Goal: Task Accomplishment & Management: Manage account settings

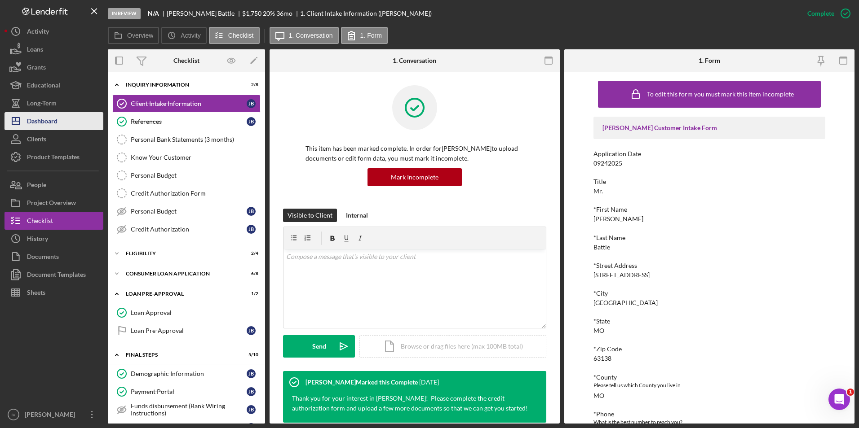
click at [73, 116] on button "Icon/Dashboard Dashboard" at bounding box center [53, 121] width 99 height 18
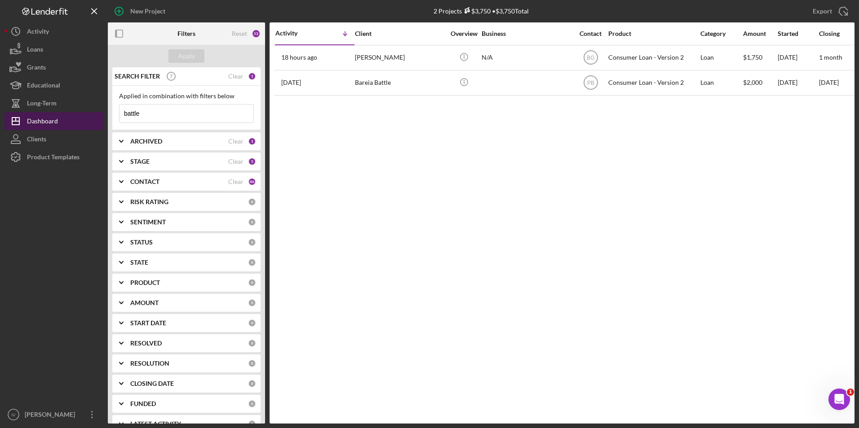
drag, startPoint x: 146, startPoint y: 110, endPoint x: 99, endPoint y: 115, distance: 47.8
click at [99, 115] on div "New Project 2 Projects $3,750 • $3,750 Total battle Export Icon/Export Filters …" at bounding box center [429, 212] width 850 height 424
type input "[PERSON_NAME]"
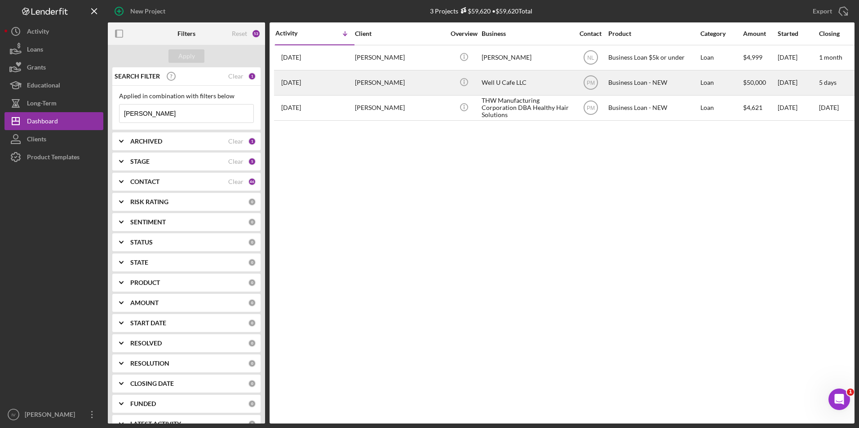
click at [401, 87] on div "[PERSON_NAME]" at bounding box center [400, 83] width 90 height 24
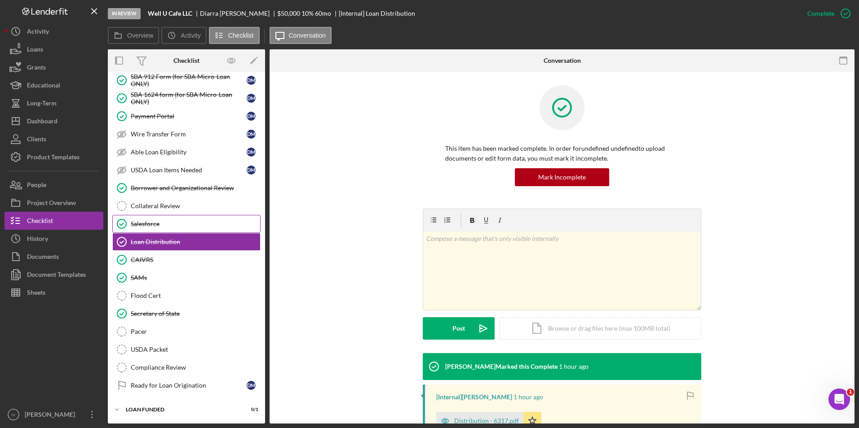
scroll to position [52, 0]
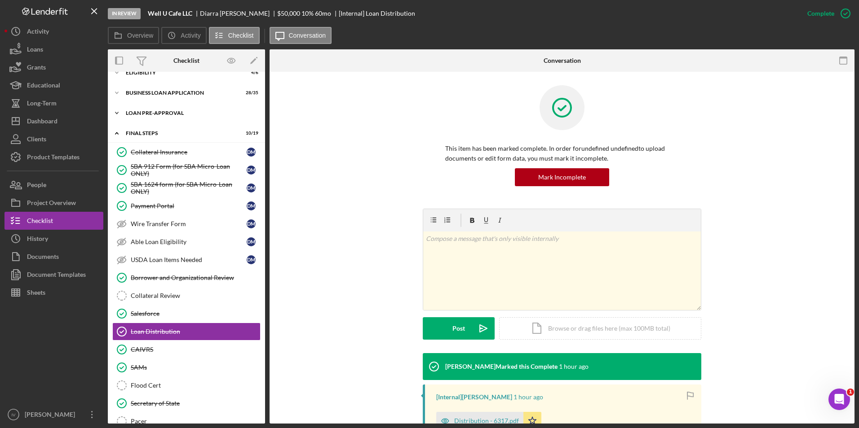
click at [160, 113] on div "LOAN PRE-APPROVAL" at bounding box center [190, 112] width 128 height 5
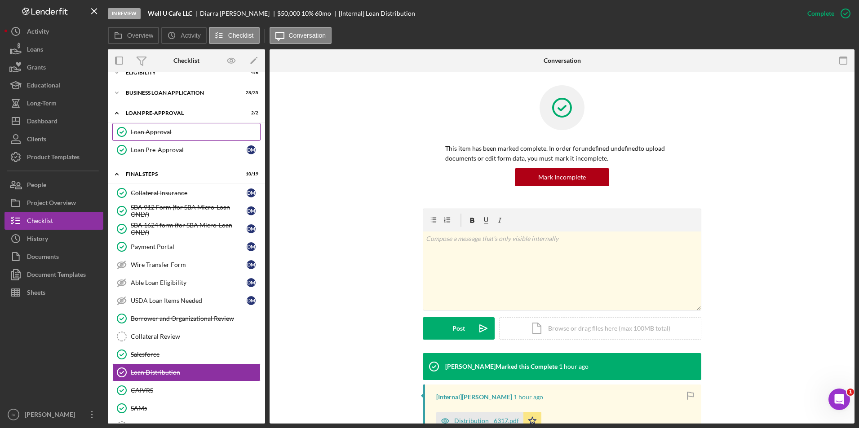
click at [159, 126] on link "Loan Approval Loan Approval" at bounding box center [186, 132] width 148 height 18
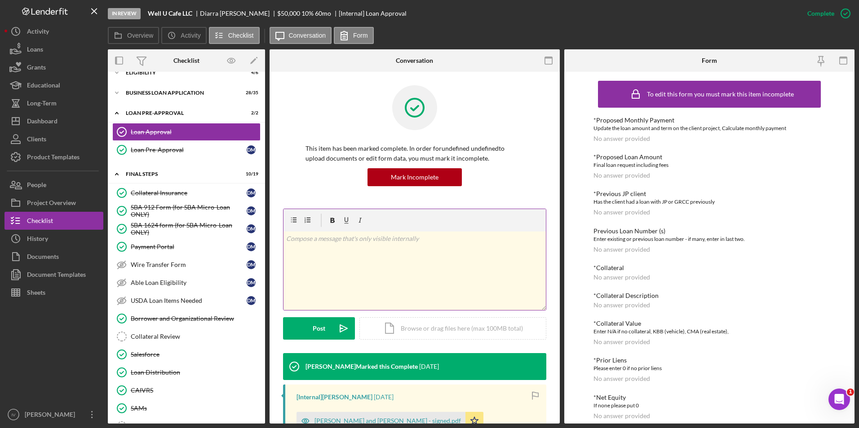
scroll to position [135, 0]
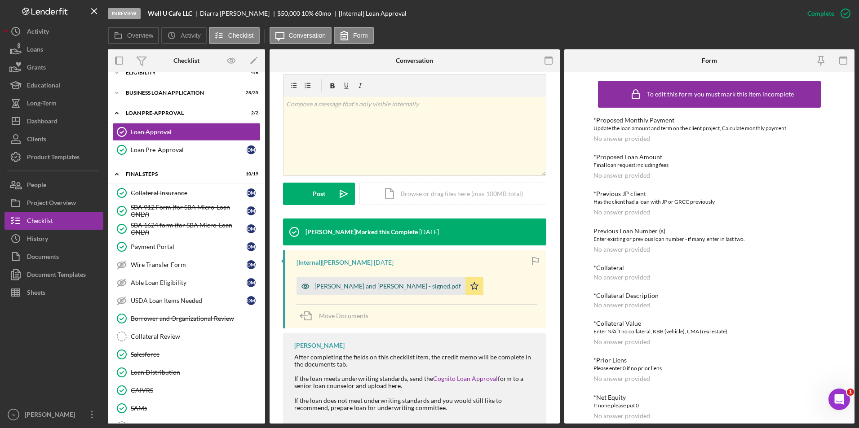
click at [390, 280] on div "[PERSON_NAME] and [PERSON_NAME] - signed.pdf" at bounding box center [380, 287] width 169 height 18
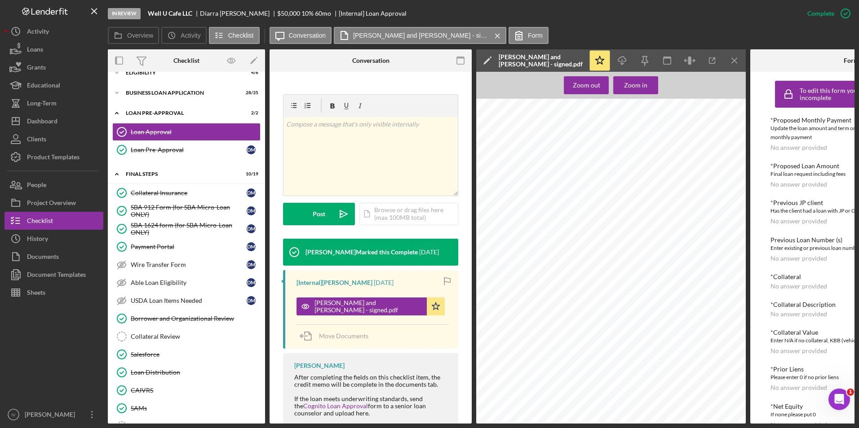
scroll to position [0, 0]
click at [52, 113] on div "Dashboard" at bounding box center [42, 122] width 31 height 20
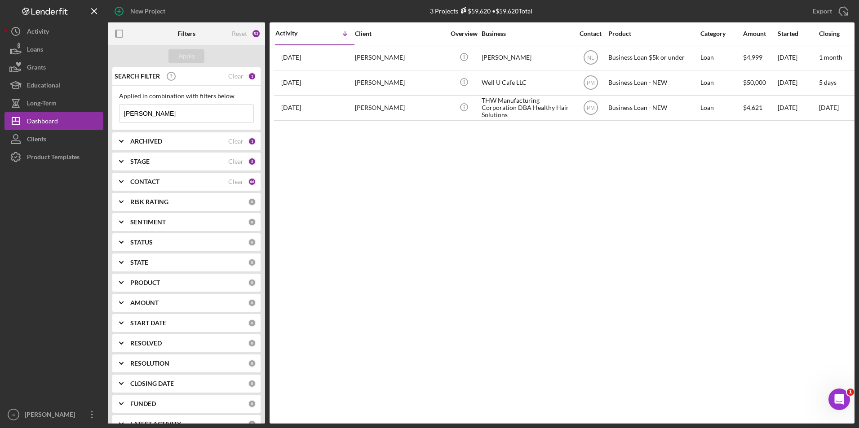
drag, startPoint x: 167, startPoint y: 114, endPoint x: 103, endPoint y: 111, distance: 64.3
click at [103, 111] on div "New Project 3 Projects $59,620 • $59,620 Total [PERSON_NAME] Export Icon/Export…" at bounding box center [429, 212] width 850 height 424
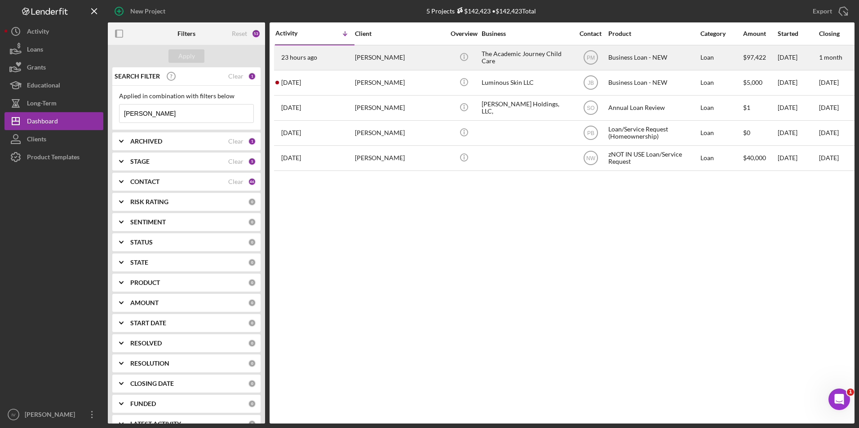
type input "[PERSON_NAME]"
click at [345, 57] on div "23 hours ago [PERSON_NAME]" at bounding box center [314, 58] width 79 height 24
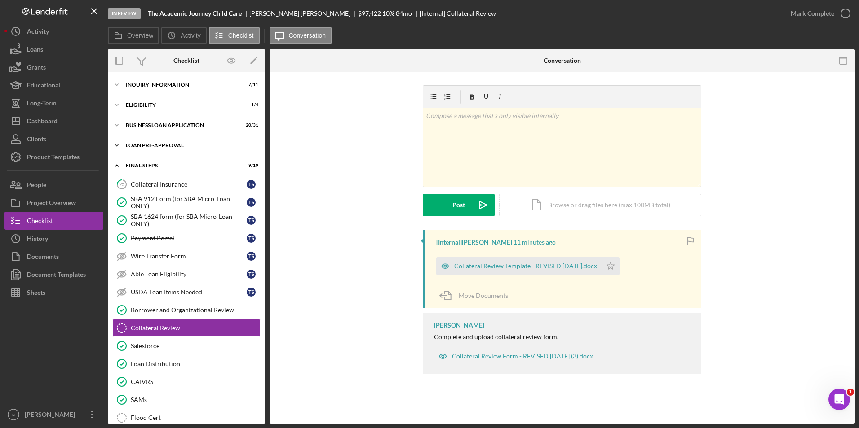
click at [155, 151] on div "Icon/Expander LOAN PRE-APPROVAL 2 / 2" at bounding box center [186, 146] width 157 height 18
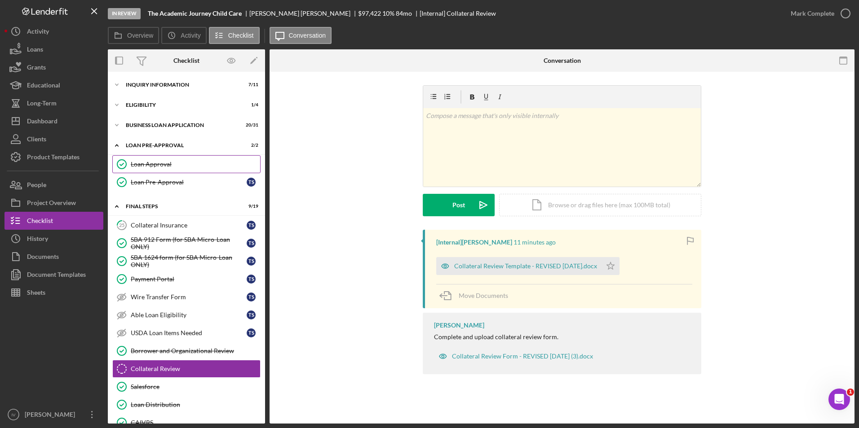
click at [155, 166] on div "Loan Approval" at bounding box center [195, 164] width 129 height 7
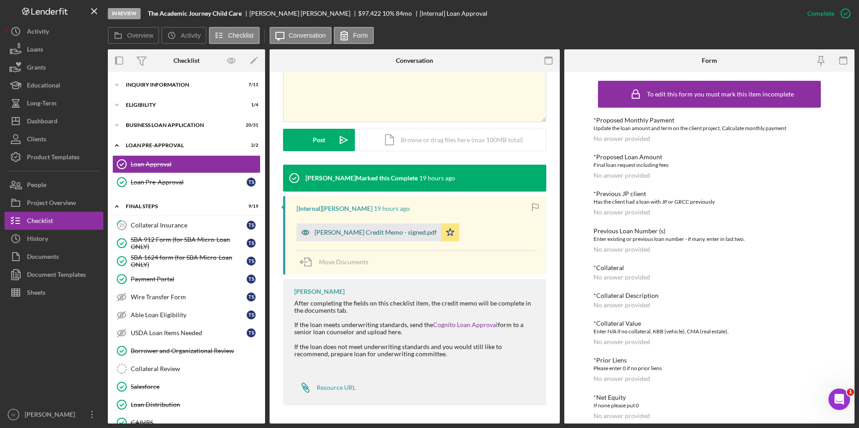
click at [400, 228] on div "[PERSON_NAME] Credit Memo - signed.pdf" at bounding box center [368, 233] width 145 height 18
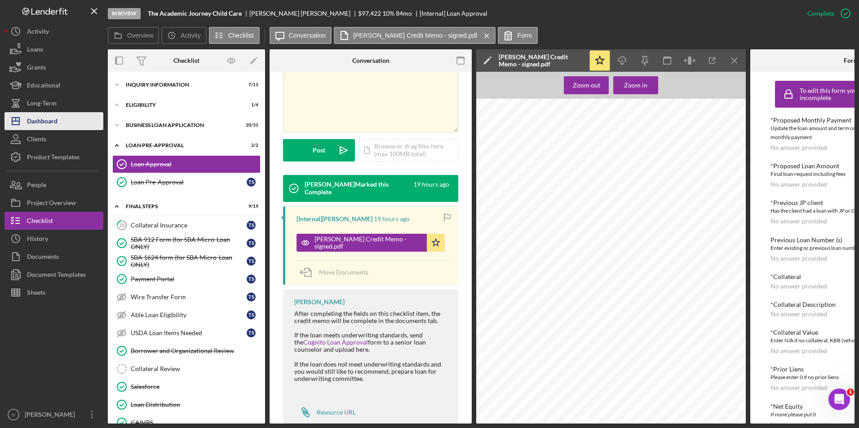
click at [41, 123] on div "Dashboard" at bounding box center [42, 122] width 31 height 20
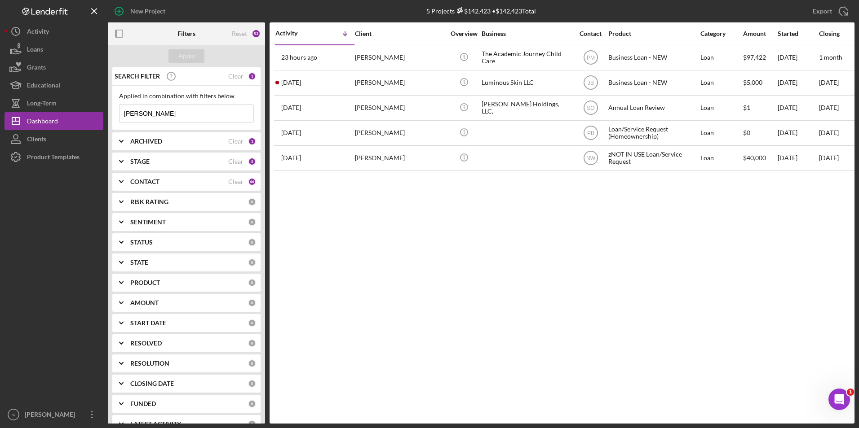
drag, startPoint x: 163, startPoint y: 116, endPoint x: 105, endPoint y: 110, distance: 57.8
click at [94, 123] on div "New Project 5 Projects $142,423 • $142,423 Total [PERSON_NAME] Export Icon/Expo…" at bounding box center [429, 212] width 850 height 424
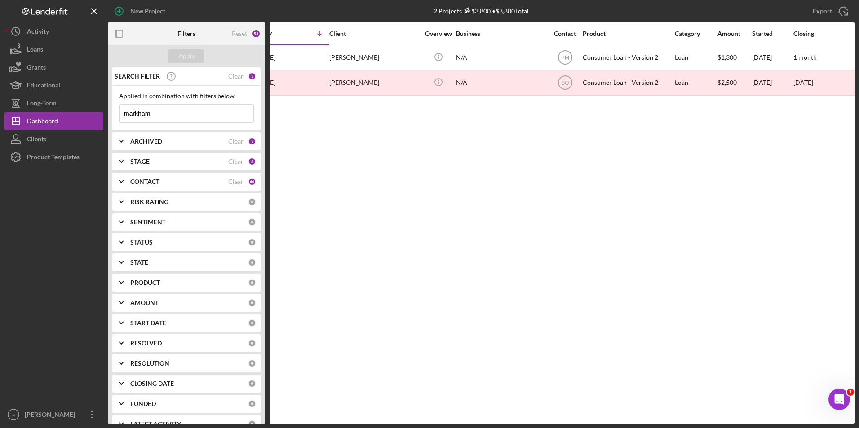
scroll to position [0, 1]
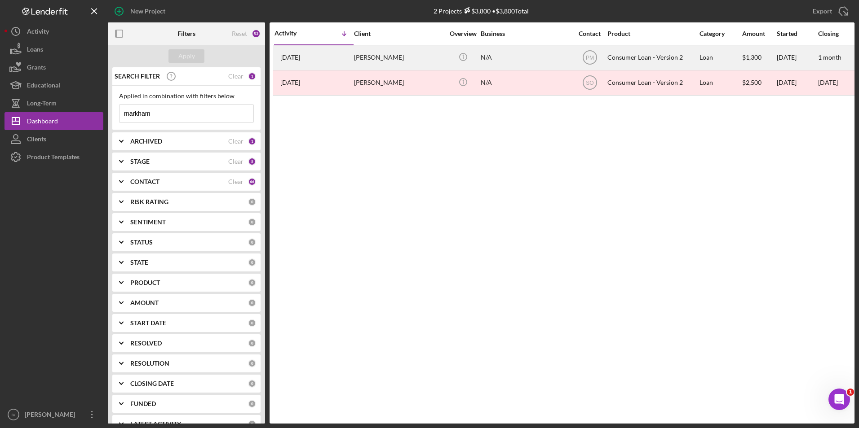
type input "markham"
click at [314, 60] on div "[DATE] [PERSON_NAME]" at bounding box center [313, 58] width 79 height 24
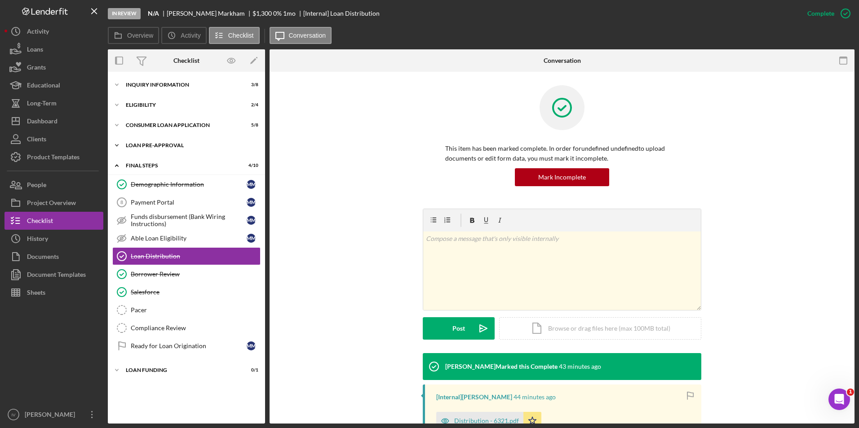
click at [131, 140] on div "Icon/Expander Loan Pre-Approval 1 / 2" at bounding box center [186, 146] width 157 height 18
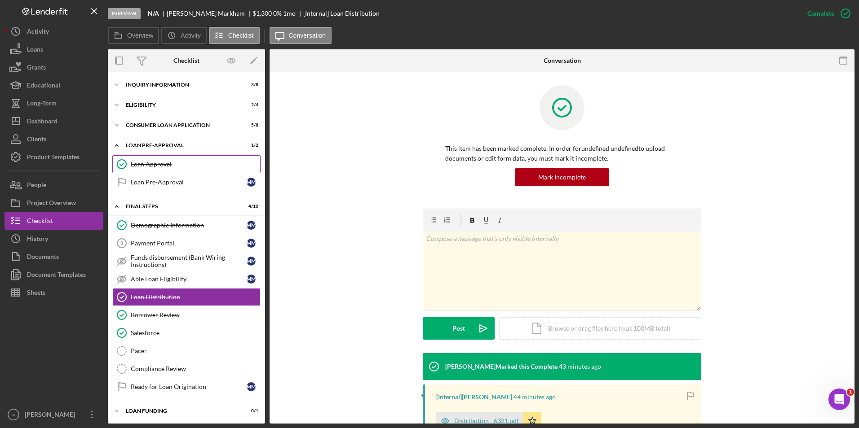
click at [161, 163] on div "Loan Approval" at bounding box center [195, 164] width 129 height 7
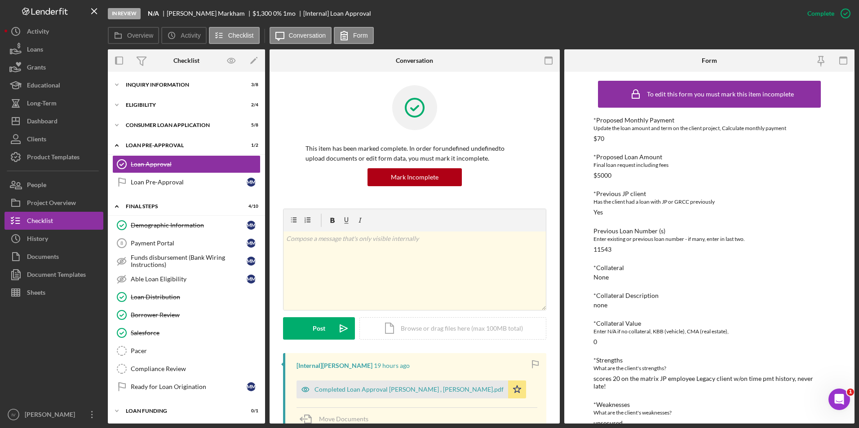
scroll to position [135, 0]
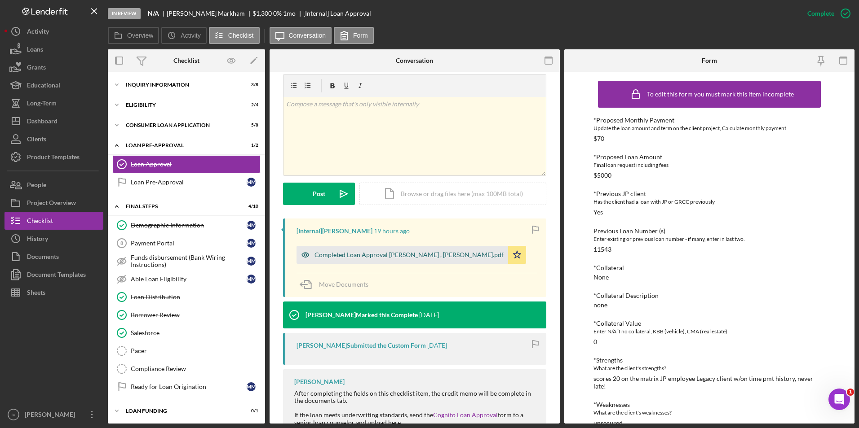
click at [410, 252] on div "Completed Loan Approval [PERSON_NAME] , [PERSON_NAME].pdf" at bounding box center [408, 254] width 189 height 7
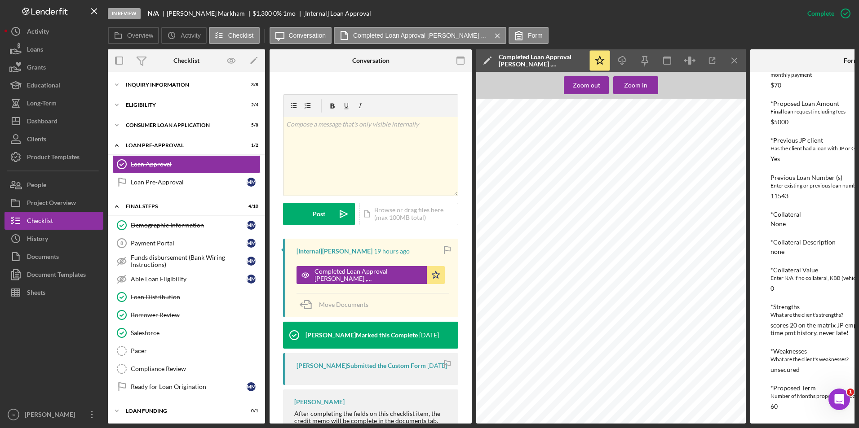
scroll to position [617, 0]
click at [164, 82] on div "Icon/Expander Inquiry Information 3 / 8" at bounding box center [186, 85] width 157 height 18
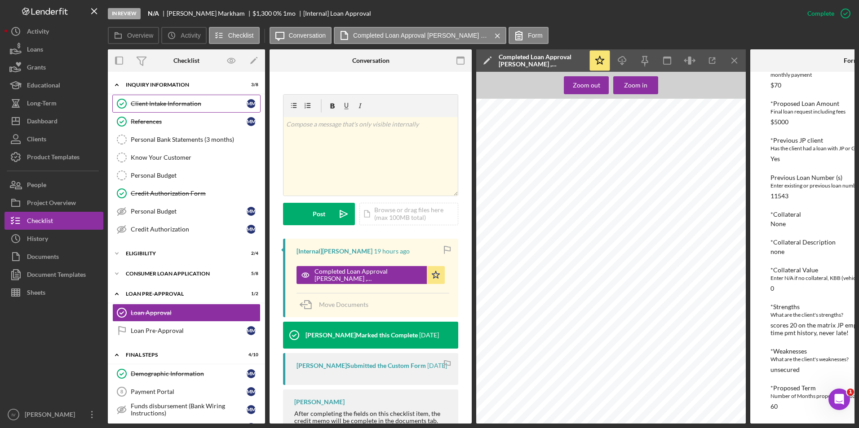
click at [158, 108] on link "Client Intake Information Client Intake Information M M" at bounding box center [186, 104] width 148 height 18
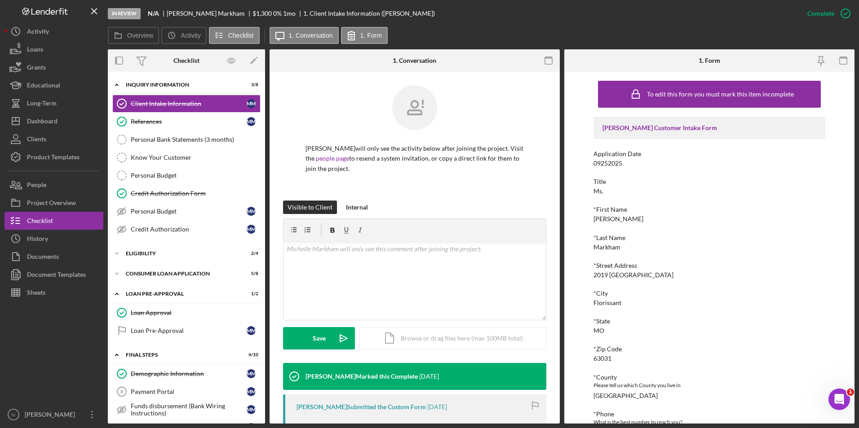
scroll to position [135, 0]
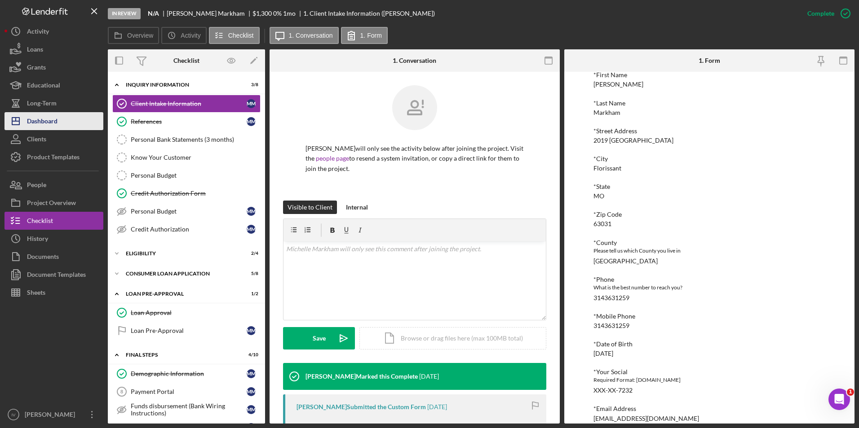
click at [43, 119] on div "Dashboard" at bounding box center [42, 122] width 31 height 20
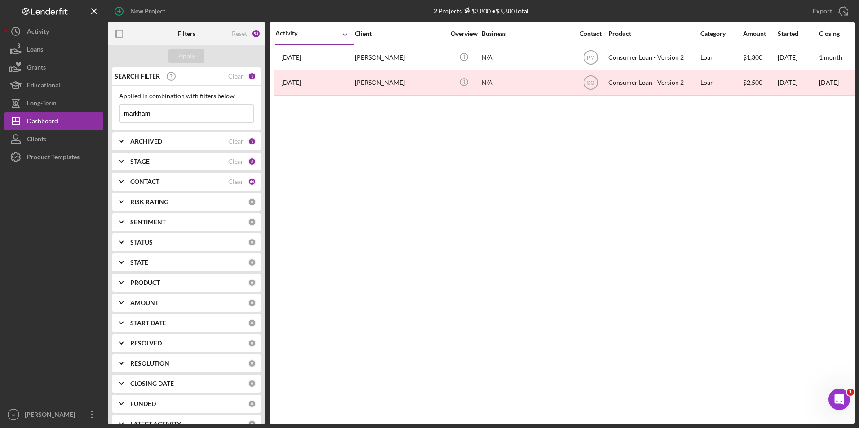
drag, startPoint x: 186, startPoint y: 112, endPoint x: 104, endPoint y: 117, distance: 82.8
click at [104, 117] on div "New Project 2 Projects $3,800 • $3,800 Total markham Export Icon/Export Filters…" at bounding box center [429, 212] width 850 height 424
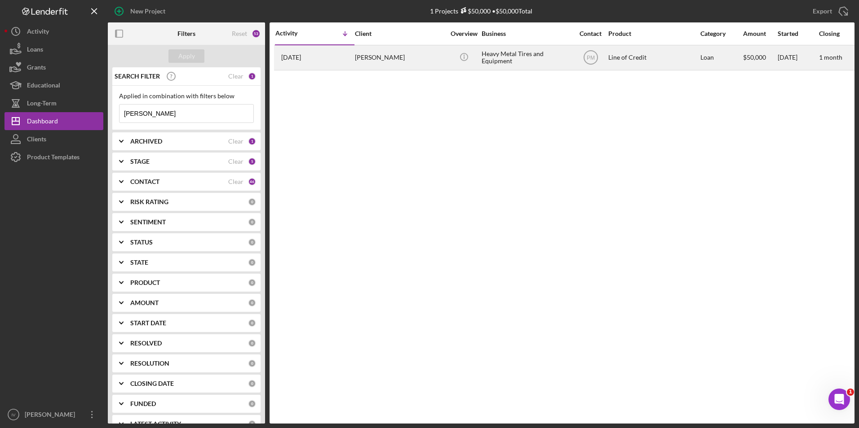
type input "[PERSON_NAME]"
click at [394, 60] on div "[PERSON_NAME]" at bounding box center [400, 58] width 90 height 24
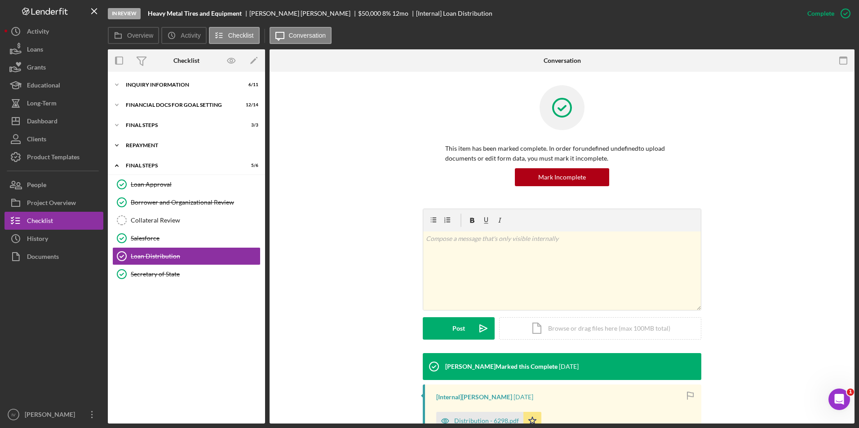
click at [160, 149] on div "Icon/Expander Repayment 1 / 3" at bounding box center [186, 146] width 157 height 18
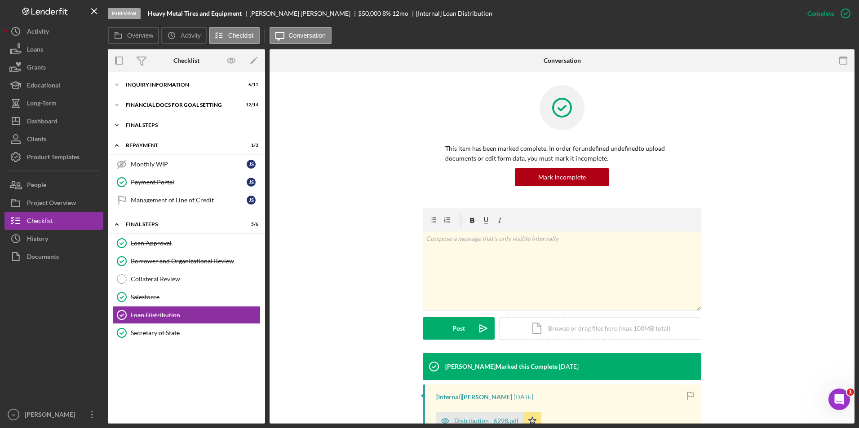
click at [144, 123] on div "FINAL STEPS" at bounding box center [190, 125] width 128 height 5
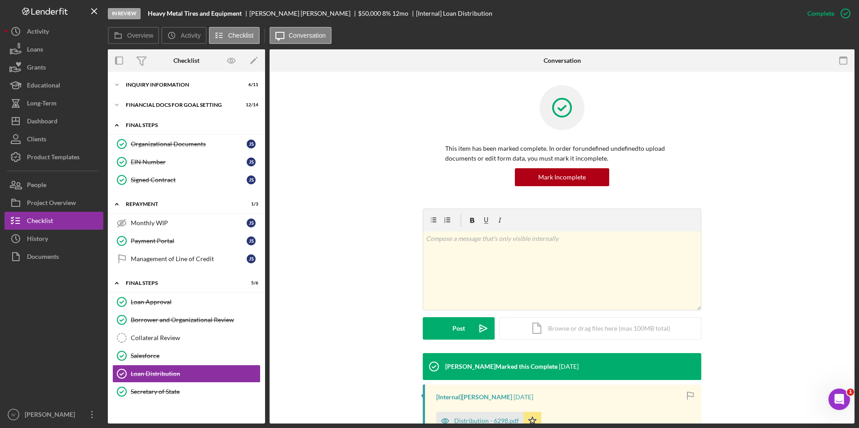
click at [143, 124] on div "FINAL STEPS" at bounding box center [190, 125] width 128 height 5
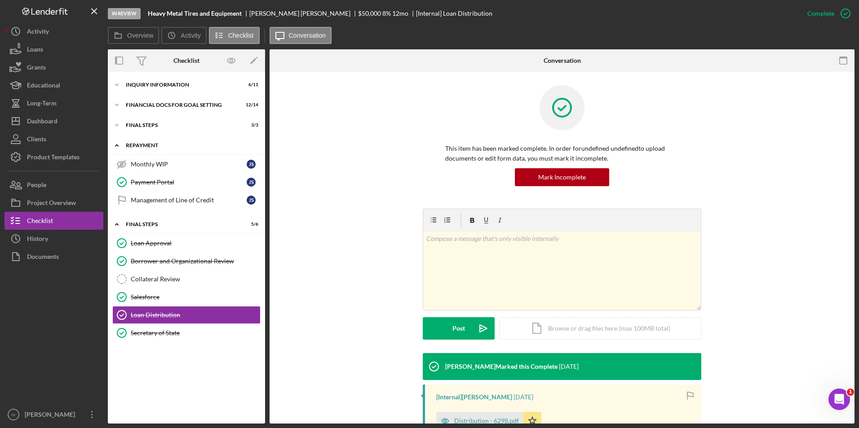
click at [151, 144] on div "Repayment" at bounding box center [190, 145] width 128 height 5
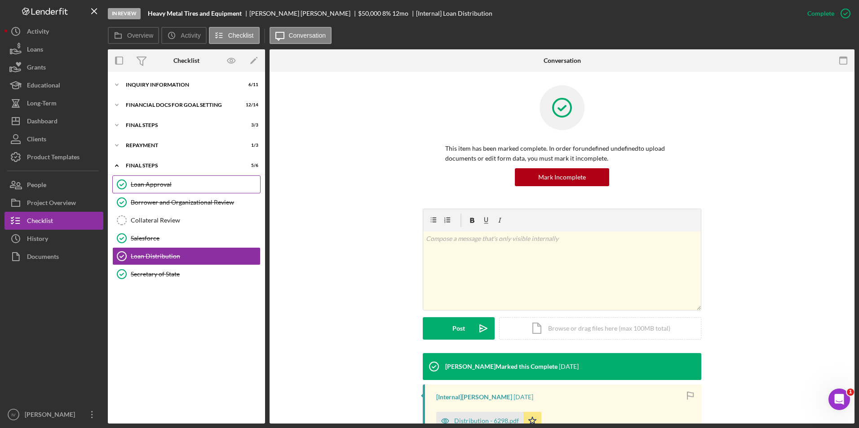
click at [155, 178] on link "Loan Approval Loan Approval" at bounding box center [186, 185] width 148 height 18
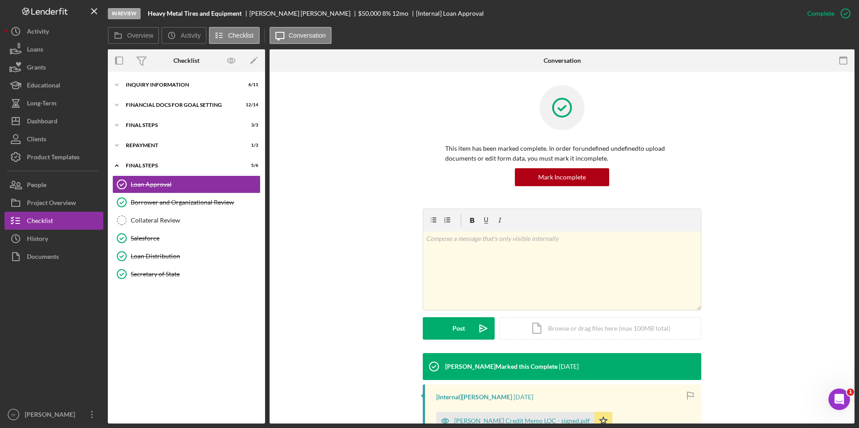
scroll to position [107, 0]
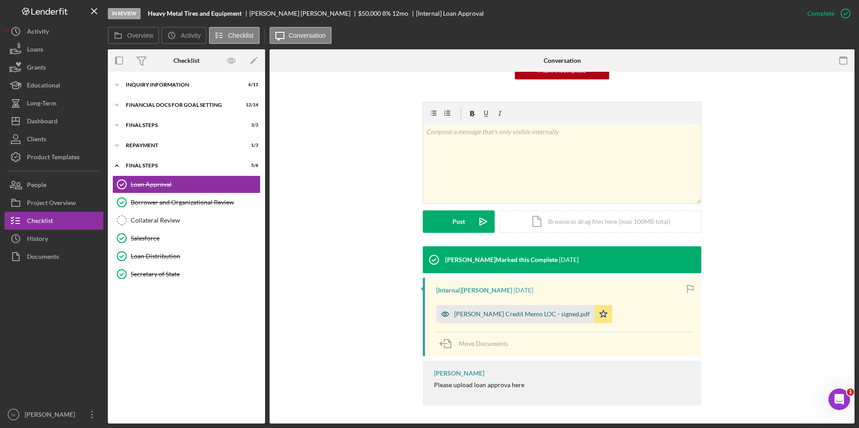
click at [486, 312] on div "[PERSON_NAME] Credit Memo LOC - signed.pdf" at bounding box center [522, 314] width 136 height 7
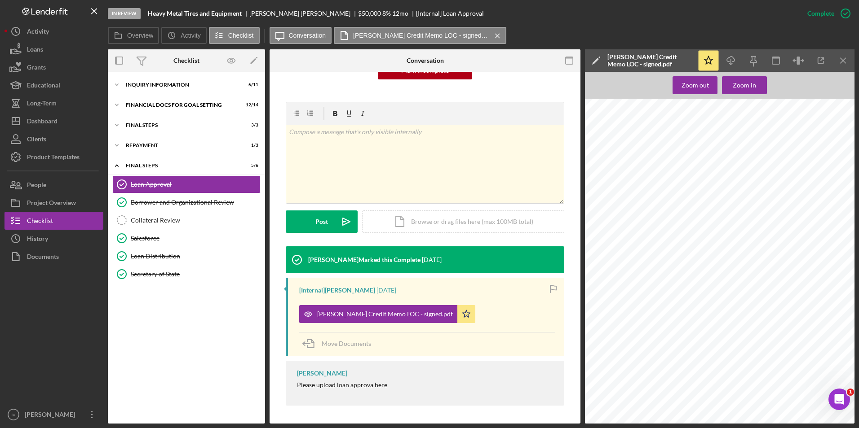
scroll to position [0, 0]
click at [51, 123] on div "Dashboard" at bounding box center [42, 122] width 31 height 20
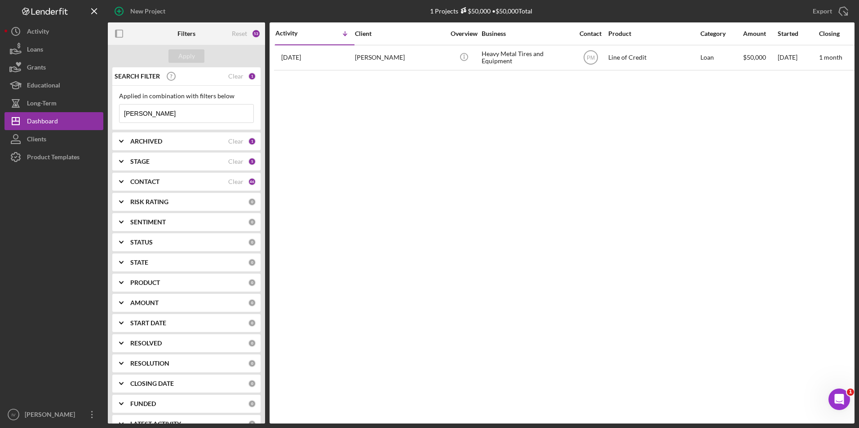
drag, startPoint x: 169, startPoint y: 115, endPoint x: 111, endPoint y: 120, distance: 57.7
click at [111, 120] on div "SEARCH FILTER Clear 1 Applied in combination with filters below [PERSON_NAME] I…" at bounding box center [186, 245] width 157 height 357
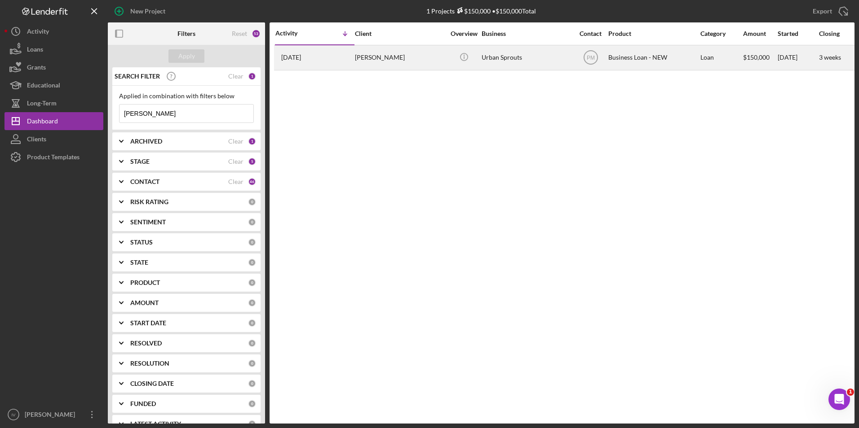
type input "[PERSON_NAME]"
click at [330, 63] on div "[DATE] [PERSON_NAME]" at bounding box center [314, 58] width 79 height 24
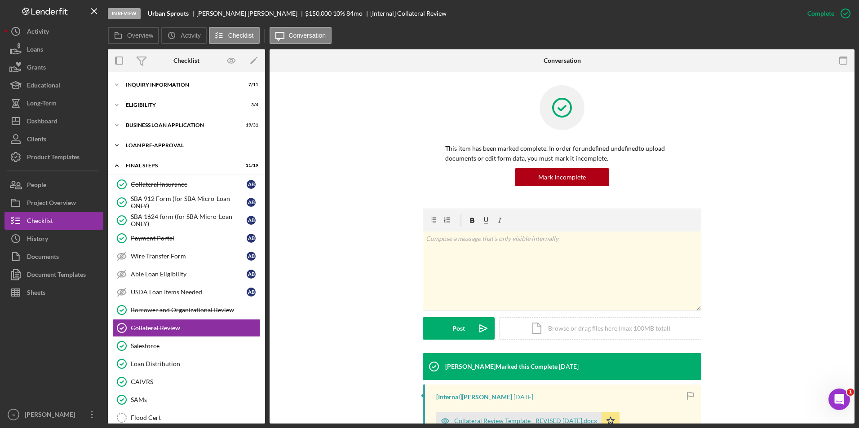
drag, startPoint x: 154, startPoint y: 144, endPoint x: 151, endPoint y: 148, distance: 5.1
click at [154, 144] on div "LOAN PRE-APPROVAL" at bounding box center [190, 145] width 128 height 5
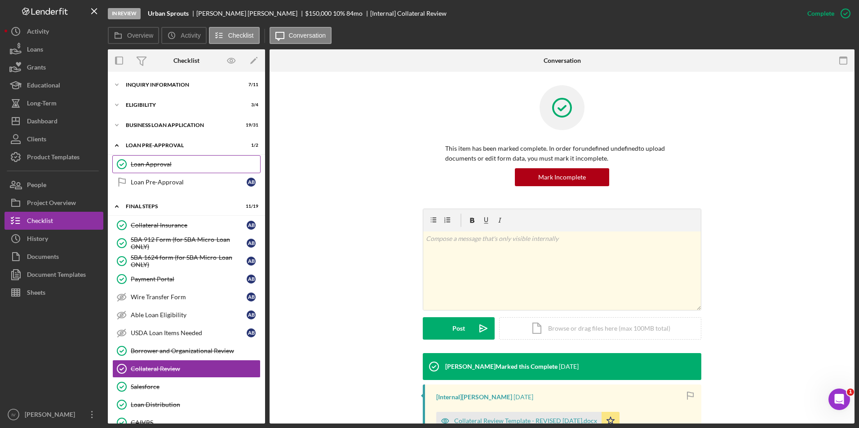
click at [146, 163] on div "Loan Approval" at bounding box center [195, 164] width 129 height 7
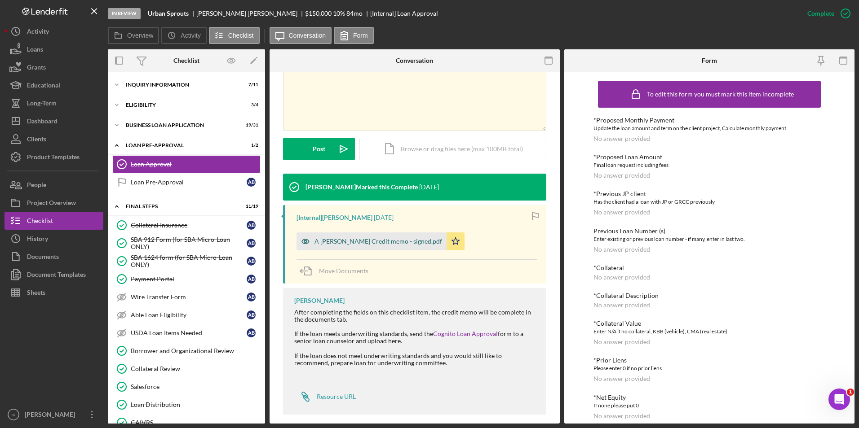
click at [379, 247] on div "A [PERSON_NAME] Credit memo - signed.pdf" at bounding box center [371, 242] width 150 height 18
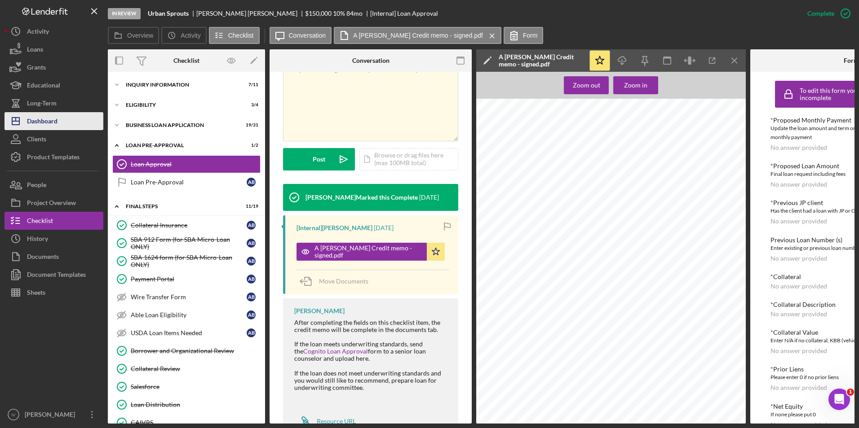
click at [46, 123] on div "Dashboard" at bounding box center [42, 122] width 31 height 20
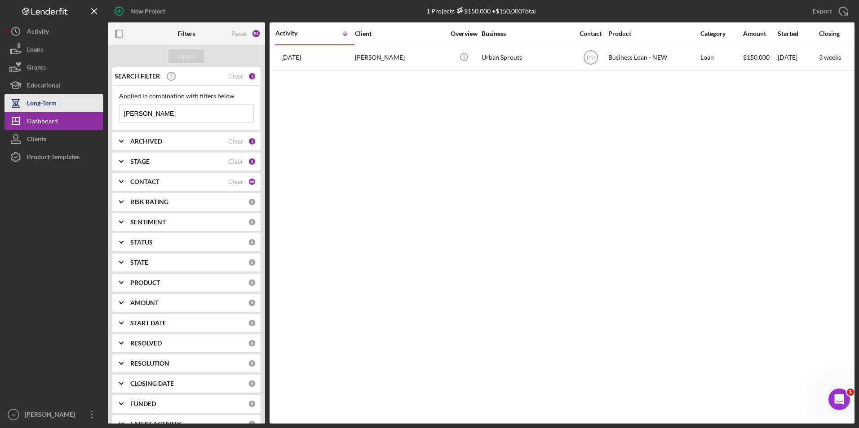
drag, startPoint x: 185, startPoint y: 111, endPoint x: 90, endPoint y: 106, distance: 94.9
click at [90, 106] on div "New Project 1 Projects $150,000 • $150,000 Total [PERSON_NAME] Export Icon/Expo…" at bounding box center [429, 212] width 850 height 424
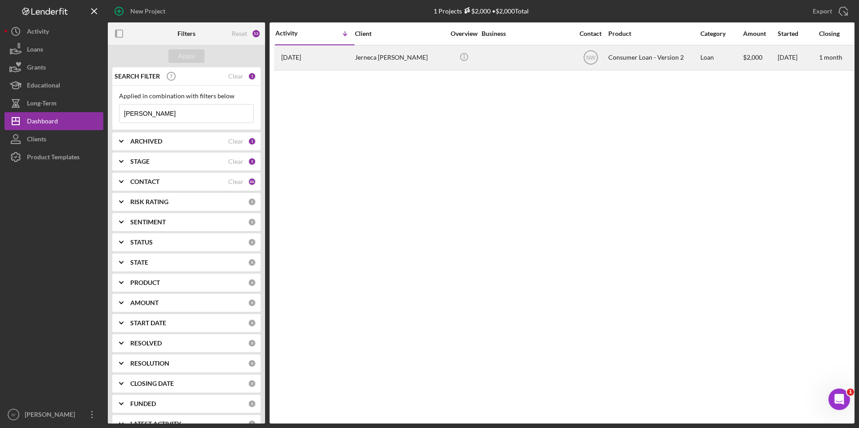
type input "[PERSON_NAME]"
click at [419, 66] on div "Jerneca [PERSON_NAME]" at bounding box center [400, 58] width 90 height 24
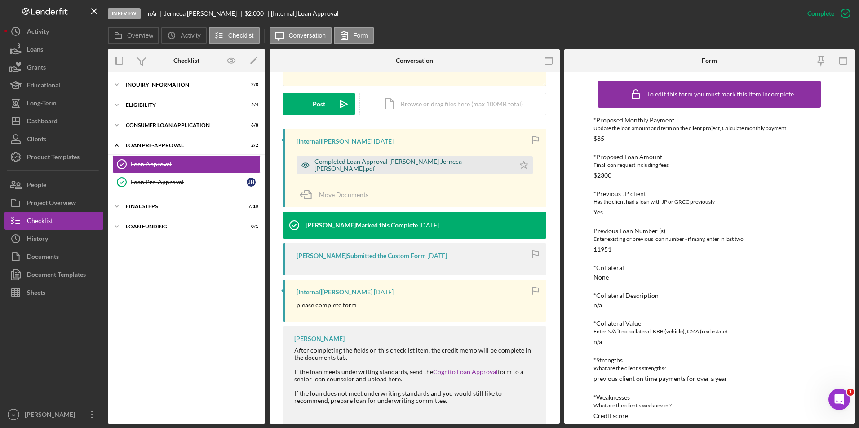
click at [369, 165] on div "Completed Loan Approval [PERSON_NAME] Jerneca [PERSON_NAME].pdf" at bounding box center [412, 165] width 196 height 14
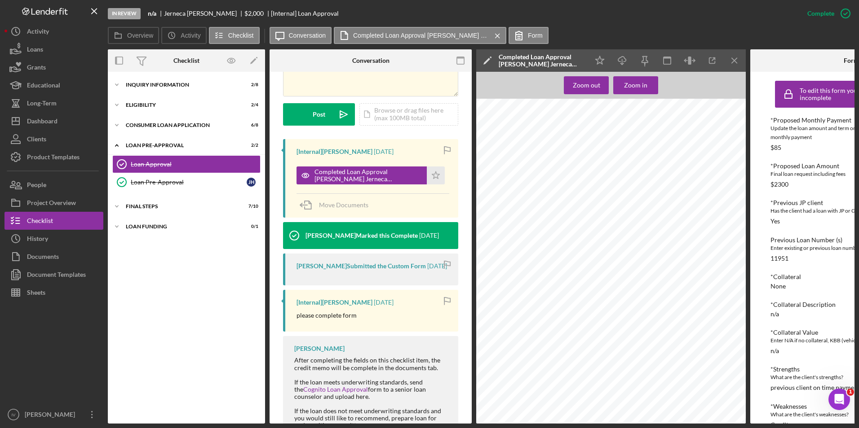
scroll to position [674, 0]
click at [35, 116] on div "Dashboard" at bounding box center [42, 122] width 31 height 20
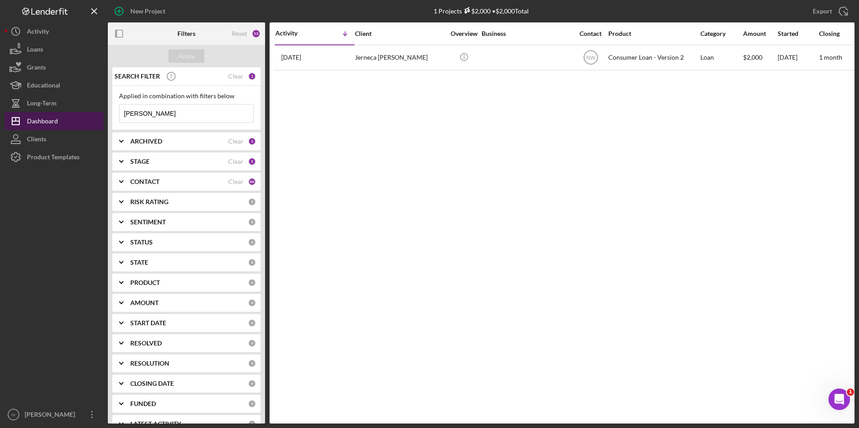
drag, startPoint x: 176, startPoint y: 109, endPoint x: 100, endPoint y: 114, distance: 76.5
click at [100, 115] on div "New Project 1 Projects $2,000 • $2,000 Total [PERSON_NAME] Export Icon/Export F…" at bounding box center [429, 212] width 850 height 424
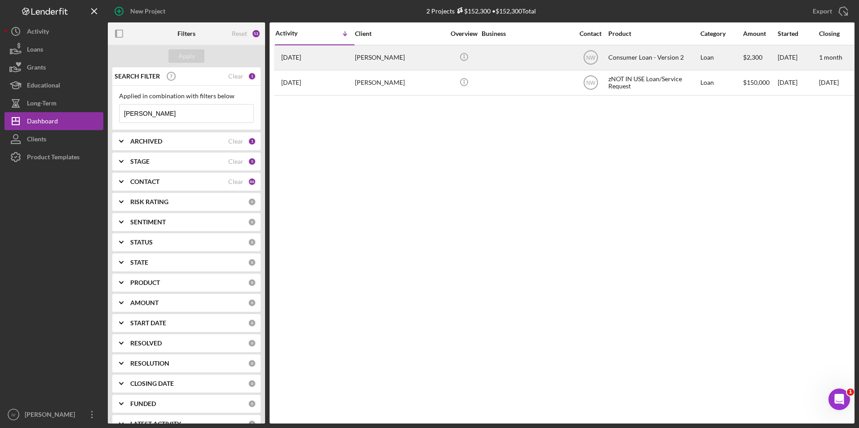
type input "[PERSON_NAME]"
click at [353, 70] on td "[DATE] [PERSON_NAME]" at bounding box center [314, 57] width 79 height 25
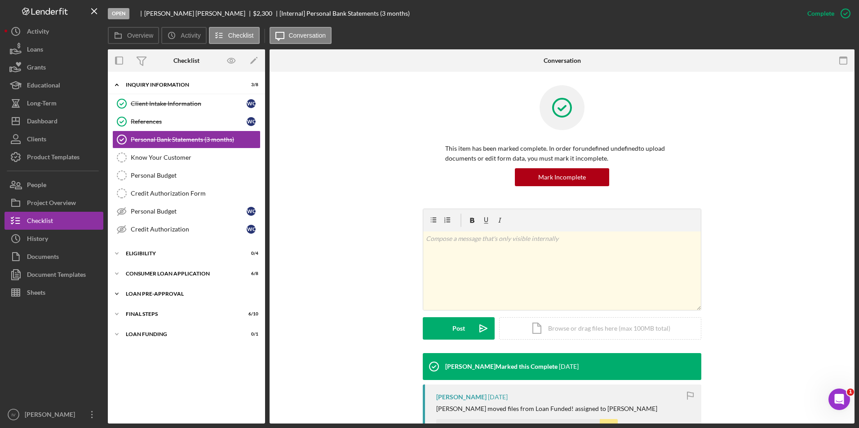
click at [159, 292] on div "Loan Pre-Approval" at bounding box center [190, 293] width 128 height 5
click at [159, 312] on div "Loan Approval" at bounding box center [195, 312] width 129 height 7
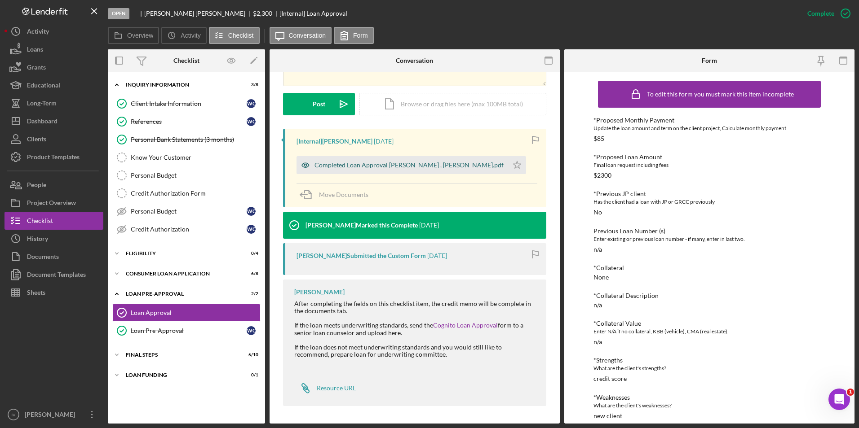
click at [402, 166] on div "Completed Loan Approval [PERSON_NAME] , [PERSON_NAME].pdf" at bounding box center [408, 165] width 189 height 7
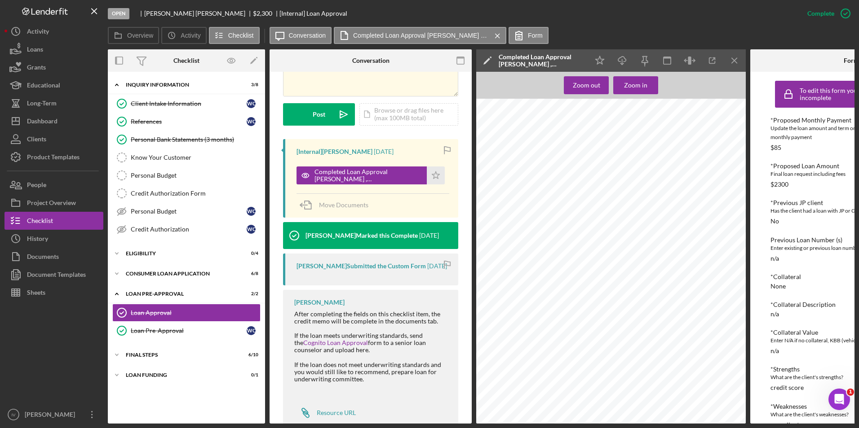
scroll to position [751, 0]
click at [158, 106] on div "Client Intake Information" at bounding box center [189, 103] width 116 height 7
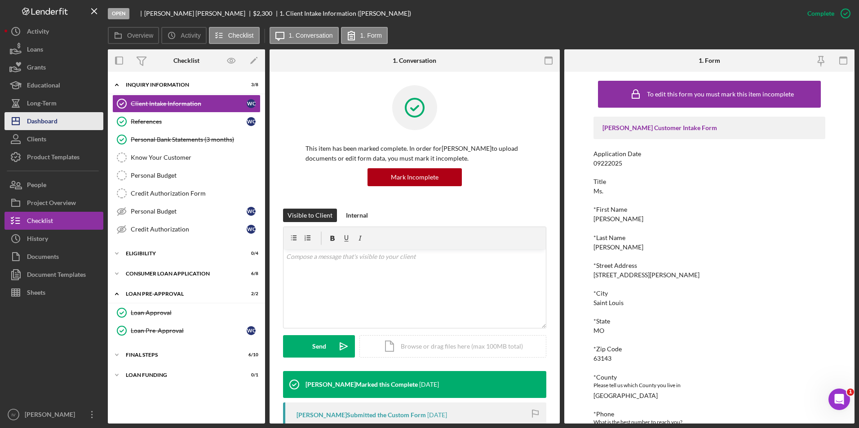
click at [62, 118] on button "Icon/Dashboard Dashboard" at bounding box center [53, 121] width 99 height 18
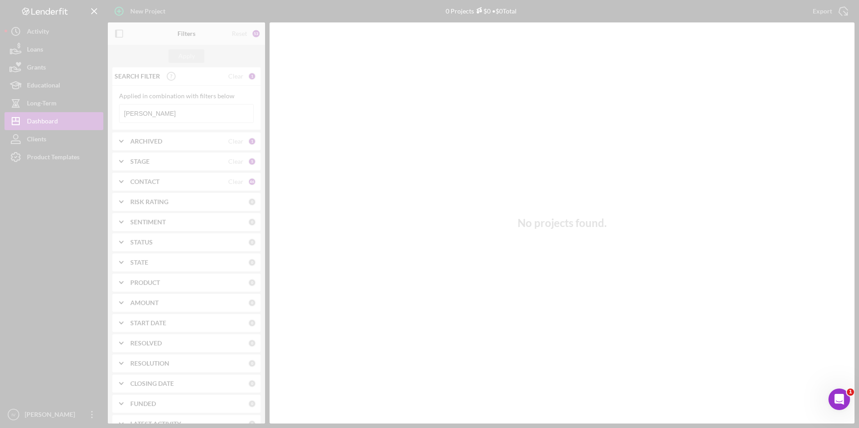
click at [162, 114] on div at bounding box center [429, 214] width 859 height 428
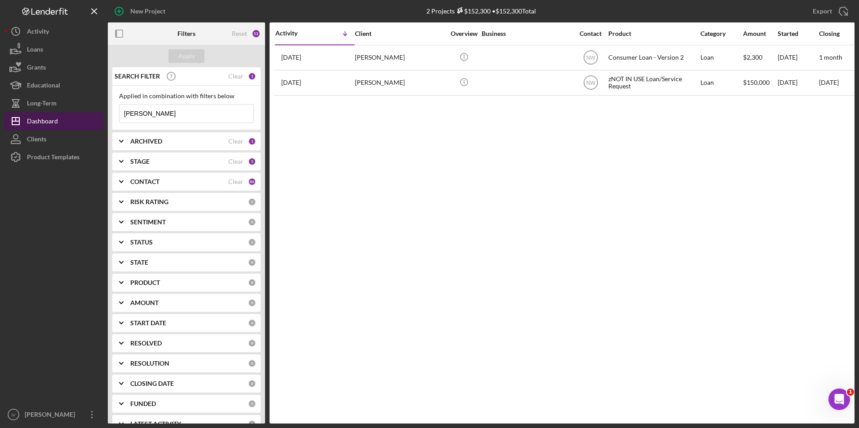
drag, startPoint x: 203, startPoint y: 117, endPoint x: 51, endPoint y: 115, distance: 152.7
click at [51, 115] on div "New Project 2 Projects $152,300 • $152,300 Total [PERSON_NAME] Export Icon/Expo…" at bounding box center [429, 212] width 850 height 424
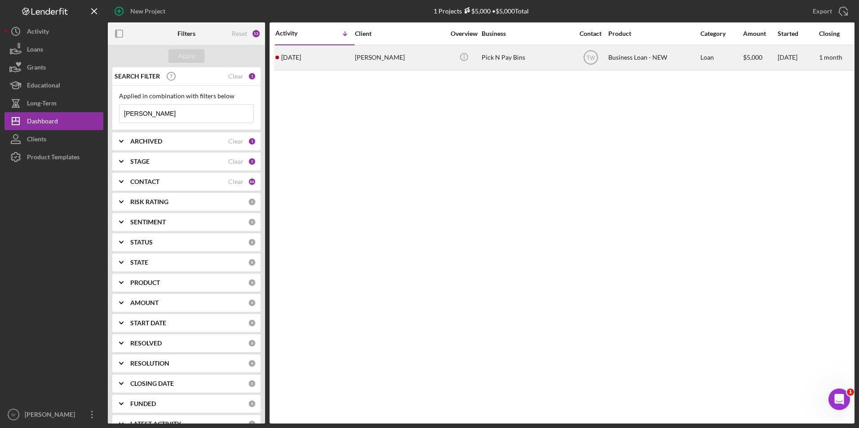
type input "[PERSON_NAME]"
click at [389, 60] on div "[PERSON_NAME]" at bounding box center [400, 58] width 90 height 24
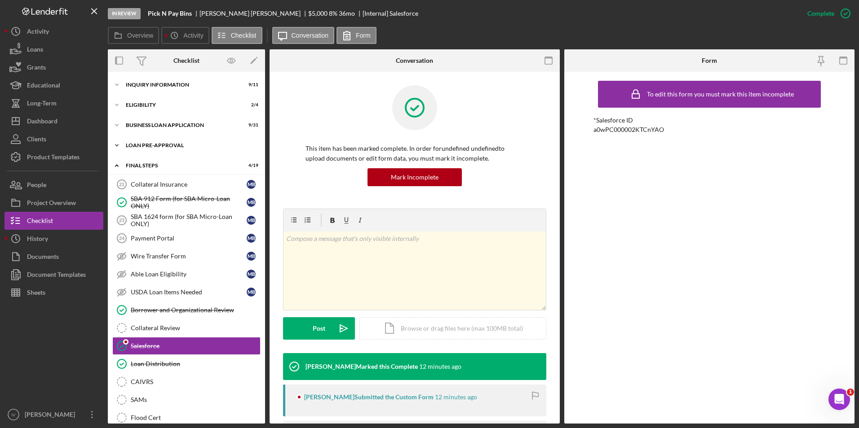
click at [161, 139] on div "Icon/Expander LOAN PRE-APPROVAL 1 / 2" at bounding box center [186, 146] width 157 height 18
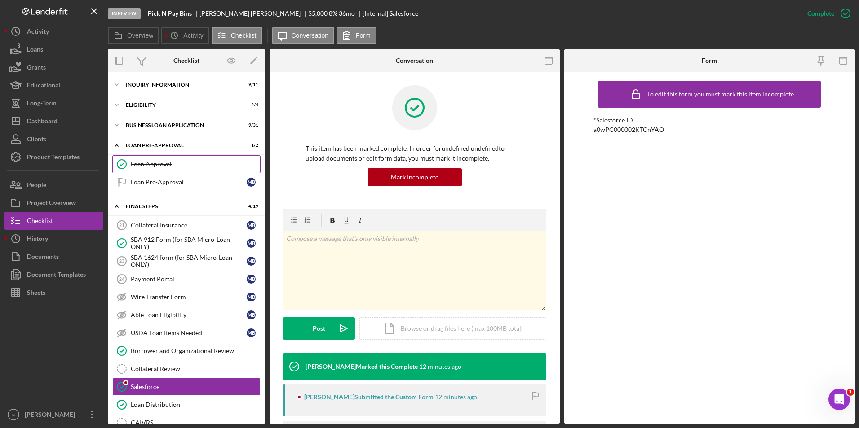
click at [164, 159] on link "Loan Approval Loan Approval" at bounding box center [186, 164] width 148 height 18
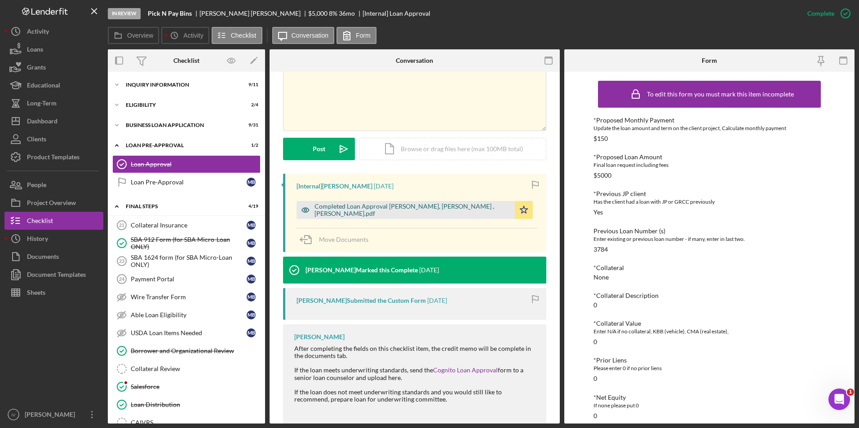
click at [398, 211] on div "Completed Loan Approval [PERSON_NAME], [PERSON_NAME] , [PERSON_NAME].pdf" at bounding box center [412, 210] width 196 height 14
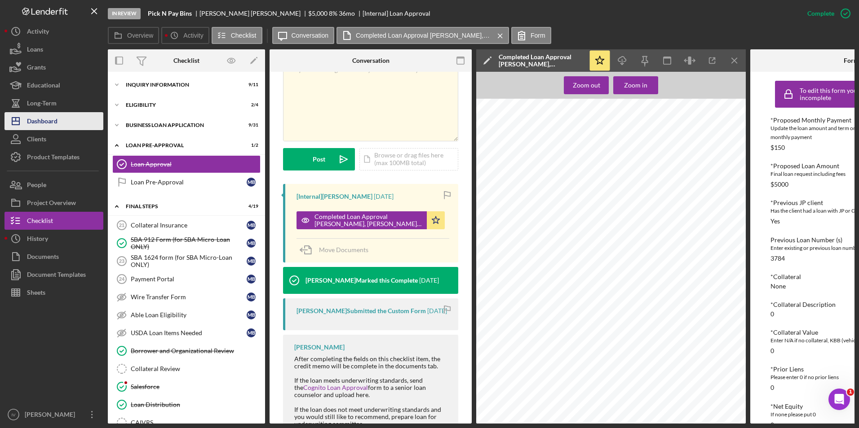
drag, startPoint x: 56, startPoint y: 127, endPoint x: 61, endPoint y: 130, distance: 5.9
click at [56, 127] on div "Dashboard" at bounding box center [42, 122] width 31 height 20
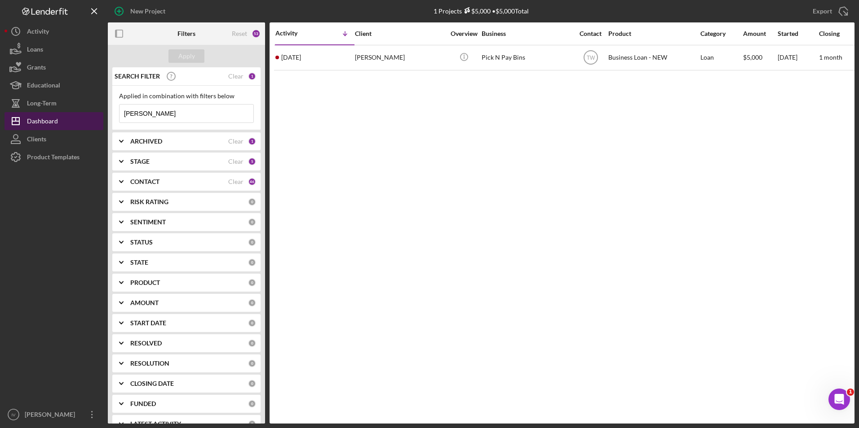
drag, startPoint x: 184, startPoint y: 114, endPoint x: 82, endPoint y: 116, distance: 101.9
click at [82, 116] on div "New Project 1 Projects $5,000 • $5,000 Total [PERSON_NAME] Export Icon/Export F…" at bounding box center [429, 212] width 850 height 424
type input "liddell"
click at [373, 58] on div "[PERSON_NAME]" at bounding box center [400, 58] width 90 height 24
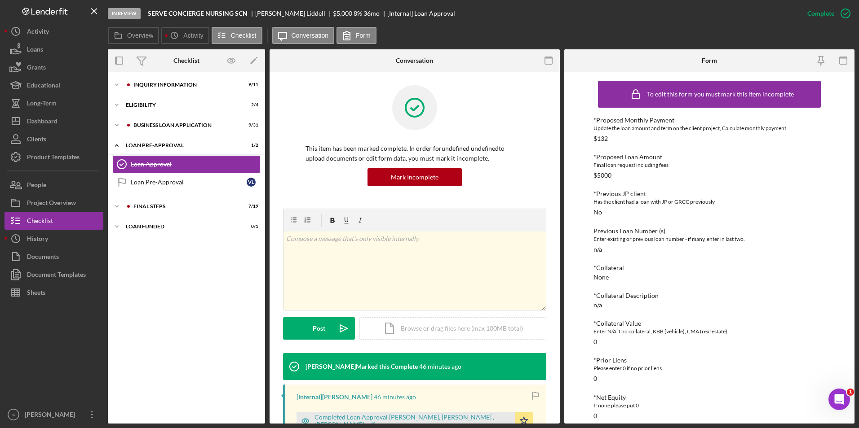
scroll to position [135, 0]
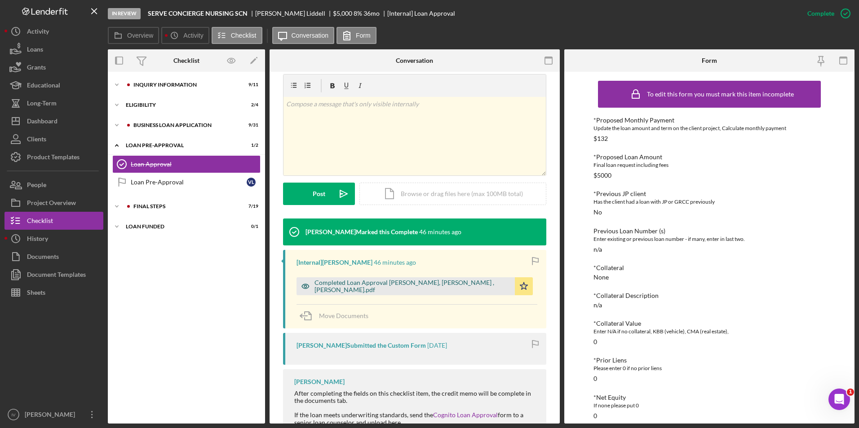
click at [391, 286] on div "Completed Loan Approval [PERSON_NAME], [PERSON_NAME] , [PERSON_NAME].pdf" at bounding box center [412, 286] width 196 height 14
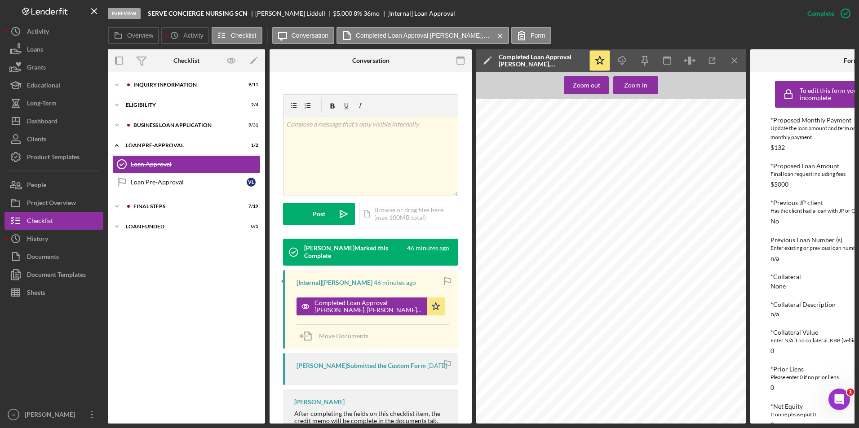
scroll to position [808, 0]
drag, startPoint x: 23, startPoint y: 123, endPoint x: 42, endPoint y: 124, distance: 18.9
click at [23, 123] on icon "Icon/Dashboard" at bounding box center [15, 121] width 22 height 22
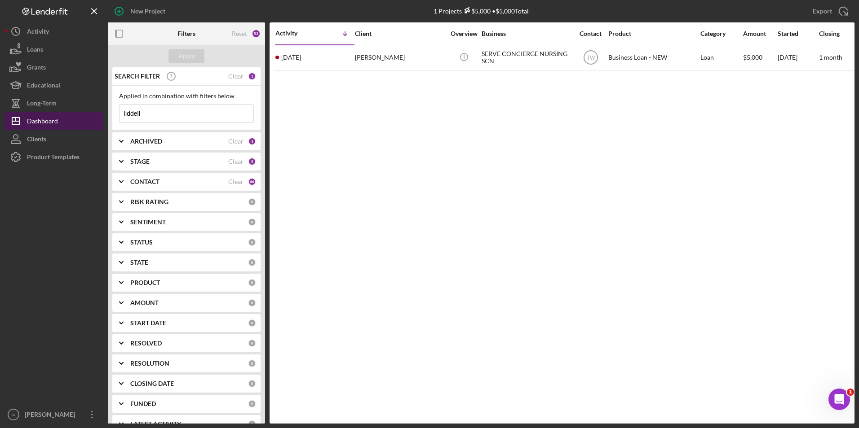
drag, startPoint x: 167, startPoint y: 110, endPoint x: 100, endPoint y: 115, distance: 67.5
click at [100, 115] on div "New Project 1 Projects $5,000 • $5,000 Total liddell Export Icon/Export Filters…" at bounding box center [429, 212] width 850 height 424
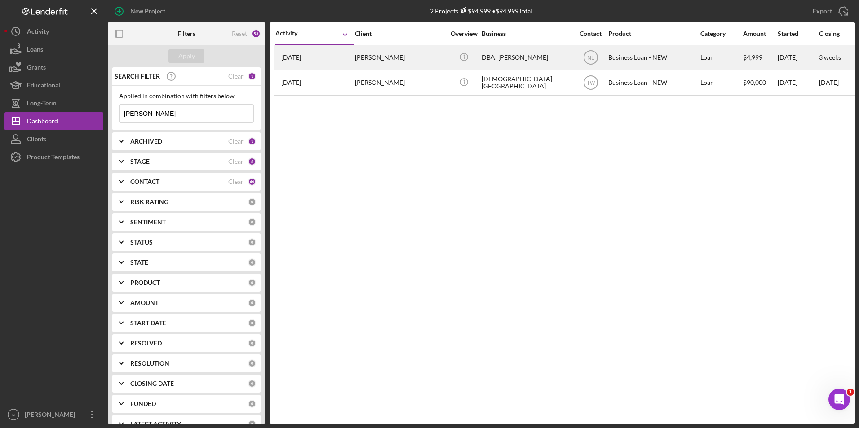
type input "[PERSON_NAME]"
click at [361, 62] on div "[PERSON_NAME]" at bounding box center [400, 58] width 90 height 24
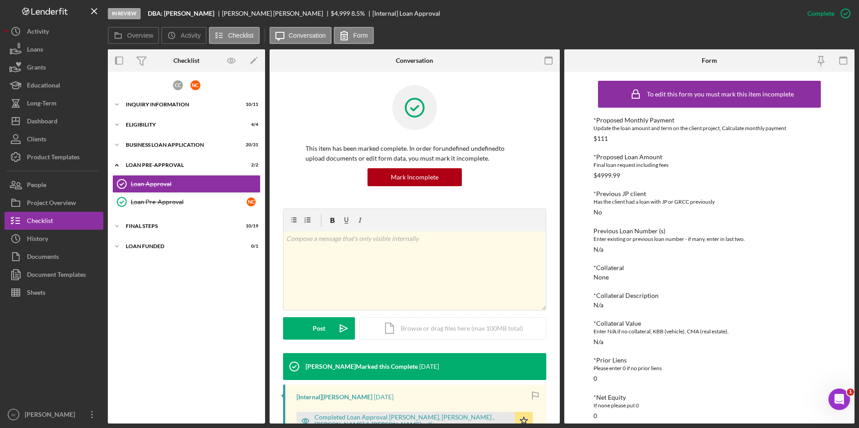
scroll to position [135, 0]
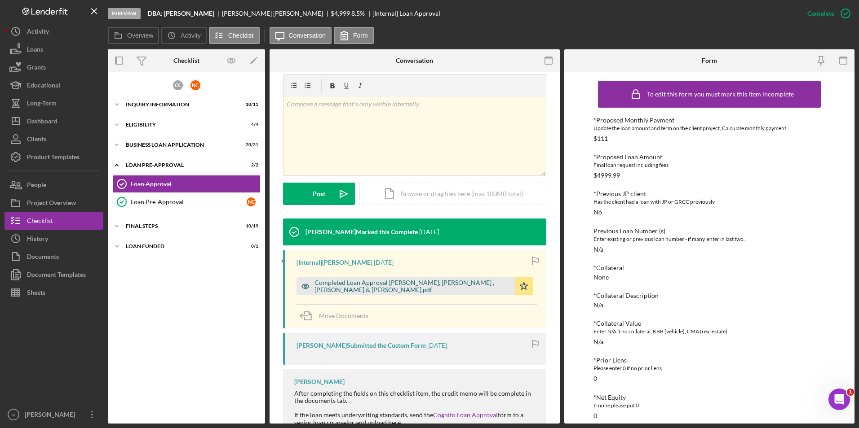
click at [386, 282] on div "Completed Loan Approval [PERSON_NAME], [PERSON_NAME] , [PERSON_NAME] & [PERSON_…" at bounding box center [412, 286] width 196 height 14
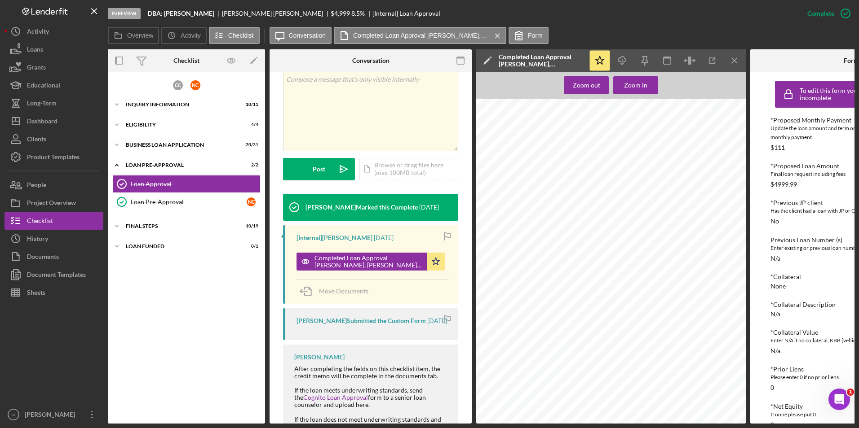
scroll to position [751, 0]
drag, startPoint x: 50, startPoint y: 119, endPoint x: 74, endPoint y: 127, distance: 25.3
click at [50, 119] on div "Dashboard" at bounding box center [42, 122] width 31 height 20
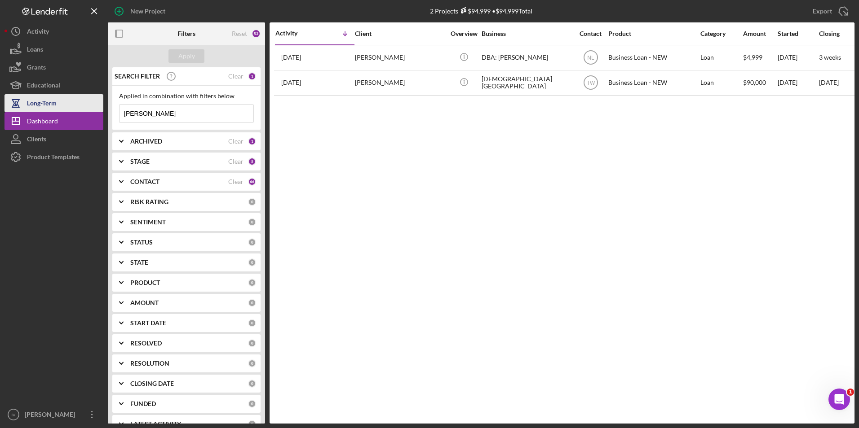
drag, startPoint x: 198, startPoint y: 116, endPoint x: 42, endPoint y: 97, distance: 157.0
click at [42, 97] on div "New Project 2 Projects $94,999 • $94,999 Total [PERSON_NAME] Export Icon/Export…" at bounding box center [429, 212] width 850 height 424
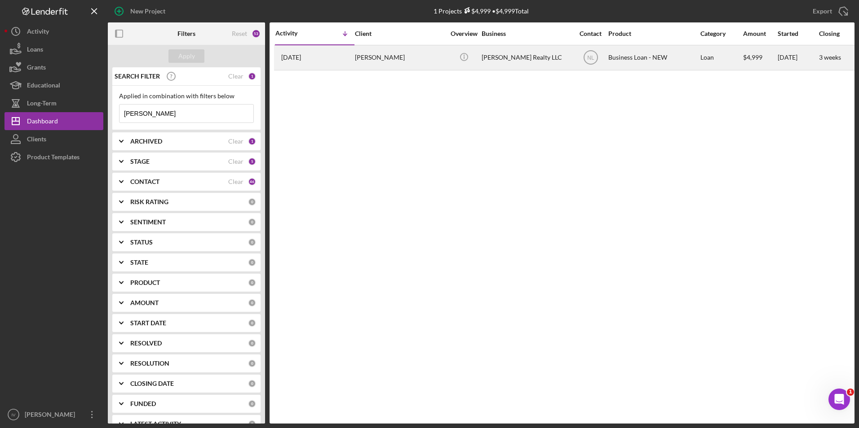
type input "[PERSON_NAME]"
click at [358, 66] on div "[PERSON_NAME]" at bounding box center [400, 58] width 90 height 24
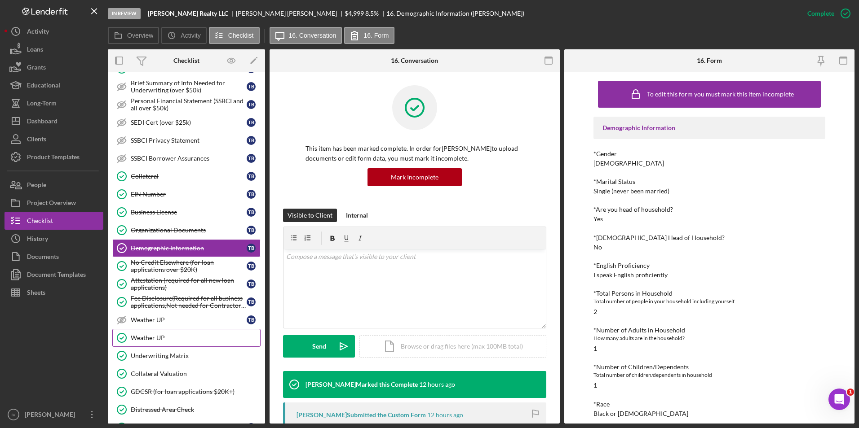
scroll to position [338, 0]
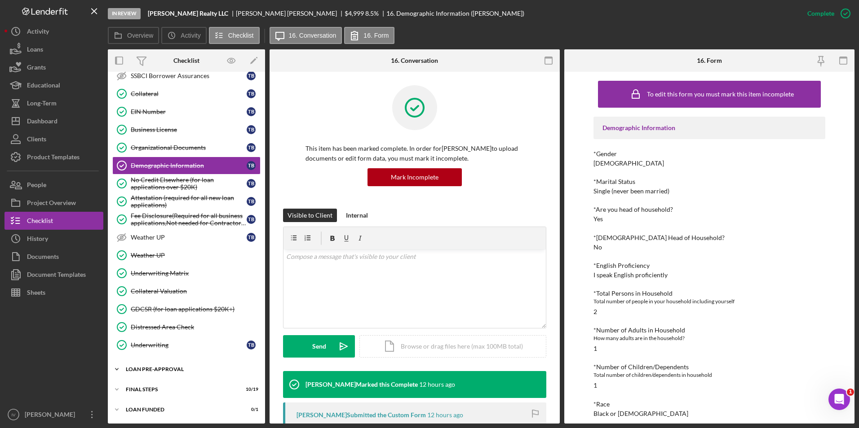
click at [159, 368] on div "LOAN PRE-APPROVAL" at bounding box center [190, 369] width 128 height 5
click at [171, 388] on div "Loan Approval" at bounding box center [195, 388] width 129 height 7
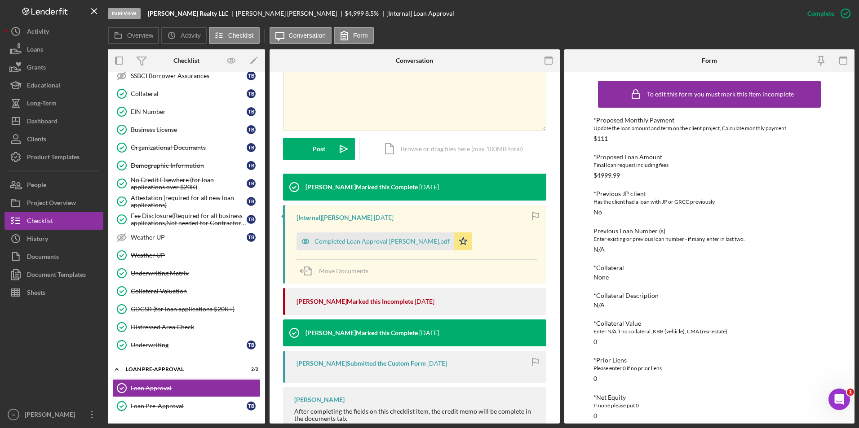
scroll to position [269, 0]
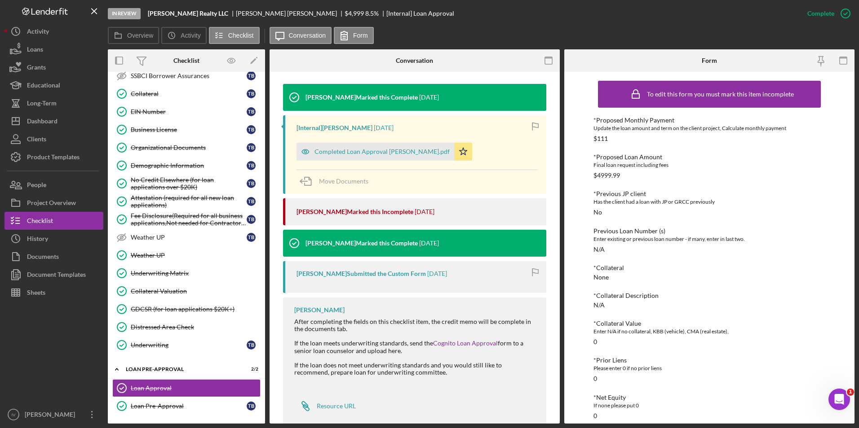
click at [395, 161] on div "[Internal] [PERSON_NAME] [DATE] Completed Loan Approval [PERSON_NAME].pdf Icon/…" at bounding box center [414, 154] width 263 height 79
click at [396, 157] on div "Completed Loan Approval [PERSON_NAME].pdf" at bounding box center [375, 152] width 158 height 18
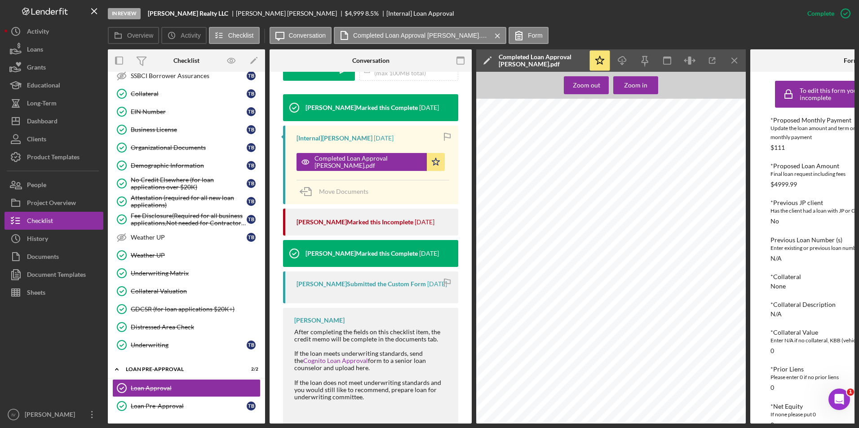
scroll to position [763, 0]
click at [50, 122] on div "Dashboard" at bounding box center [42, 122] width 31 height 20
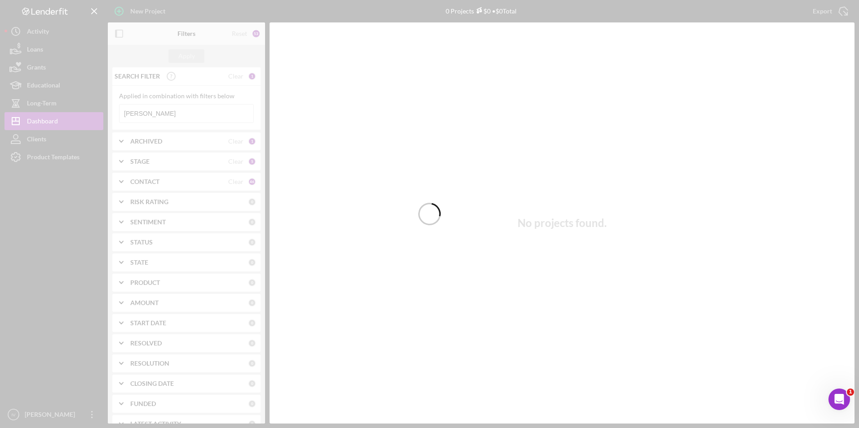
click at [174, 115] on div at bounding box center [429, 214] width 859 height 428
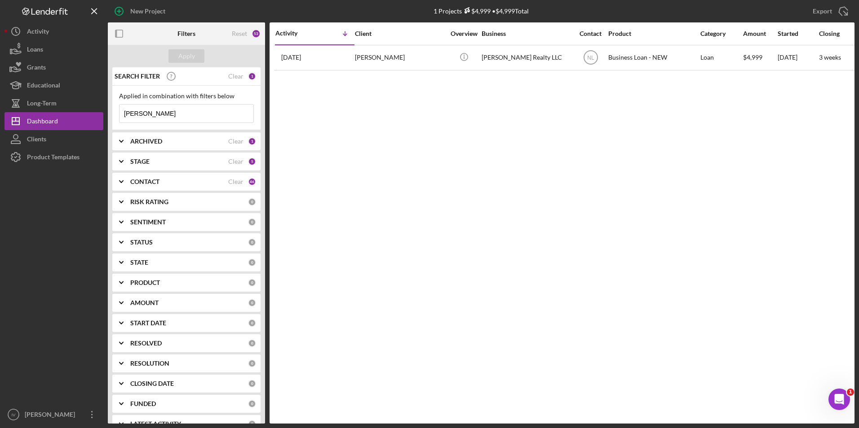
drag, startPoint x: 181, startPoint y: 109, endPoint x: 118, endPoint y: 107, distance: 62.4
click at [118, 107] on div "Applied in combination with filters below [PERSON_NAME] Icon/Menu Close" at bounding box center [186, 108] width 148 height 44
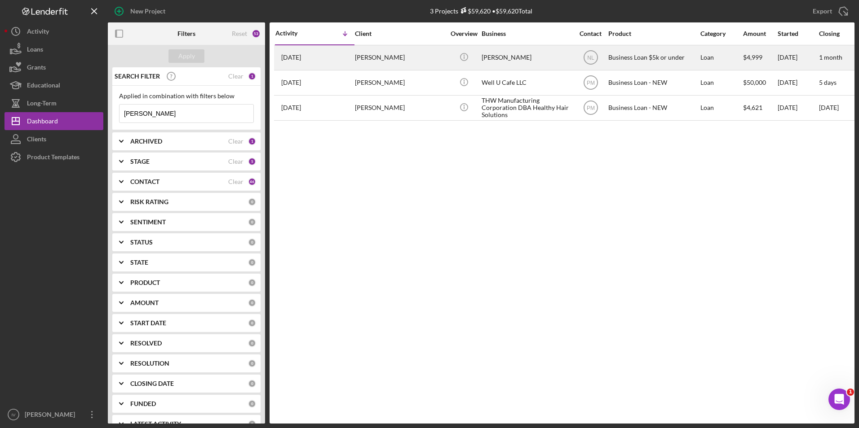
type input "[PERSON_NAME]"
click at [436, 65] on div "[PERSON_NAME]" at bounding box center [400, 58] width 90 height 24
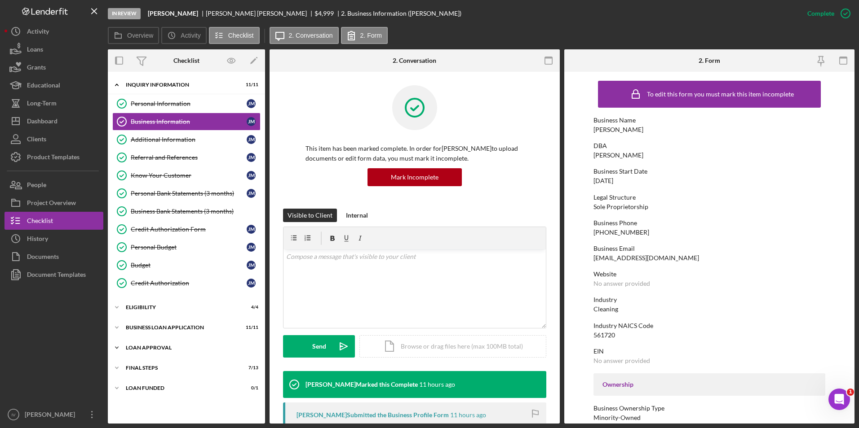
click at [151, 348] on div "Loan Approval" at bounding box center [190, 347] width 128 height 5
click at [145, 363] on div "Loan Approval" at bounding box center [195, 366] width 129 height 7
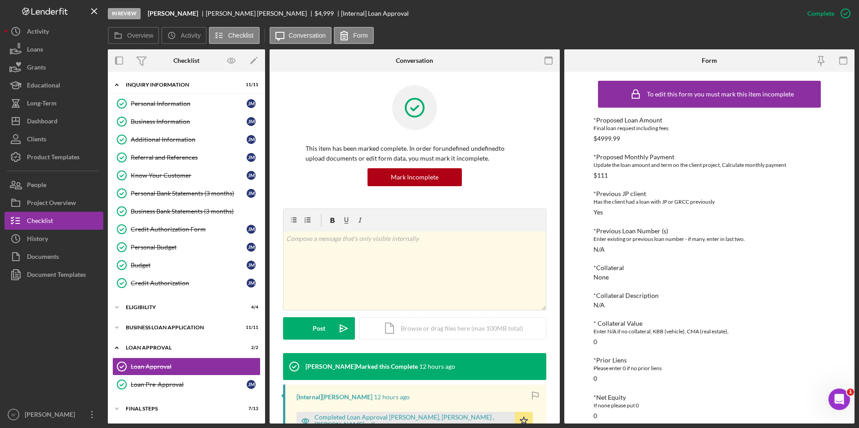
scroll to position [135, 0]
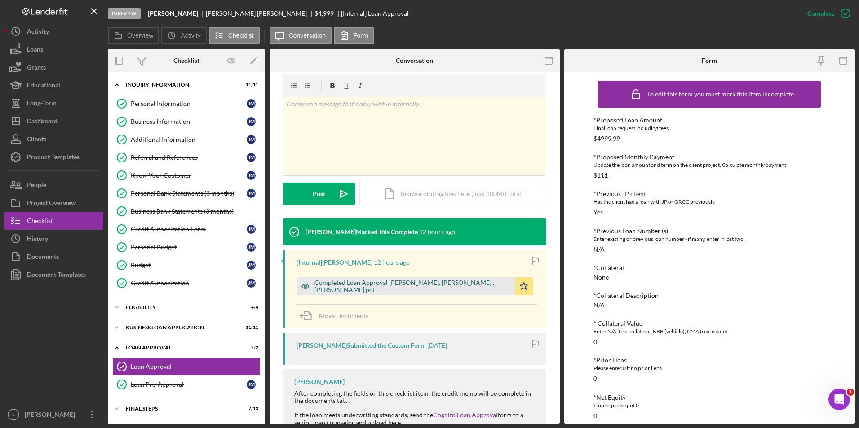
click at [355, 284] on div "Completed Loan Approval [PERSON_NAME], [PERSON_NAME] , [PERSON_NAME].pdf" at bounding box center [412, 286] width 196 height 14
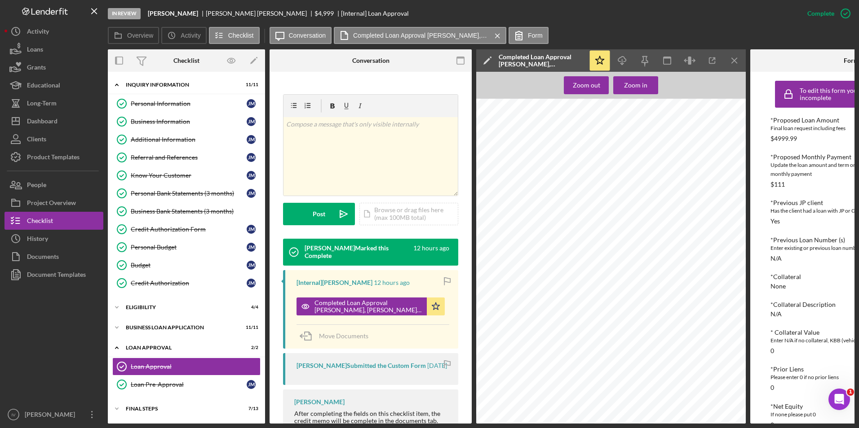
scroll to position [808, 0]
click at [45, 118] on div "Dashboard" at bounding box center [42, 122] width 31 height 20
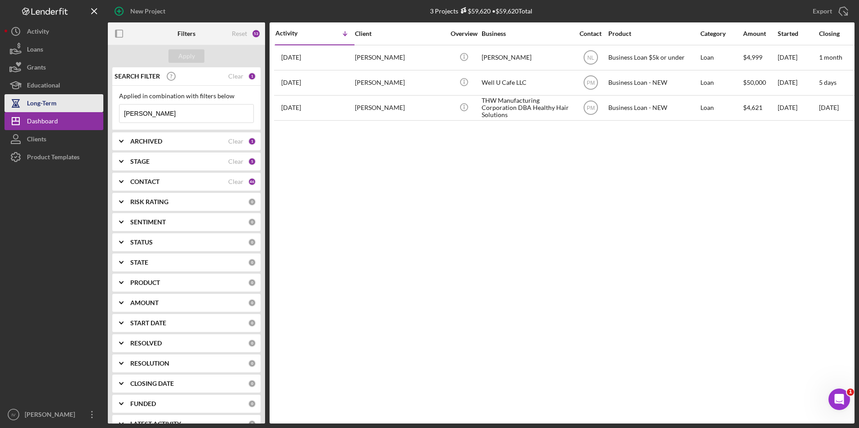
drag, startPoint x: 175, startPoint y: 118, endPoint x: 82, endPoint y: 100, distance: 94.1
click at [82, 100] on div "New Project 3 Projects $59,620 • $59,620 Total [PERSON_NAME] Export Icon/Export…" at bounding box center [429, 212] width 850 height 424
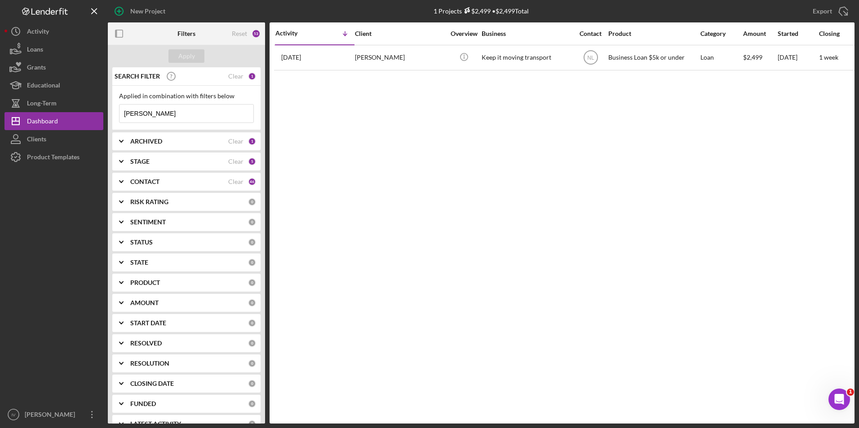
type input "[PERSON_NAME]"
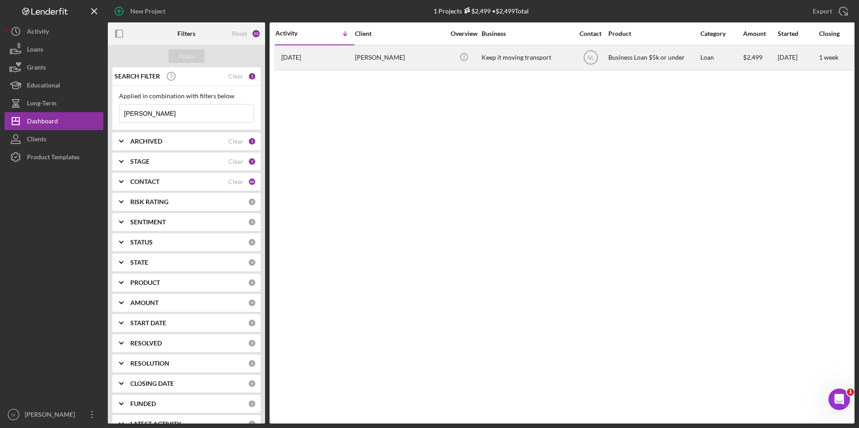
click at [370, 57] on div "[PERSON_NAME]" at bounding box center [400, 58] width 90 height 24
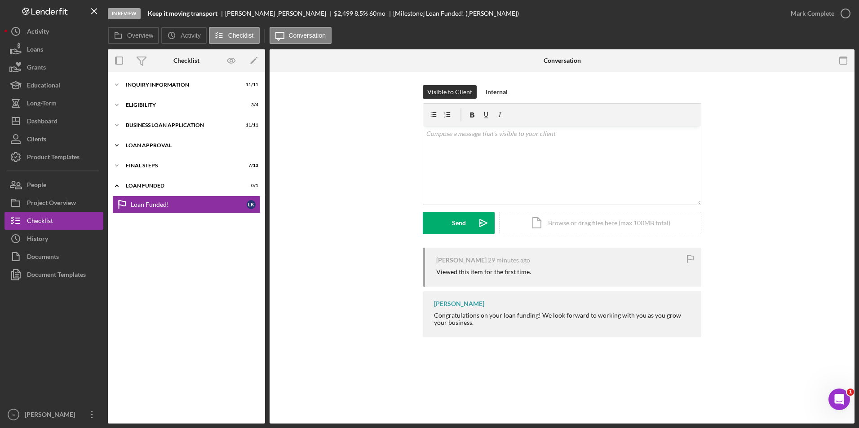
click at [160, 146] on div "Loan Approval" at bounding box center [190, 145] width 128 height 5
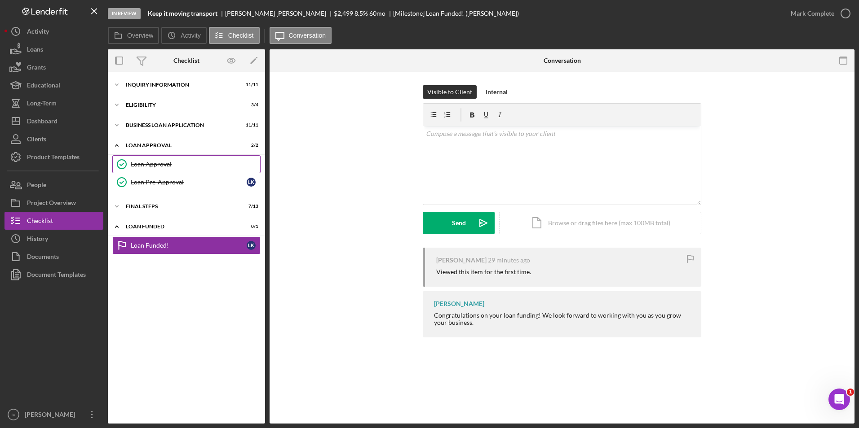
click at [159, 159] on link "Loan Approval Loan Approval" at bounding box center [186, 164] width 148 height 18
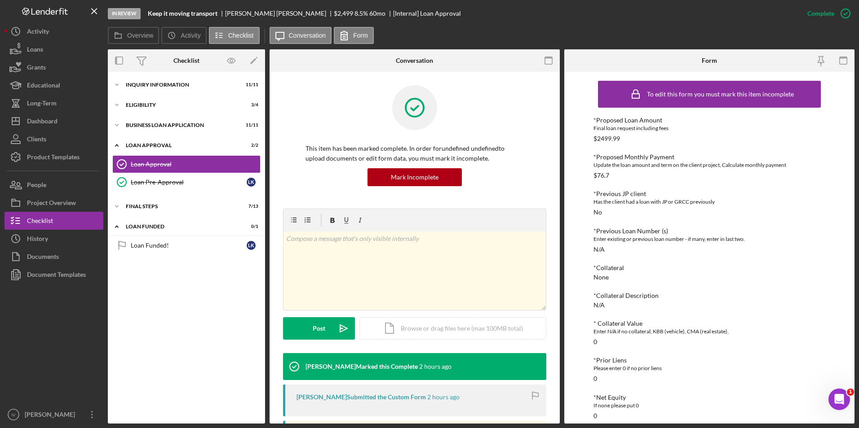
scroll to position [135, 0]
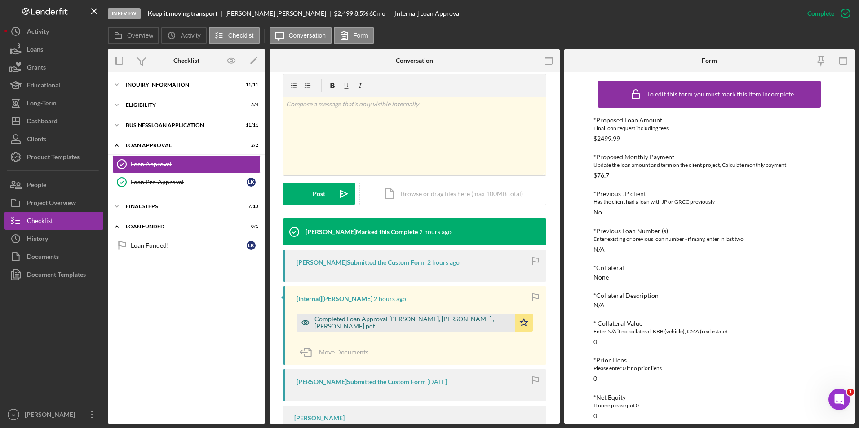
click at [383, 317] on div "Completed Loan Approval [PERSON_NAME], [PERSON_NAME] , [PERSON_NAME].pdf" at bounding box center [405, 323] width 218 height 18
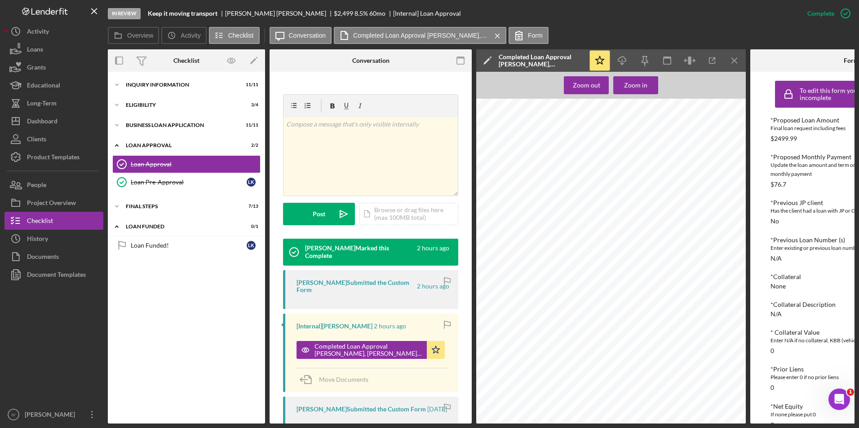
scroll to position [584, 0]
drag, startPoint x: 144, startPoint y: 80, endPoint x: 141, endPoint y: 90, distance: 9.8
click at [144, 80] on div "Icon/Expander INQUIRY INFORMATION 11 / 11" at bounding box center [186, 85] width 157 height 18
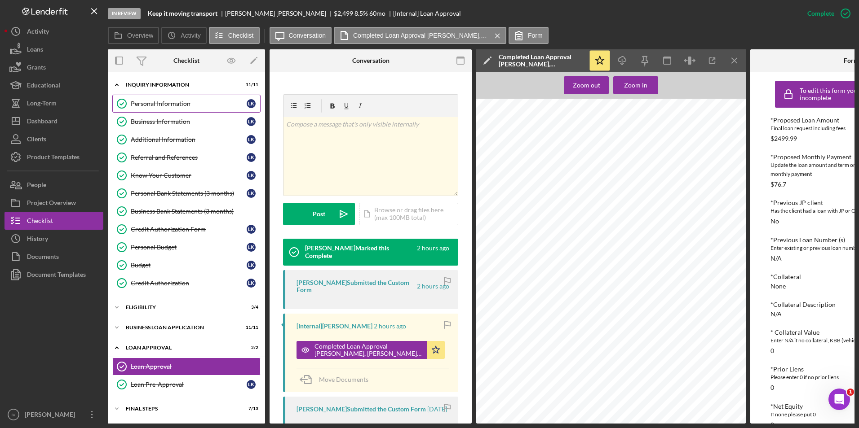
click at [162, 98] on link "Personal Information Personal Information L K" at bounding box center [186, 104] width 148 height 18
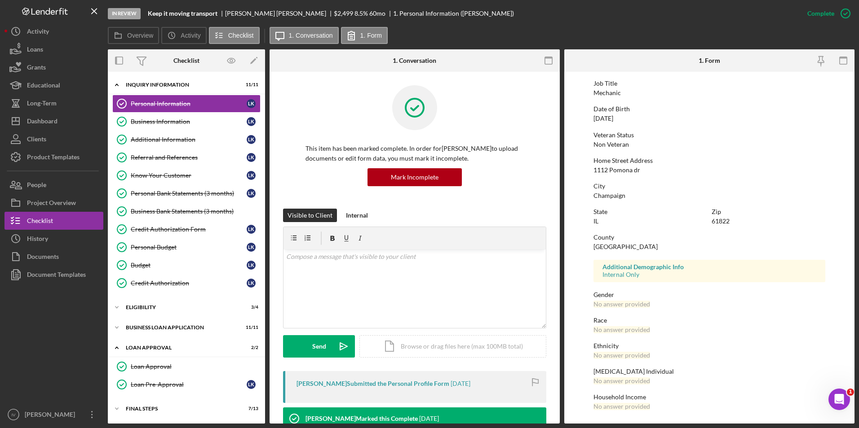
scroll to position [22, 0]
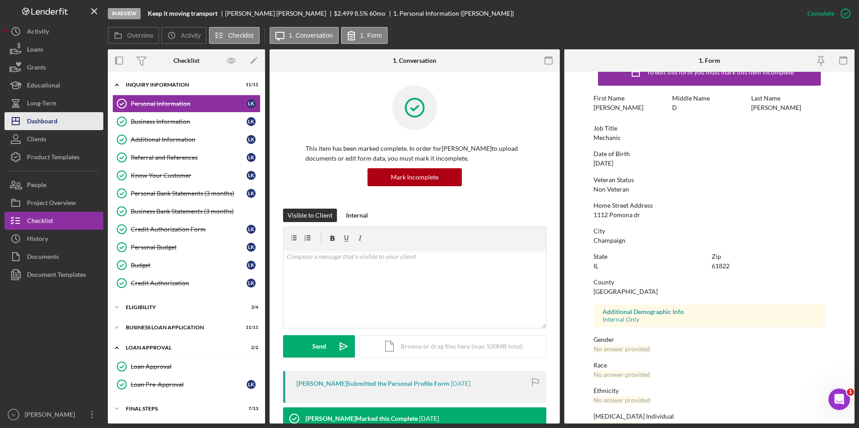
click at [66, 122] on button "Icon/Dashboard Dashboard" at bounding box center [53, 121] width 99 height 18
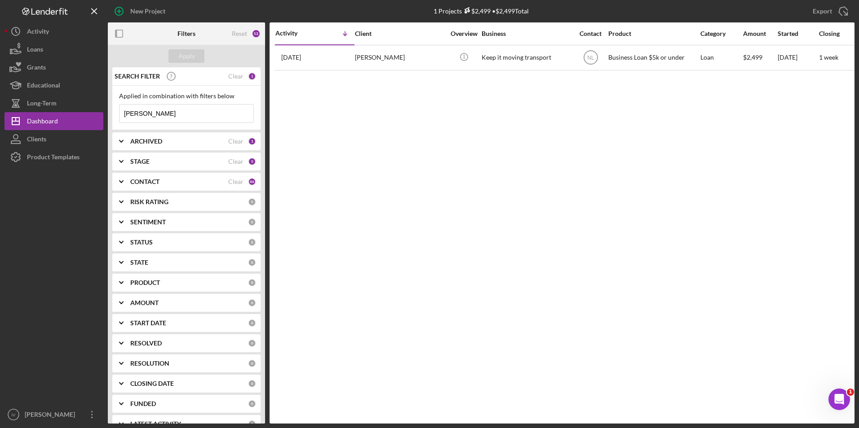
drag, startPoint x: 148, startPoint y: 115, endPoint x: 106, endPoint y: 112, distance: 41.4
click at [106, 112] on div "New Project 1 Projects $2,499 • $2,499 Total [PERSON_NAME] Export Icon/Export F…" at bounding box center [429, 212] width 850 height 424
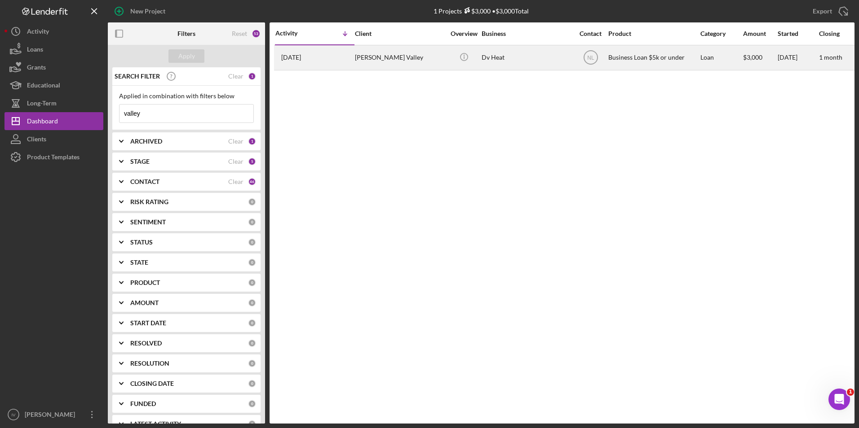
type input "valley"
click at [409, 64] on div "[PERSON_NAME] Valley" at bounding box center [400, 58] width 90 height 24
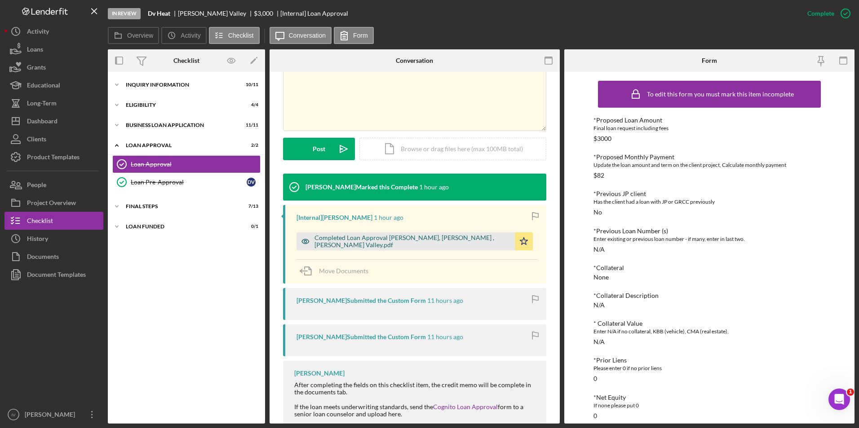
click at [401, 242] on div "Completed Loan Approval [PERSON_NAME], [PERSON_NAME] , [PERSON_NAME] Valley.pdf" at bounding box center [412, 241] width 196 height 14
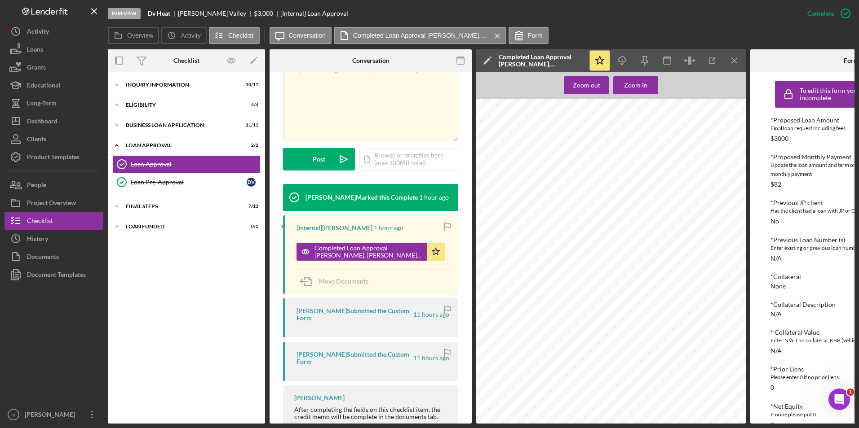
scroll to position [751, 0]
click at [55, 122] on div "Dashboard" at bounding box center [42, 122] width 31 height 20
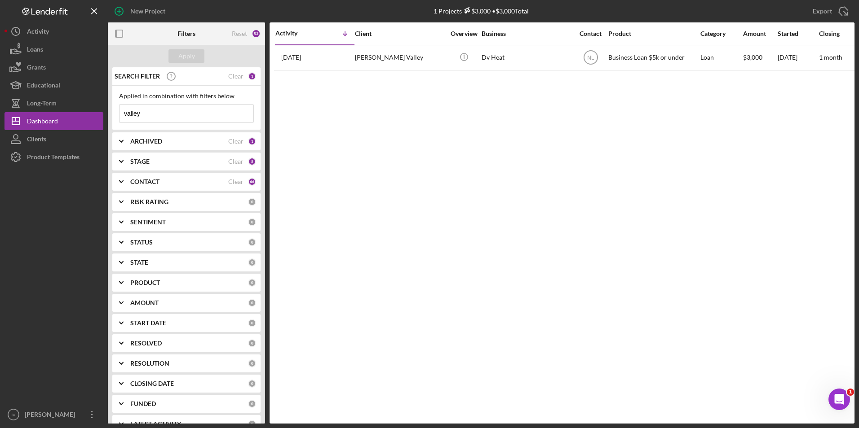
drag, startPoint x: 169, startPoint y: 116, endPoint x: 111, endPoint y: 126, distance: 58.7
click at [111, 126] on div "SEARCH FILTER Clear 1 Applied in combination with filters below valley Icon/Men…" at bounding box center [186, 245] width 157 height 357
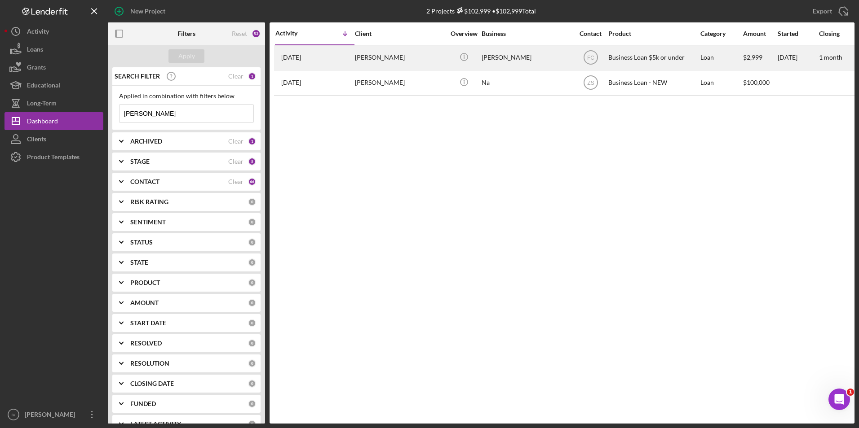
type input "[PERSON_NAME]"
click at [370, 57] on div "[PERSON_NAME]" at bounding box center [400, 58] width 90 height 24
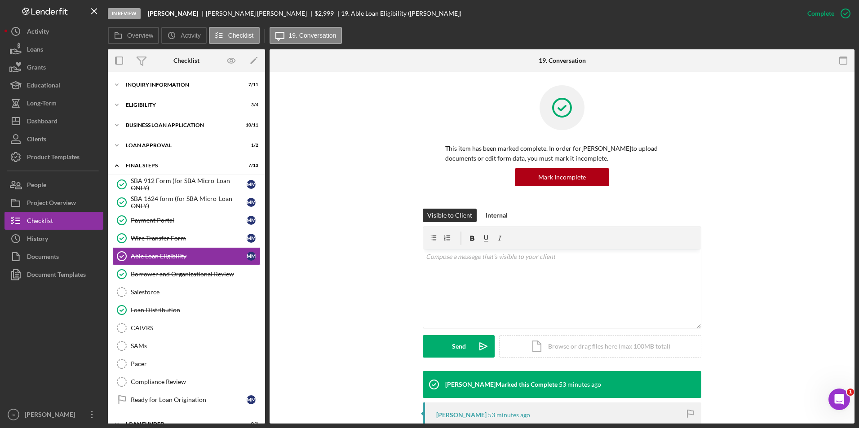
scroll to position [8, 0]
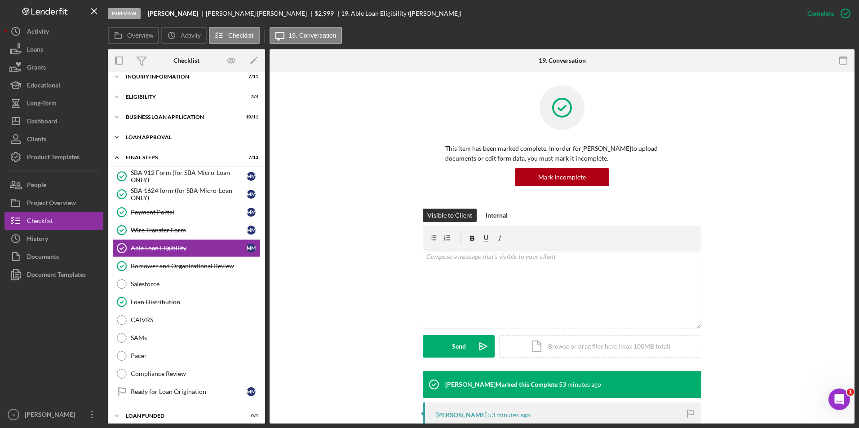
click at [170, 137] on div "Loan Approval" at bounding box center [190, 137] width 128 height 5
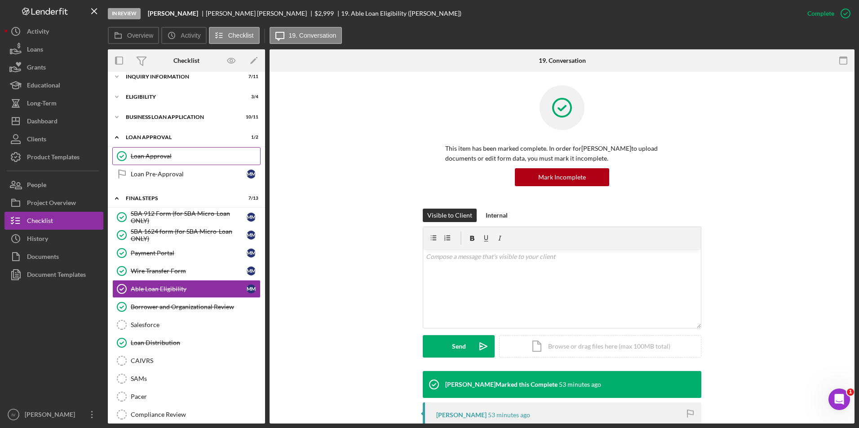
click at [165, 156] on div "Loan Approval" at bounding box center [195, 156] width 129 height 7
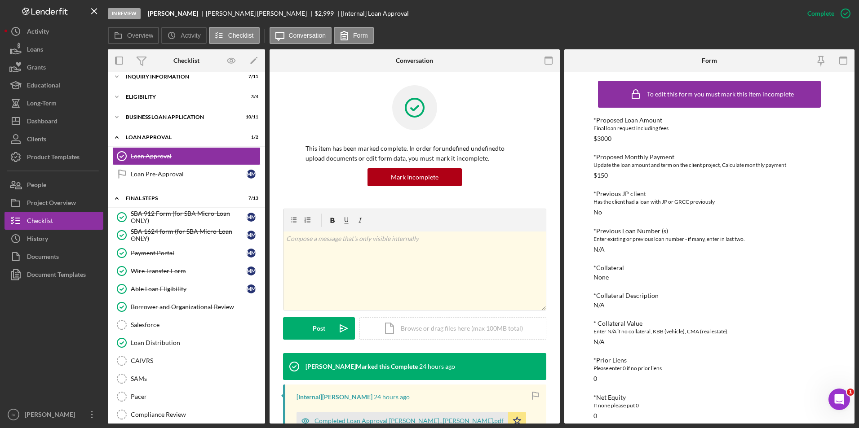
scroll to position [135, 0]
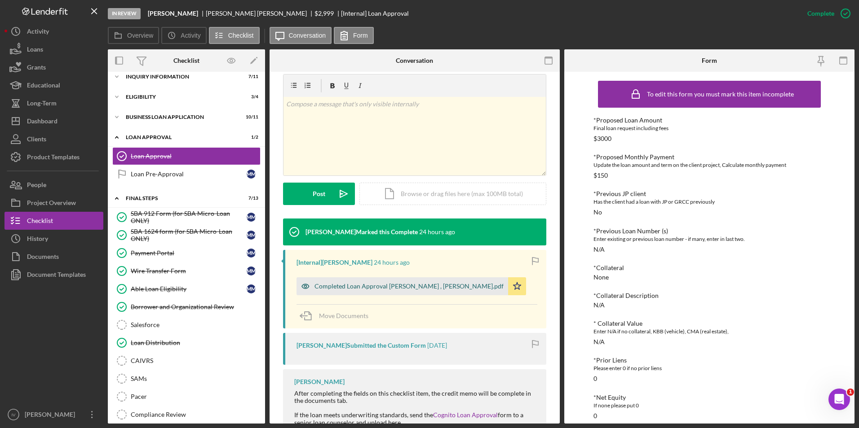
click at [418, 281] on div "Completed Loan Approval [PERSON_NAME] , [PERSON_NAME].pdf" at bounding box center [401, 287] width 211 height 18
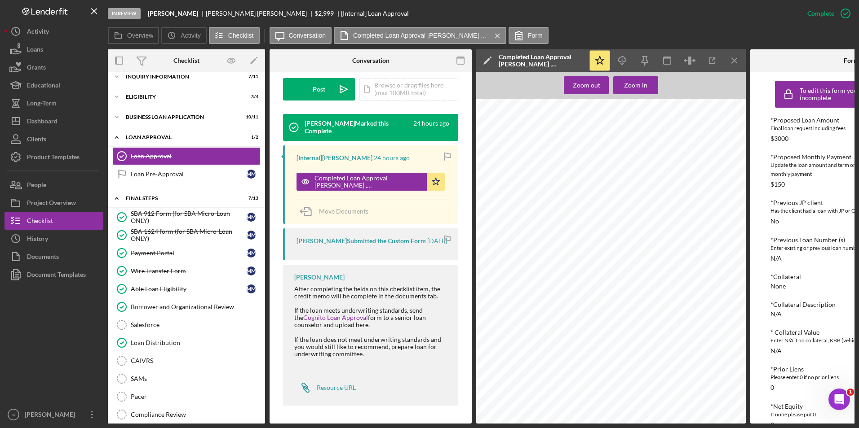
scroll to position [0, 0]
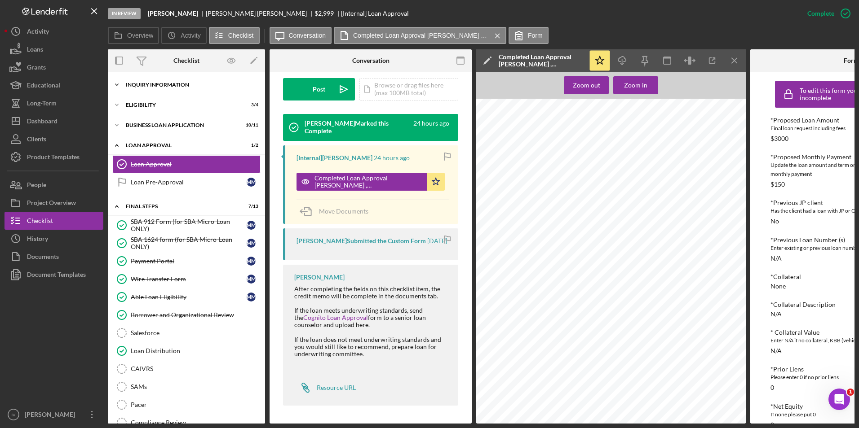
click at [144, 85] on div "INQUIRY INFORMATION" at bounding box center [190, 84] width 128 height 5
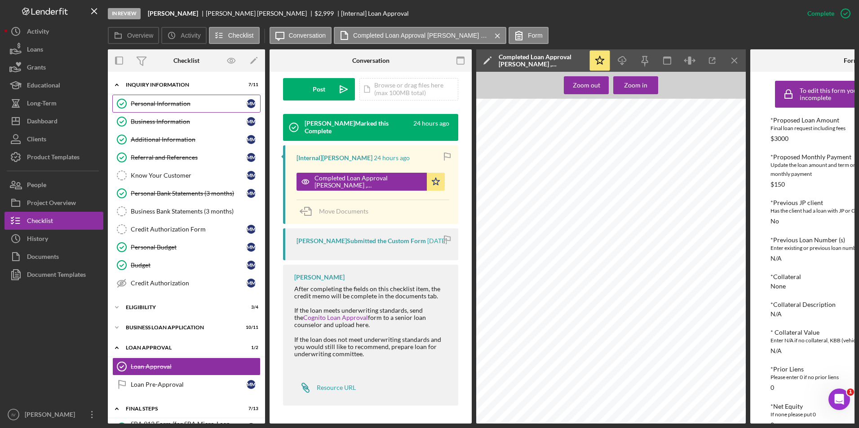
click at [145, 101] on div "Personal Information" at bounding box center [189, 103] width 116 height 7
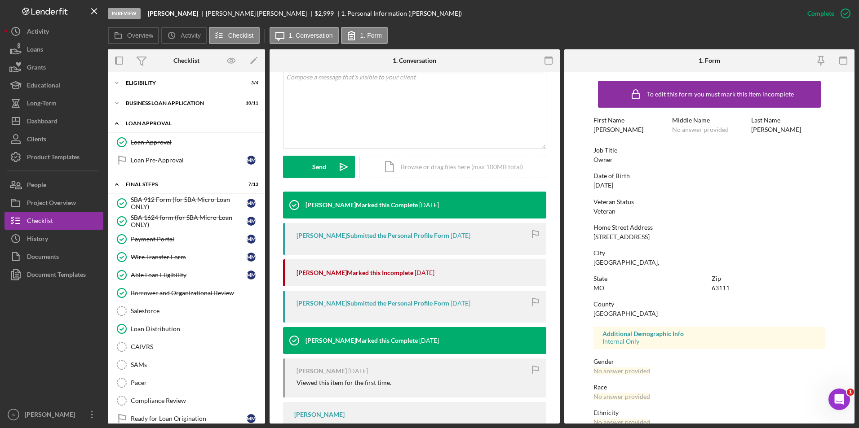
scroll to position [258, 0]
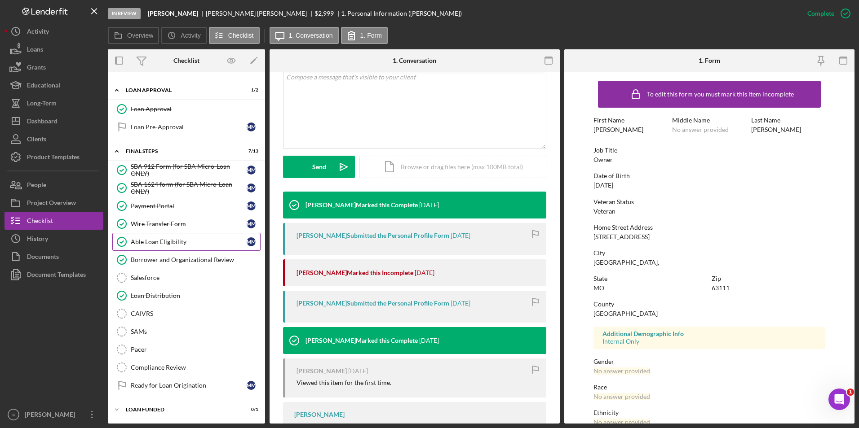
drag, startPoint x: 192, startPoint y: 243, endPoint x: 199, endPoint y: 243, distance: 7.2
click at [192, 243] on div "Able Loan Eligibility" at bounding box center [189, 241] width 116 height 7
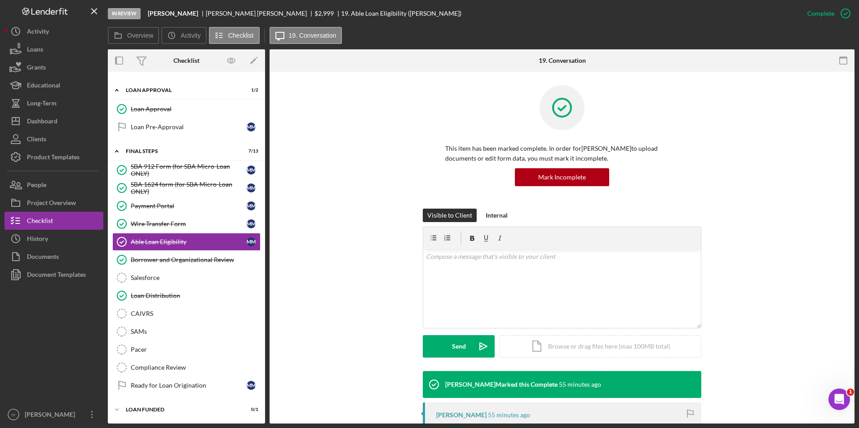
scroll to position [149, 0]
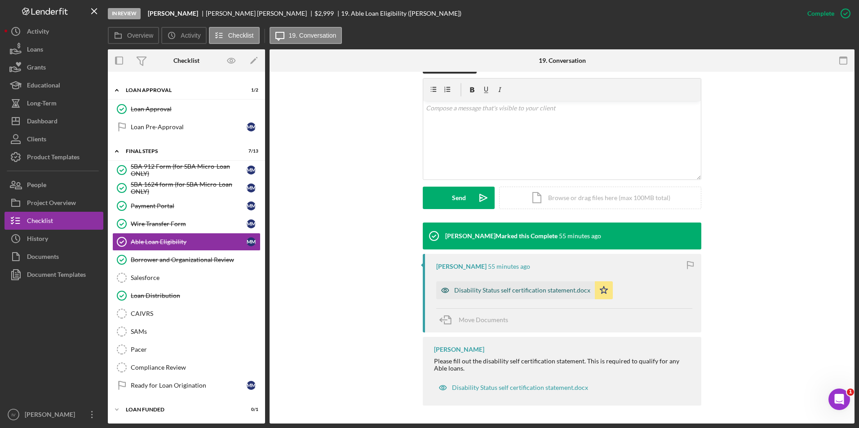
click at [501, 286] on div "Disability Status self certification statement.docx" at bounding box center [515, 291] width 159 height 18
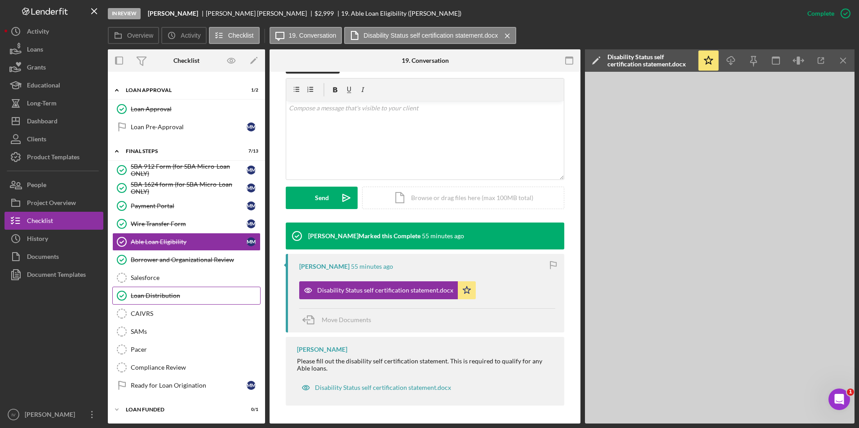
click at [176, 292] on div "Loan Distribution" at bounding box center [195, 295] width 129 height 7
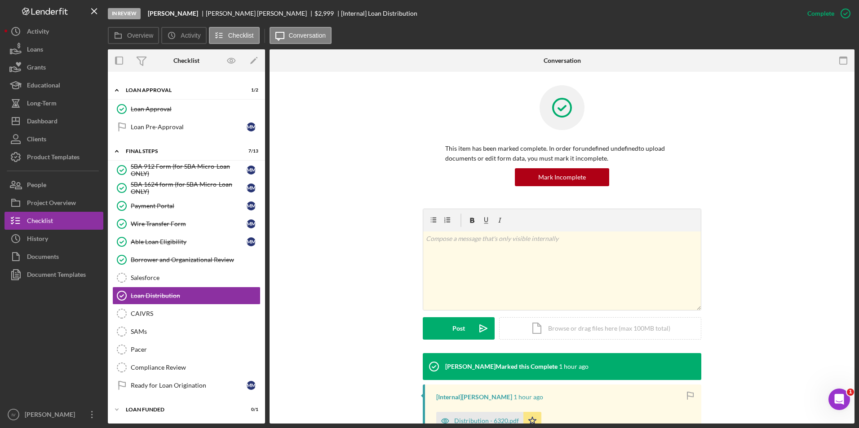
scroll to position [131, 0]
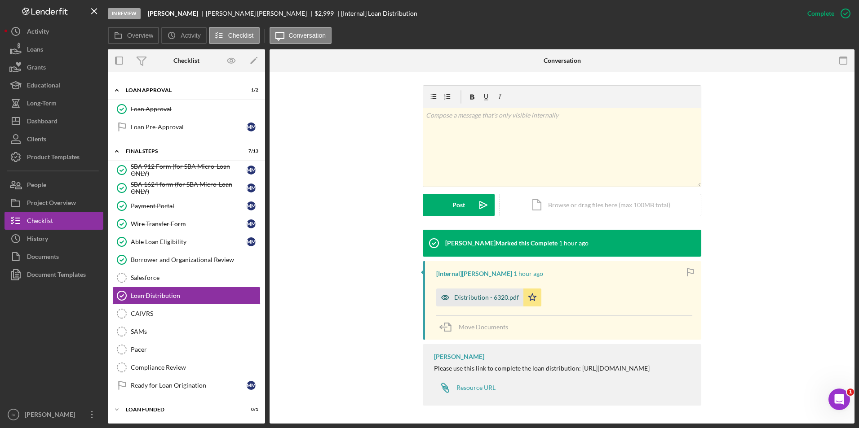
click at [498, 294] on div "Distribution - 6320.pdf" at bounding box center [486, 297] width 65 height 7
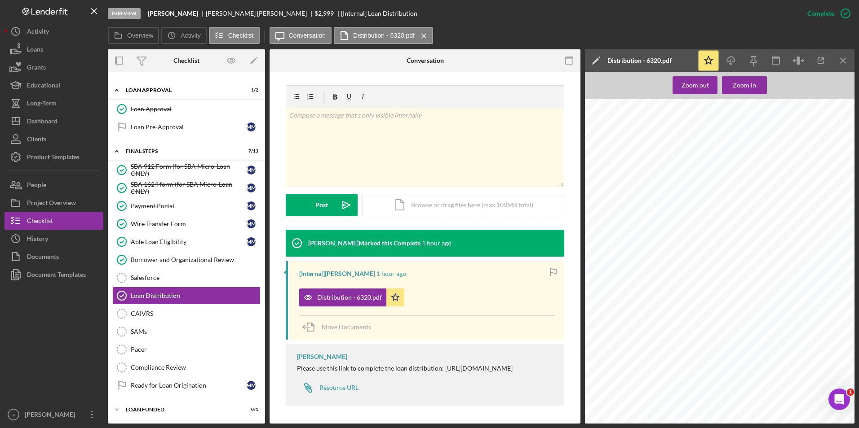
scroll to position [1078, 0]
click at [49, 127] on div "Dashboard" at bounding box center [42, 122] width 31 height 20
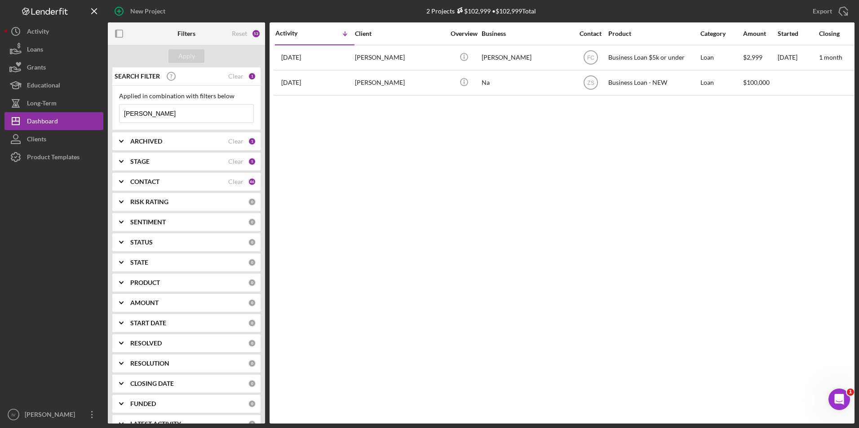
drag, startPoint x: 143, startPoint y: 115, endPoint x: 109, endPoint y: 113, distance: 34.2
click at [109, 113] on div "SEARCH FILTER Clear 1 Applied in combination with filters below [PERSON_NAME] I…" at bounding box center [186, 245] width 157 height 357
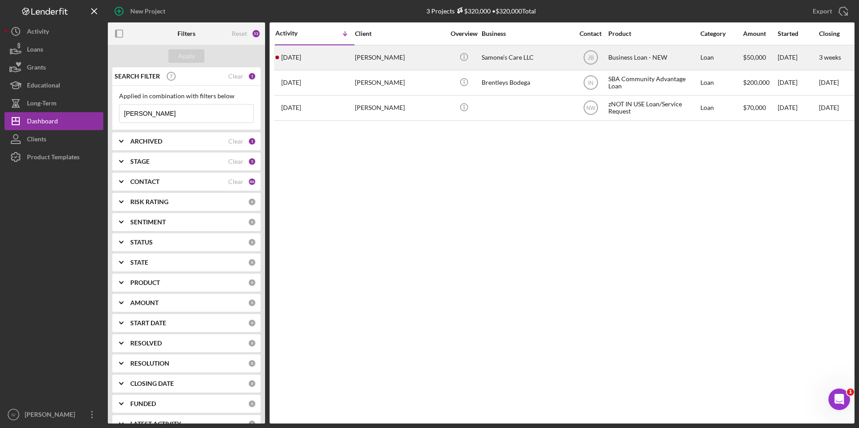
type input "[PERSON_NAME]"
click at [409, 57] on div "[PERSON_NAME]" at bounding box center [400, 58] width 90 height 24
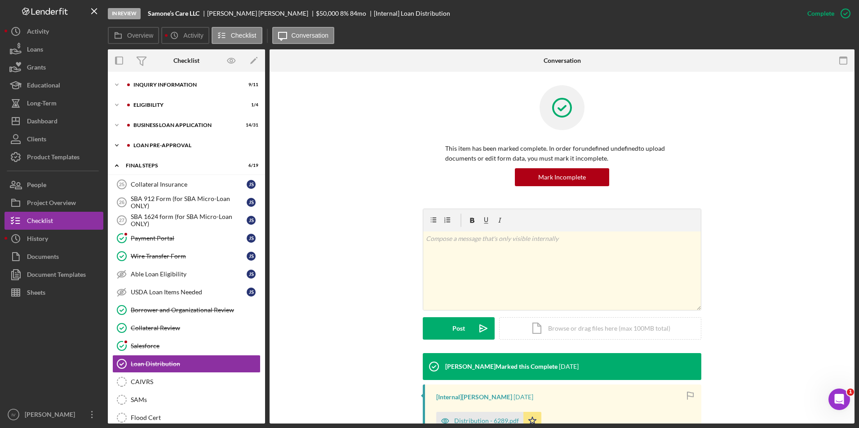
click at [176, 149] on div "Icon/Expander LOAN PRE-APPROVAL 1 / 2" at bounding box center [186, 146] width 157 height 18
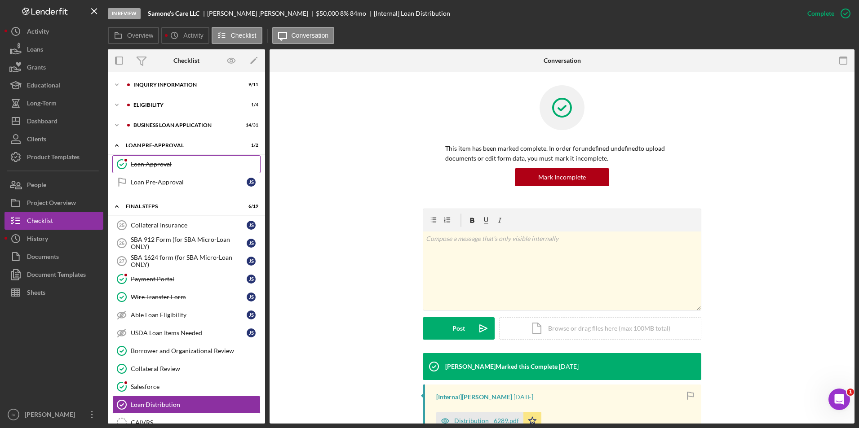
click at [176, 159] on link "Loan Approval Loan Approval" at bounding box center [186, 164] width 148 height 18
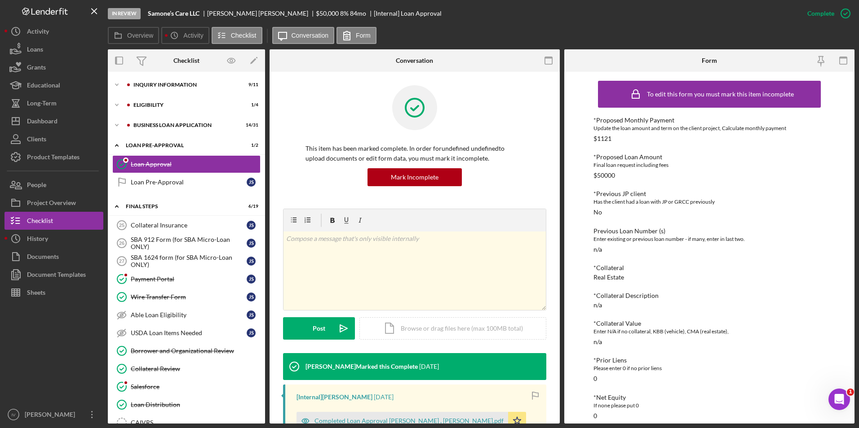
scroll to position [135, 0]
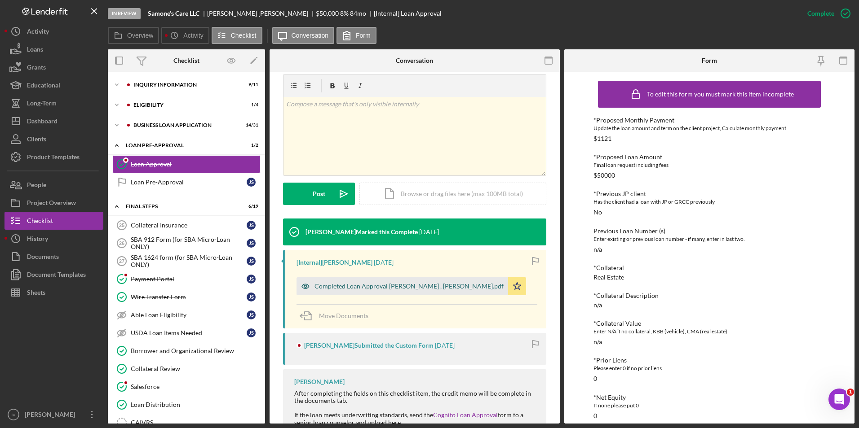
click at [383, 283] on div "Completed Loan Approval [PERSON_NAME] , [PERSON_NAME].pdf" at bounding box center [408, 286] width 189 height 7
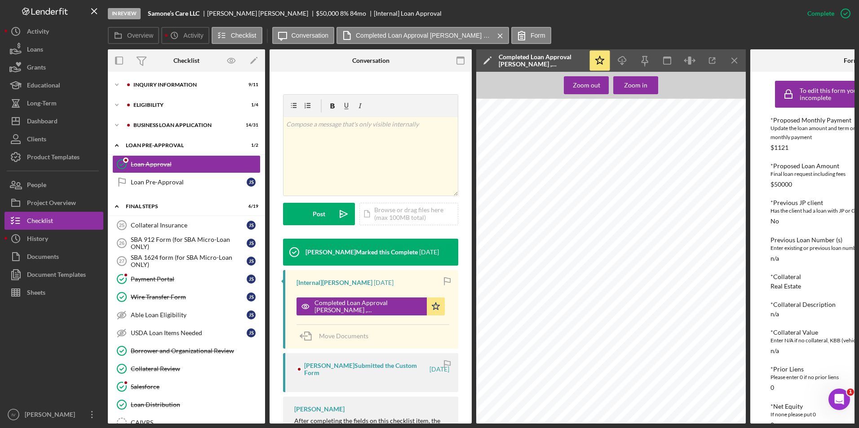
scroll to position [527, 0]
drag, startPoint x: 54, startPoint y: 119, endPoint x: 69, endPoint y: 120, distance: 14.9
click at [54, 119] on div "Dashboard" at bounding box center [42, 122] width 31 height 20
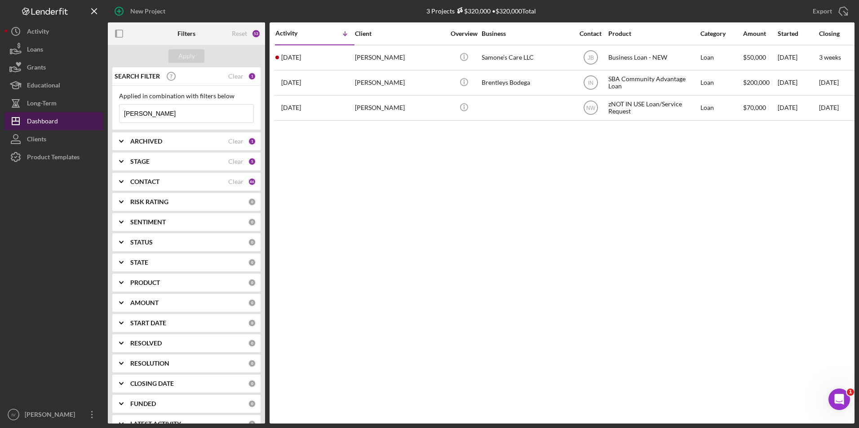
drag, startPoint x: 163, startPoint y: 113, endPoint x: 95, endPoint y: 116, distance: 68.8
click at [95, 116] on div "New Project 3 Projects $320,000 • $320,000 Total [PERSON_NAME] Export Icon/Expo…" at bounding box center [429, 212] width 850 height 424
type input "[PERSON_NAME]"
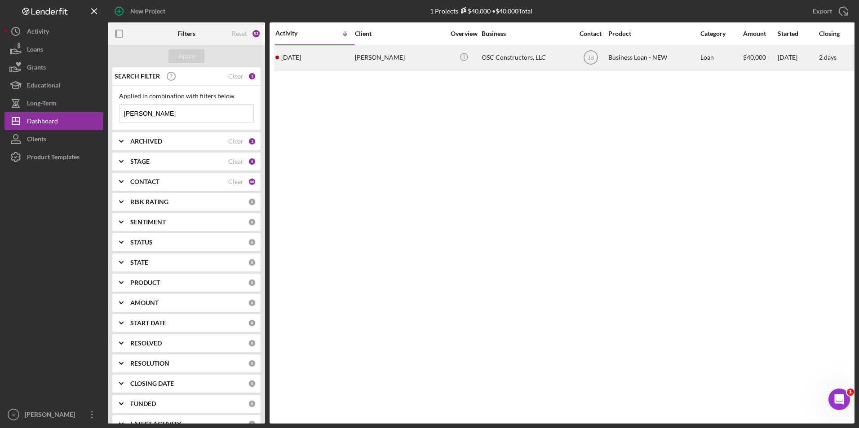
click at [369, 52] on div "[PERSON_NAME]" at bounding box center [400, 58] width 90 height 24
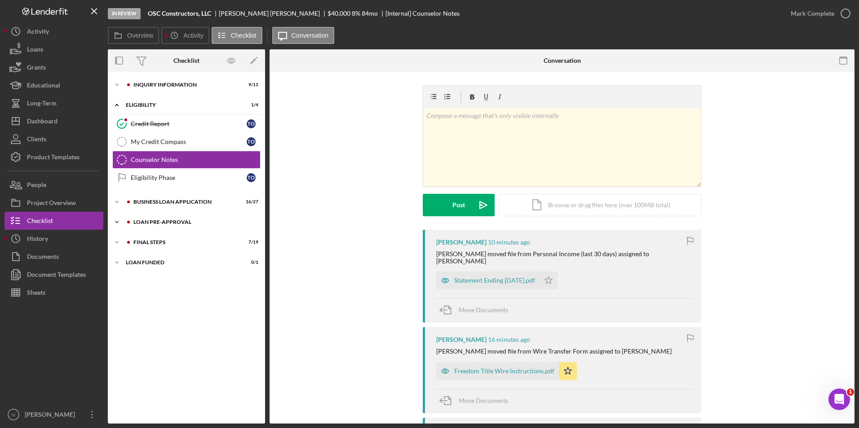
drag, startPoint x: 164, startPoint y: 218, endPoint x: 160, endPoint y: 225, distance: 8.4
click at [164, 218] on div "Icon/Expander LOAN PRE-APPROVAL 1 / 2" at bounding box center [186, 222] width 157 height 18
click at [168, 239] on div "Loan Approval" at bounding box center [195, 241] width 129 height 7
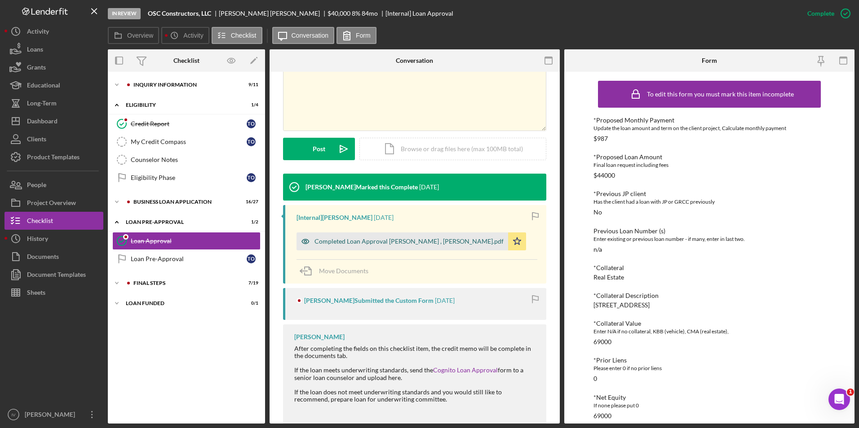
click at [375, 244] on div "Completed Loan Approval [PERSON_NAME] , [PERSON_NAME].pdf" at bounding box center [408, 241] width 189 height 7
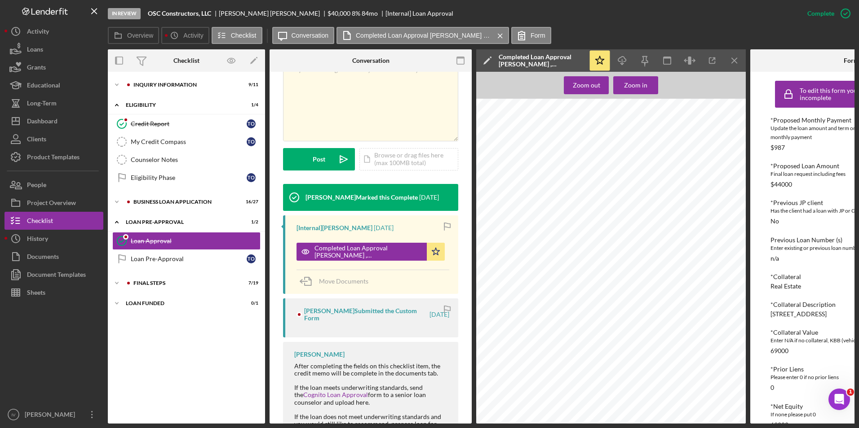
scroll to position [437, 0]
click at [48, 123] on div "Dashboard" at bounding box center [42, 122] width 31 height 20
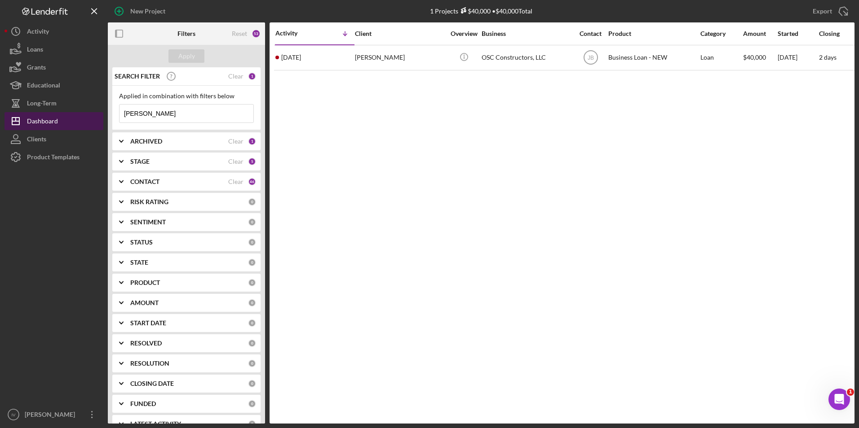
drag, startPoint x: 182, startPoint y: 115, endPoint x: 66, endPoint y: 115, distance: 115.9
click at [66, 115] on div "New Project 1 Projects $40,000 • $40,000 Total [PERSON_NAME] Export Icon/Export…" at bounding box center [429, 212] width 850 height 424
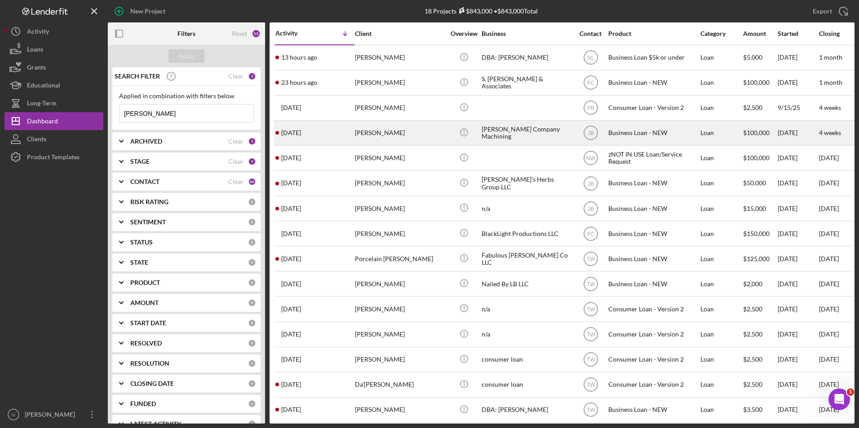
type input "[PERSON_NAME]"
click at [353, 132] on div "[DATE] [PERSON_NAME]" at bounding box center [314, 133] width 79 height 24
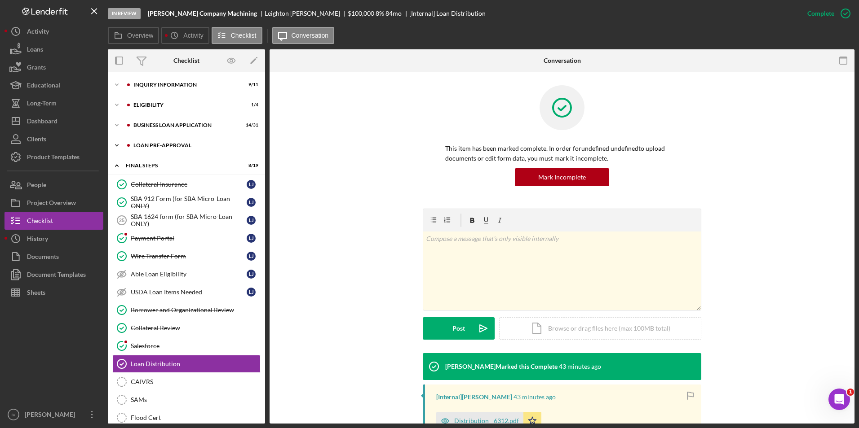
click at [157, 140] on div "Icon/Expander LOAN PRE-APPROVAL 1 / 2" at bounding box center [186, 146] width 157 height 18
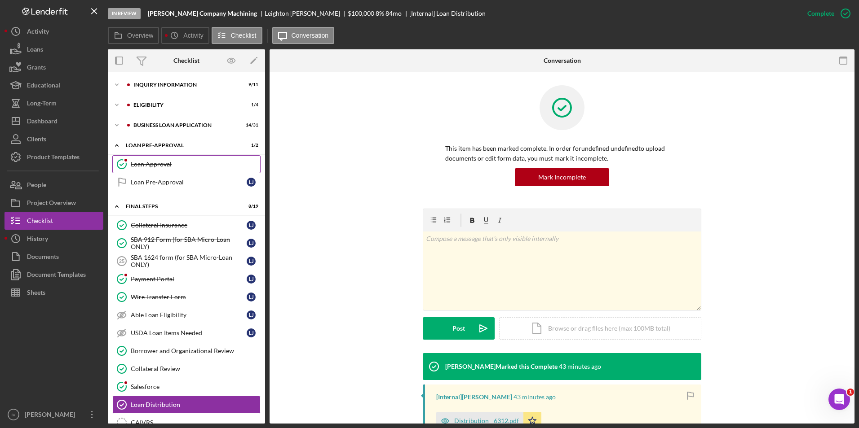
click at [155, 155] on link "Loan Approval Loan Approval" at bounding box center [186, 164] width 148 height 18
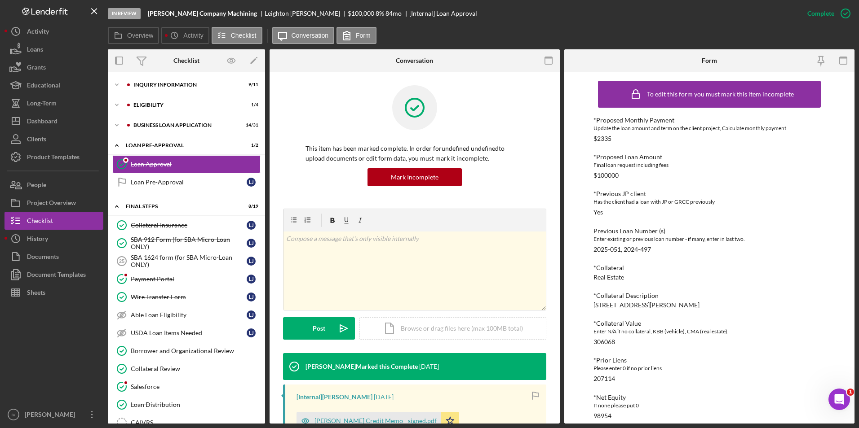
scroll to position [135, 0]
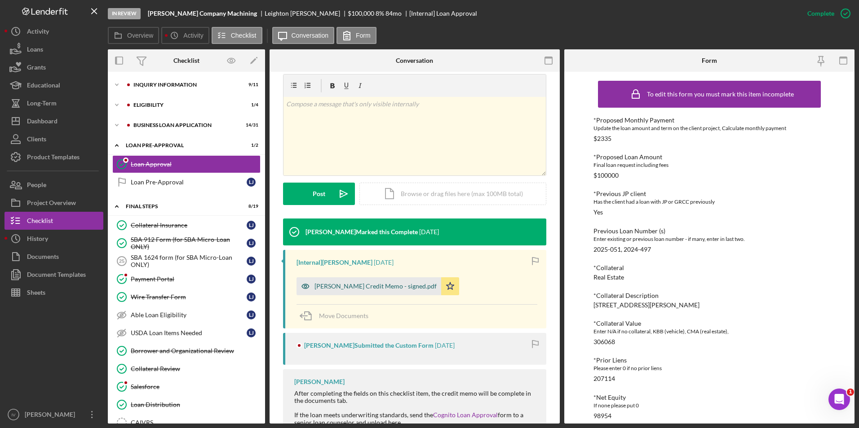
click at [367, 286] on div "[PERSON_NAME] Credit Memo - signed.pdf" at bounding box center [375, 286] width 122 height 7
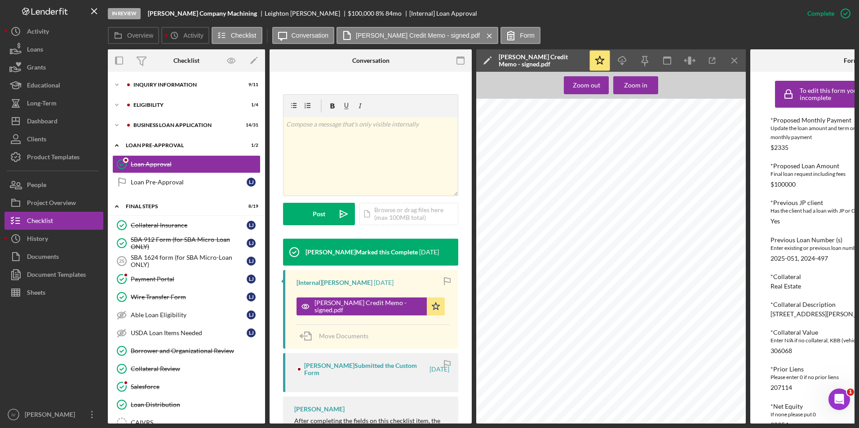
scroll to position [0, 0]
click at [51, 121] on div "Dashboard" at bounding box center [42, 122] width 31 height 20
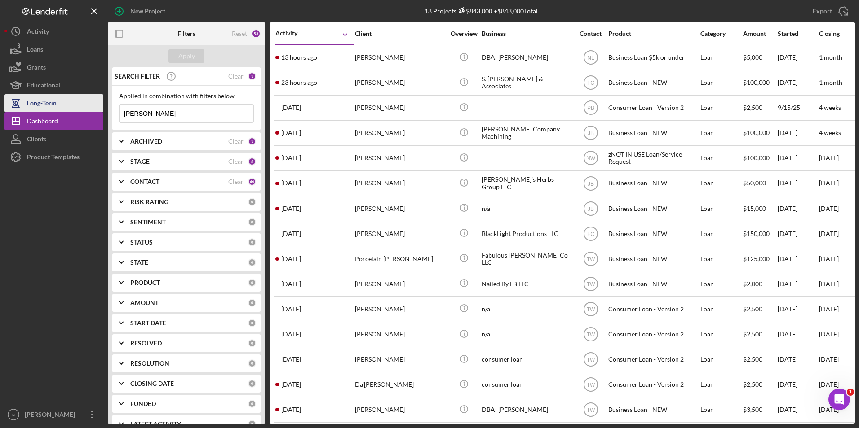
drag, startPoint x: 154, startPoint y: 111, endPoint x: 54, endPoint y: 100, distance: 101.3
click at [54, 100] on div "New Project 18 Projects $843,000 • $843,000 Total [PERSON_NAME] Export Icon/Exp…" at bounding box center [429, 212] width 850 height 424
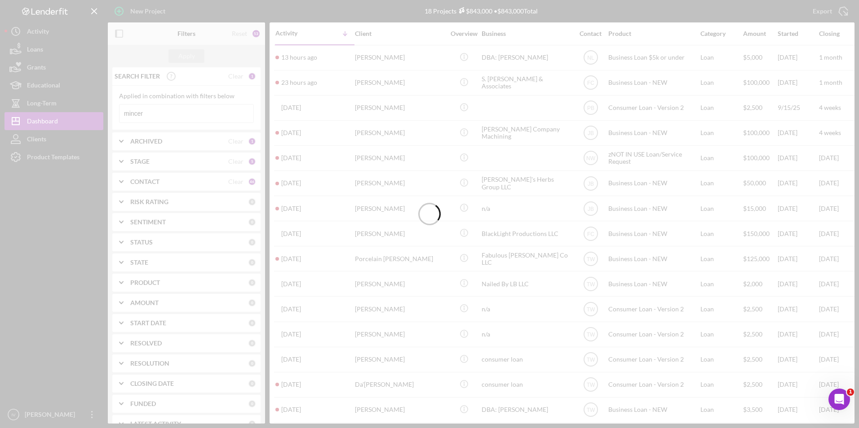
type input "mincer"
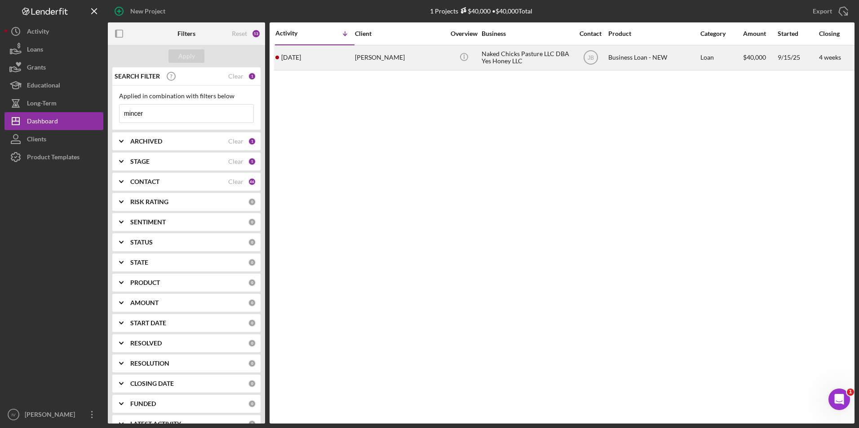
click at [433, 57] on div "[PERSON_NAME]" at bounding box center [400, 58] width 90 height 24
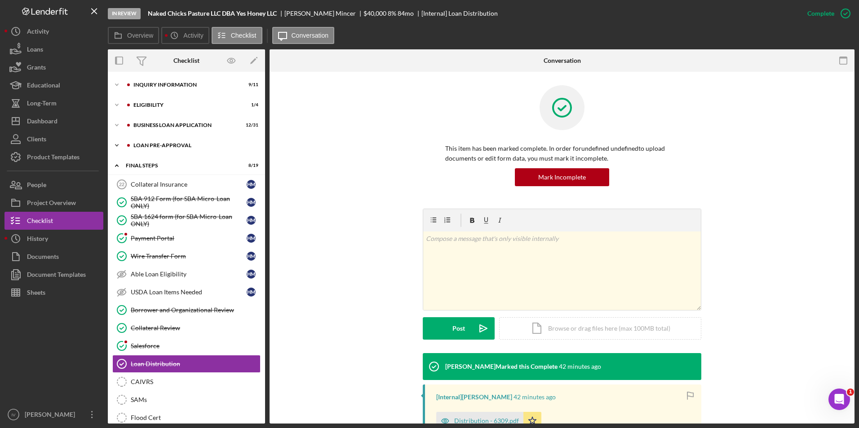
click at [149, 142] on div "Icon/Expander LOAN PRE-APPROVAL 1 / 2" at bounding box center [186, 146] width 157 height 18
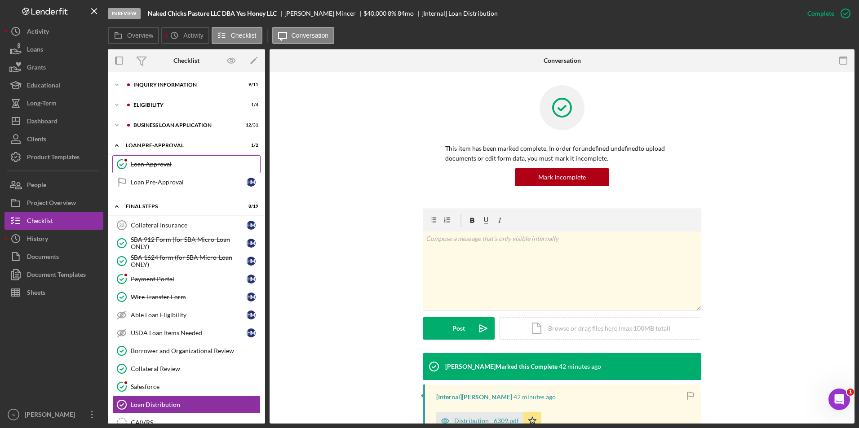
click at [147, 159] on link "Loan Approval Loan Approval" at bounding box center [186, 164] width 148 height 18
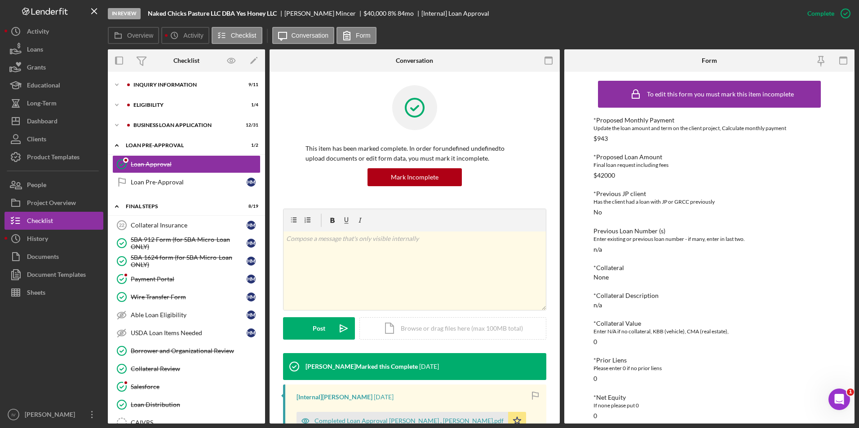
scroll to position [135, 0]
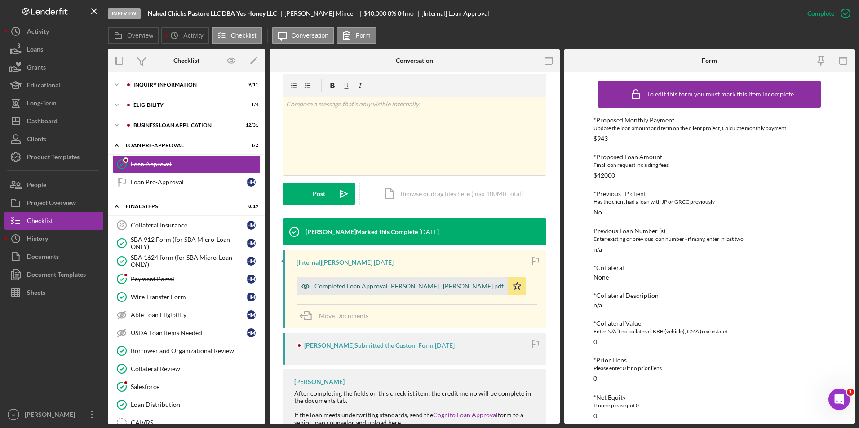
click at [380, 280] on div "Completed Loan Approval [PERSON_NAME] , [PERSON_NAME].pdf" at bounding box center [401, 287] width 211 height 18
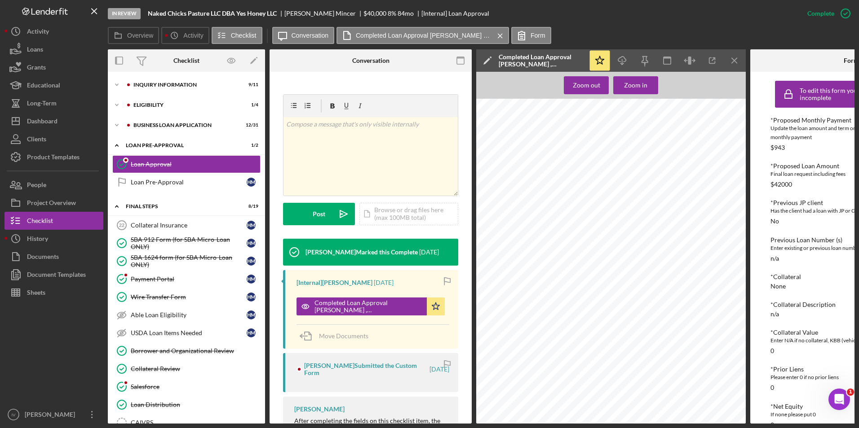
scroll to position [617, 0]
drag, startPoint x: 47, startPoint y: 123, endPoint x: 57, endPoint y: 121, distance: 10.6
click at [47, 123] on div "Dashboard" at bounding box center [42, 122] width 31 height 20
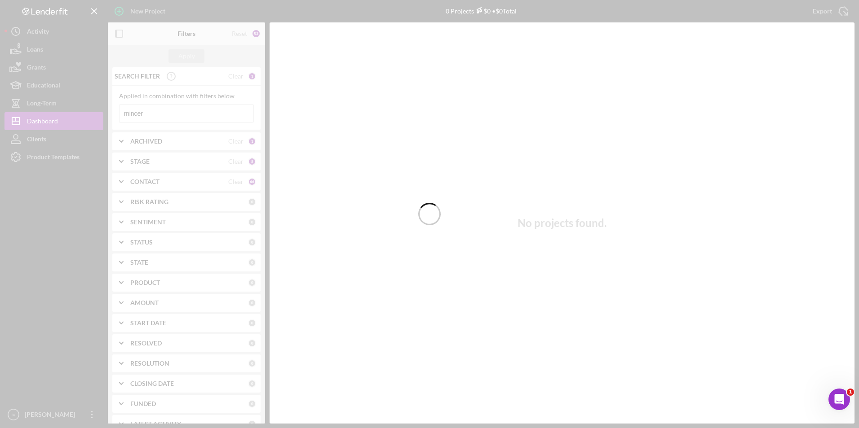
click at [188, 116] on div at bounding box center [429, 214] width 859 height 428
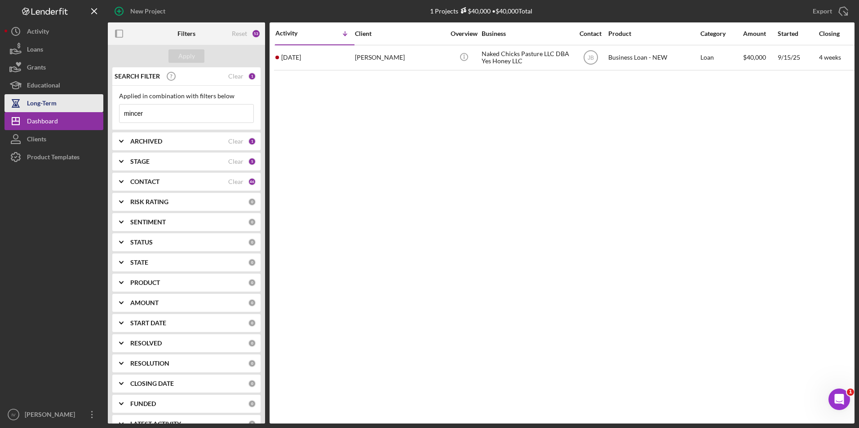
drag, startPoint x: 188, startPoint y: 116, endPoint x: 91, endPoint y: 107, distance: 97.9
click at [91, 107] on div "New Project 1 Projects $40,000 • $40,000 Total mincer Export Icon/Export Filter…" at bounding box center [429, 212] width 850 height 424
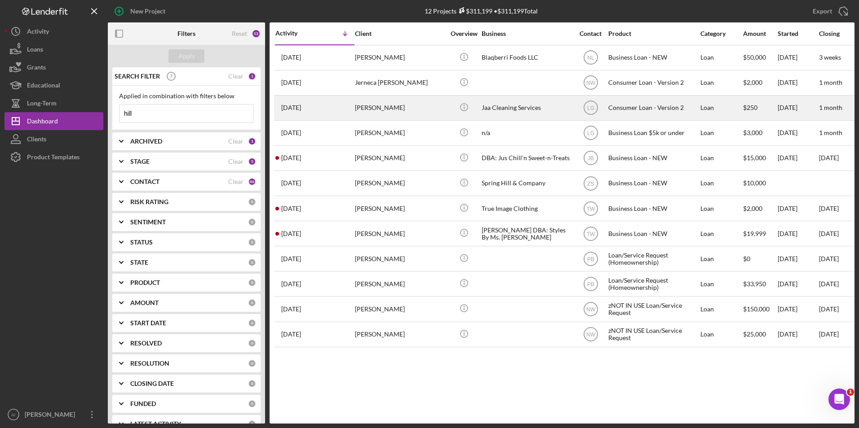
type input "hill"
click at [364, 115] on div "[PERSON_NAME]" at bounding box center [400, 108] width 90 height 24
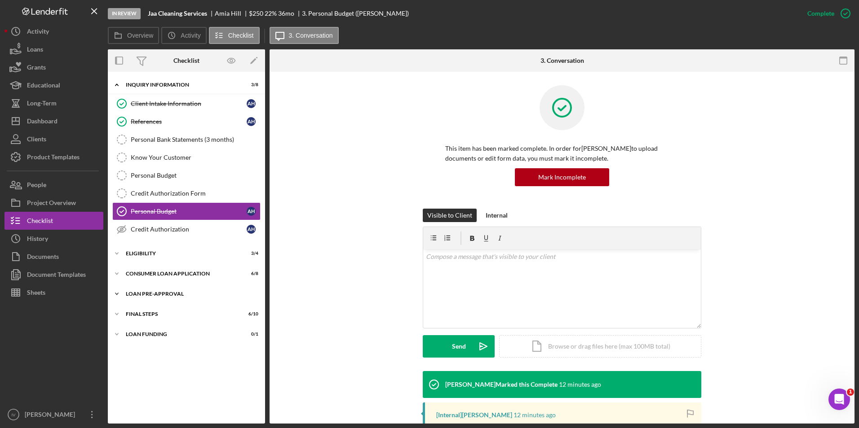
click at [144, 292] on div "Loan Pre-Approval" at bounding box center [190, 293] width 128 height 5
click at [146, 309] on div "Loan Approval" at bounding box center [195, 312] width 129 height 7
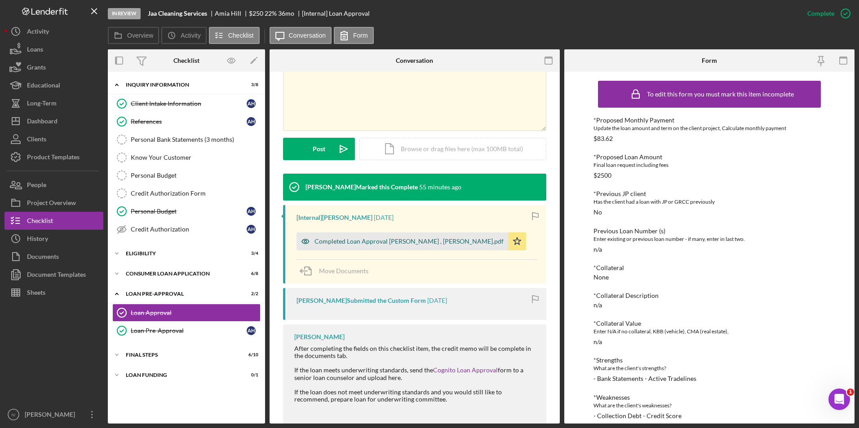
click at [416, 248] on div "Completed Loan Approval [PERSON_NAME] , [PERSON_NAME].pdf" at bounding box center [401, 242] width 211 height 18
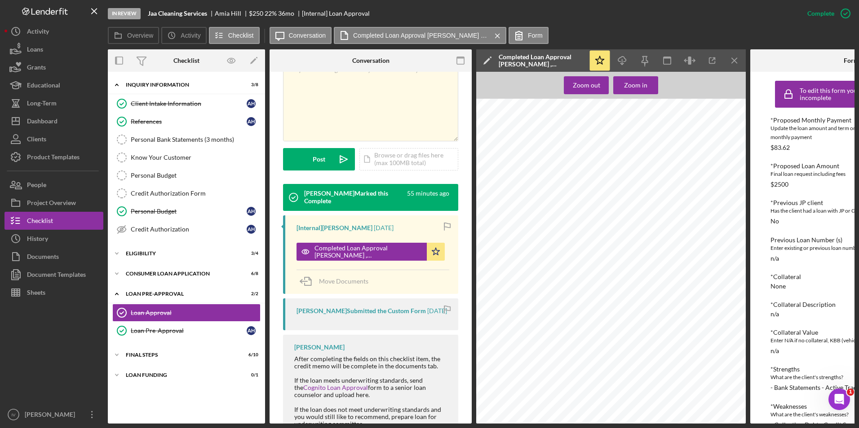
scroll to position [882, 0]
click at [180, 106] on div "Client Intake Information" at bounding box center [189, 103] width 116 height 7
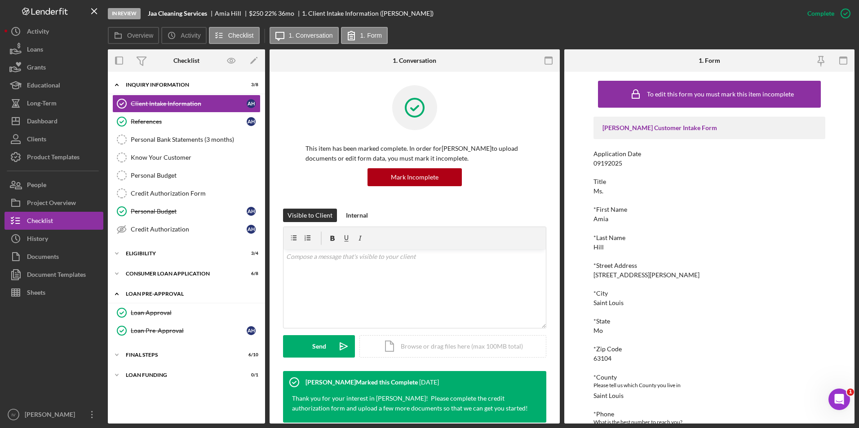
click at [116, 295] on icon "Icon/Expander" at bounding box center [117, 294] width 18 height 18
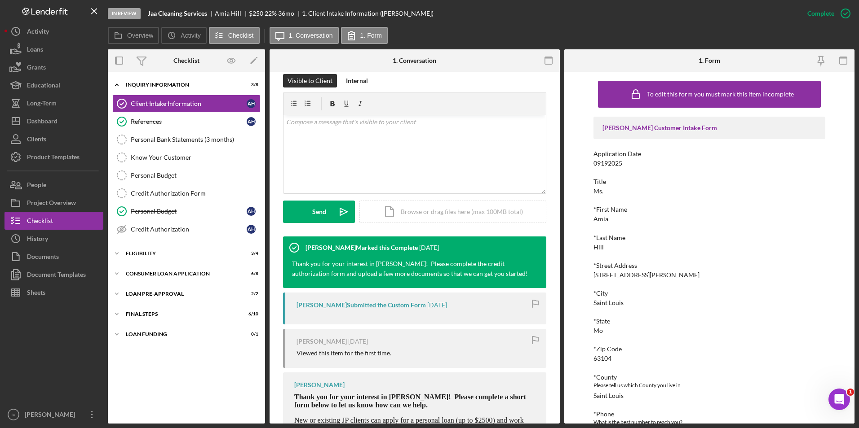
scroll to position [203, 0]
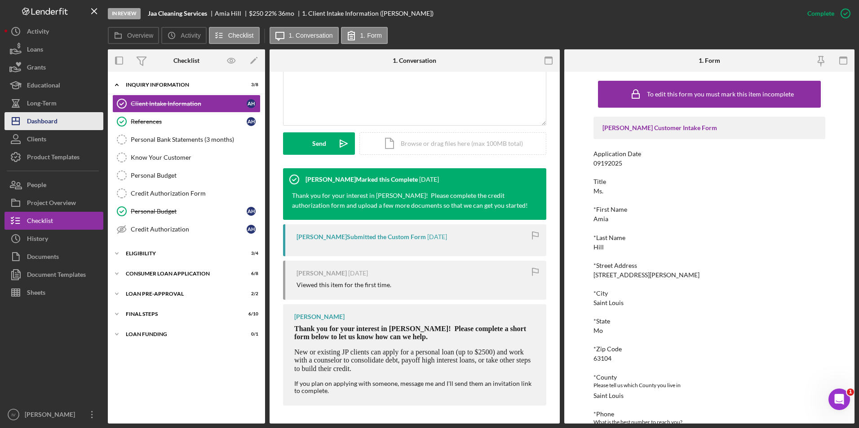
click at [40, 119] on div "Dashboard" at bounding box center [42, 122] width 31 height 20
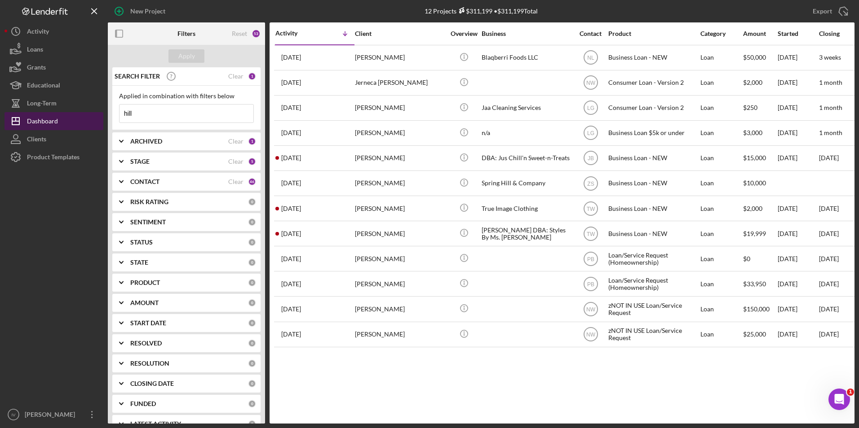
drag, startPoint x: 149, startPoint y: 119, endPoint x: 94, endPoint y: 116, distance: 55.3
click at [94, 116] on div "New Project 12 Projects $311,199 • $311,199 Total hill Export Icon/Export Filte…" at bounding box center [429, 212] width 850 height 424
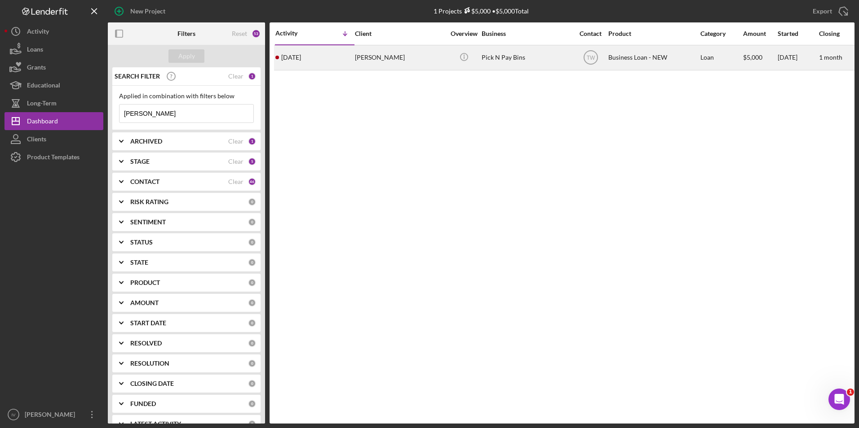
type input "[PERSON_NAME]"
click at [340, 57] on div "[DATE] [PERSON_NAME]" at bounding box center [314, 58] width 79 height 24
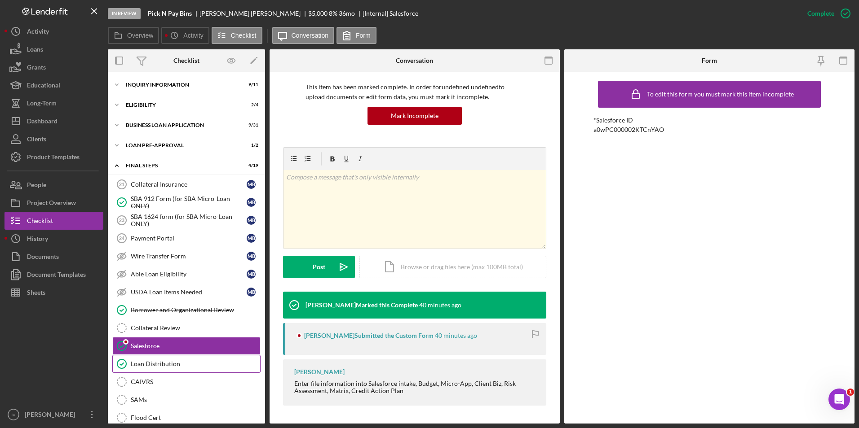
click at [179, 362] on div "Loan Distribution" at bounding box center [195, 364] width 129 height 7
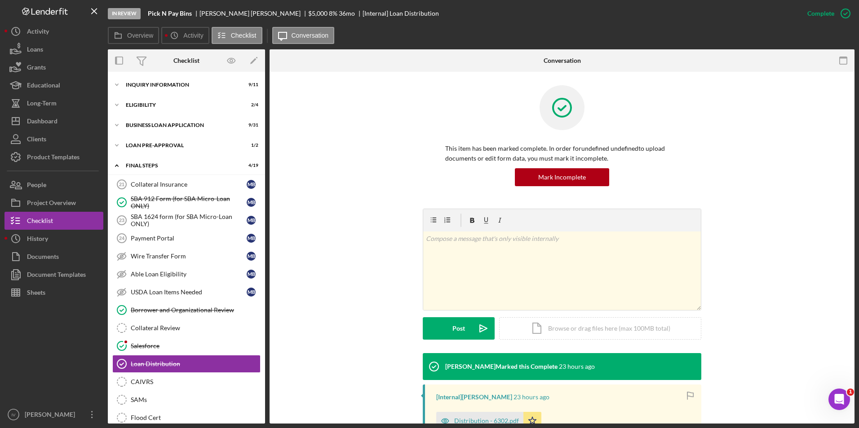
scroll to position [115, 0]
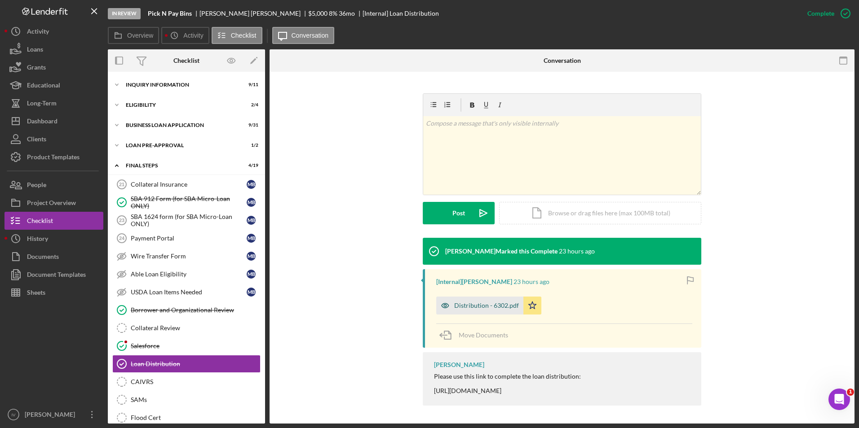
click at [477, 302] on div "Distribution - 6302.pdf" at bounding box center [486, 305] width 65 height 7
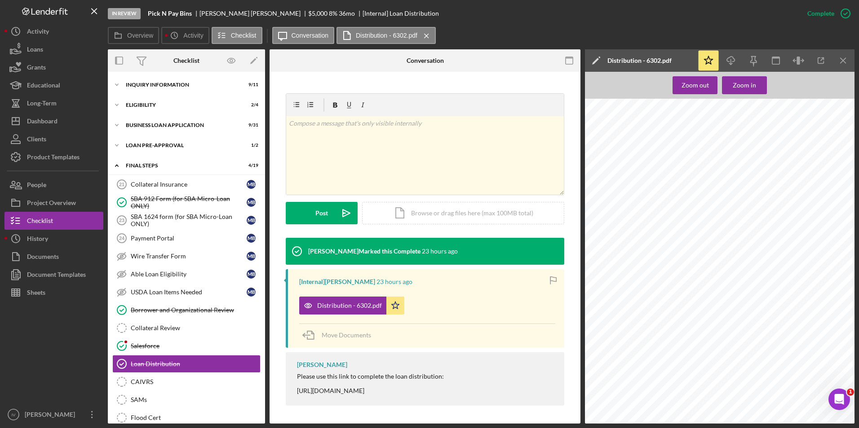
scroll to position [1123, 0]
click at [130, 128] on div "Icon/Expander BUSINESS LOAN APPLICATION 9 / 31" at bounding box center [186, 125] width 157 height 18
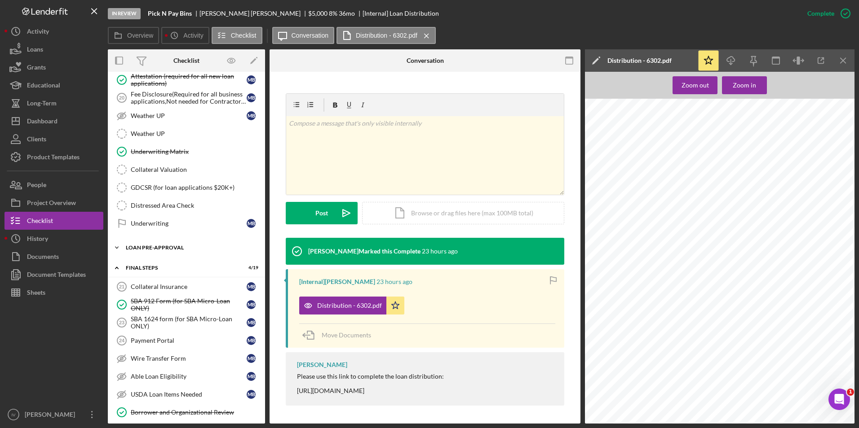
scroll to position [370, 0]
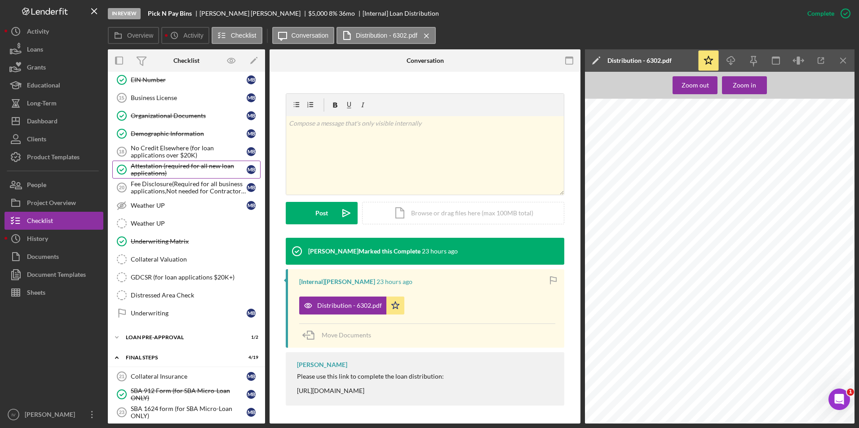
click at [181, 163] on div "Attestation (required for all new loan applications)" at bounding box center [189, 170] width 116 height 14
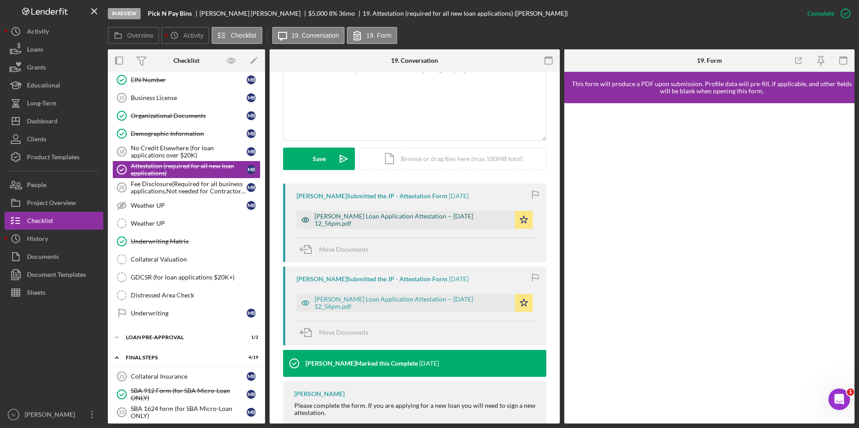
click at [408, 217] on div "[PERSON_NAME] Loan Application Attestation -- [DATE] 12_56pm.pdf" at bounding box center [412, 220] width 196 height 14
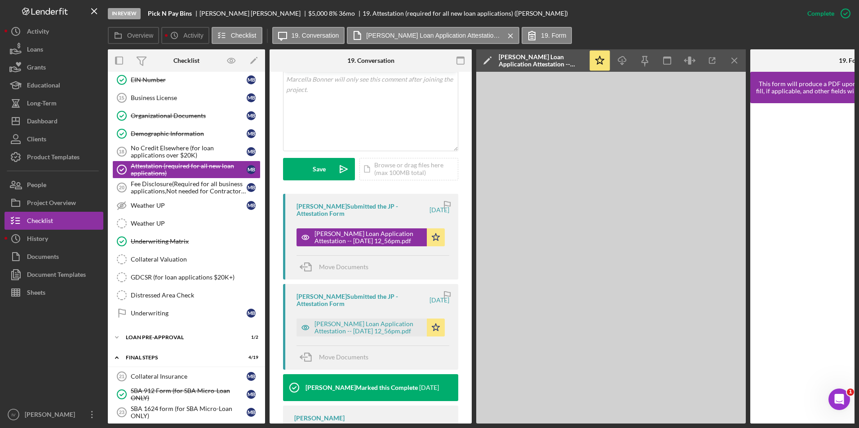
scroll to position [189, 0]
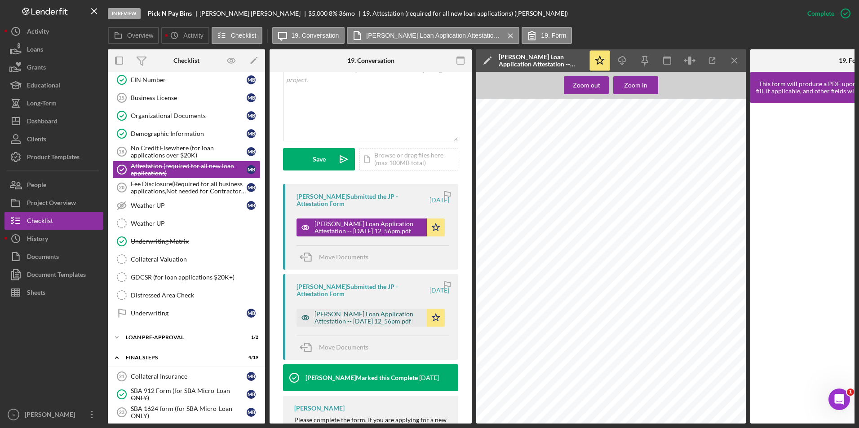
click at [362, 319] on div "[PERSON_NAME] Loan Application Attestation -- [DATE] 12_56pm.pdf" at bounding box center [368, 318] width 108 height 14
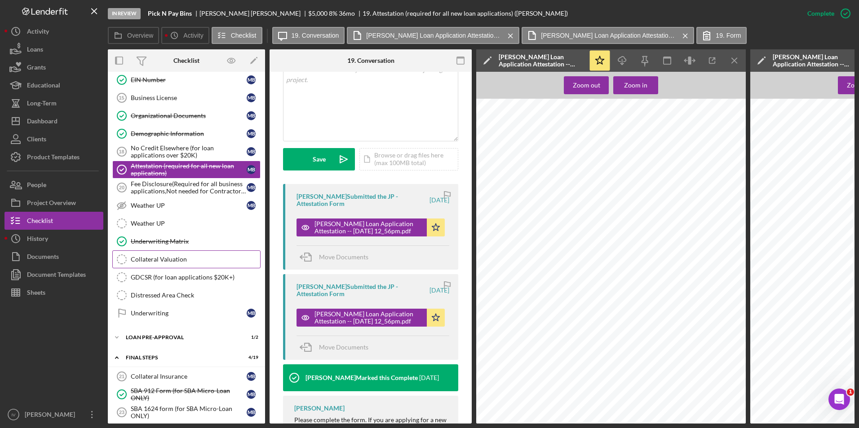
scroll to position [235, 0]
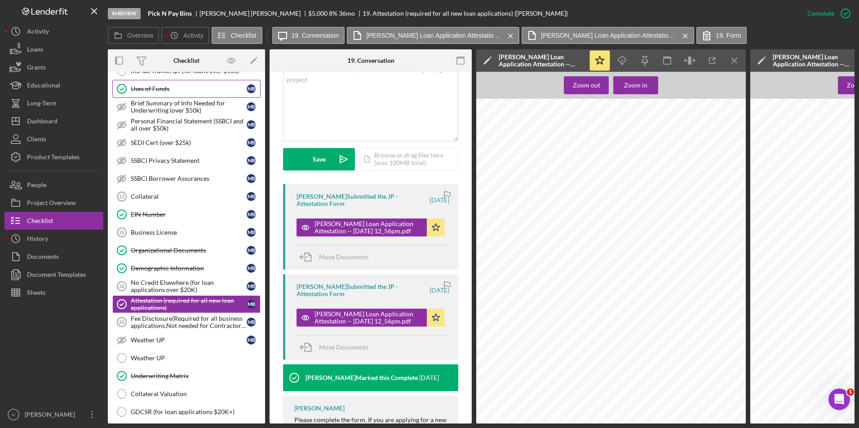
click at [153, 86] on div "Uses of Funds" at bounding box center [189, 88] width 116 height 7
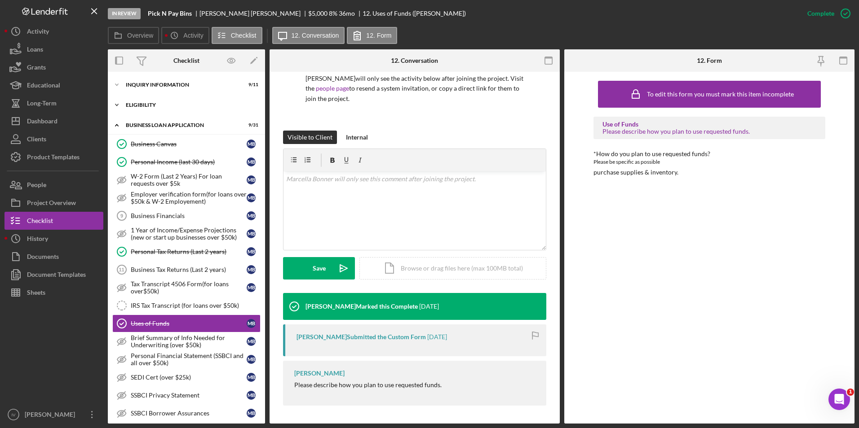
click at [131, 106] on div "ELIGIBILITY" at bounding box center [190, 104] width 128 height 5
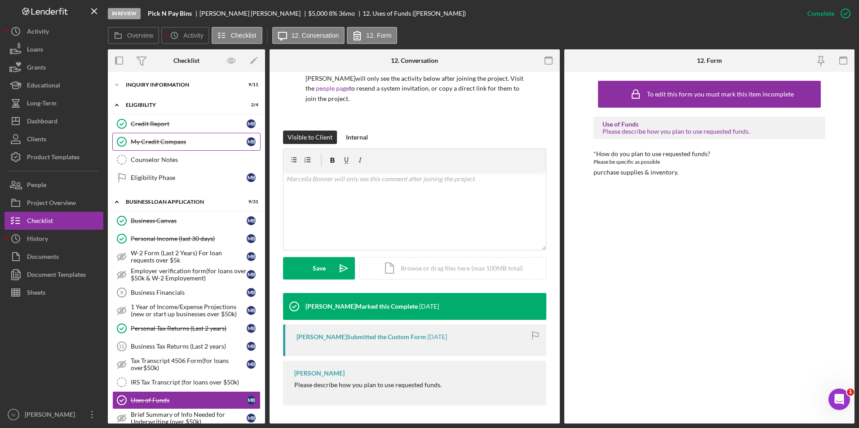
click at [147, 141] on div "My Credit Compass" at bounding box center [189, 141] width 116 height 7
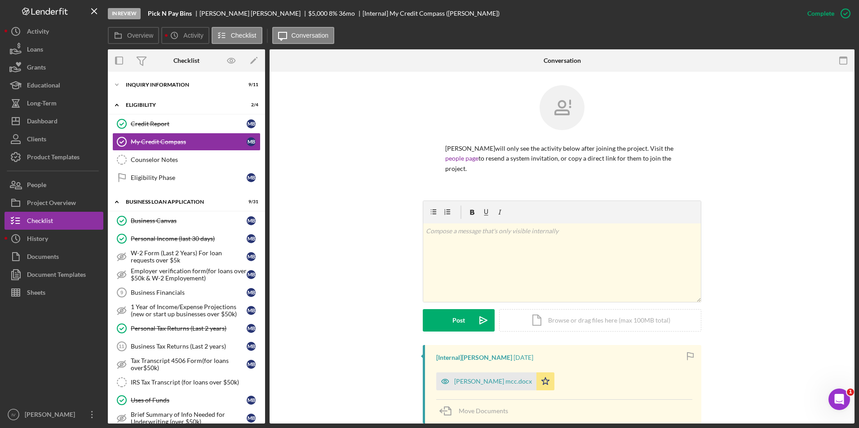
scroll to position [180, 0]
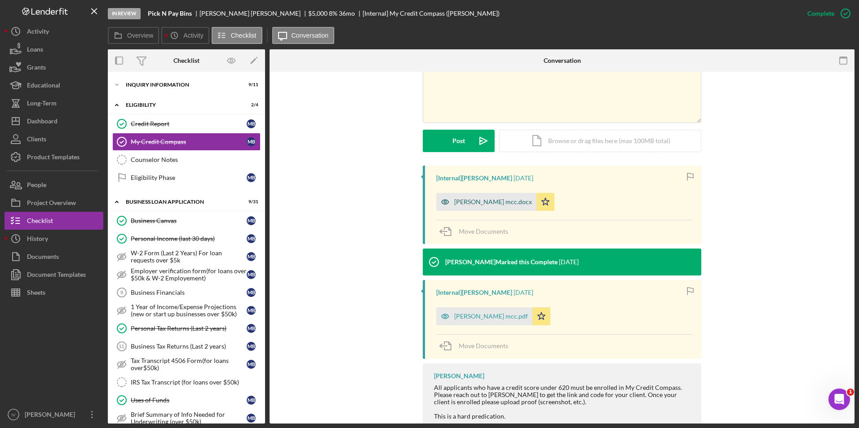
click at [481, 206] on div "[PERSON_NAME] mcc.docx" at bounding box center [486, 202] width 100 height 18
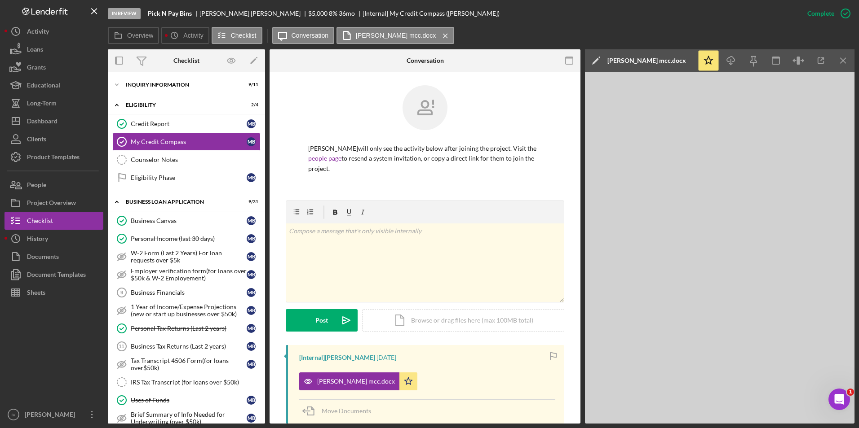
scroll to position [269, 0]
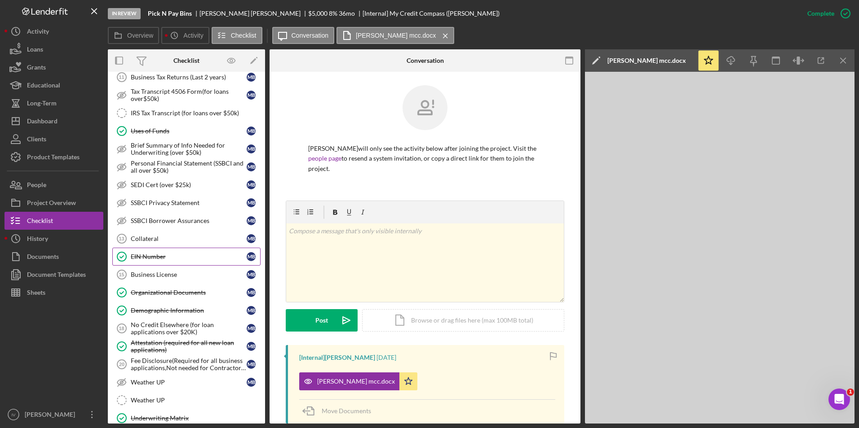
click at [168, 258] on div "EIN Number" at bounding box center [189, 256] width 116 height 7
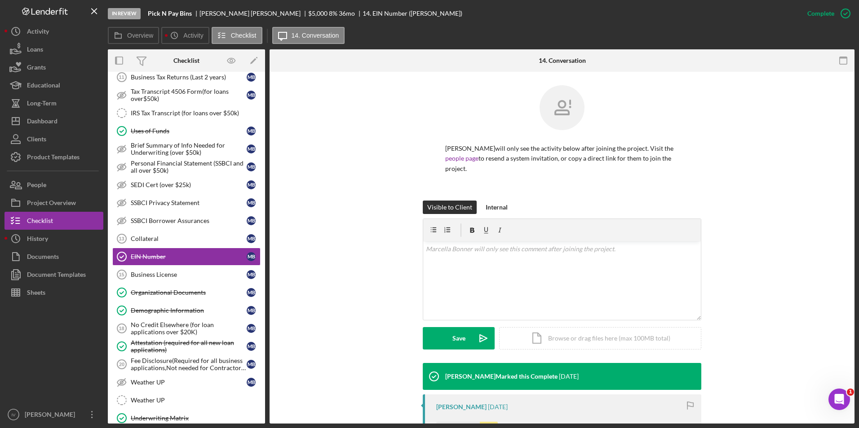
scroll to position [119, 0]
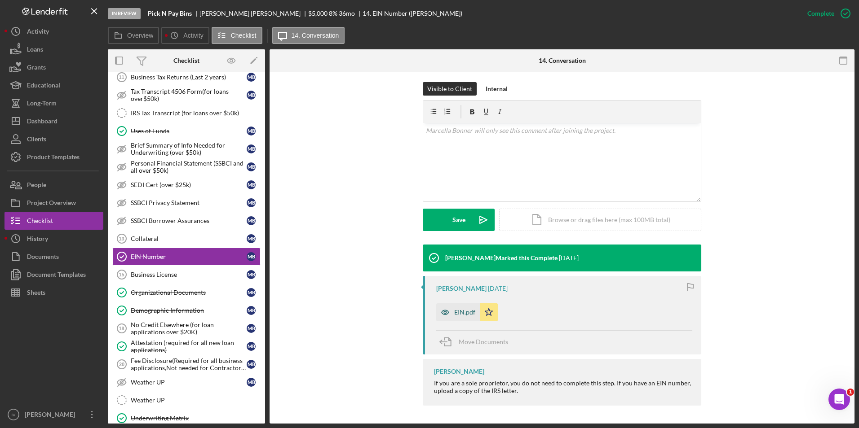
click at [469, 317] on div "EIN.pdf" at bounding box center [458, 313] width 44 height 18
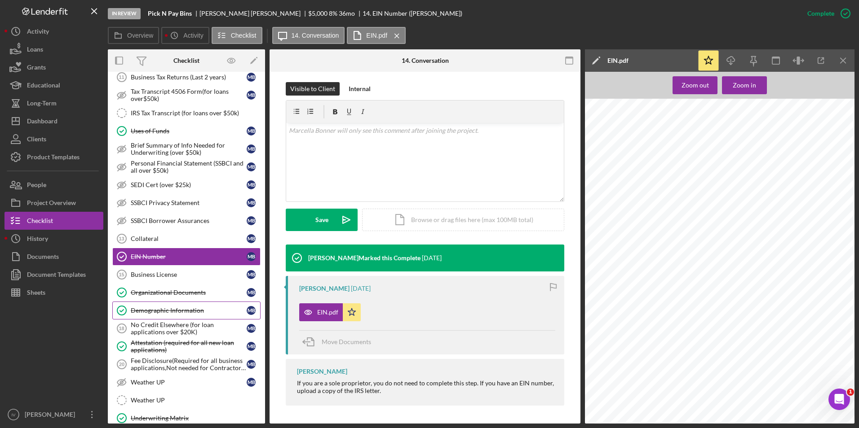
click at [192, 310] on div "Demographic Information" at bounding box center [189, 310] width 116 height 7
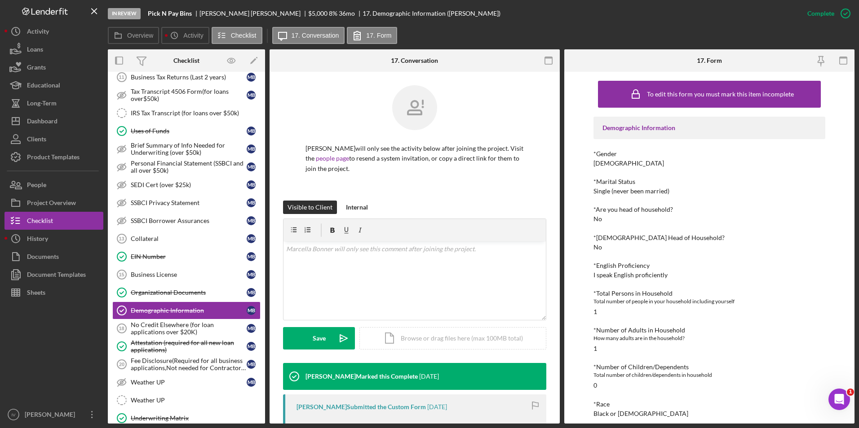
drag, startPoint x: 633, startPoint y: 396, endPoint x: 624, endPoint y: 396, distance: 9.0
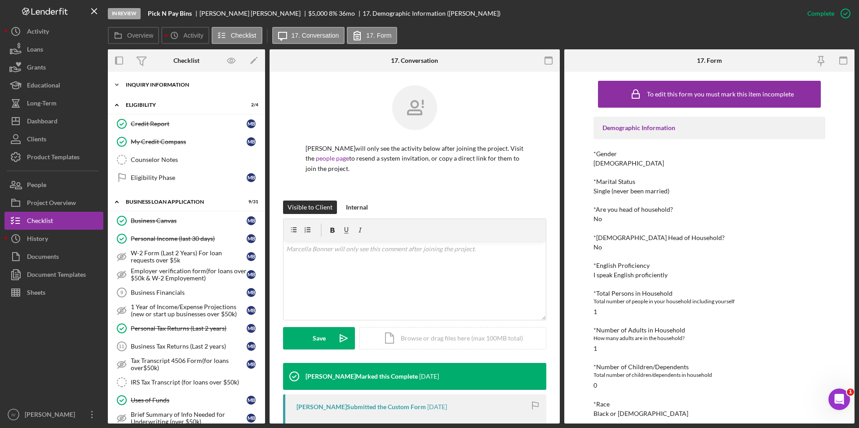
click at [194, 90] on div "Icon/Expander INQUIRY INFORMATION 9 / 11" at bounding box center [186, 85] width 157 height 18
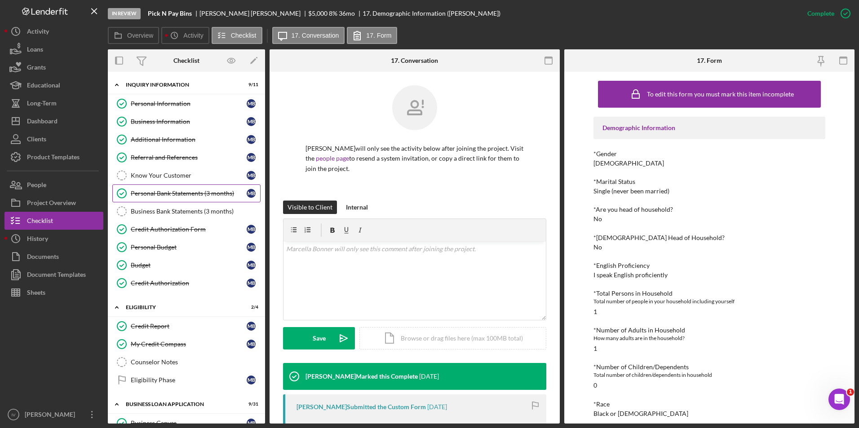
click at [177, 190] on div "Personal Bank Statements (3 months)" at bounding box center [189, 193] width 116 height 7
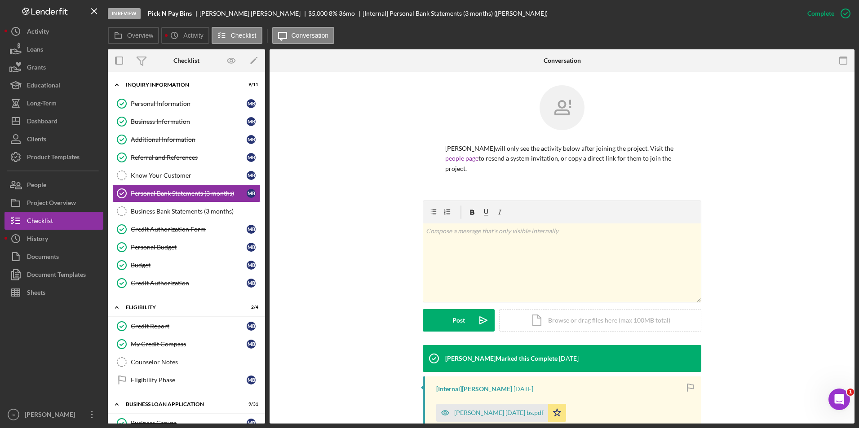
scroll to position [225, 0]
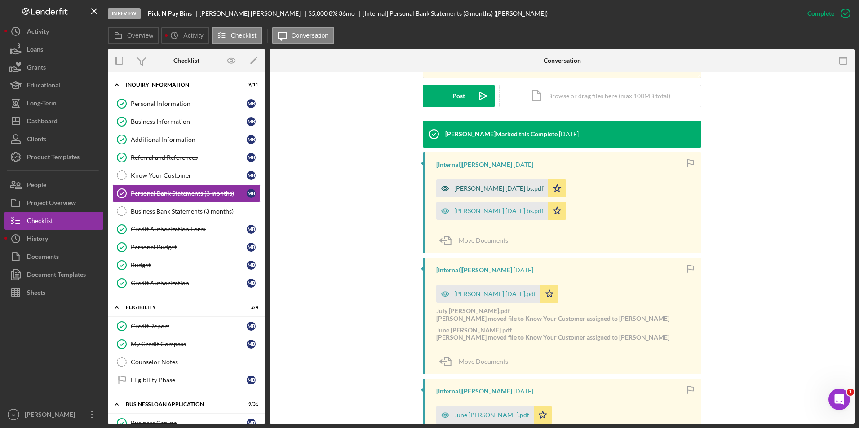
click at [480, 189] on div "[PERSON_NAME] [DATE] bs.pdf" at bounding box center [498, 188] width 89 height 7
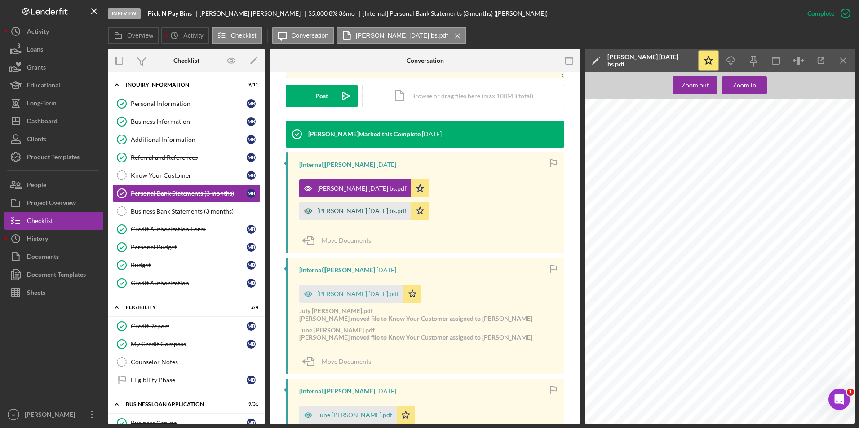
click at [406, 207] on div "[PERSON_NAME] [DATE] bs.pdf" at bounding box center [361, 210] width 89 height 7
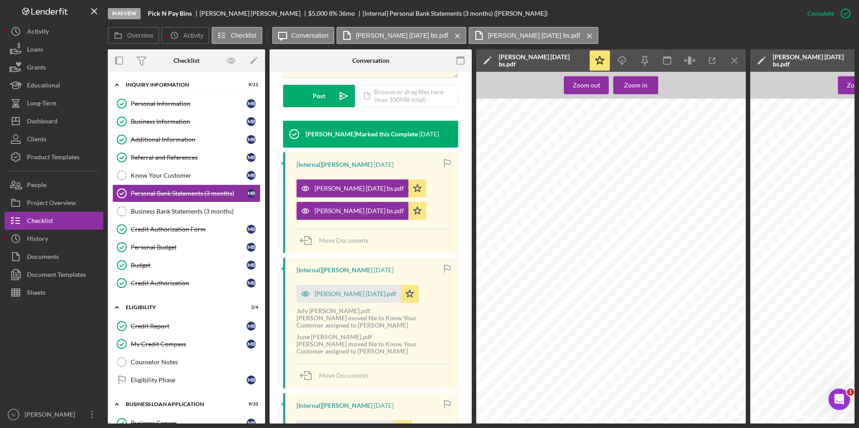
scroll to position [180, 0]
click at [339, 302] on div "[PERSON_NAME] [DATE].pdf" at bounding box center [348, 294] width 104 height 18
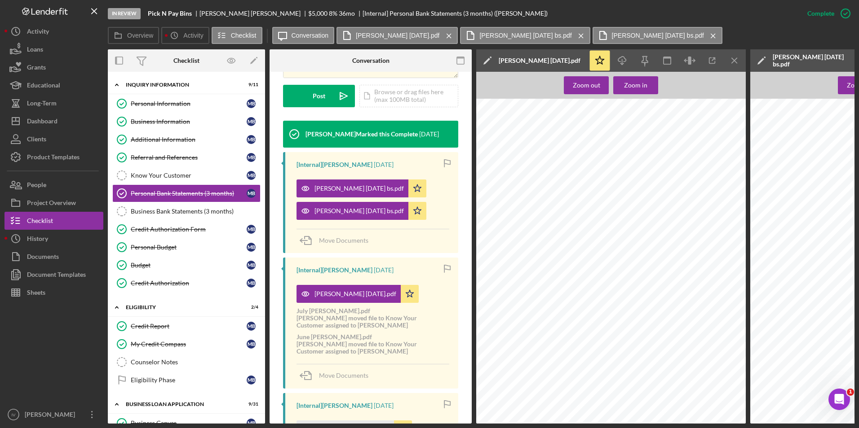
scroll to position [478, 0]
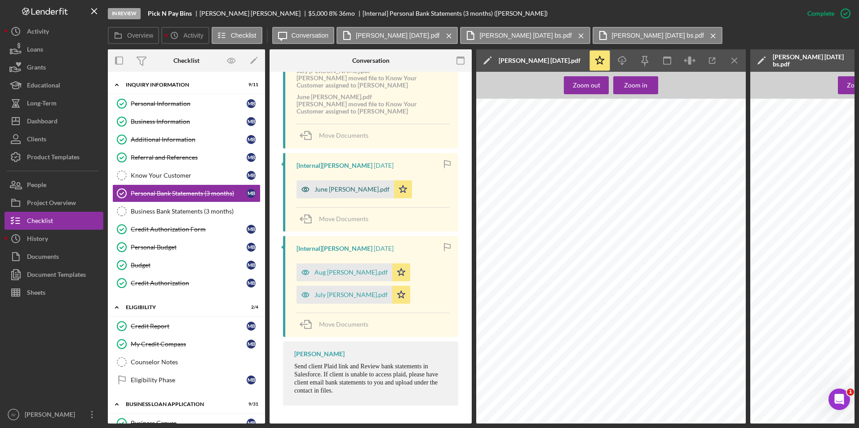
click at [326, 190] on div "June [PERSON_NAME].pdf" at bounding box center [351, 189] width 75 height 7
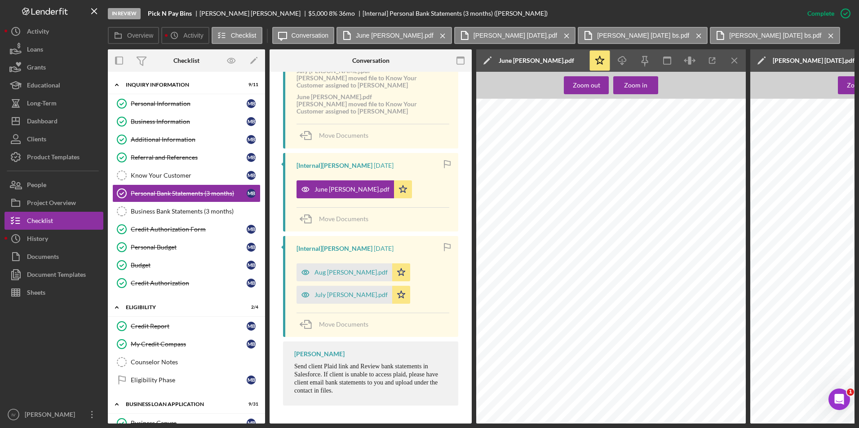
scroll to position [853, 0]
drag, startPoint x: 47, startPoint y: 279, endPoint x: 64, endPoint y: 273, distance: 18.3
click at [47, 279] on div "Document Templates" at bounding box center [56, 276] width 59 height 20
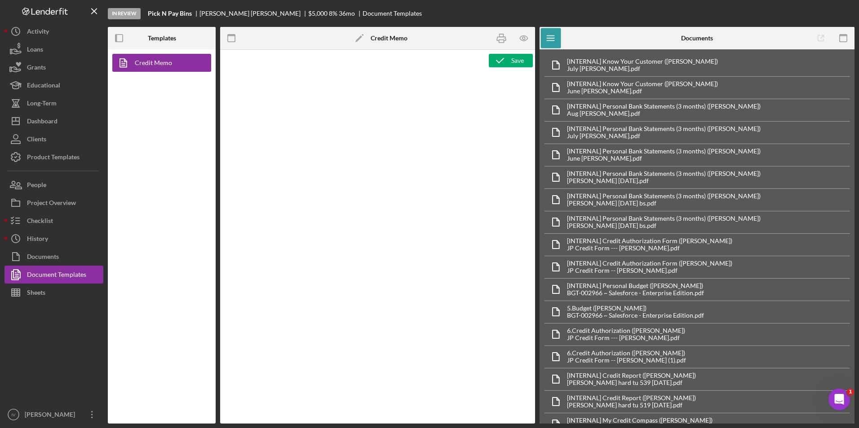
type textarea "<h1>Business Loan Risk Assessment</h1> <p>Loan Officer: &nbsp;<span id="Lender_…"
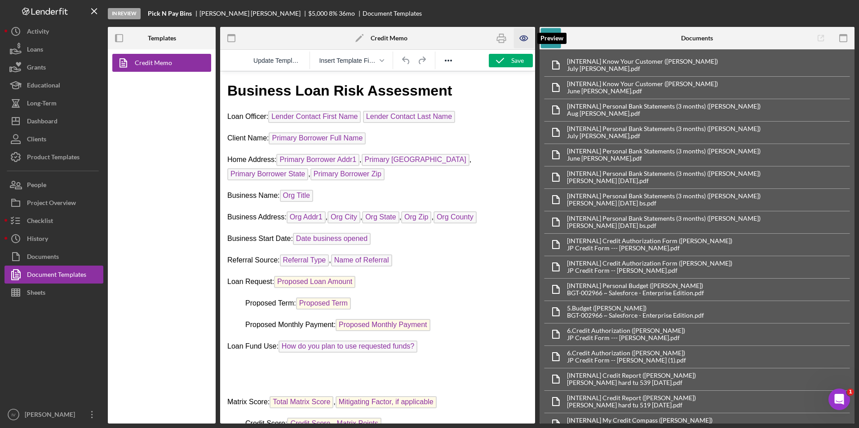
click at [531, 32] on icon "button" at bounding box center [524, 38] width 20 height 20
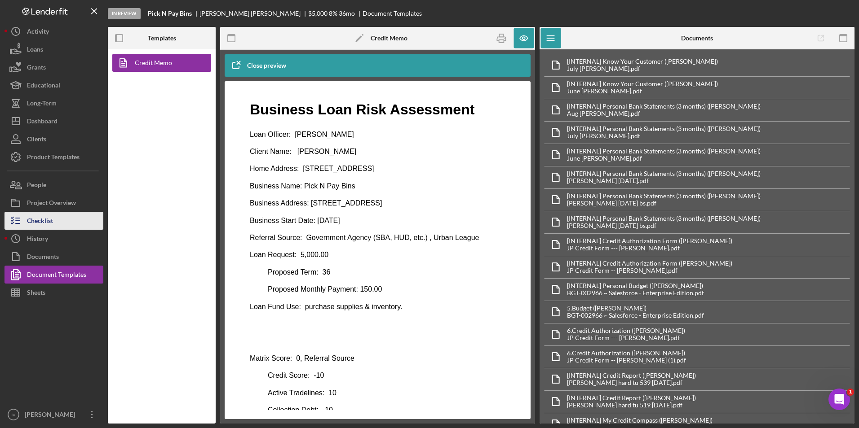
click at [38, 229] on div "Checklist" at bounding box center [40, 222] width 26 height 20
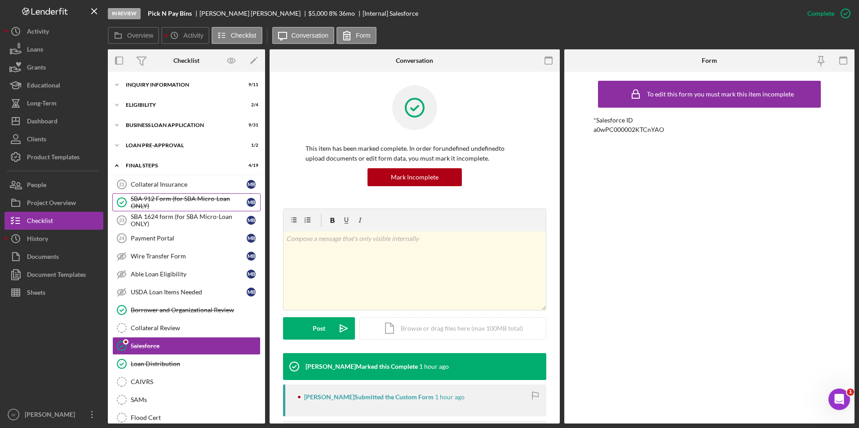
click at [207, 197] on div "SBA 912 Form (for SBA Micro-Loan ONLY)" at bounding box center [189, 202] width 116 height 14
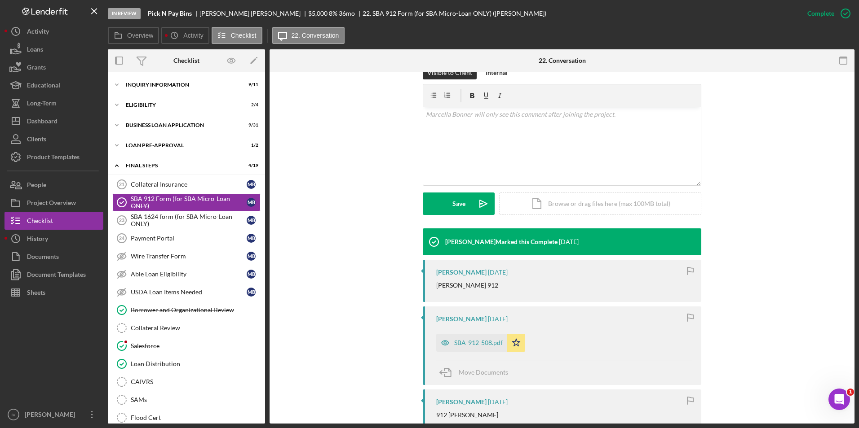
scroll to position [269, 0]
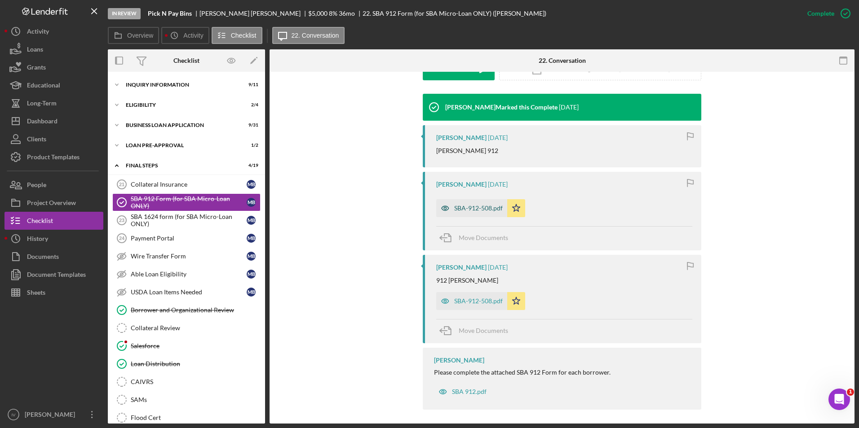
click at [472, 212] on div "SBA-912-508.pdf" at bounding box center [471, 208] width 71 height 18
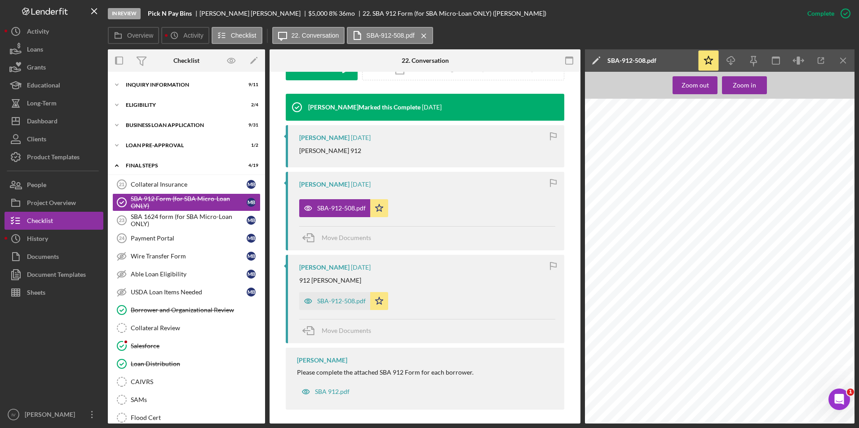
scroll to position [45, 0]
click at [323, 297] on div "SBA-912-508.pdf" at bounding box center [334, 301] width 71 height 18
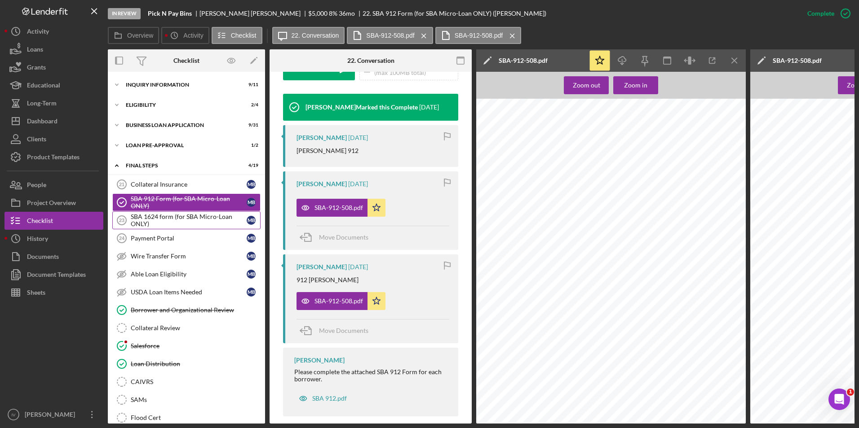
drag, startPoint x: 162, startPoint y: 222, endPoint x: 176, endPoint y: 226, distance: 14.9
click at [162, 222] on div "SBA 1624 form (for SBA Micro-Loan ONLY)" at bounding box center [189, 220] width 116 height 14
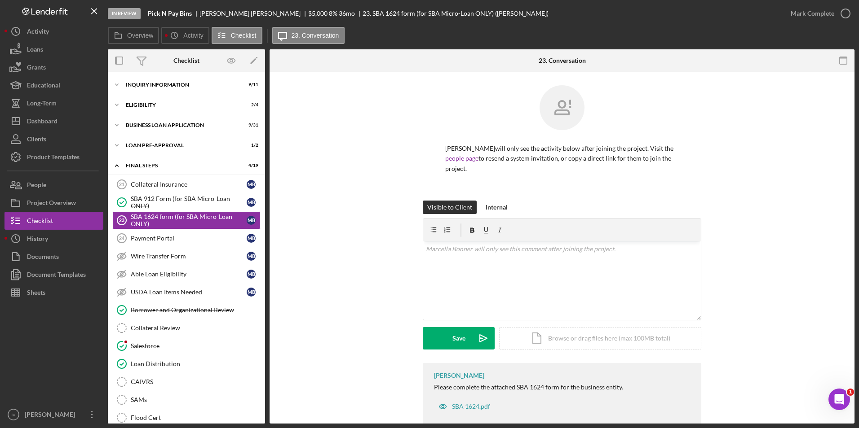
scroll to position [19, 0]
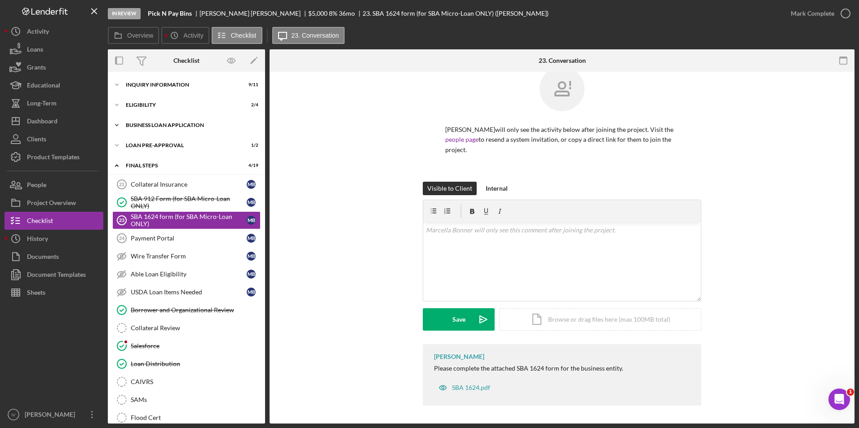
click at [145, 127] on div "BUSINESS LOAN APPLICATION" at bounding box center [190, 125] width 128 height 5
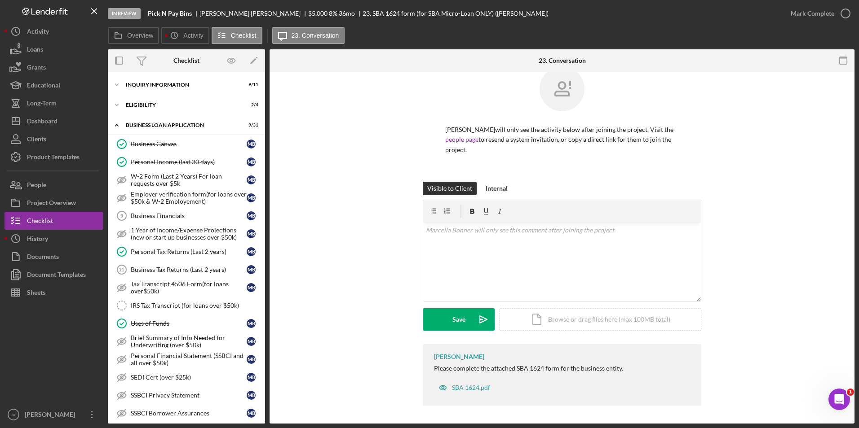
scroll to position [180, 0]
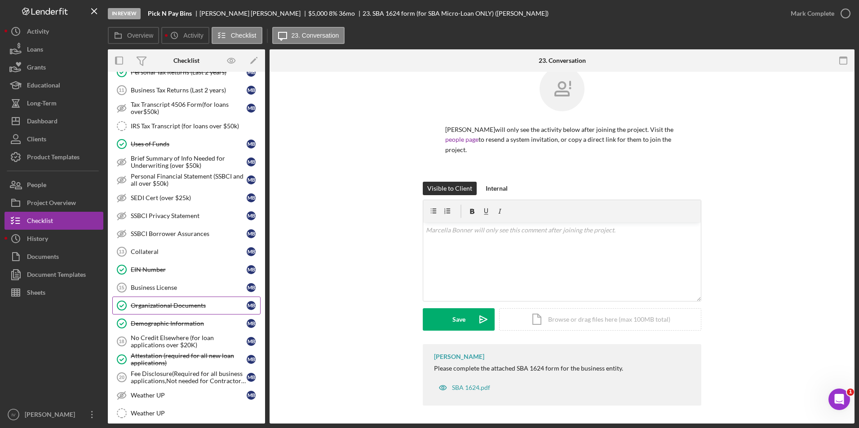
click at [200, 302] on div "Organizational Documents" at bounding box center [189, 305] width 116 height 7
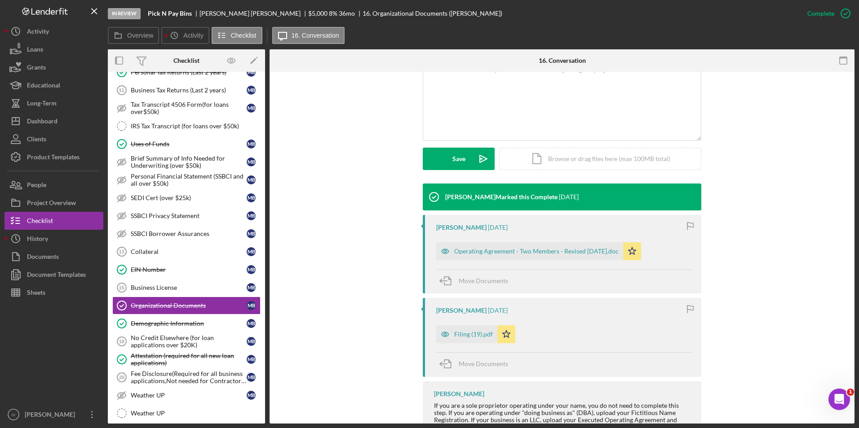
scroll to position [225, 0]
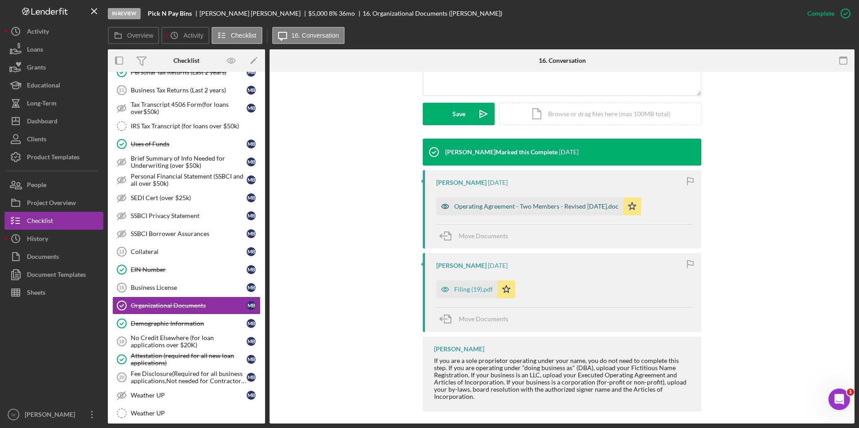
click at [485, 210] on div "Operating Agreement - Two Members - Revised [DATE].doc" at bounding box center [536, 206] width 164 height 7
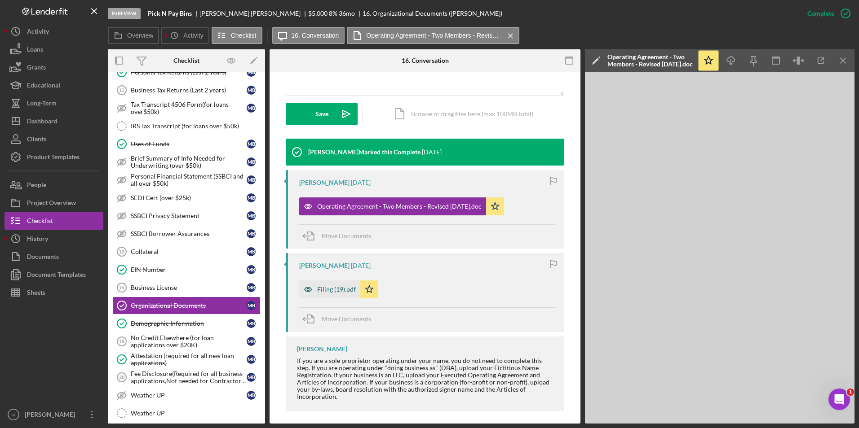
click at [330, 288] on div "Filing (19).pdf" at bounding box center [336, 289] width 39 height 7
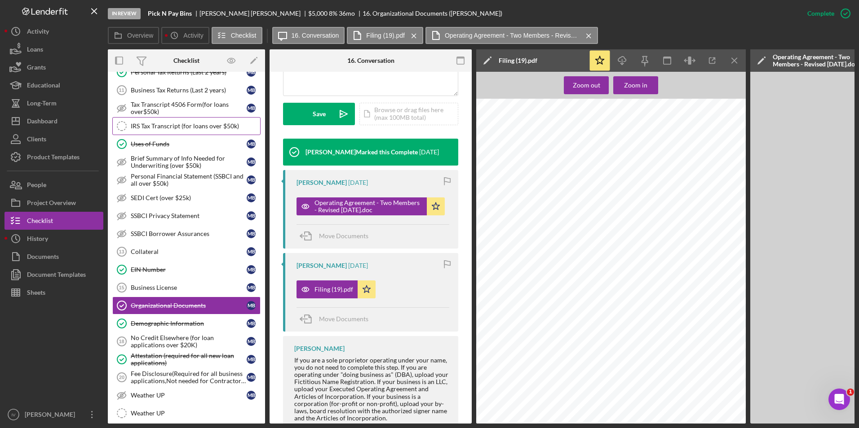
scroll to position [0, 0]
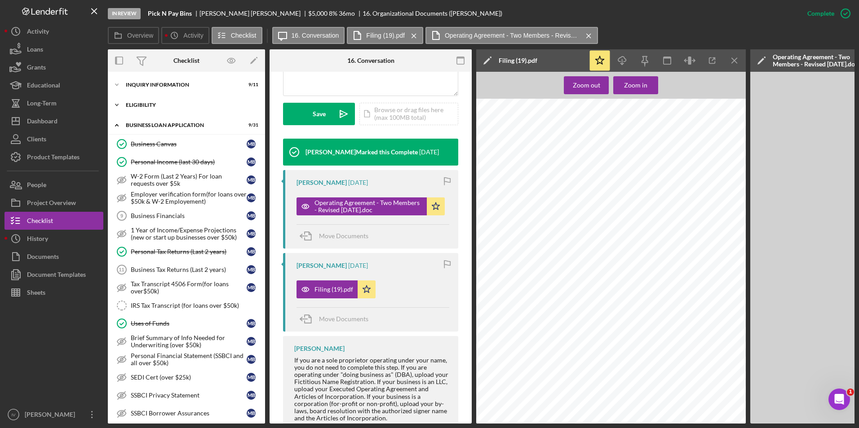
click at [125, 104] on icon "Icon/Expander" at bounding box center [117, 105] width 18 height 18
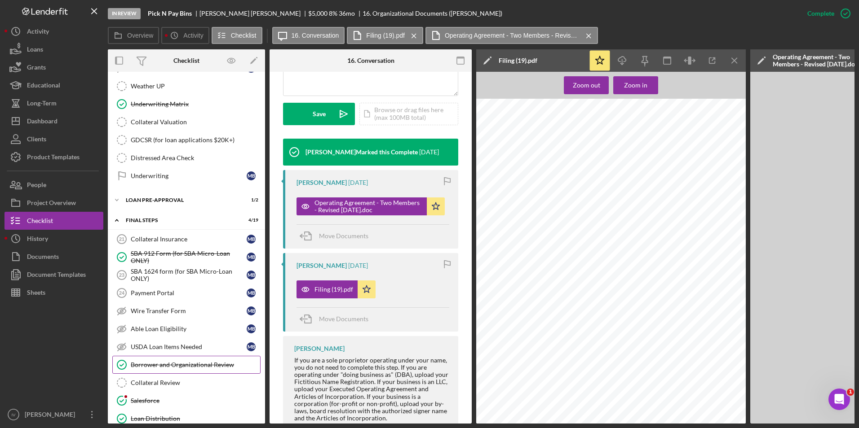
scroll to position [629, 0]
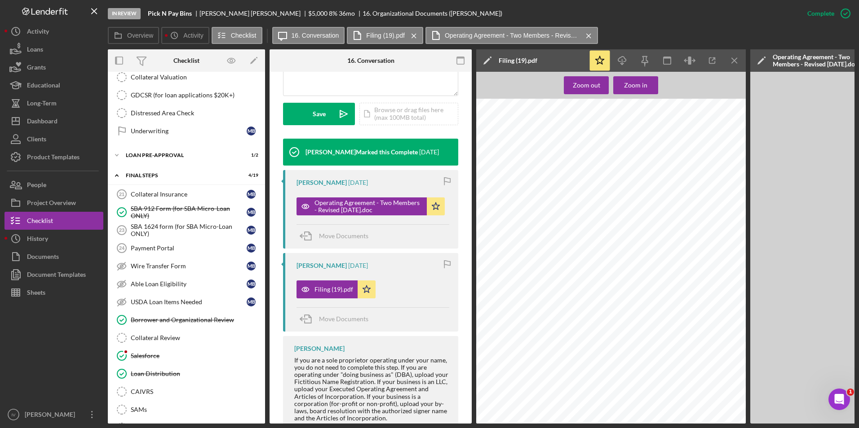
click at [172, 323] on div "Borrower and Organizational Review" at bounding box center [195, 320] width 129 height 7
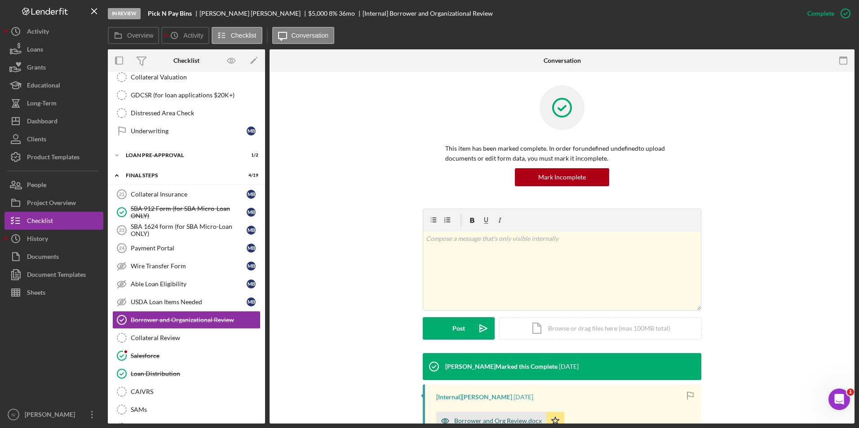
scroll to position [145, 0]
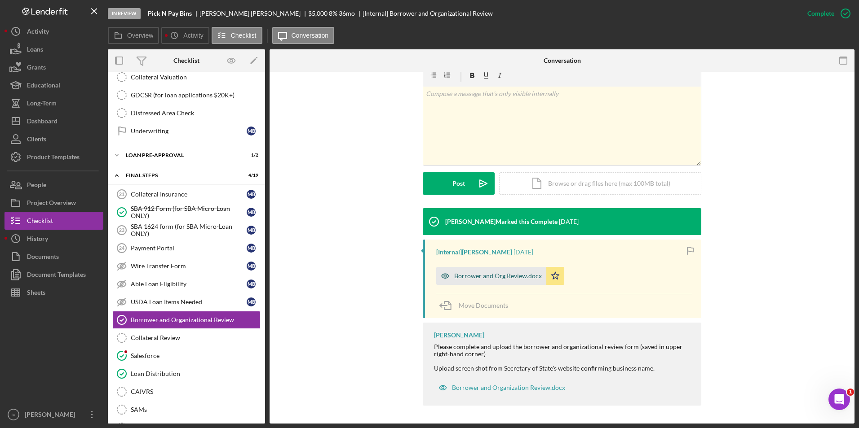
click at [497, 282] on div "Borrower and Org Review.docx" at bounding box center [491, 276] width 110 height 18
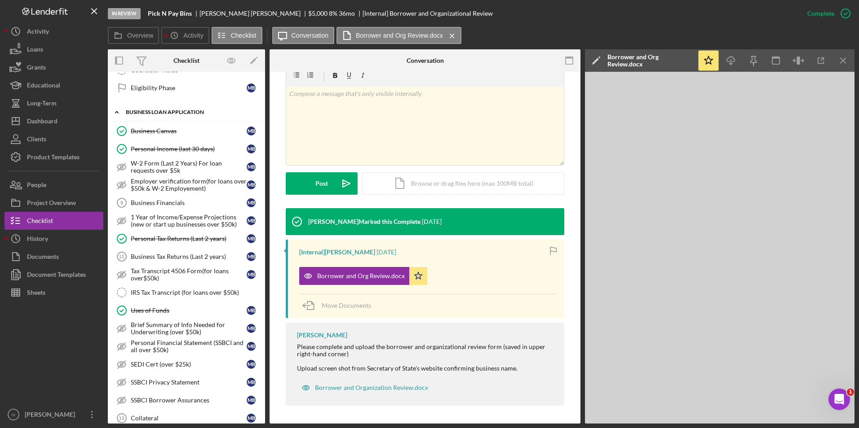
scroll to position [0, 0]
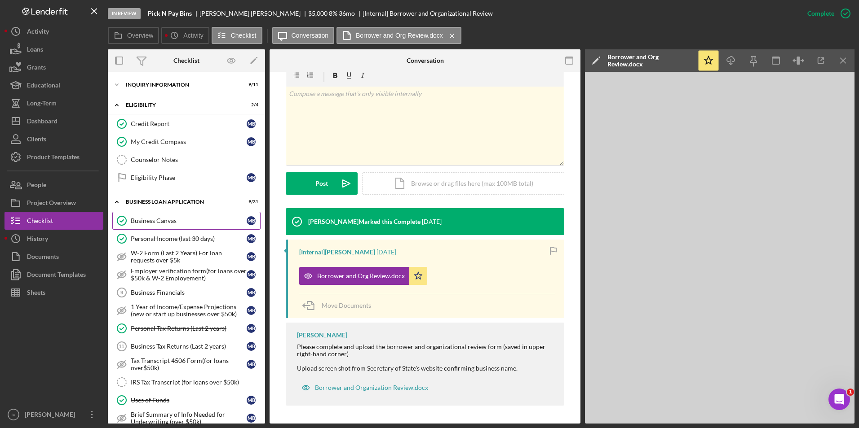
click at [158, 223] on div "Business Canvas" at bounding box center [189, 220] width 116 height 7
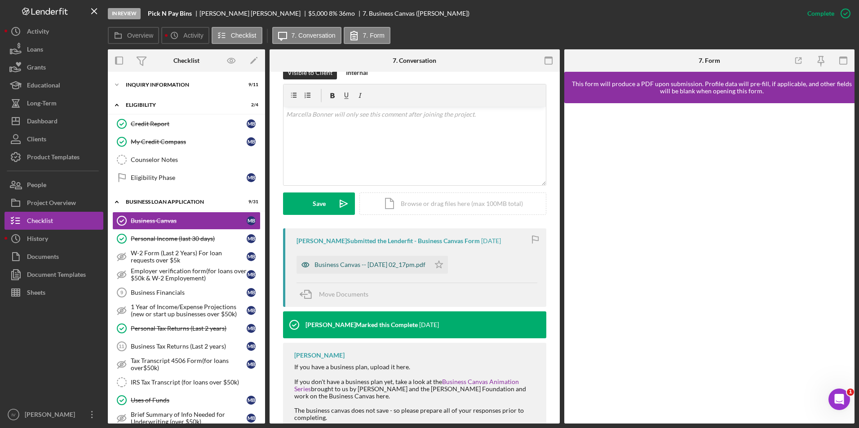
click at [380, 257] on div "Business Canvas -- [DATE] 02_17pm.pdf" at bounding box center [362, 265] width 133 height 18
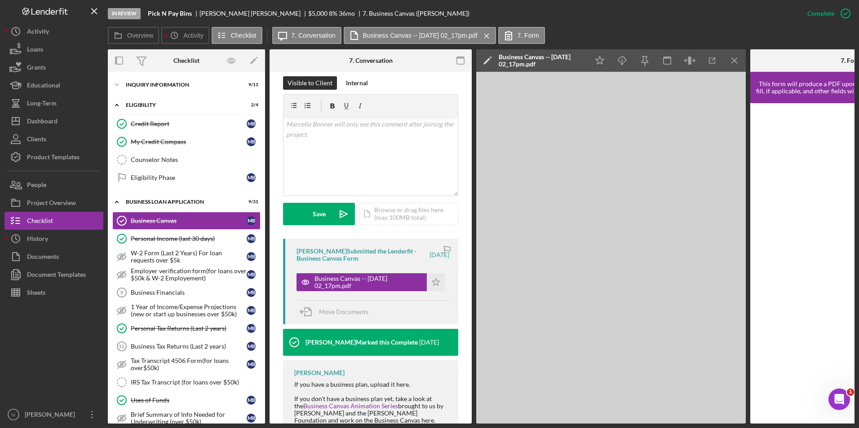
scroll to position [145, 0]
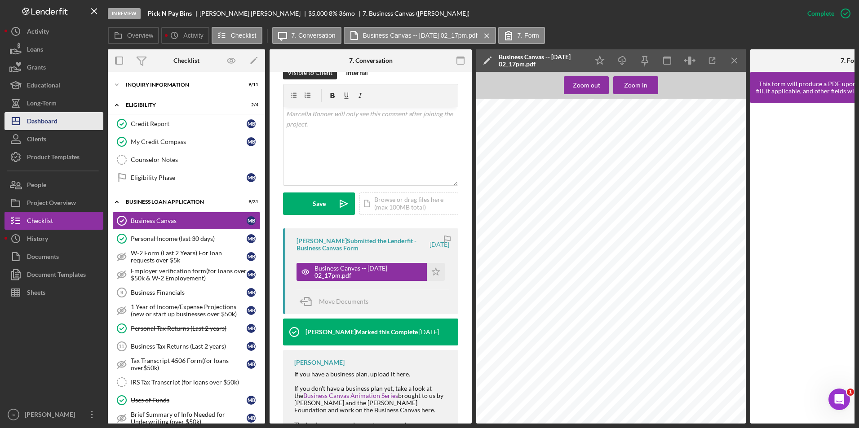
click at [60, 123] on button "Icon/Dashboard Dashboard" at bounding box center [53, 121] width 99 height 18
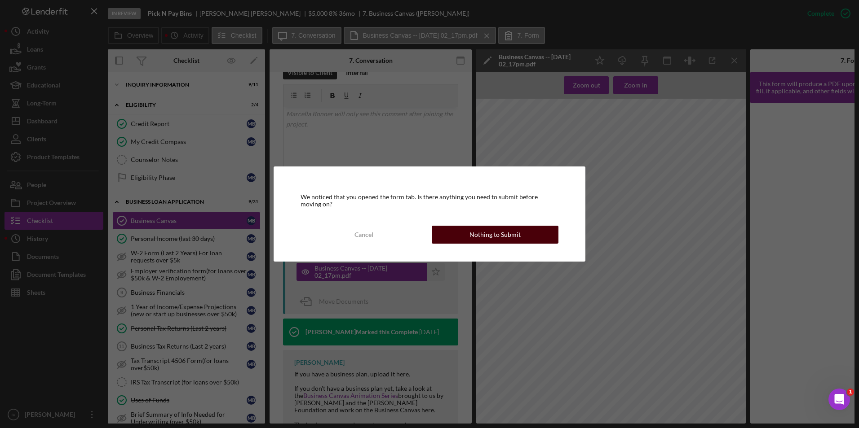
click at [452, 240] on button "Nothing to Submit" at bounding box center [495, 235] width 127 height 18
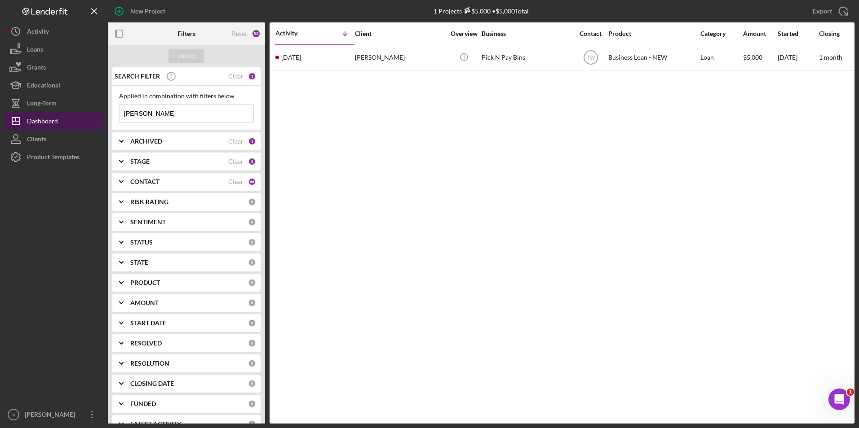
drag, startPoint x: 157, startPoint y: 115, endPoint x: 77, endPoint y: 120, distance: 80.1
click at [77, 120] on div "New Project 1 Projects $5,000 • $5,000 Total [PERSON_NAME] Export Icon/Export F…" at bounding box center [429, 212] width 850 height 424
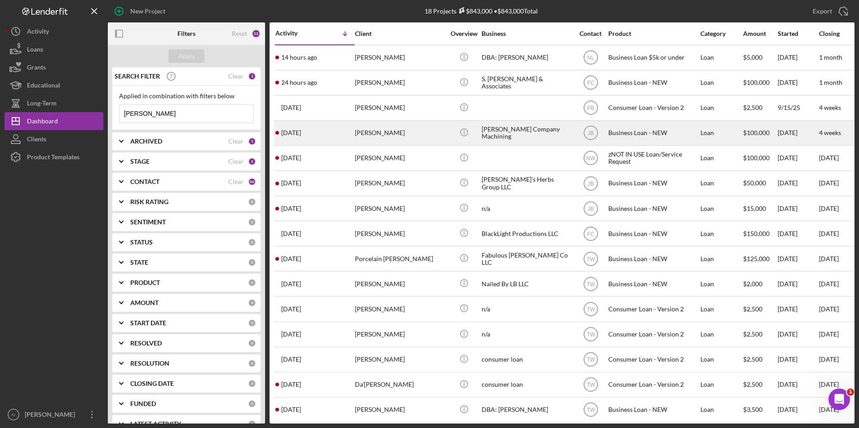
type input "[PERSON_NAME]"
click at [372, 138] on div "[PERSON_NAME]" at bounding box center [400, 133] width 90 height 24
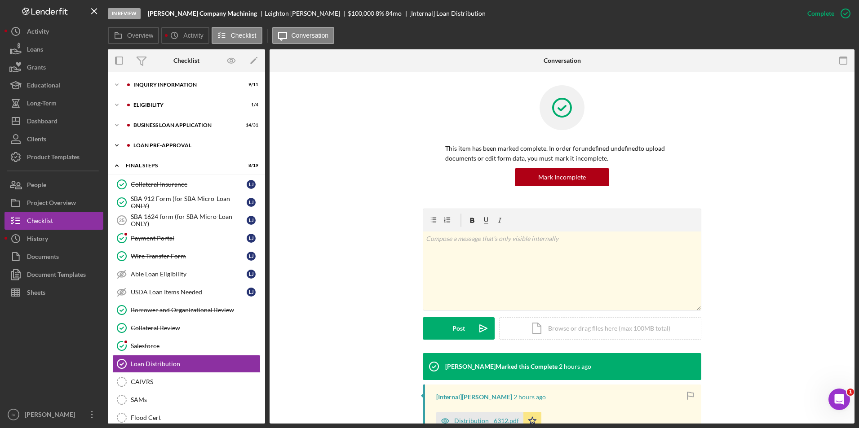
drag, startPoint x: 156, startPoint y: 142, endPoint x: 155, endPoint y: 150, distance: 8.1
click at [156, 142] on div "Icon/Expander LOAN PRE-APPROVAL 1 / 2" at bounding box center [186, 146] width 157 height 18
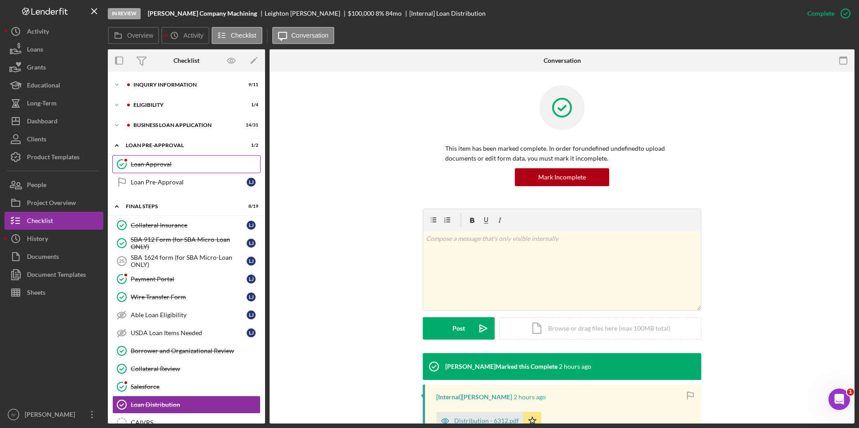
click at [151, 164] on div "Loan Approval" at bounding box center [195, 164] width 129 height 7
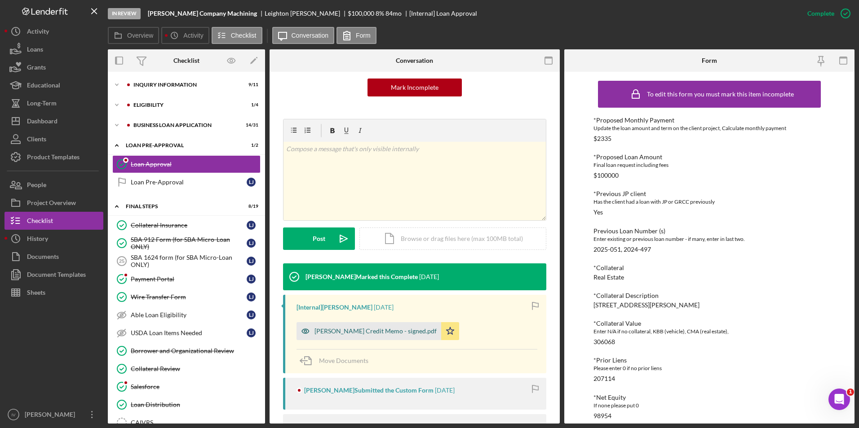
click at [355, 334] on div "[PERSON_NAME] Credit Memo - signed.pdf" at bounding box center [375, 331] width 122 height 7
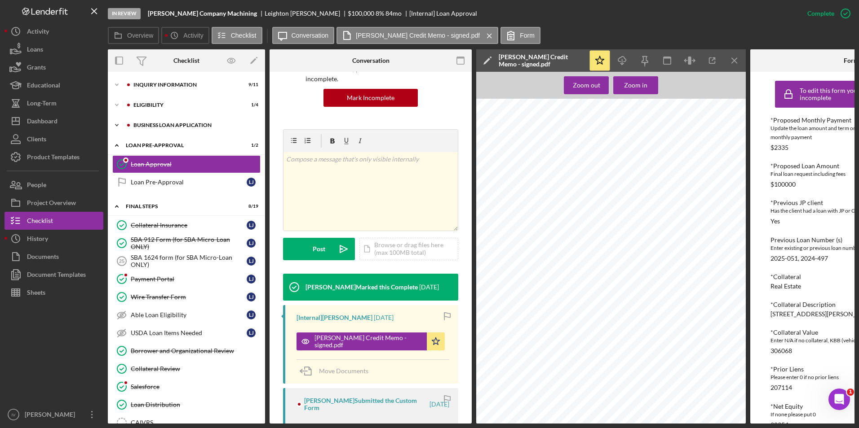
click at [154, 127] on div "BUSINESS LOAN APPLICATION" at bounding box center [193, 125] width 120 height 5
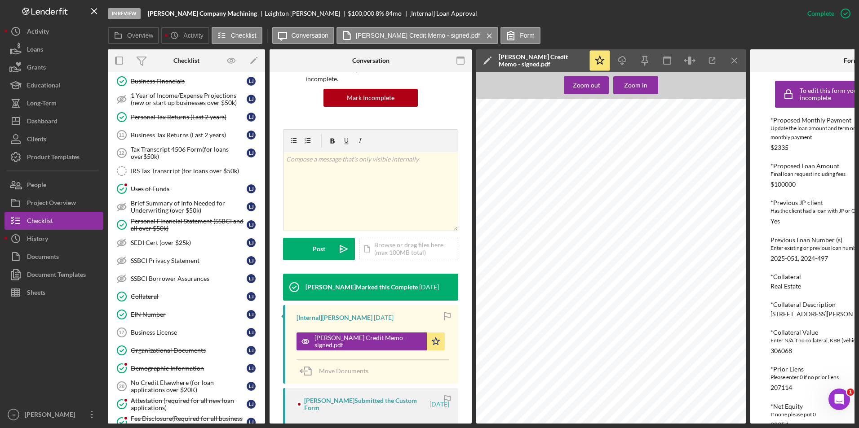
scroll to position [314, 0]
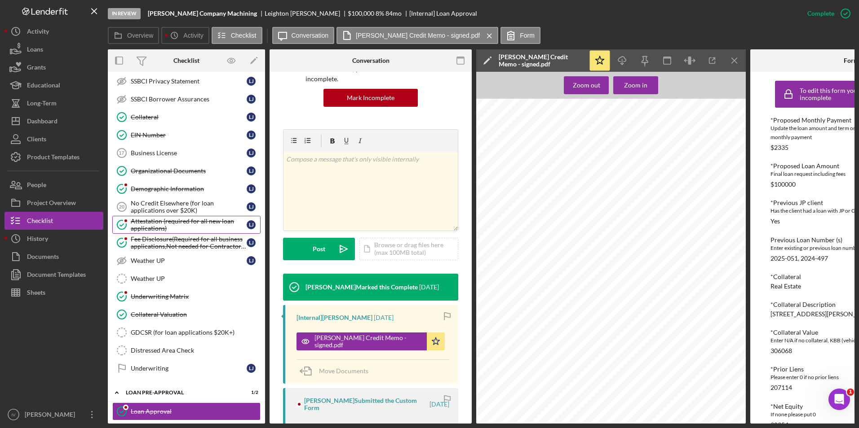
click at [173, 221] on div "Attestation (required for all new loan applications)" at bounding box center [189, 225] width 116 height 14
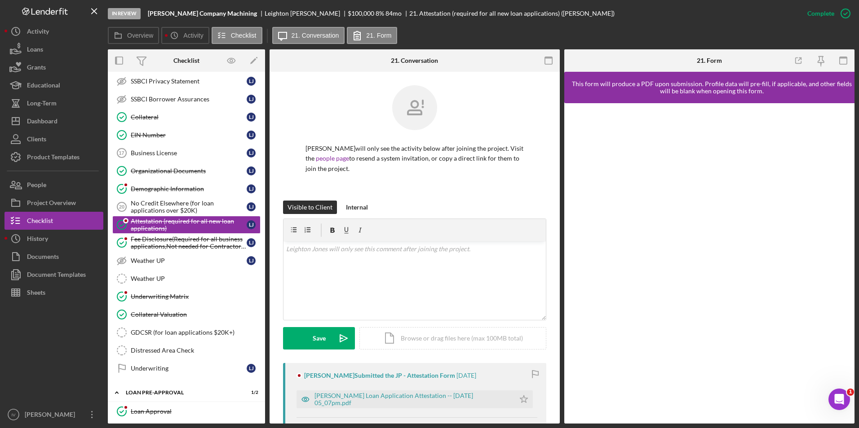
scroll to position [119, 0]
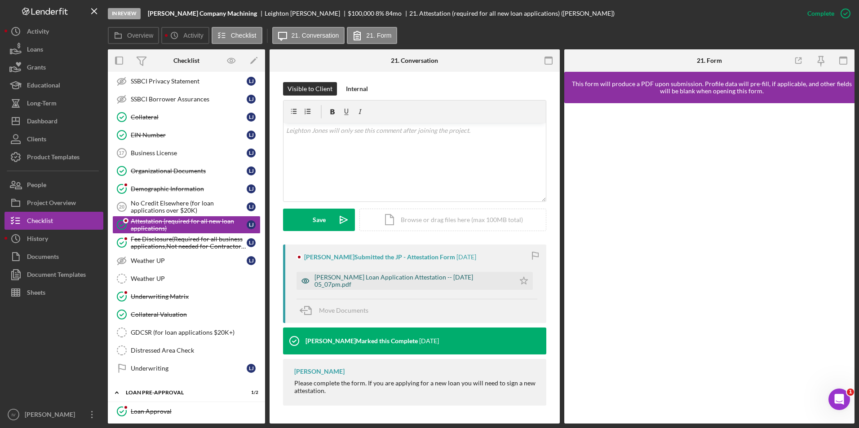
click at [391, 280] on div "[PERSON_NAME] Loan Application Attestation -- [DATE] 05_07pm.pdf" at bounding box center [412, 281] width 196 height 14
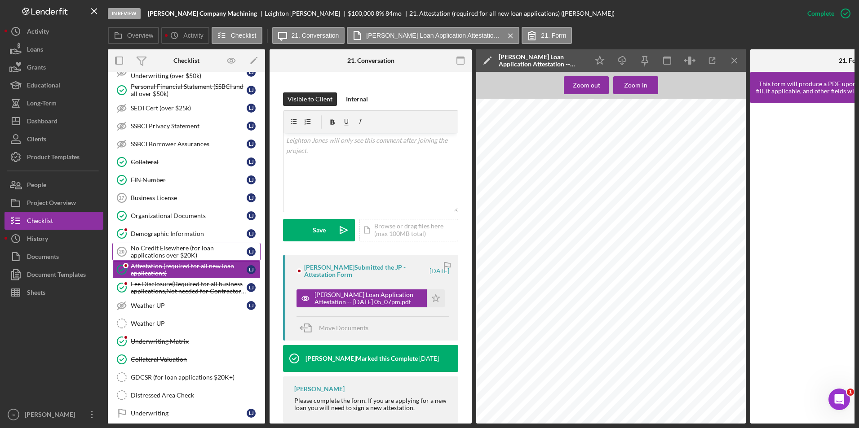
scroll to position [135, 0]
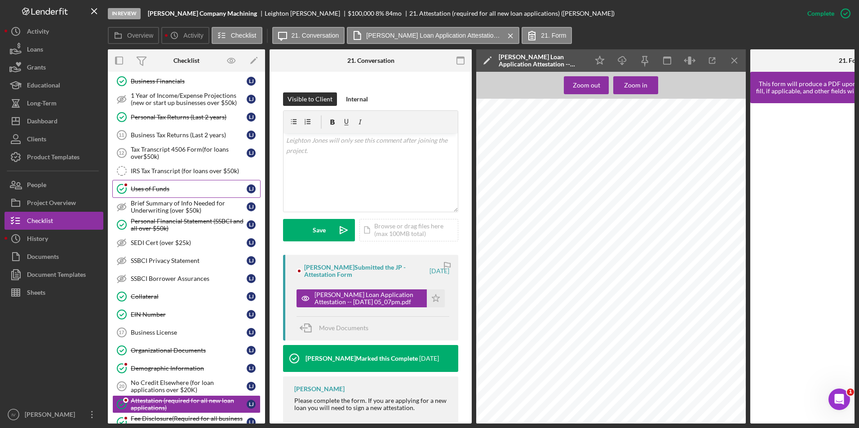
click at [172, 192] on div "Uses of Funds" at bounding box center [189, 188] width 116 height 7
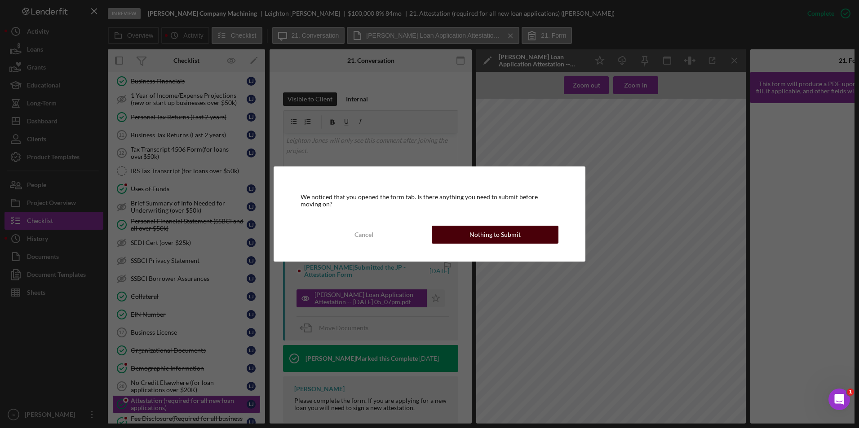
click at [456, 235] on button "Nothing to Submit" at bounding box center [495, 235] width 127 height 18
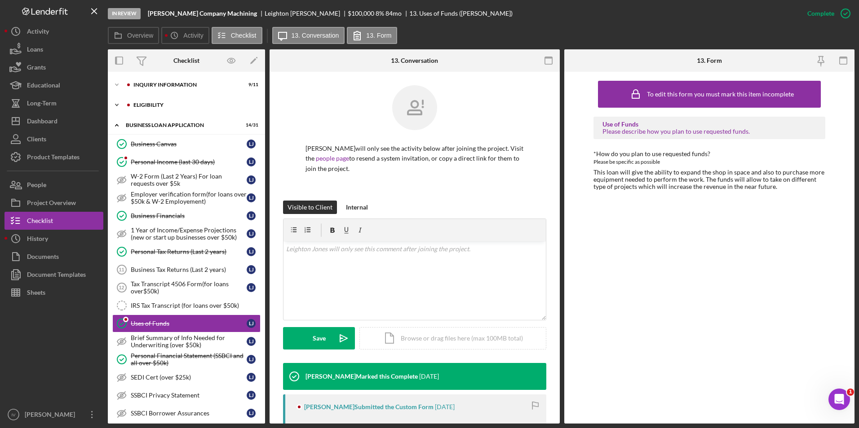
click at [145, 97] on div "Icon/Expander ELIGIBILITY 1 / 4" at bounding box center [186, 105] width 157 height 18
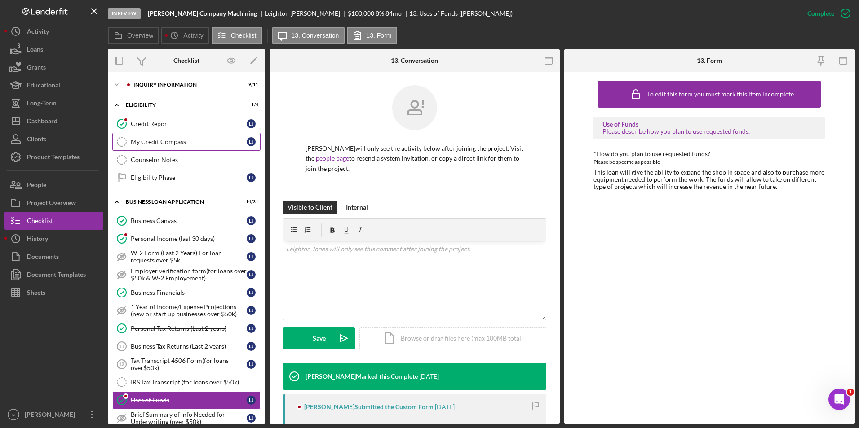
click at [148, 140] on div "My Credit Compass" at bounding box center [189, 141] width 116 height 7
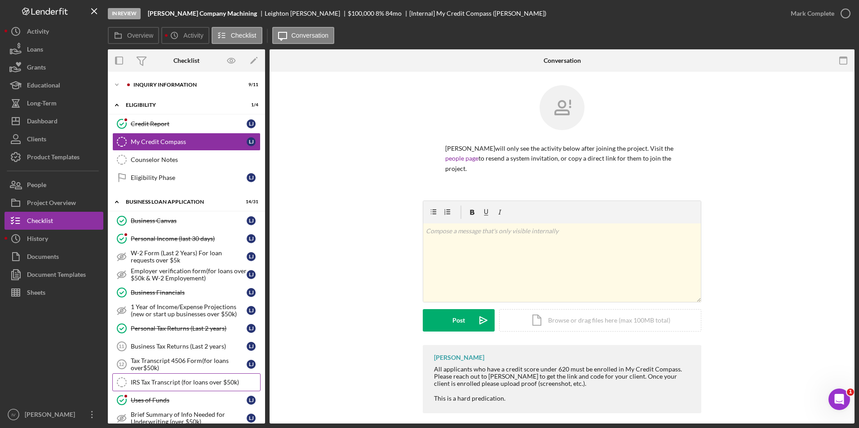
scroll to position [135, 0]
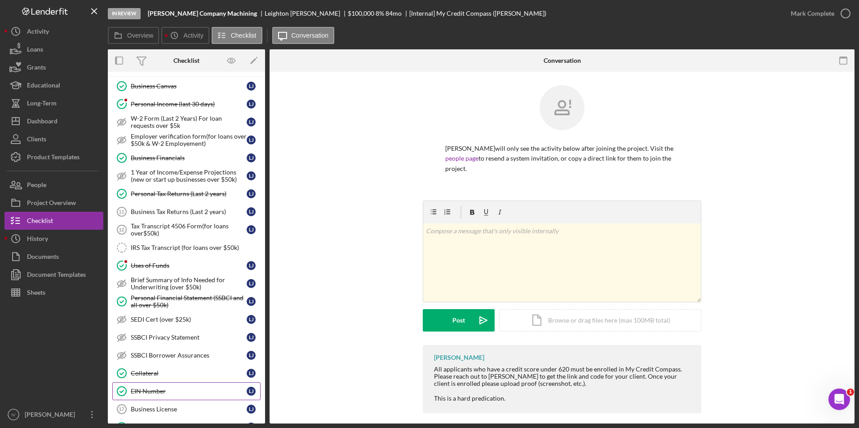
drag, startPoint x: 161, startPoint y: 394, endPoint x: 191, endPoint y: 388, distance: 30.7
click at [161, 394] on div "EIN Number" at bounding box center [189, 391] width 116 height 7
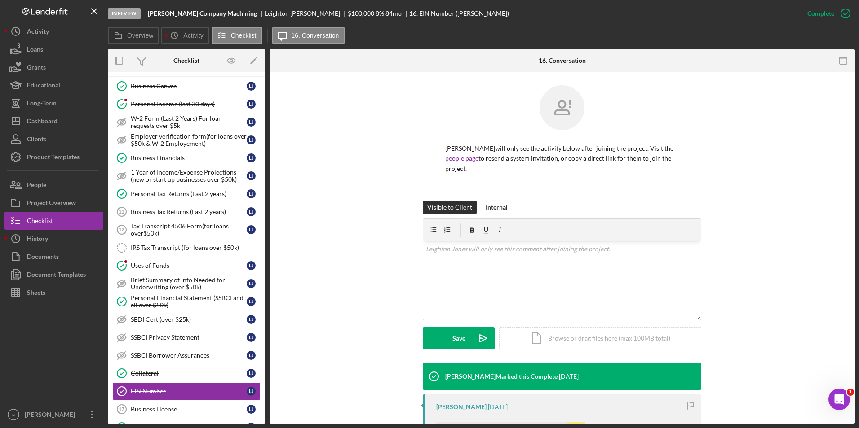
scroll to position [119, 0]
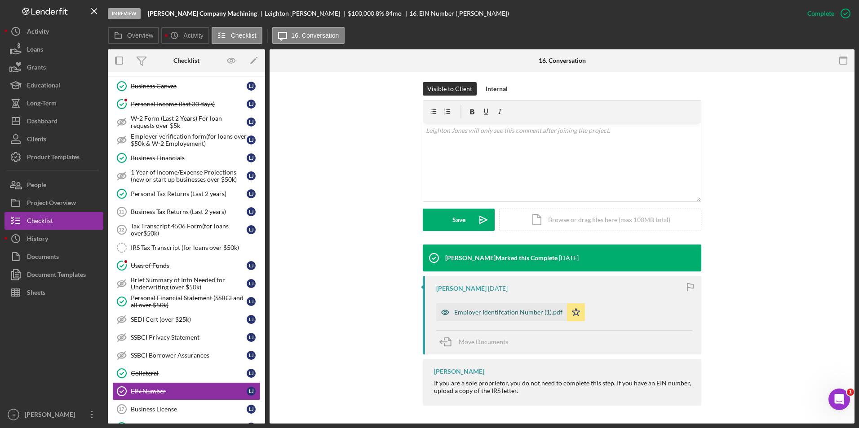
click at [522, 308] on div "Employer Identifcation Number (1).pdf" at bounding box center [501, 313] width 131 height 18
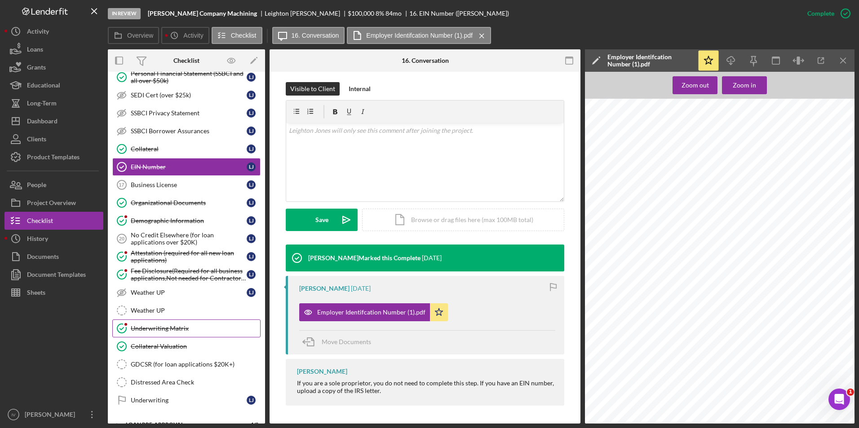
scroll to position [404, 0]
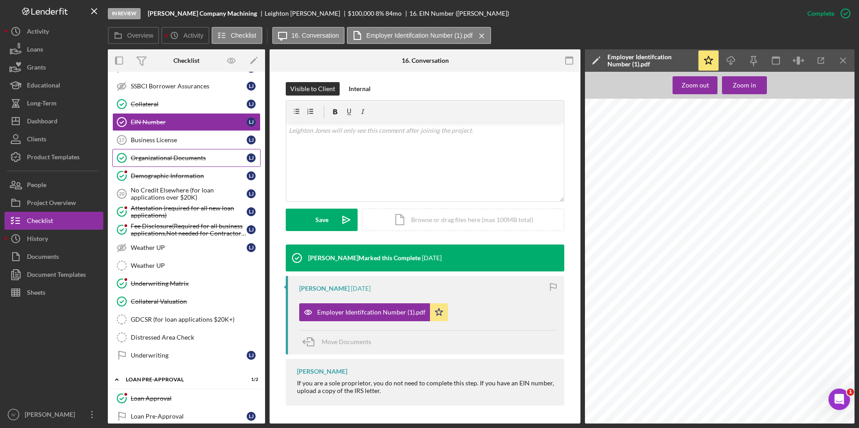
drag, startPoint x: 180, startPoint y: 159, endPoint x: 226, endPoint y: 157, distance: 45.9
click at [180, 159] on div "Organizational Documents" at bounding box center [189, 157] width 116 height 7
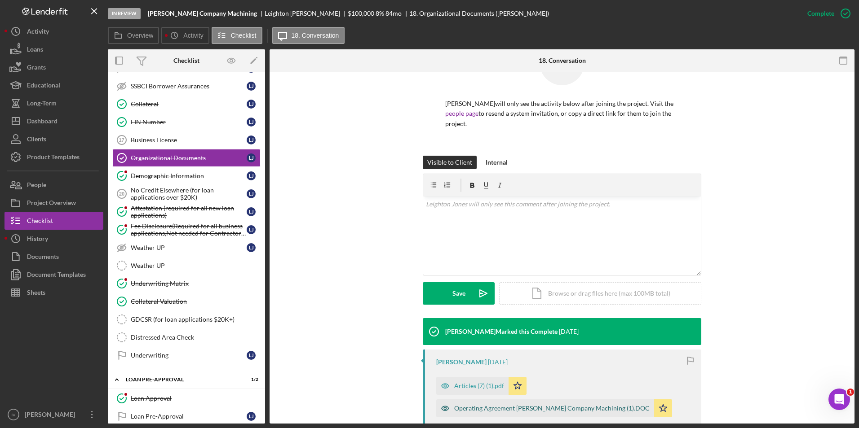
scroll to position [170, 0]
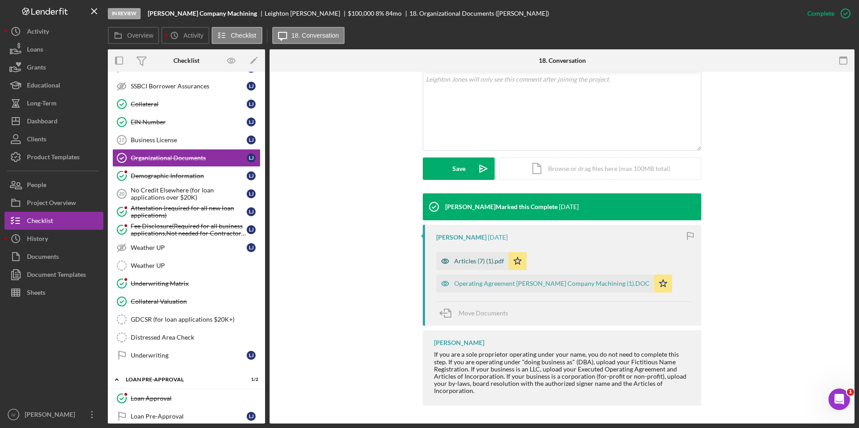
click at [480, 262] on div "Articles (7) (1).pdf" at bounding box center [479, 261] width 50 height 7
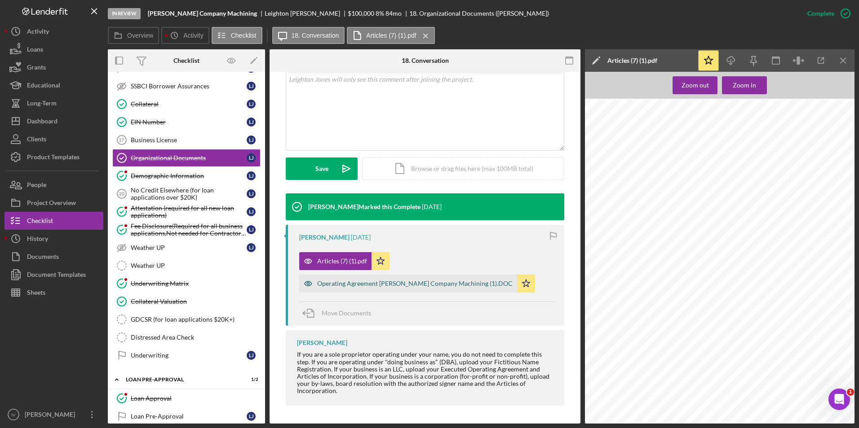
click at [443, 280] on div "Operating Agreement [PERSON_NAME] Company Machining (1).DOC" at bounding box center [414, 283] width 195 height 7
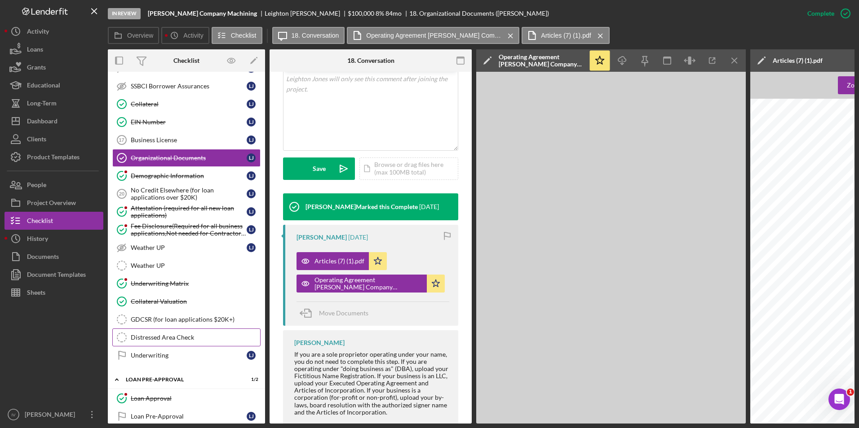
scroll to position [449, 0]
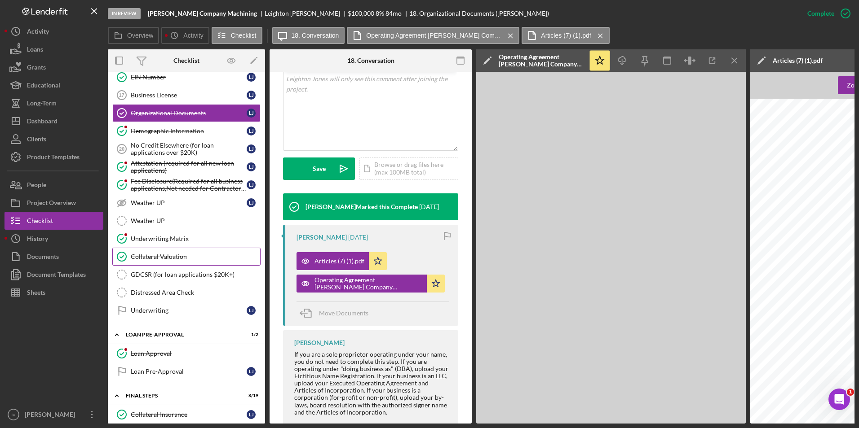
drag, startPoint x: 176, startPoint y: 258, endPoint x: 188, endPoint y: 255, distance: 12.4
click at [176, 258] on div "Collateral Valuation" at bounding box center [195, 256] width 129 height 7
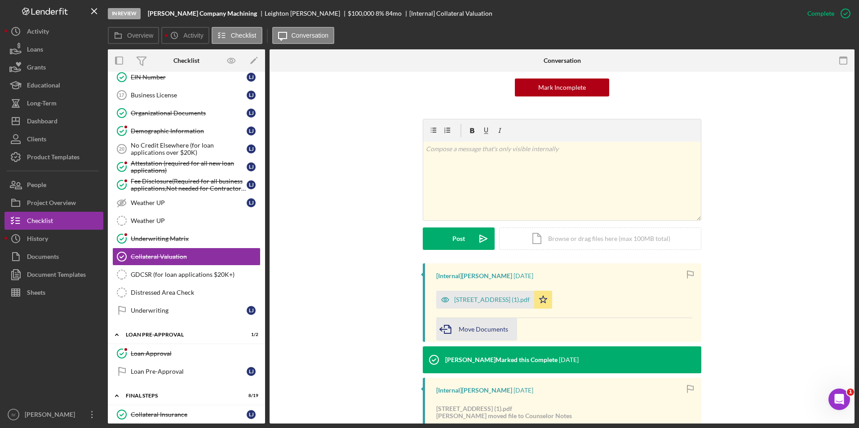
scroll to position [135, 0]
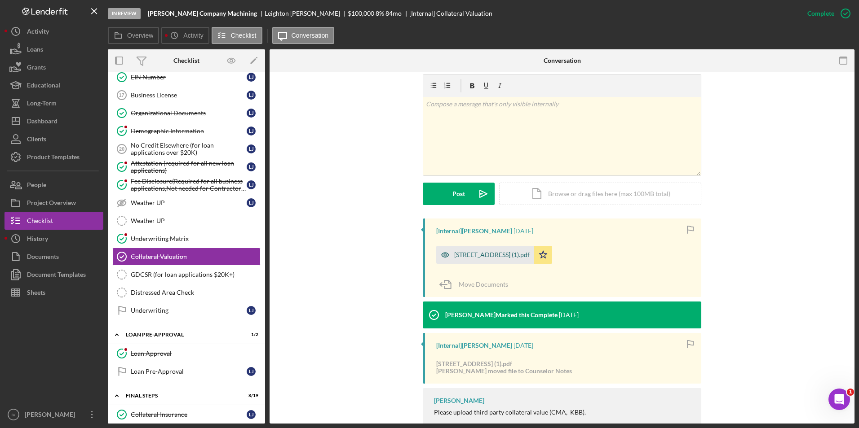
click at [511, 264] on div "[STREET_ADDRESS] (1).pdf" at bounding box center [485, 255] width 98 height 18
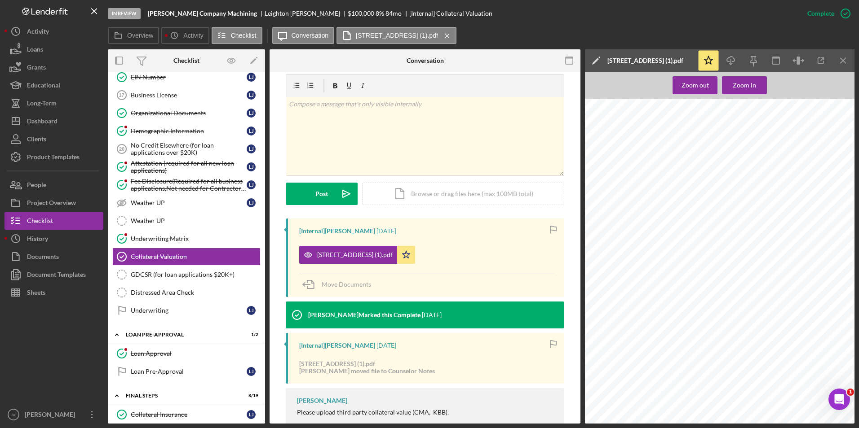
scroll to position [539, 0]
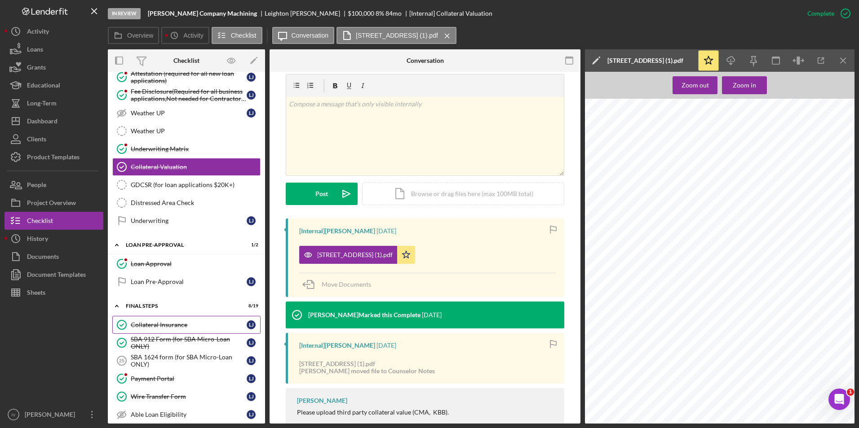
click at [164, 332] on link "Collateral Insurance Collateral Insurance [PERSON_NAME]" at bounding box center [186, 325] width 148 height 18
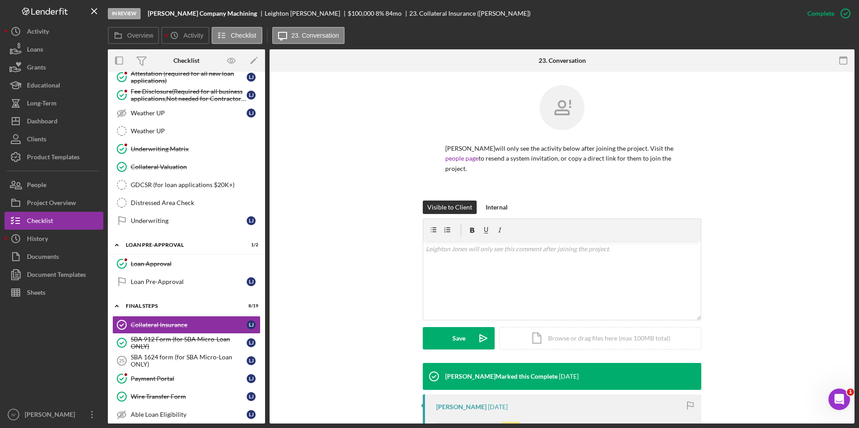
scroll to position [135, 0]
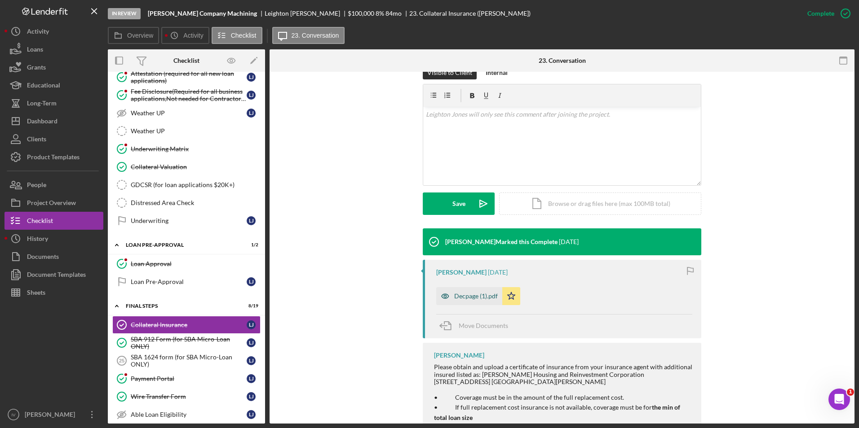
click at [489, 304] on div "Decpage (1).pdf" at bounding box center [469, 296] width 66 height 18
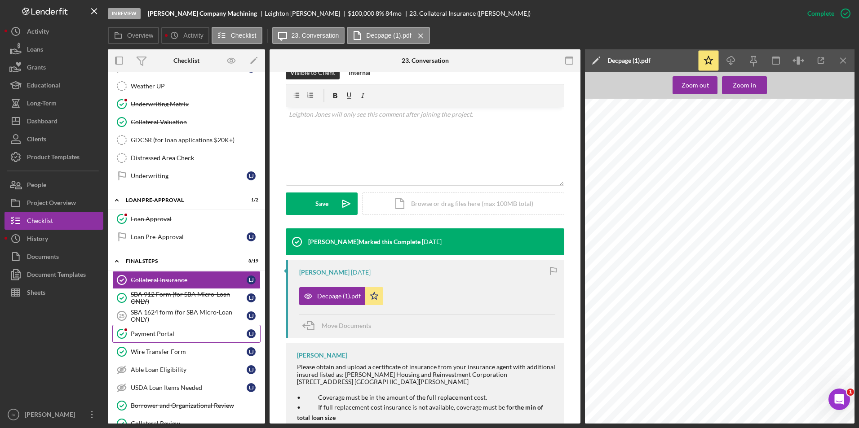
scroll to position [629, 0]
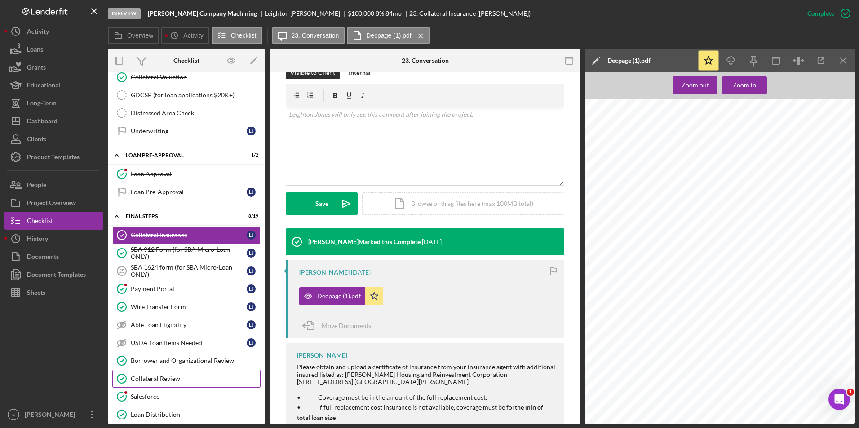
click at [163, 381] on div "Collateral Review" at bounding box center [195, 378] width 129 height 7
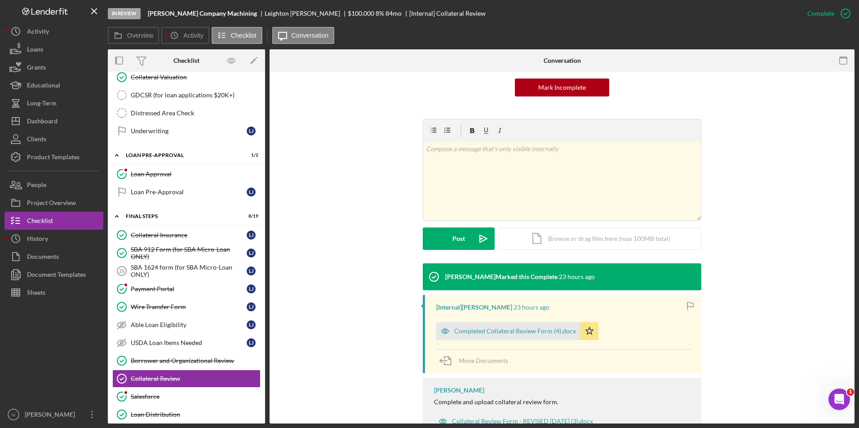
scroll to position [123, 0]
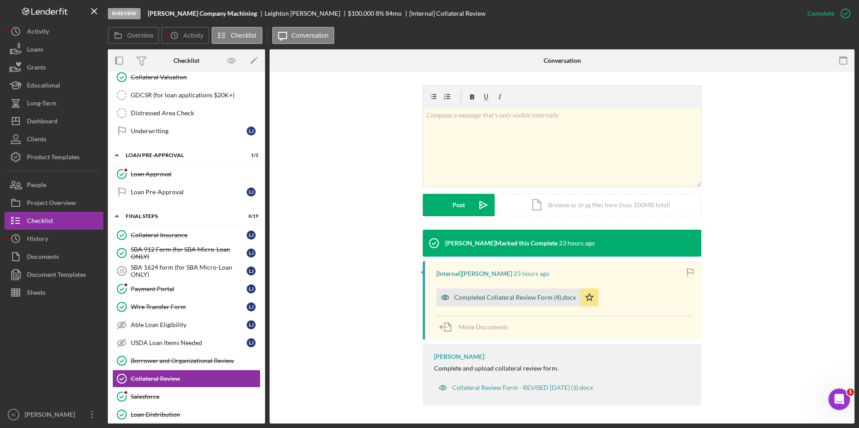
click at [493, 304] on div "Completed Collateral Review Form (4).docx" at bounding box center [508, 298] width 144 height 18
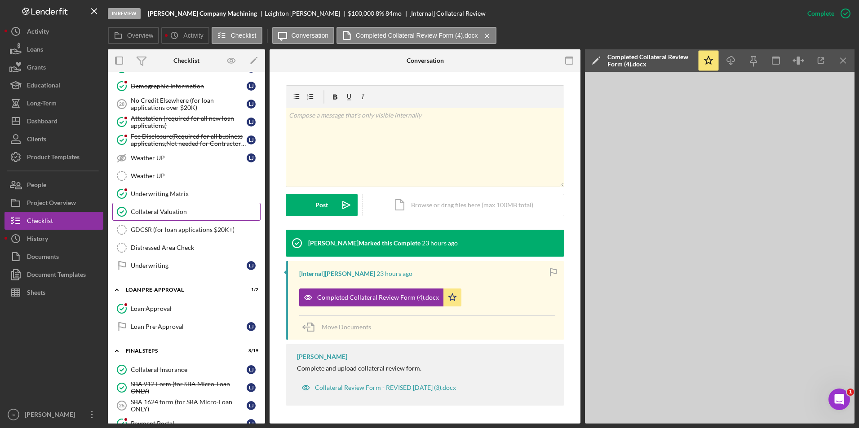
scroll to position [404, 0]
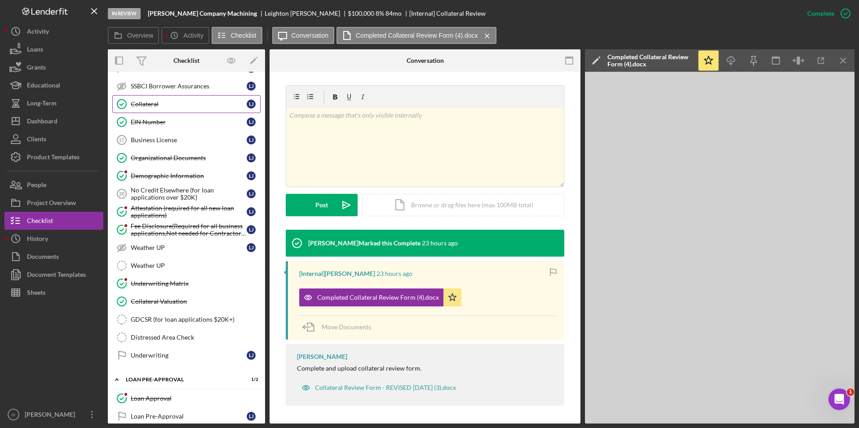
click at [174, 109] on link "Collateral Collateral [PERSON_NAME]" at bounding box center [186, 104] width 148 height 18
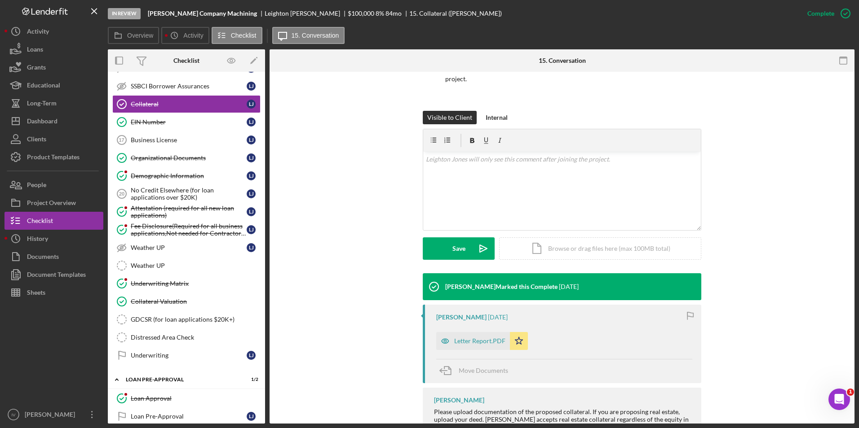
scroll to position [629, 0]
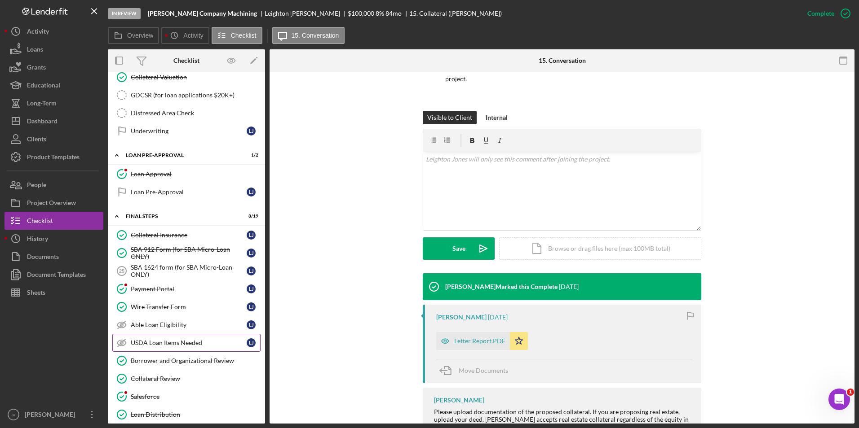
drag, startPoint x: 179, startPoint y: 364, endPoint x: 252, endPoint y: 347, distance: 74.7
click at [179, 364] on div "Borrower and Organizational Review" at bounding box center [195, 360] width 129 height 7
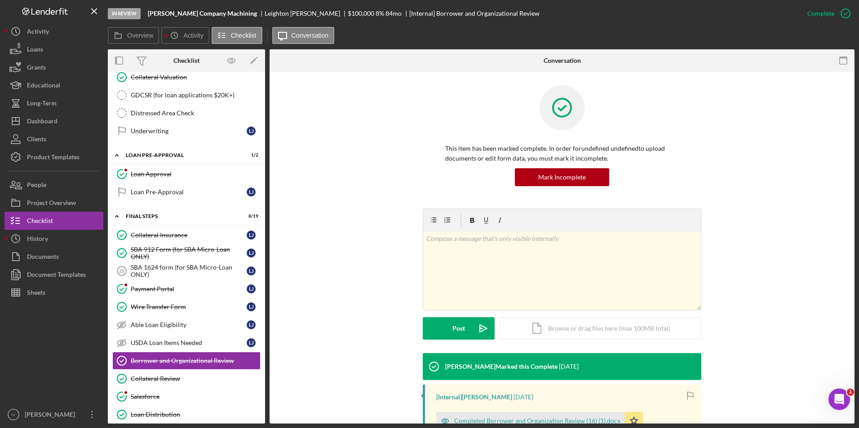
scroll to position [135, 0]
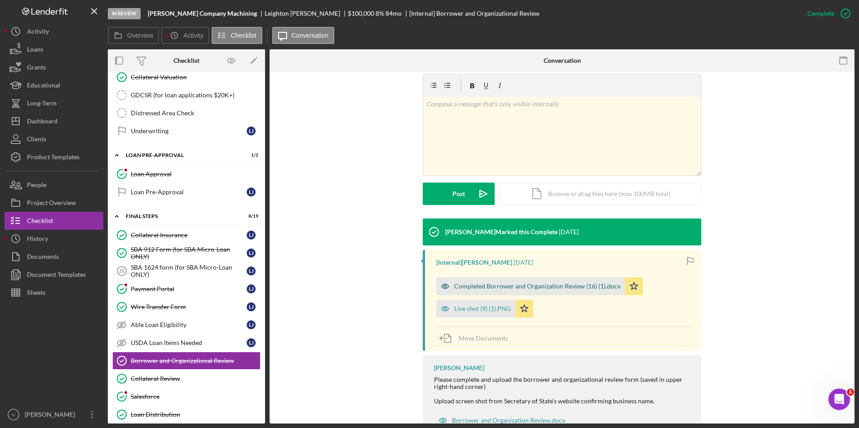
click at [498, 284] on div "Completed Borrower and Organization Review (16) (1).docx" at bounding box center [537, 286] width 166 height 7
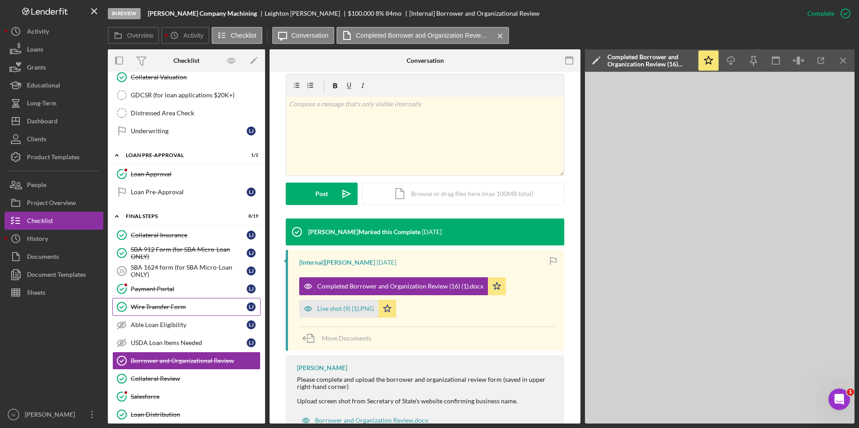
drag, startPoint x: 154, startPoint y: 311, endPoint x: 183, endPoint y: 308, distance: 28.4
click at [154, 311] on div "Wire Transfer Form" at bounding box center [189, 307] width 116 height 7
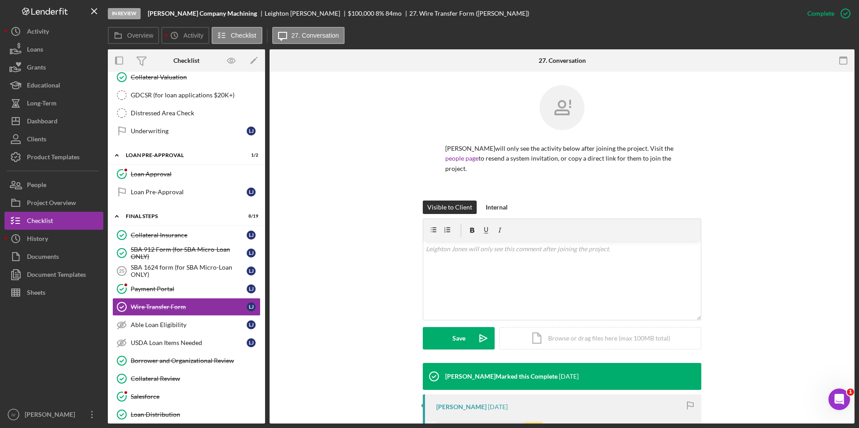
scroll to position [45, 0]
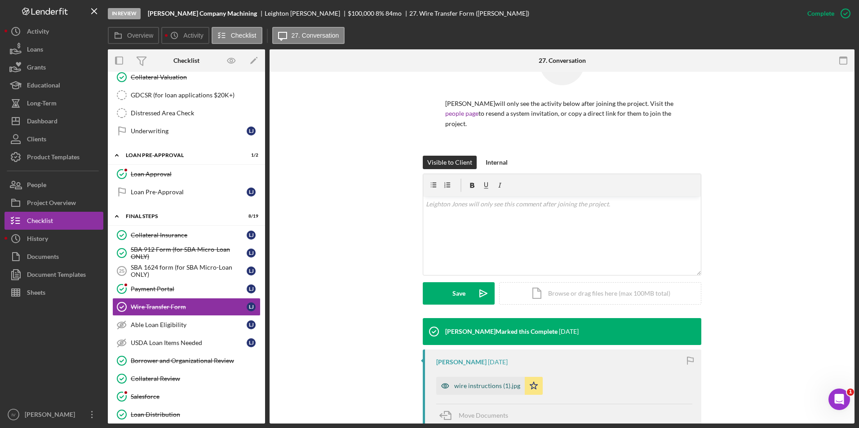
click at [478, 383] on div "wire instructions (1).jpg" at bounding box center [487, 386] width 66 height 7
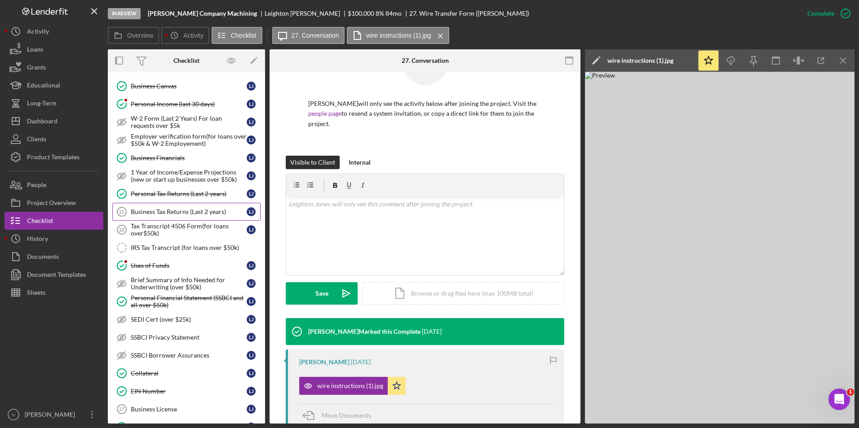
scroll to position [0, 0]
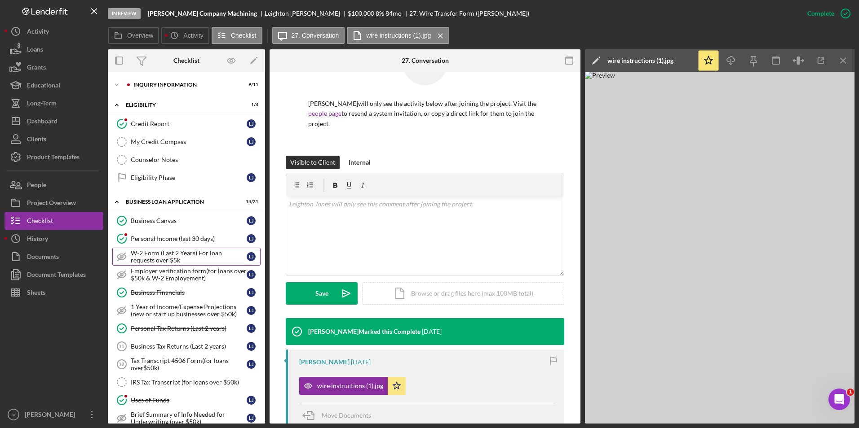
drag, startPoint x: 169, startPoint y: 238, endPoint x: 184, endPoint y: 259, distance: 25.7
click at [169, 238] on div "Personal Income (last 30 days)" at bounding box center [189, 238] width 116 height 7
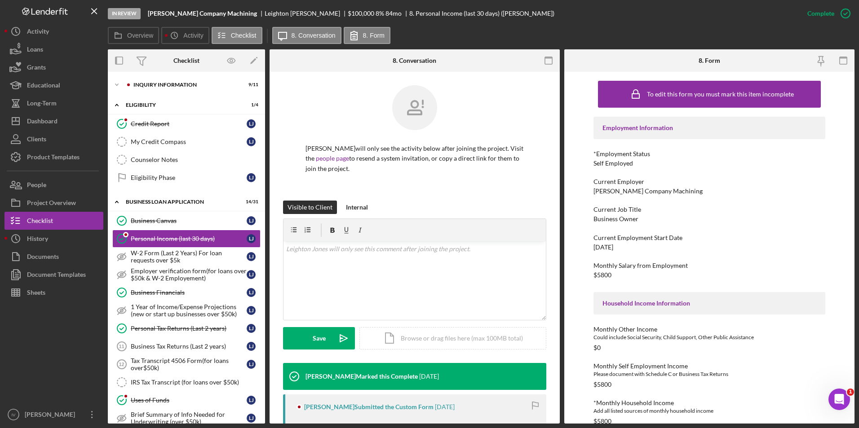
scroll to position [135, 0]
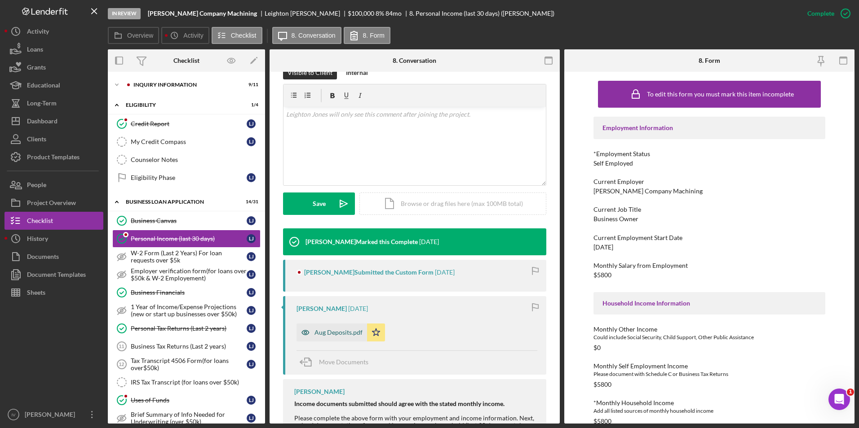
click at [330, 332] on div "Aug Deposits.pdf" at bounding box center [338, 332] width 48 height 7
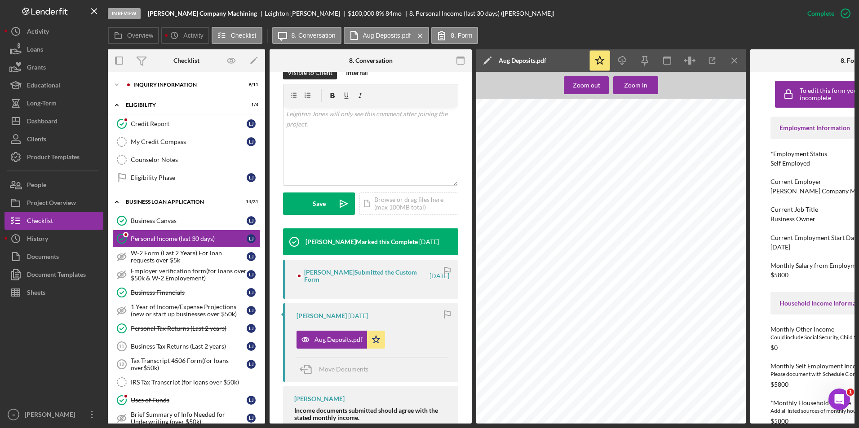
scroll to position [0, 0]
click at [53, 120] on div "Dashboard" at bounding box center [42, 122] width 31 height 20
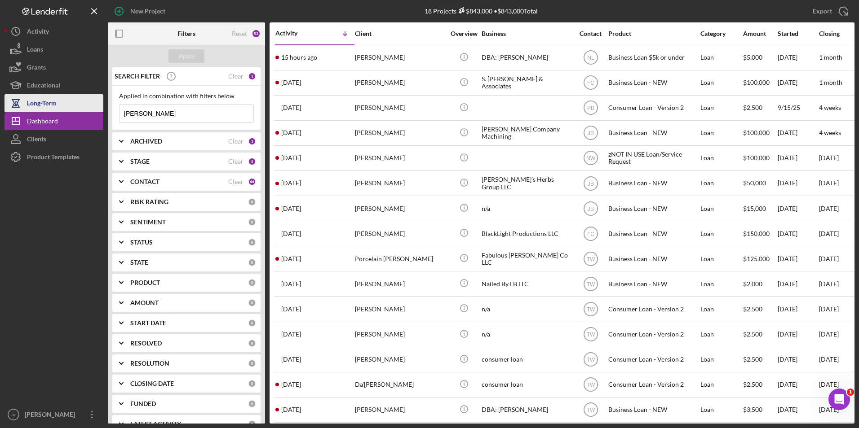
drag, startPoint x: 158, startPoint y: 114, endPoint x: 76, endPoint y: 97, distance: 83.9
click at [75, 103] on div "New Project 18 Projects $843,000 • $843,000 Total [PERSON_NAME] Export Icon/Exp…" at bounding box center [429, 212] width 850 height 424
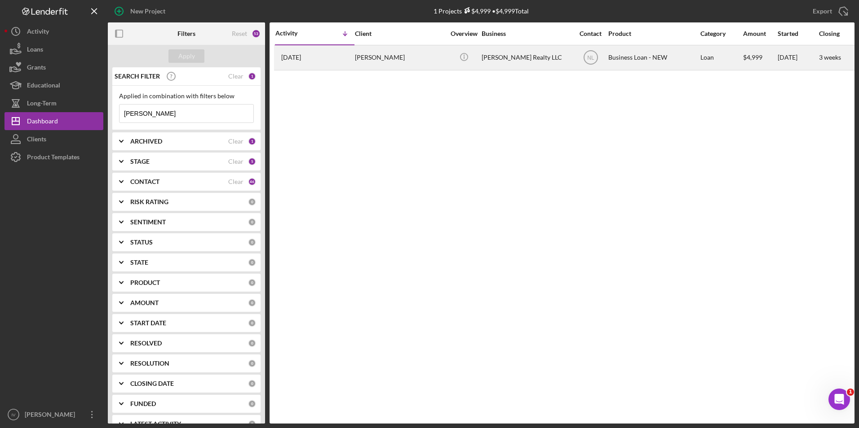
type input "[PERSON_NAME]"
click at [347, 61] on div "[DATE] [PERSON_NAME]" at bounding box center [314, 58] width 79 height 24
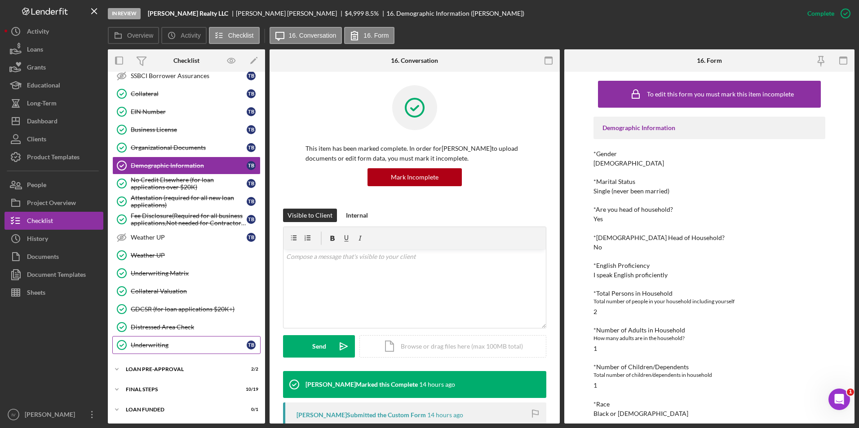
scroll to position [293, 0]
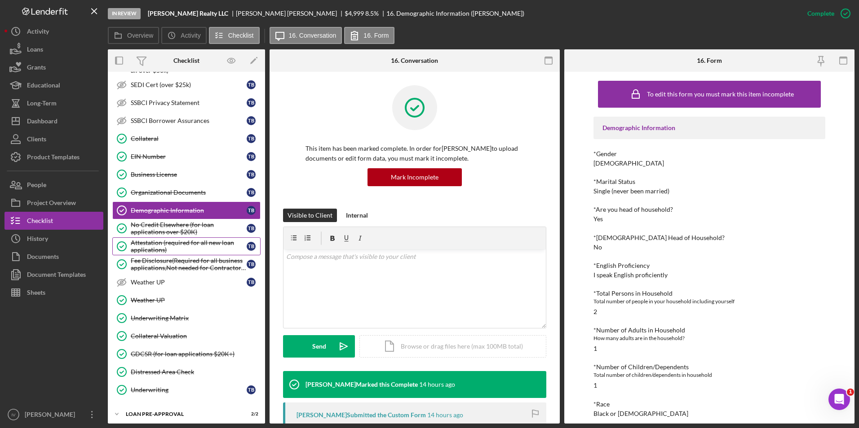
click at [182, 249] on div "Attestation (required for all new loan applications)" at bounding box center [189, 246] width 116 height 14
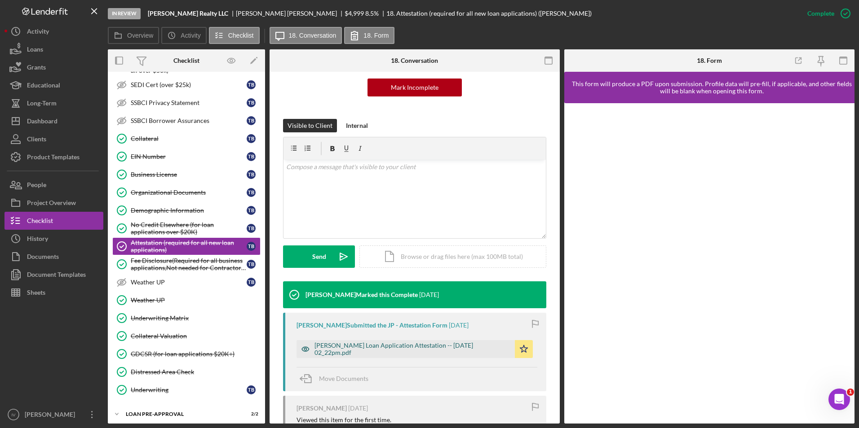
click at [396, 351] on div "[PERSON_NAME] Loan Application Attestation -- [DATE] 02_22pm.pdf" at bounding box center [412, 349] width 196 height 14
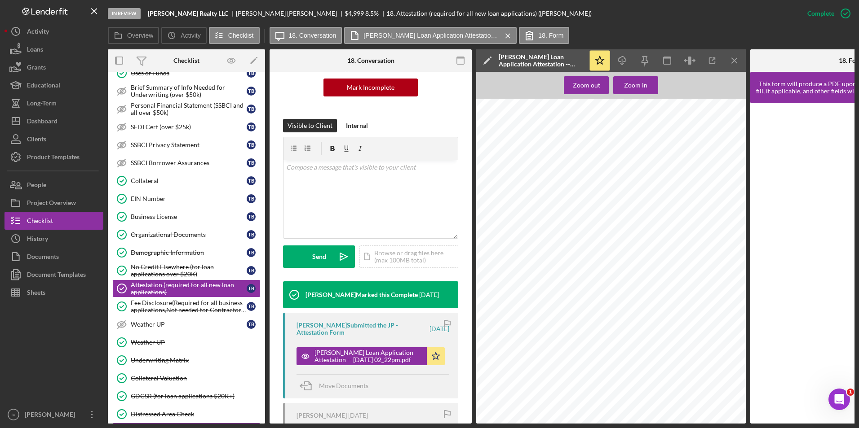
scroll to position [116, 0]
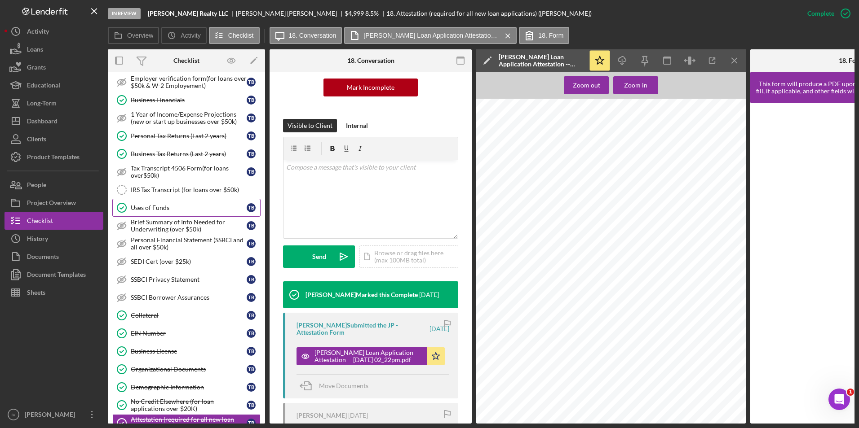
click at [176, 200] on link "Uses of Funds Uses of Funds T B" at bounding box center [186, 208] width 148 height 18
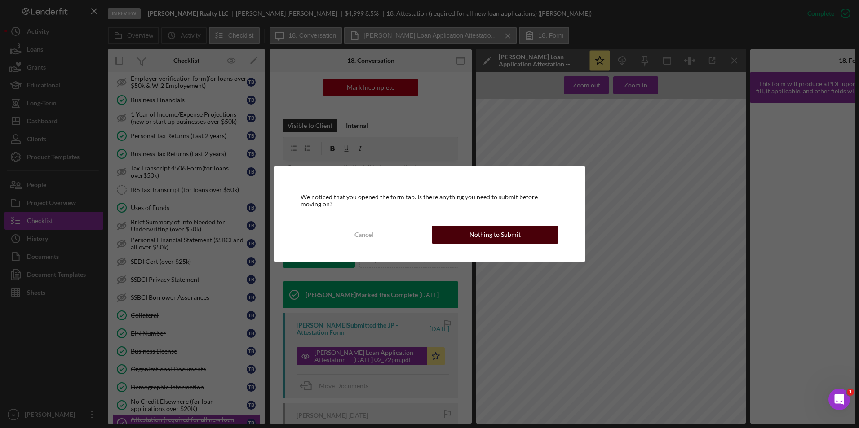
click at [531, 235] on button "Nothing to Submit" at bounding box center [495, 235] width 127 height 18
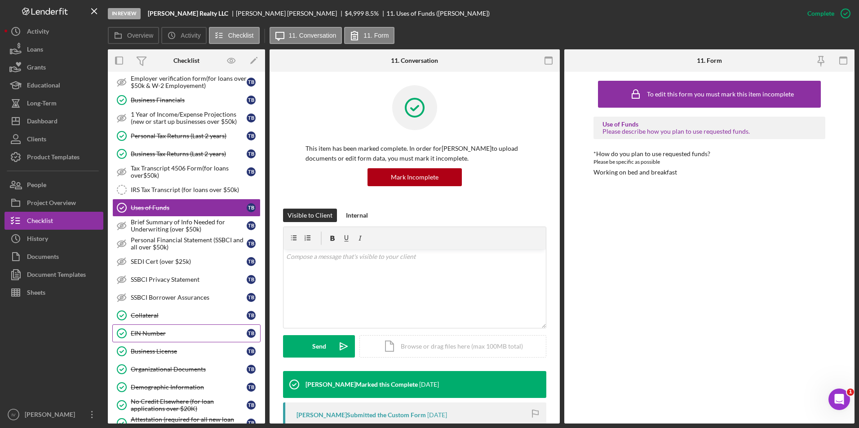
click at [183, 335] on div "EIN Number" at bounding box center [189, 333] width 116 height 7
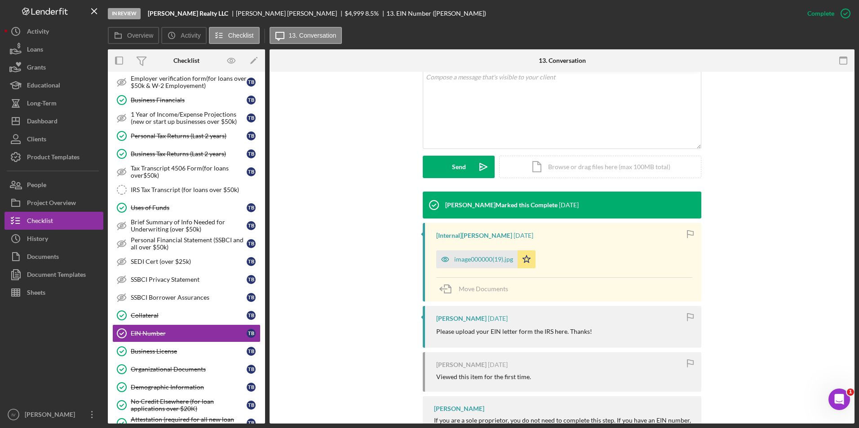
scroll to position [216, 0]
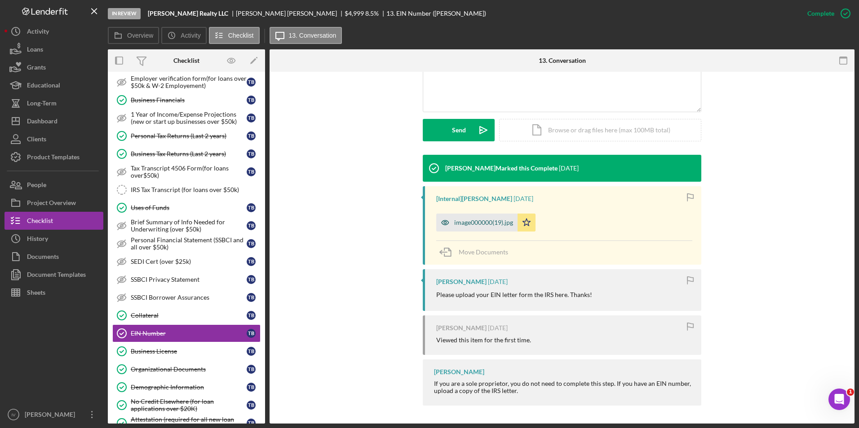
click at [488, 220] on div "image000000(19).jpg" at bounding box center [483, 222] width 59 height 7
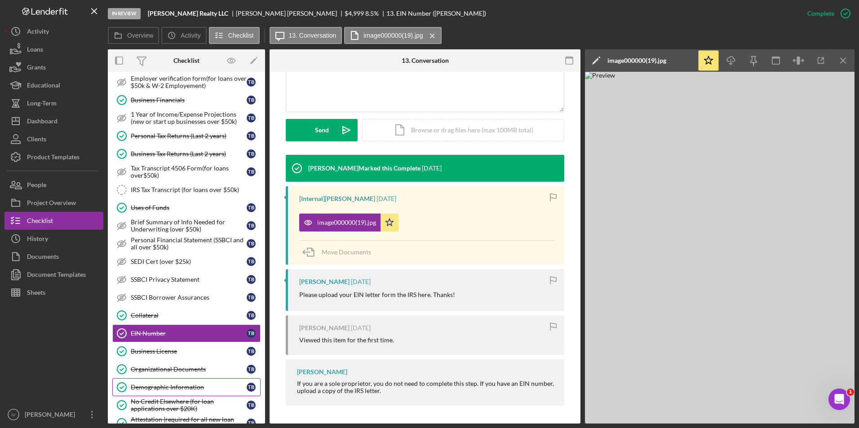
click at [161, 383] on link "Demographic Information Demographic Information T B" at bounding box center [186, 388] width 148 height 18
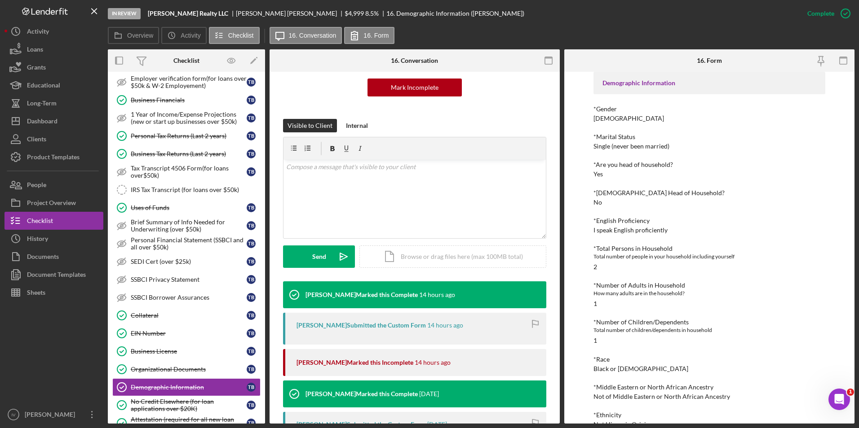
scroll to position [338, 0]
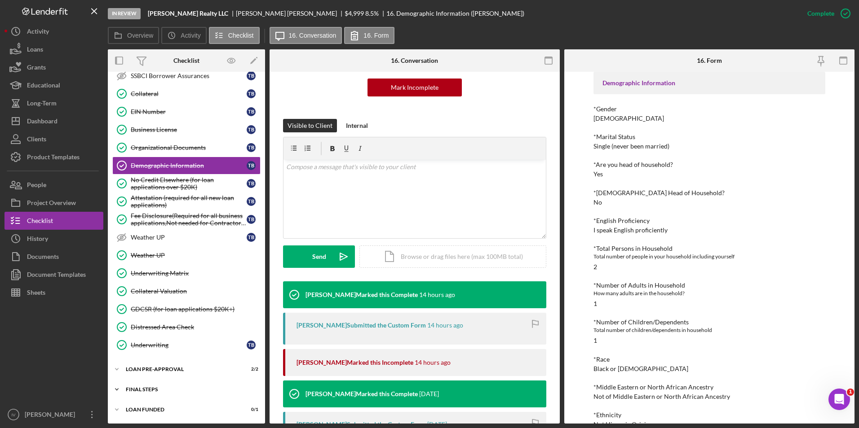
click at [159, 389] on div "FINAL STEPS" at bounding box center [190, 389] width 128 height 5
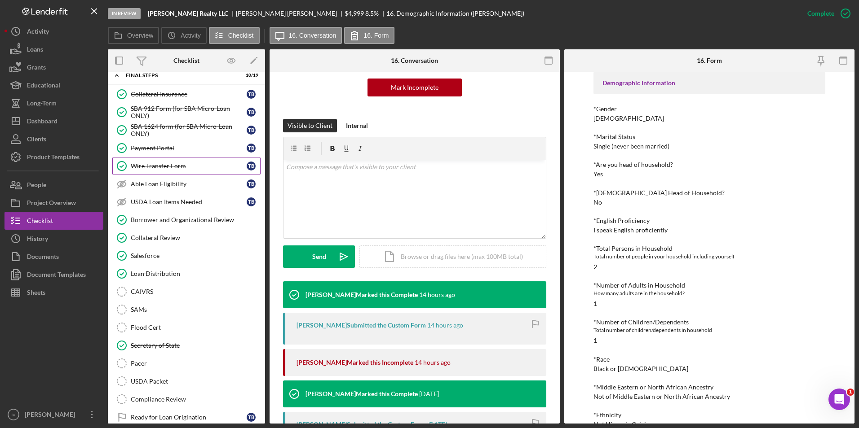
click at [145, 163] on div "Wire Transfer Form" at bounding box center [189, 166] width 116 height 7
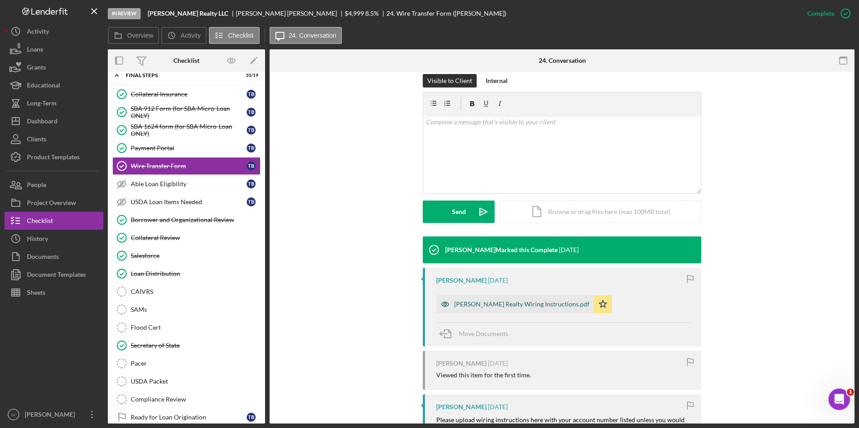
scroll to position [180, 0]
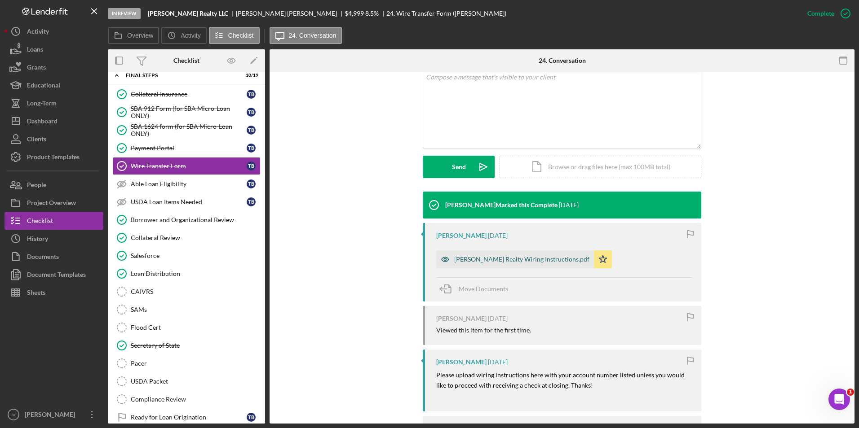
click at [487, 259] on div "[PERSON_NAME] Realty Wiring Instructions.pdf" at bounding box center [521, 259] width 135 height 7
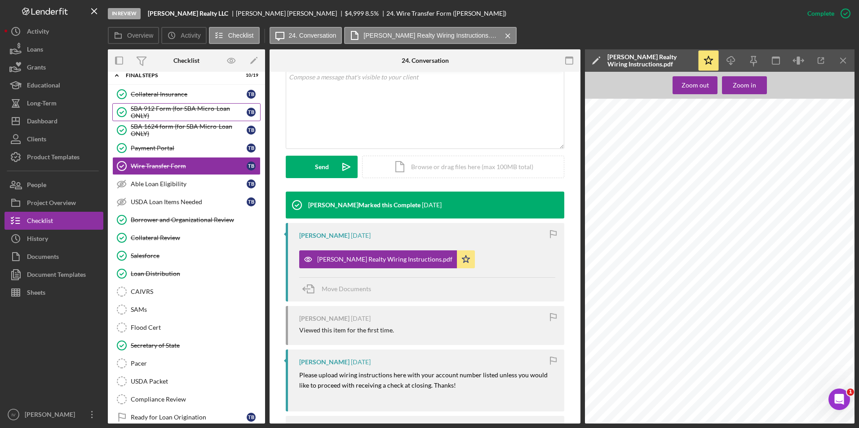
scroll to position [472, 0]
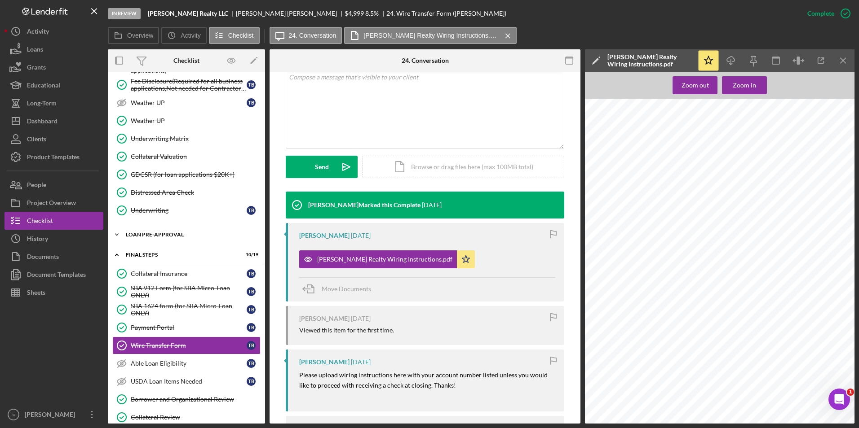
click at [151, 238] on div "Icon/Expander LOAN PRE-APPROVAL 2 / 2" at bounding box center [186, 235] width 157 height 18
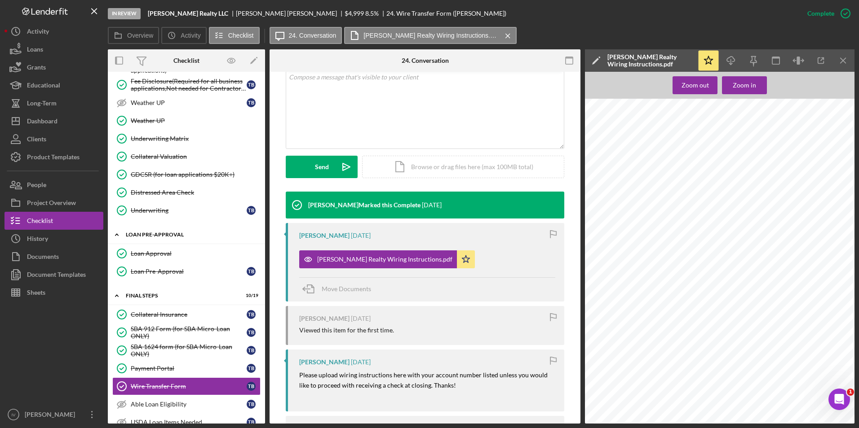
click at [151, 238] on div "Icon/Expander LOAN PRE-APPROVAL 2 / 2" at bounding box center [186, 235] width 157 height 18
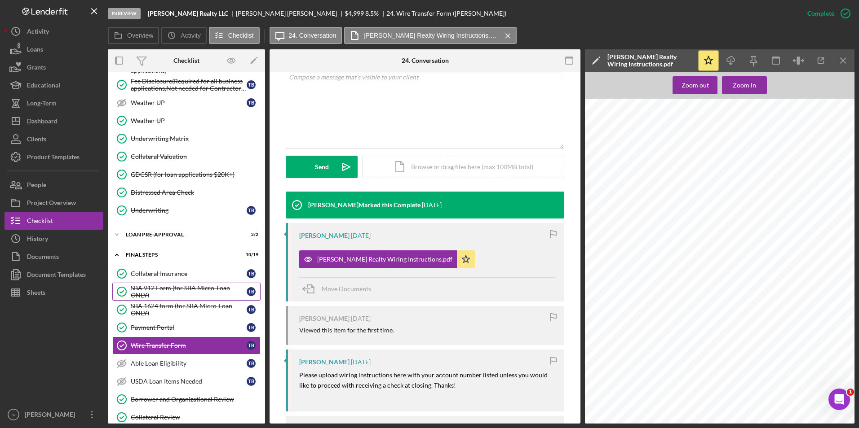
click at [167, 287] on div "SBA 912 Form (for SBA Micro-Loan ONLY)" at bounding box center [189, 292] width 116 height 14
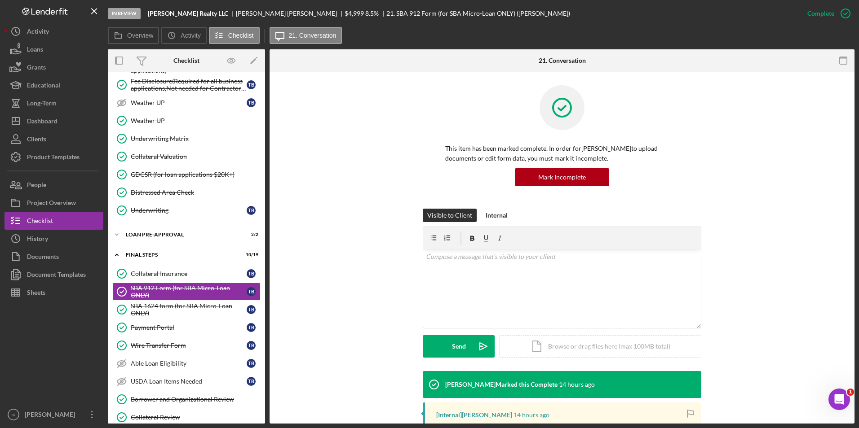
scroll to position [225, 0]
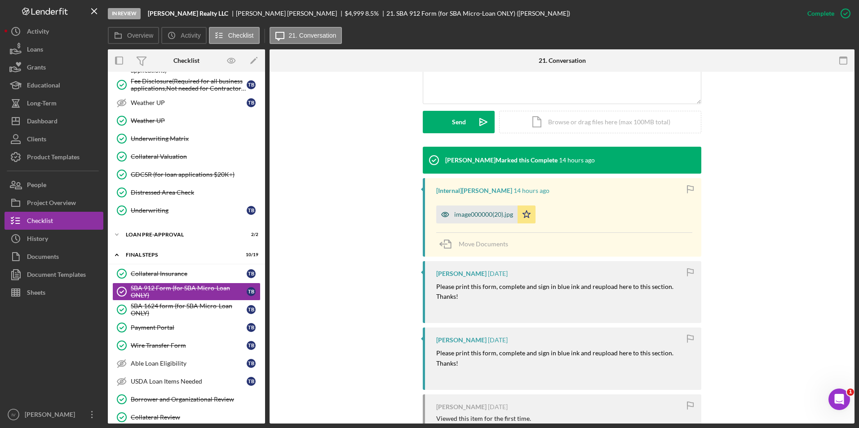
click at [483, 215] on div "image000000(20).jpg" at bounding box center [483, 214] width 59 height 7
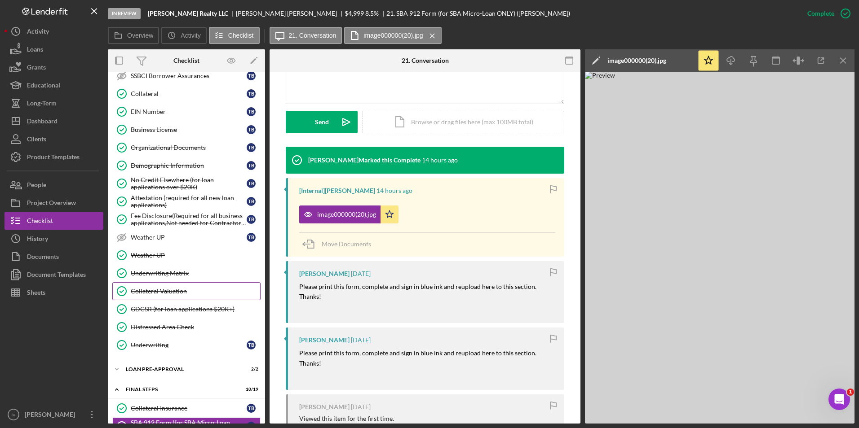
scroll to position [158, 0]
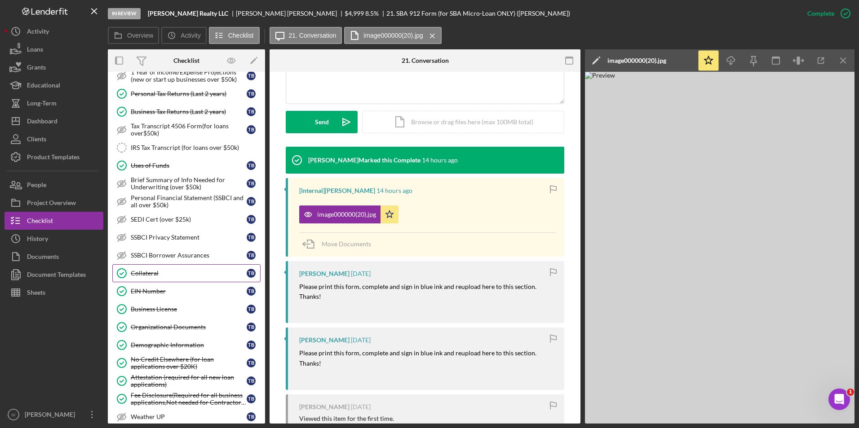
click at [168, 270] on div "Collateral" at bounding box center [189, 273] width 116 height 7
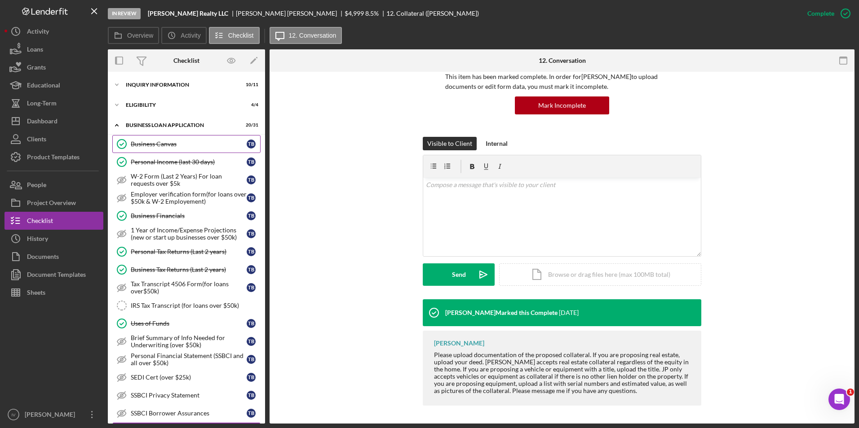
click at [177, 138] on link "Business Canvas Business Canvas T B" at bounding box center [186, 144] width 148 height 18
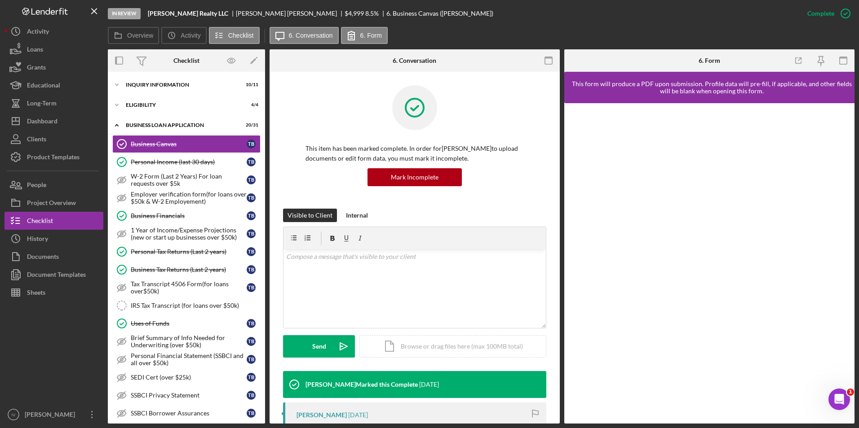
scroll to position [135, 0]
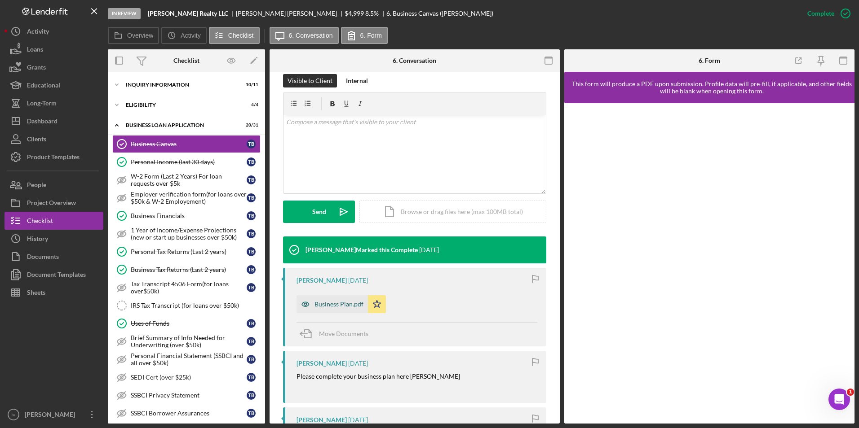
click at [351, 306] on div "Business Plan.pdf" at bounding box center [338, 304] width 49 height 7
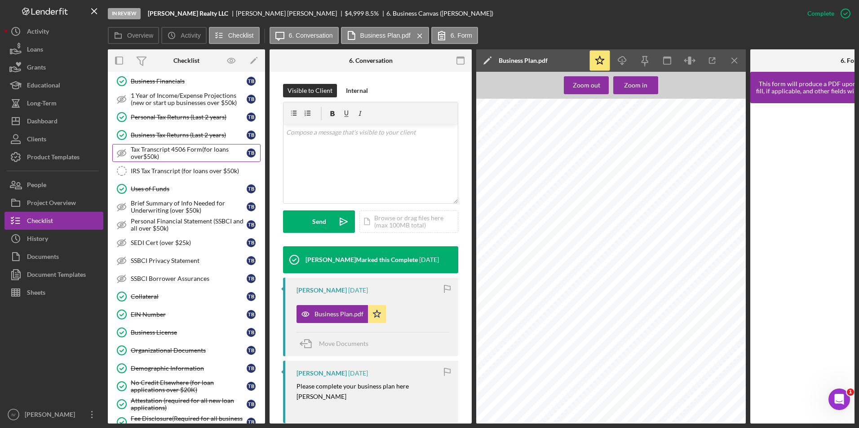
scroll to position [225, 0]
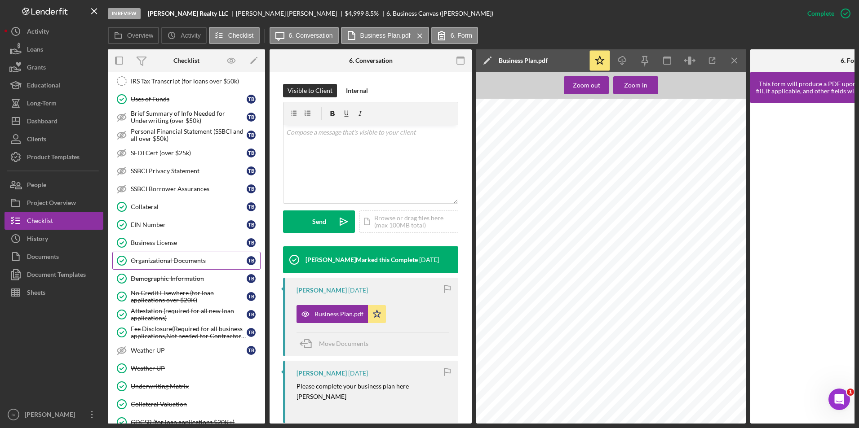
click at [185, 261] on div "Organizational Documents" at bounding box center [189, 260] width 116 height 7
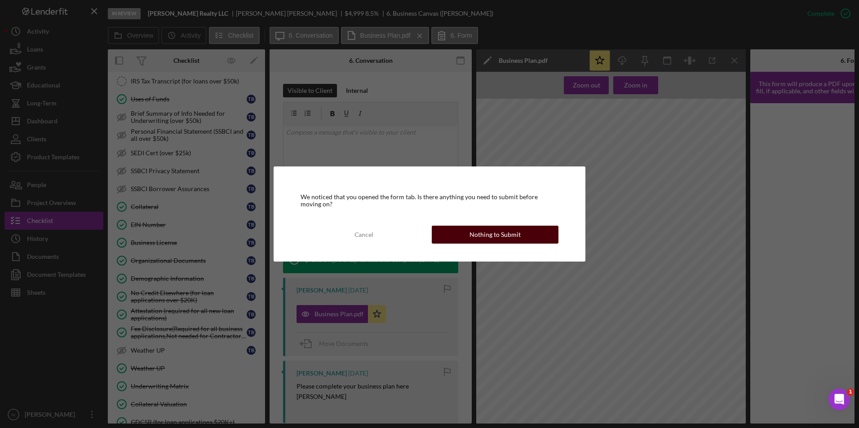
click at [471, 234] on div "Nothing to Submit" at bounding box center [494, 235] width 51 height 18
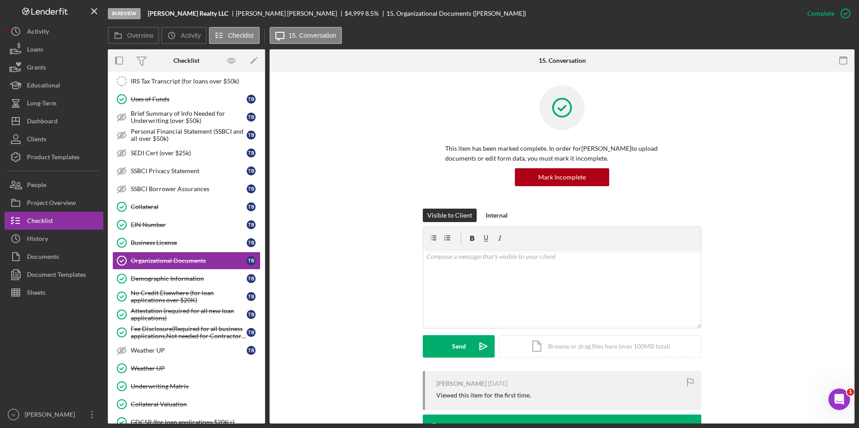
scroll to position [180, 0]
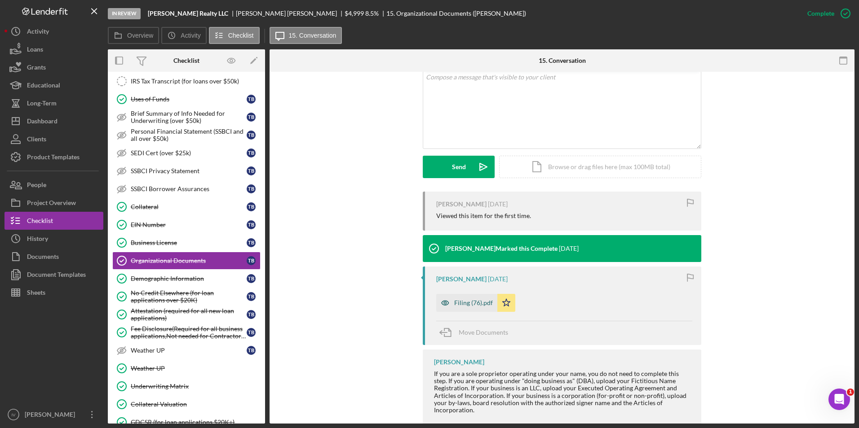
click at [485, 300] on div "Filing (76).pdf" at bounding box center [473, 303] width 39 height 7
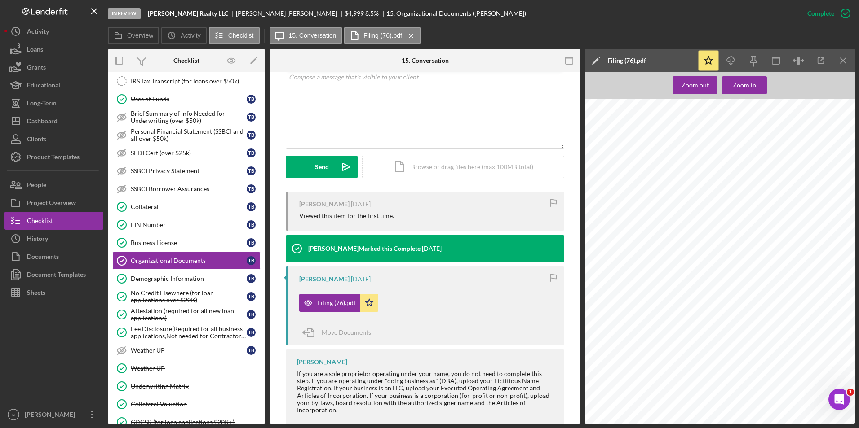
scroll to position [30, 0]
click at [39, 116] on div "Dashboard" at bounding box center [42, 122] width 31 height 20
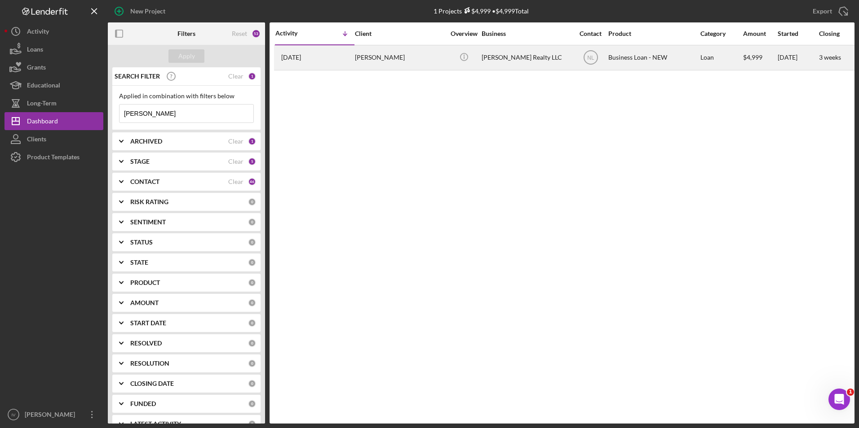
click at [321, 61] on div "[DATE] [PERSON_NAME]" at bounding box center [314, 58] width 79 height 24
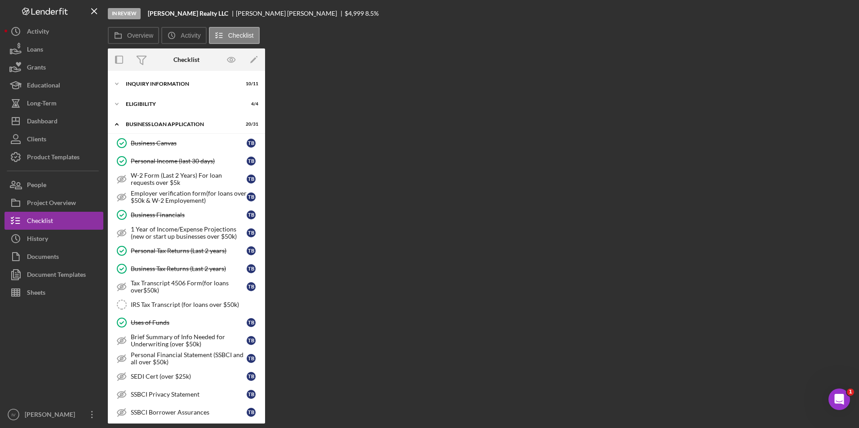
scroll to position [255, 0]
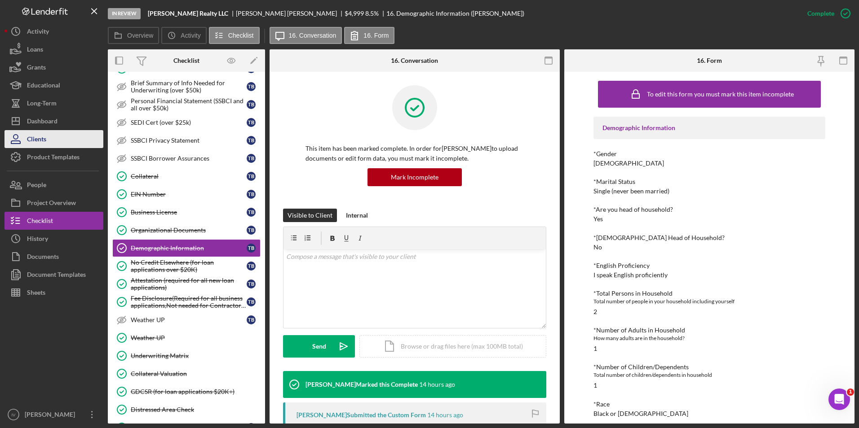
click at [55, 123] on div "Dashboard" at bounding box center [42, 122] width 31 height 20
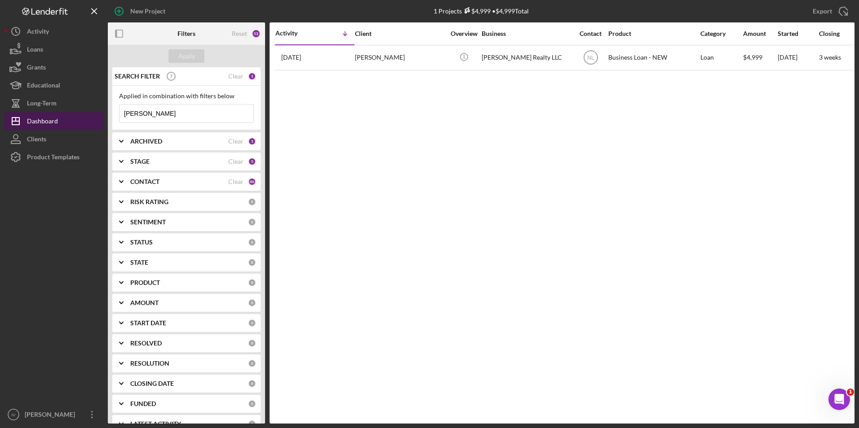
drag, startPoint x: 216, startPoint y: 108, endPoint x: 74, endPoint y: 112, distance: 141.5
click at [74, 112] on div "New Project 1 Projects $4,999 • $4,999 Total [PERSON_NAME] Export Icon/Export F…" at bounding box center [429, 212] width 850 height 424
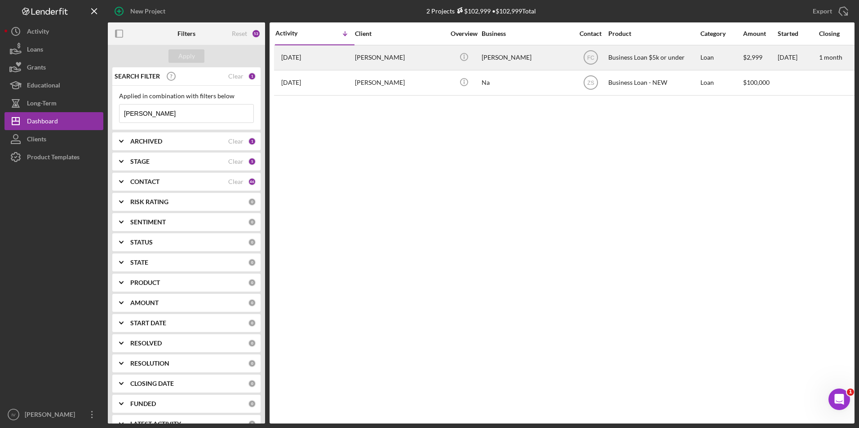
type input "[PERSON_NAME]"
click at [381, 58] on div "[PERSON_NAME]" at bounding box center [400, 58] width 90 height 24
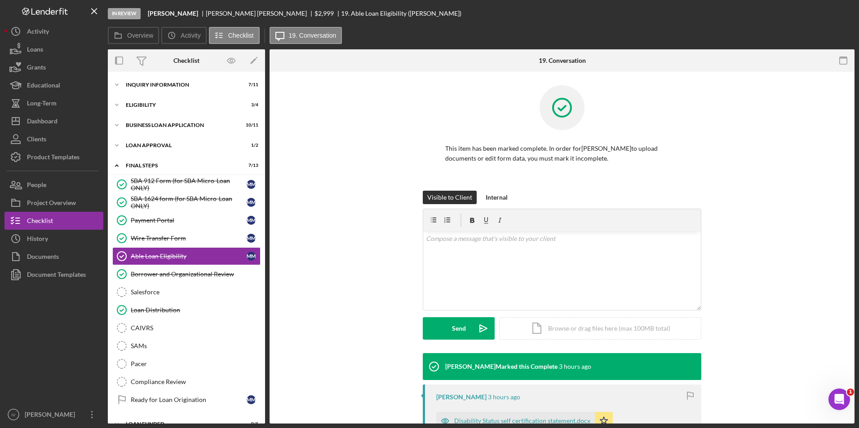
scroll to position [8, 0]
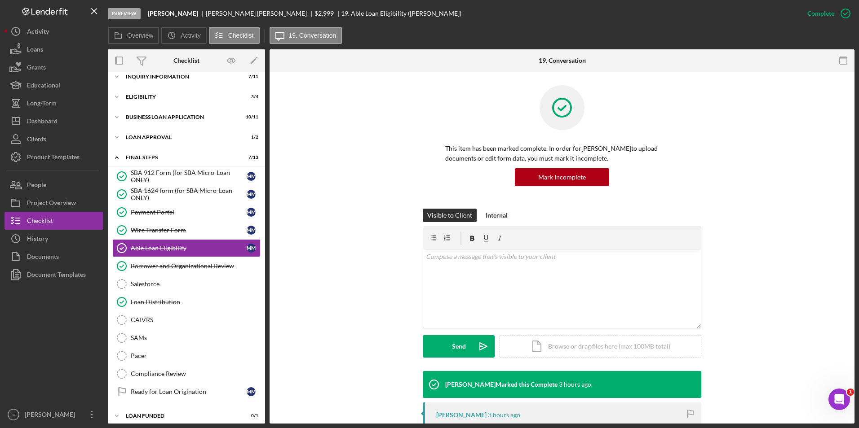
click at [423, 33] on div "Overview Icon/History Activity Checklist Icon/Message 19. Conversation" at bounding box center [481, 36] width 746 height 18
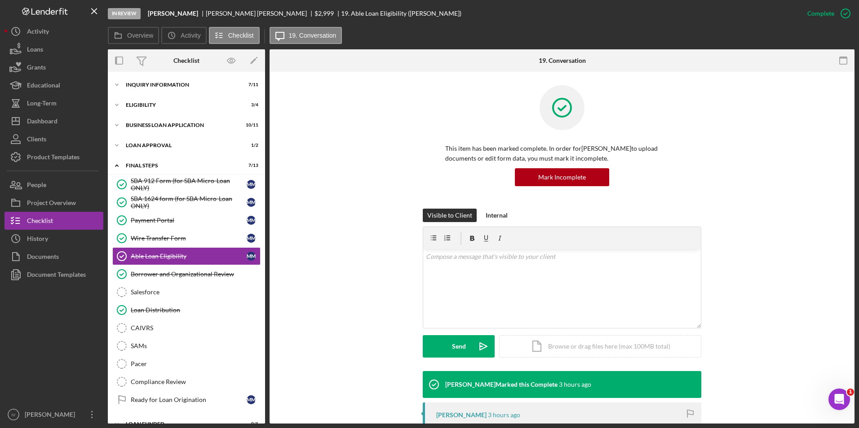
drag, startPoint x: 157, startPoint y: 122, endPoint x: 411, endPoint y: 132, distance: 254.4
click at [157, 122] on div "Icon/Expander BUSINESS LOAN APPLICATION 10 / 11" at bounding box center [186, 125] width 157 height 18
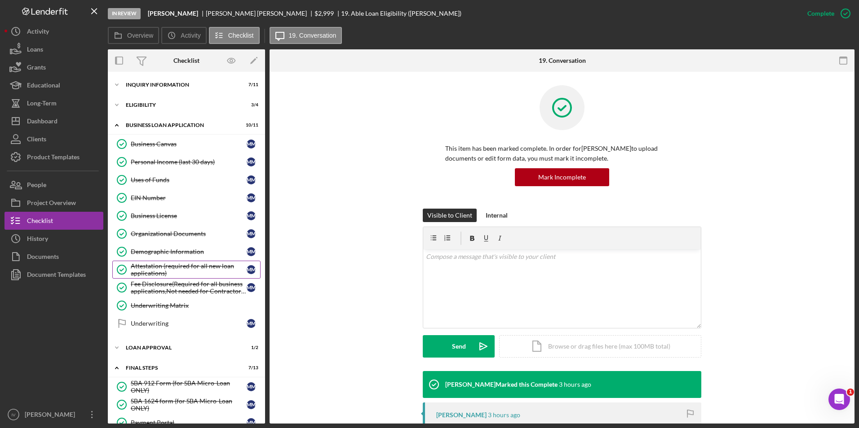
click at [158, 275] on div "Attestation (required for all new loan applications)" at bounding box center [189, 270] width 116 height 14
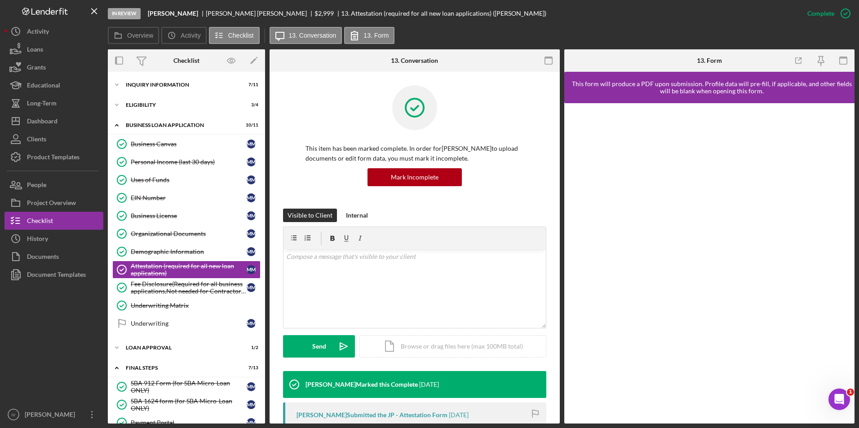
scroll to position [126, 0]
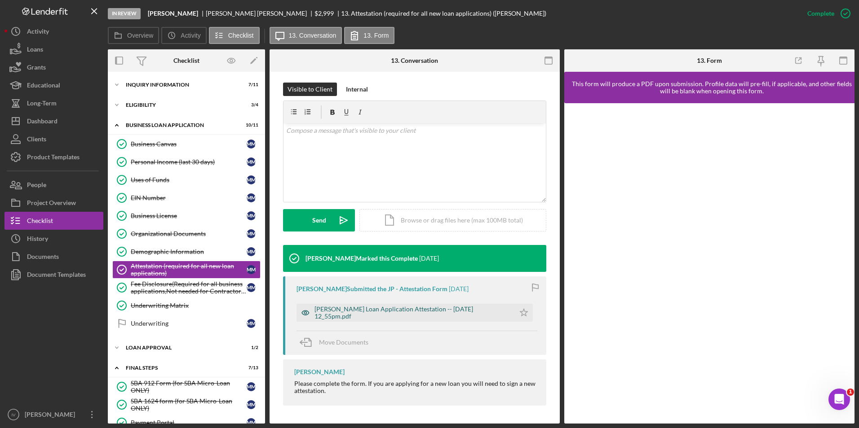
click at [355, 312] on div "[PERSON_NAME] Loan Application Attestation -- [DATE] 12_55pm.pdf" at bounding box center [412, 313] width 196 height 14
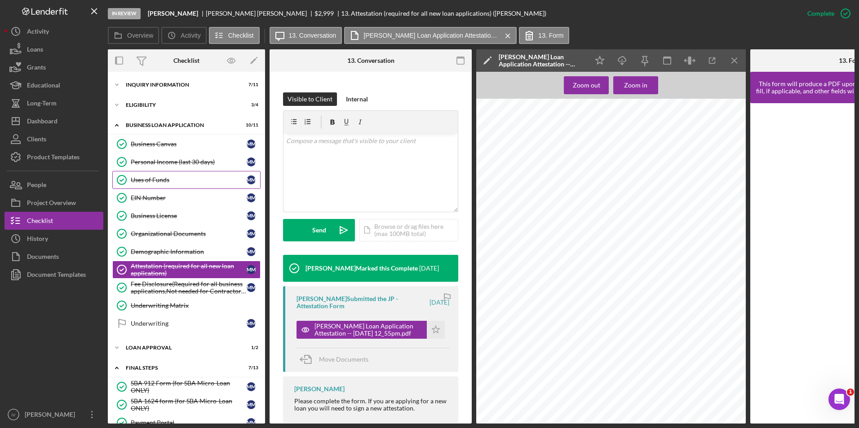
click at [169, 177] on div "Uses of Funds" at bounding box center [189, 179] width 116 height 7
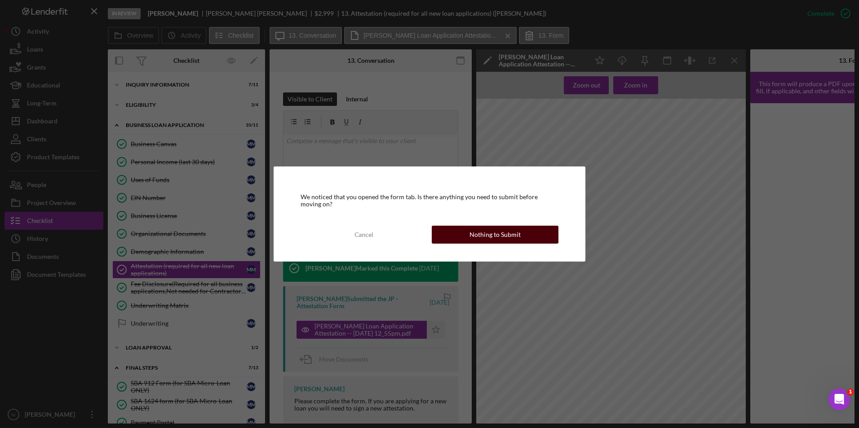
click at [472, 234] on div "Nothing to Submit" at bounding box center [494, 235] width 51 height 18
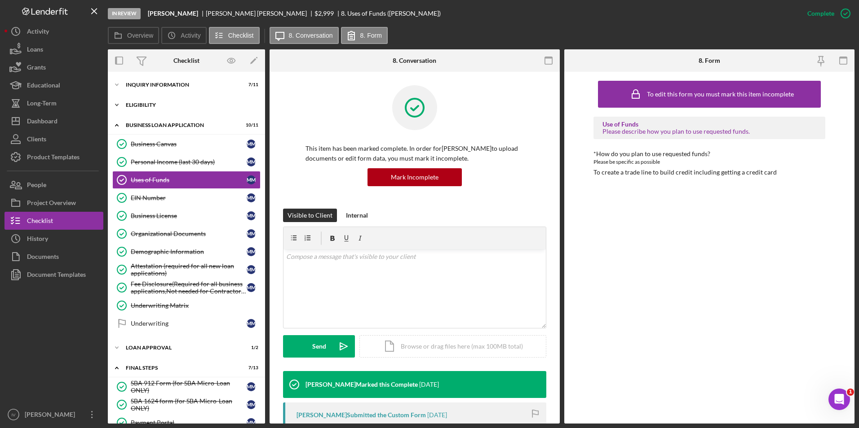
click at [152, 98] on div "Icon/Expander Eligibility 3 / 4" at bounding box center [186, 105] width 157 height 18
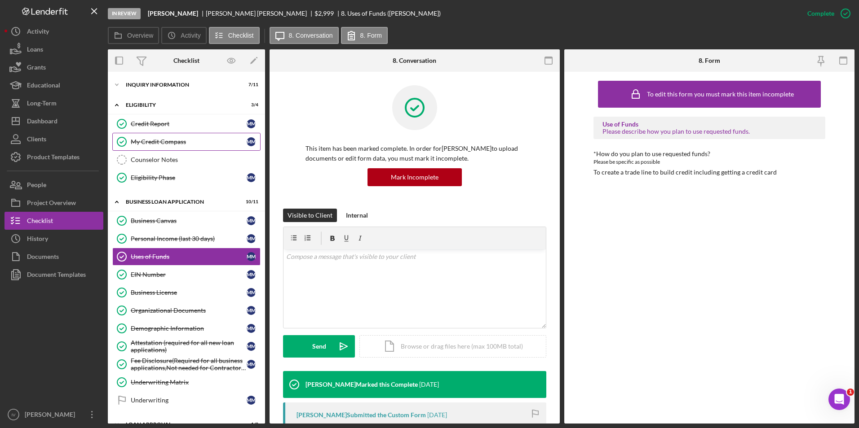
click at [161, 147] on link "My Credit Compass My Credit Compass M M" at bounding box center [186, 142] width 148 height 18
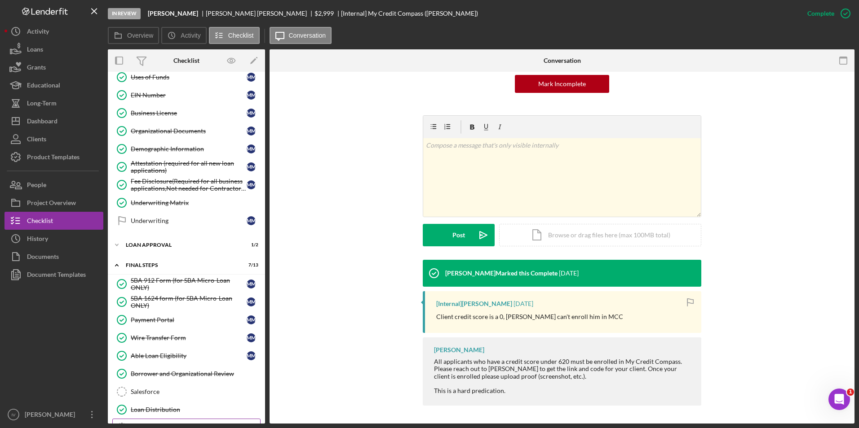
scroll to position [294, 0]
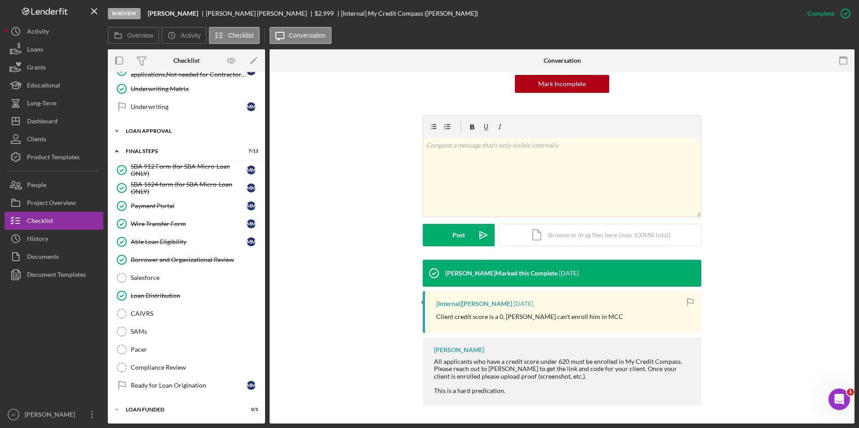
click at [147, 130] on div "Loan Approval" at bounding box center [190, 130] width 128 height 5
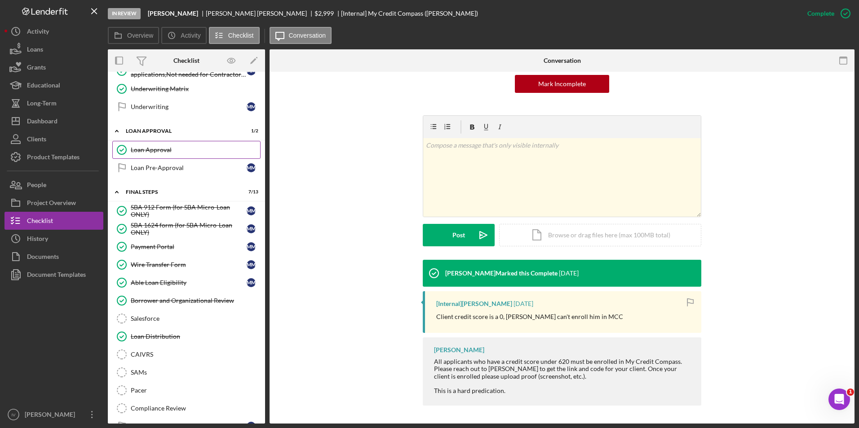
click at [150, 147] on div "Loan Approval" at bounding box center [195, 149] width 129 height 7
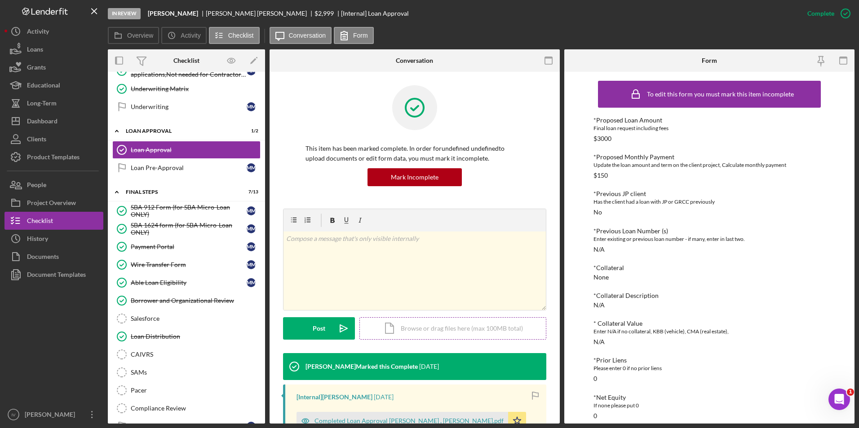
scroll to position [45, 0]
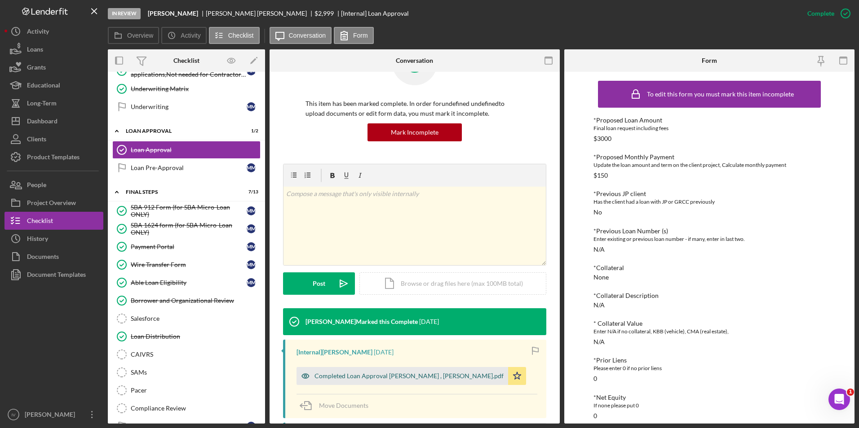
click at [418, 372] on div "Completed Loan Approval [PERSON_NAME] , [PERSON_NAME].pdf" at bounding box center [401, 376] width 211 height 18
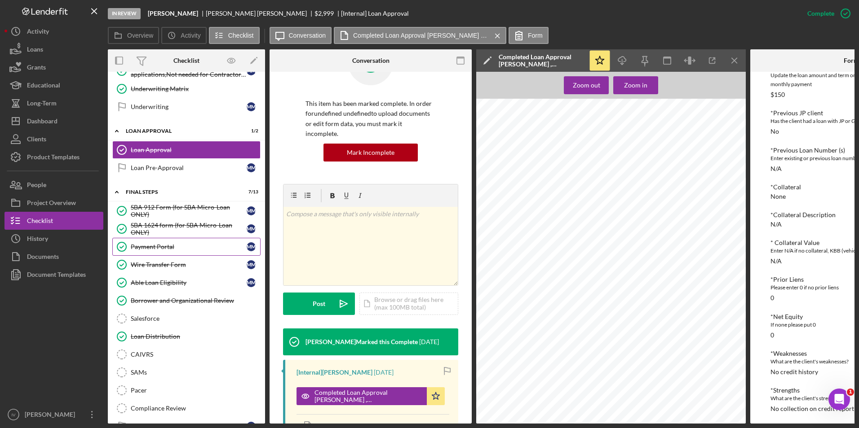
scroll to position [204, 0]
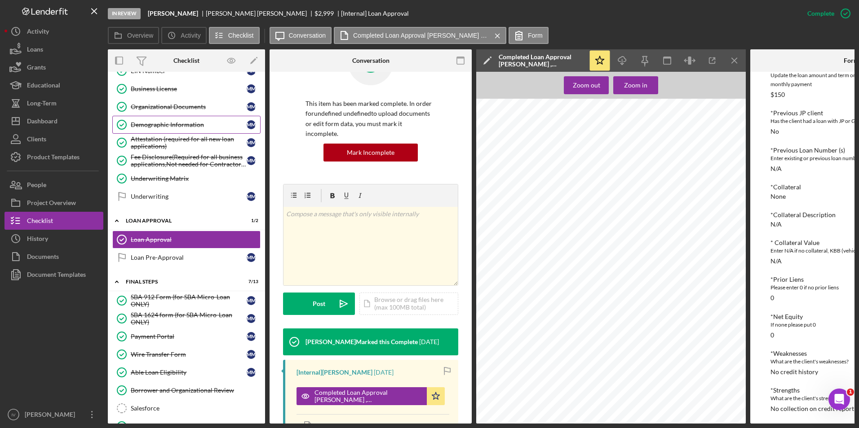
click at [191, 121] on div "Demographic Information" at bounding box center [189, 124] width 116 height 7
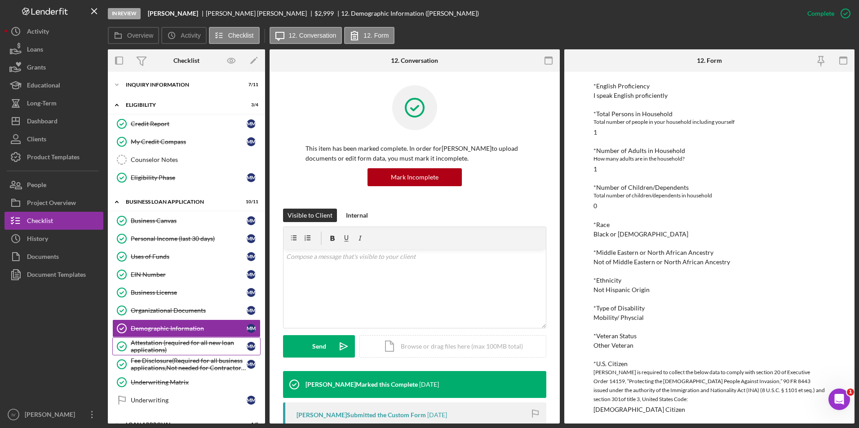
scroll to position [135, 0]
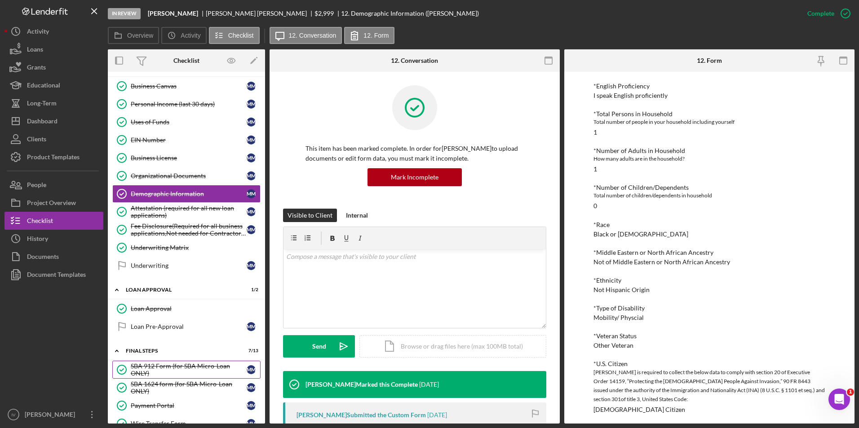
click at [182, 368] on div "SBA 912 Form (for SBA Micro-Loan ONLY)" at bounding box center [189, 370] width 116 height 14
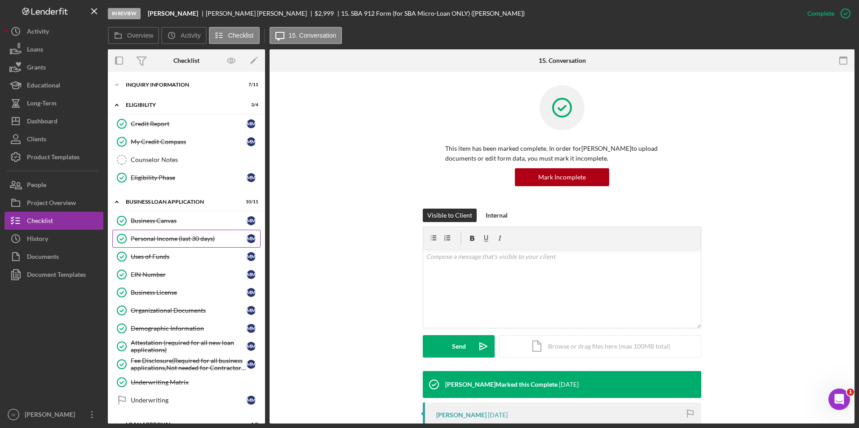
click at [173, 242] on div "Personal Income (last 30 days)" at bounding box center [189, 238] width 116 height 7
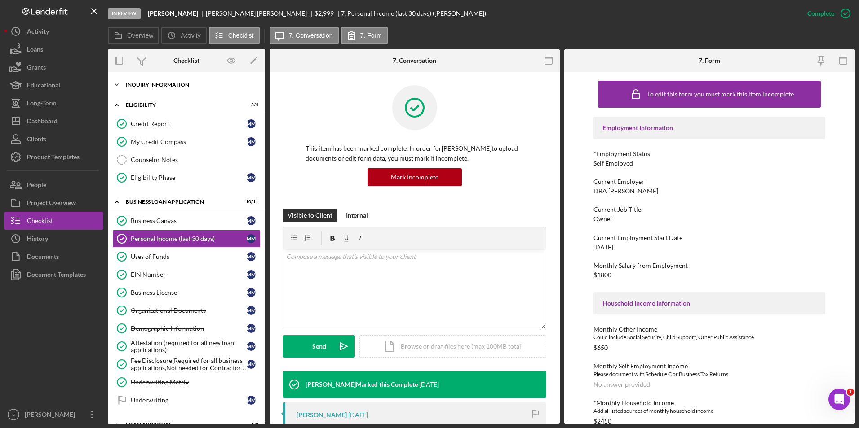
click at [137, 81] on div "Icon/Expander INQUIRY INFORMATION 7 / 11" at bounding box center [186, 85] width 157 height 18
click at [126, 84] on div "INQUIRY INFORMATION" at bounding box center [190, 84] width 128 height 5
click at [139, 86] on div "INQUIRY INFORMATION" at bounding box center [190, 84] width 128 height 5
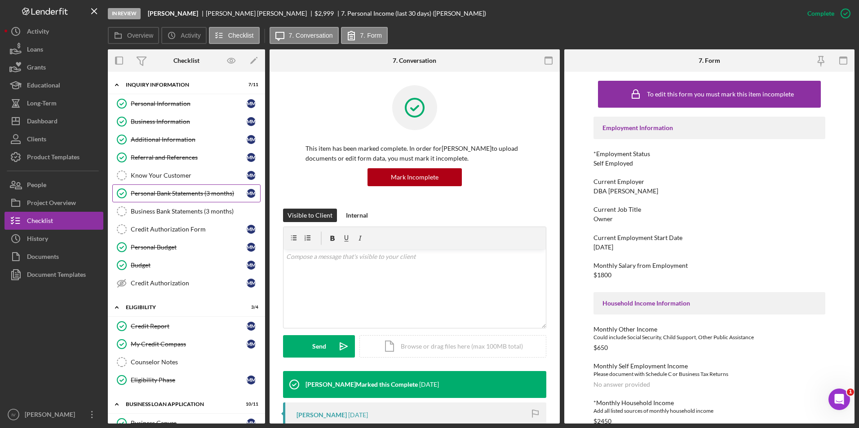
click at [168, 189] on link "Personal Bank Statements (3 months) Personal Bank Statements (3 months) M M" at bounding box center [186, 194] width 148 height 18
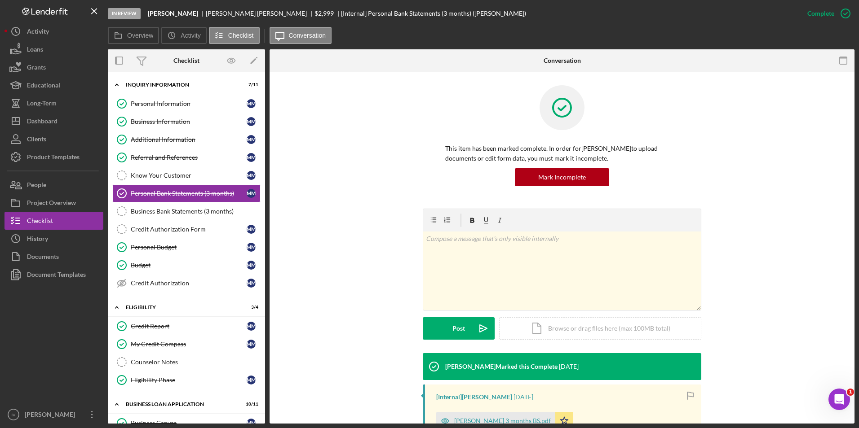
scroll to position [109, 0]
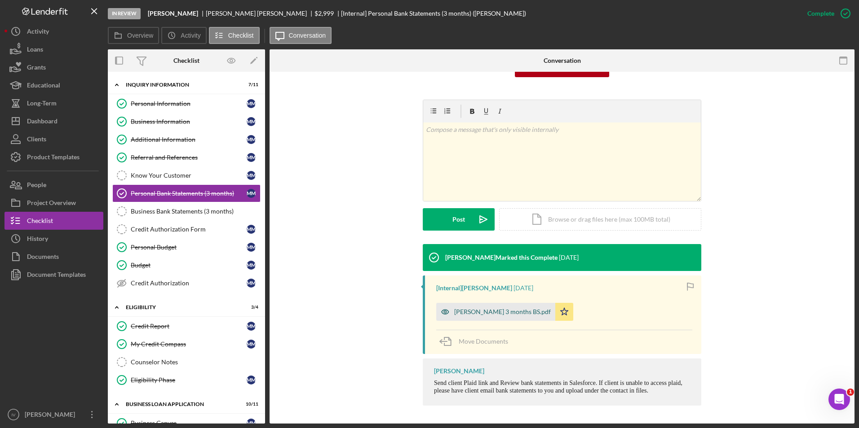
click at [468, 312] on div "[PERSON_NAME] 3 months BS.pdf" at bounding box center [502, 311] width 97 height 7
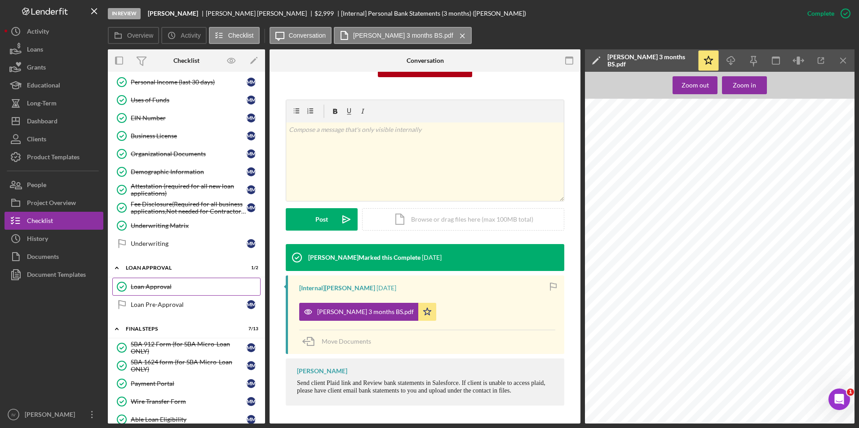
scroll to position [494, 0]
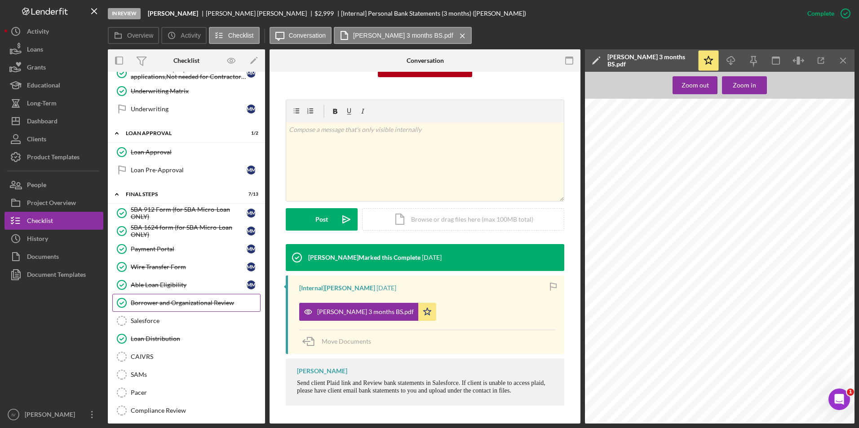
drag, startPoint x: 191, startPoint y: 303, endPoint x: 327, endPoint y: 294, distance: 136.8
click at [191, 303] on div "Borrower and Organizational Review" at bounding box center [195, 303] width 129 height 7
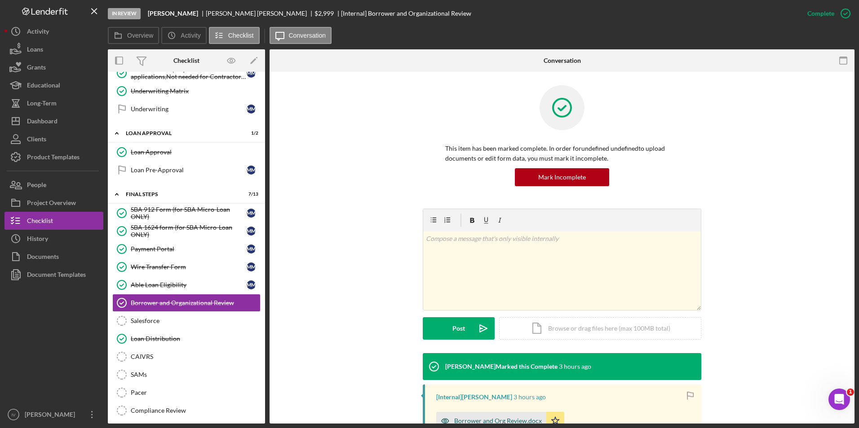
scroll to position [138, 0]
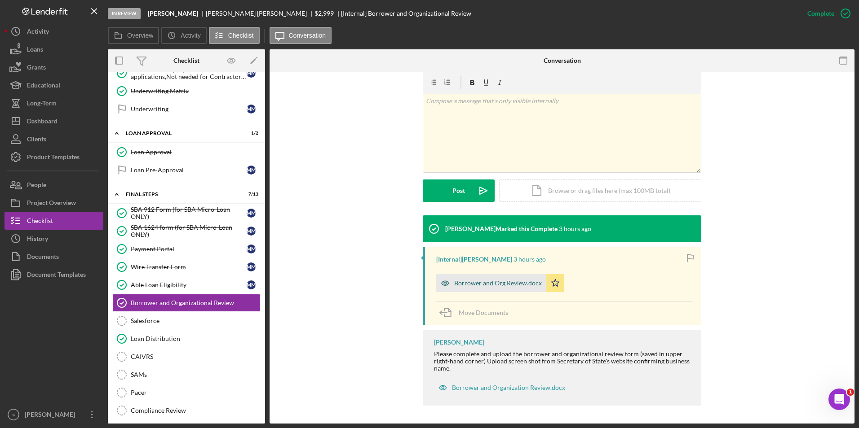
click at [469, 287] on div "Borrower and Org Review.docx" at bounding box center [491, 283] width 110 height 18
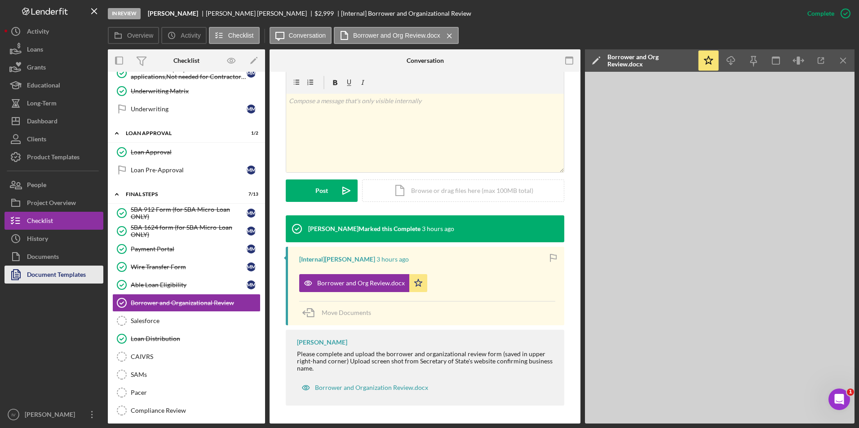
click at [42, 268] on div "Document Templates" at bounding box center [56, 276] width 59 height 20
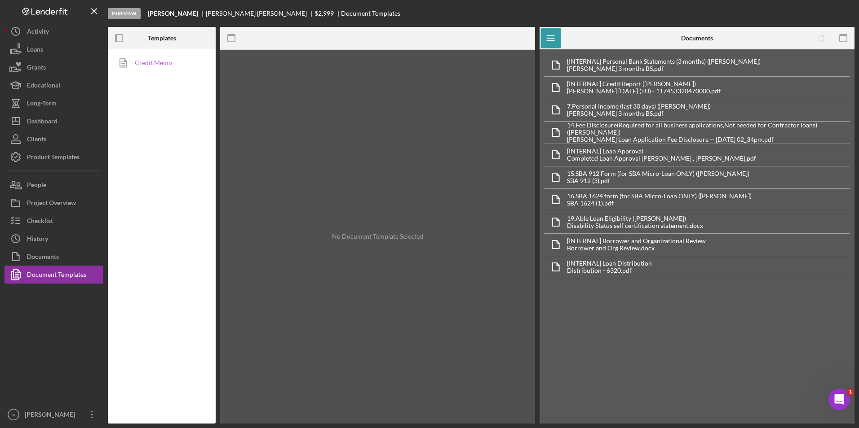
click at [170, 67] on link "Credit Memo" at bounding box center [159, 63] width 94 height 18
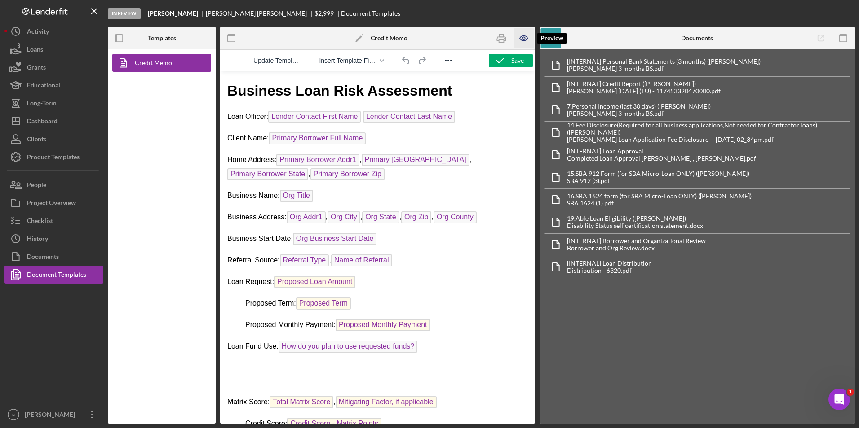
click at [523, 43] on icon "button" at bounding box center [524, 38] width 20 height 20
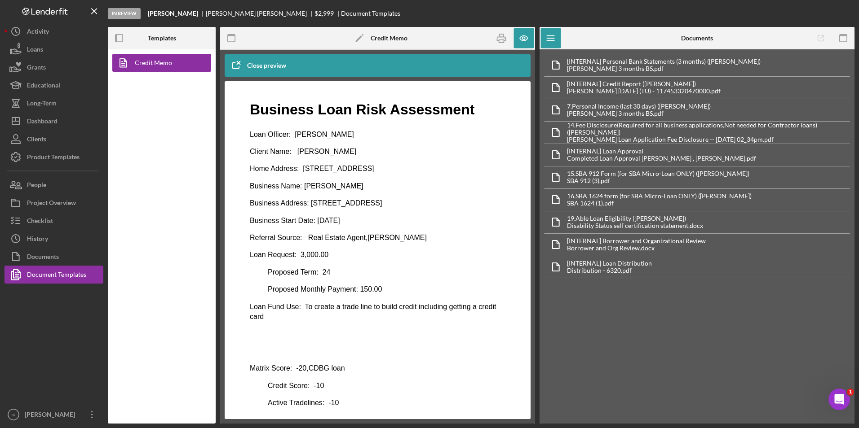
scroll to position [314, 0]
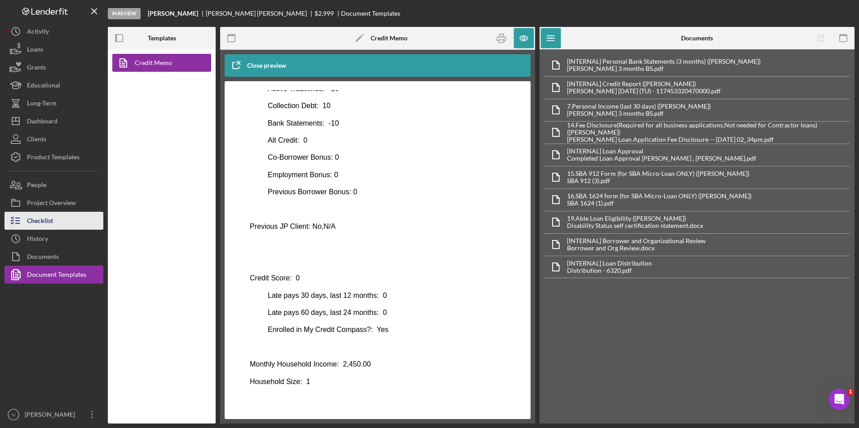
click at [39, 228] on div "Checklist" at bounding box center [40, 222] width 26 height 20
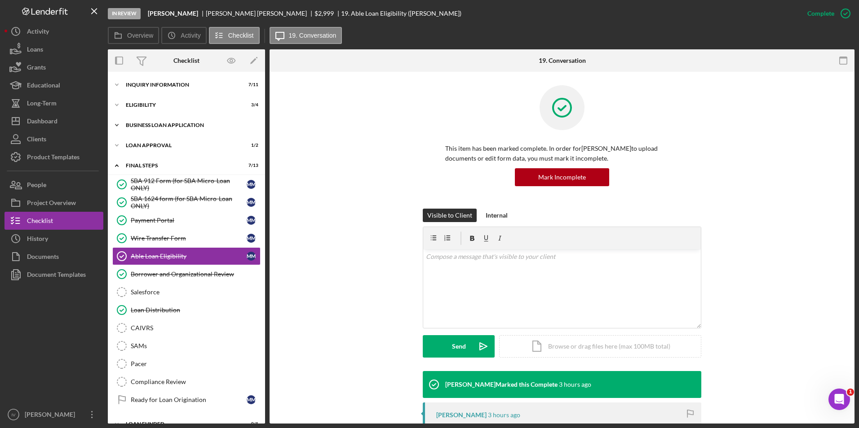
click at [151, 123] on div "BUSINESS LOAN APPLICATION" at bounding box center [190, 125] width 128 height 5
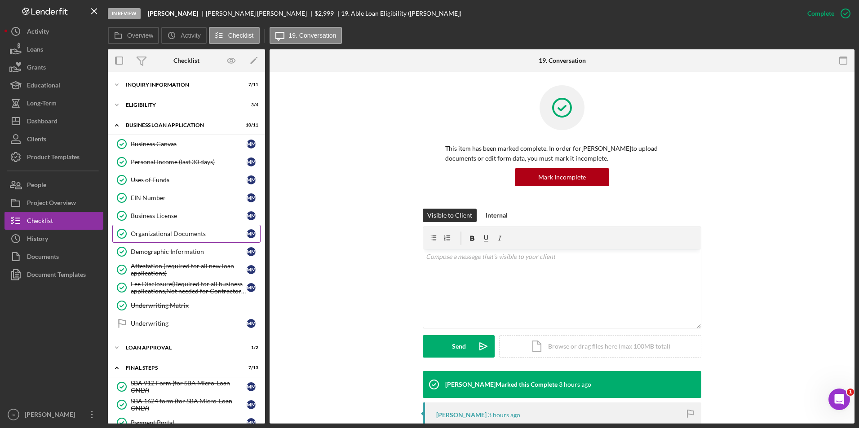
click at [180, 241] on link "Organizational Documents Organizational Documents M M" at bounding box center [186, 234] width 148 height 18
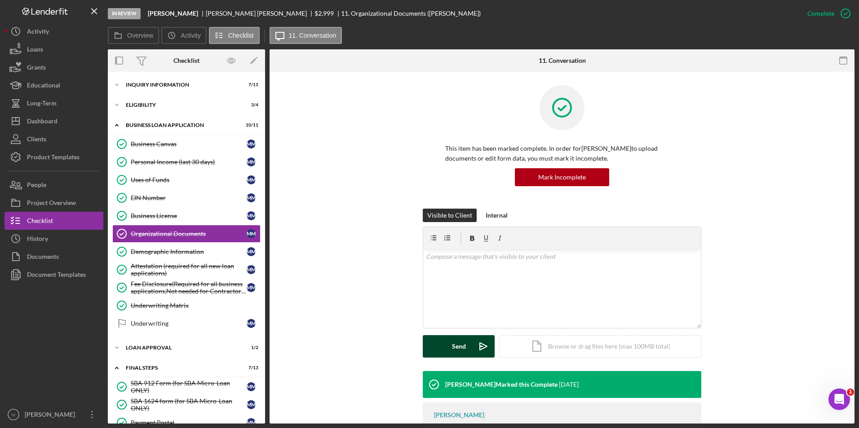
scroll to position [72, 0]
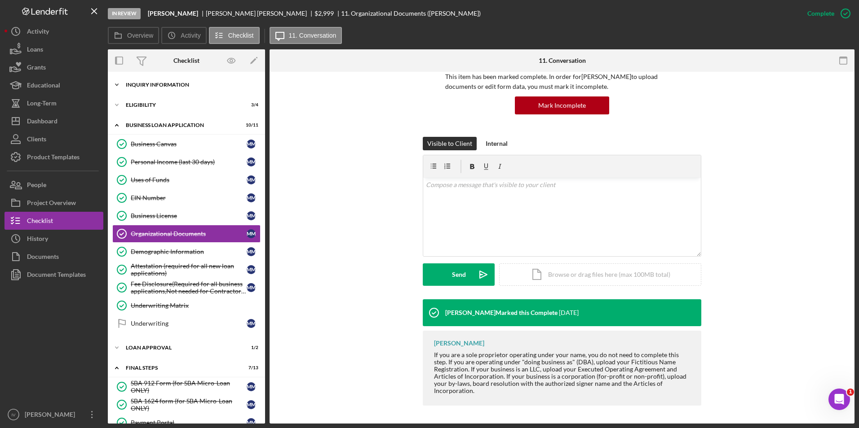
click at [155, 84] on div "INQUIRY INFORMATION" at bounding box center [190, 84] width 128 height 5
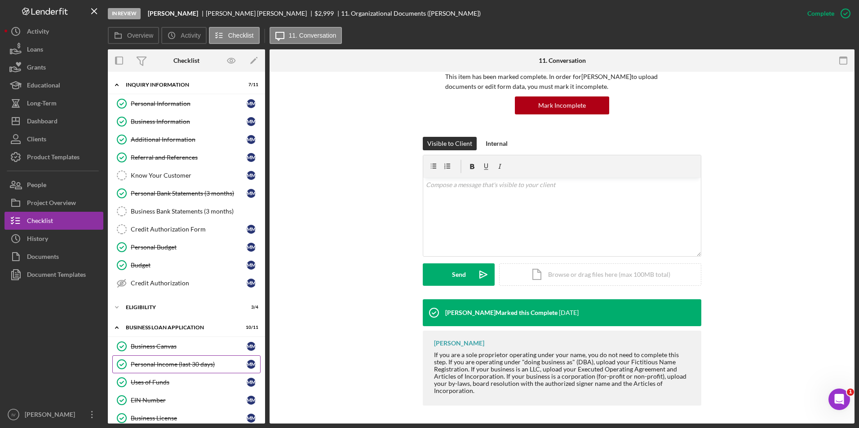
scroll to position [90, 0]
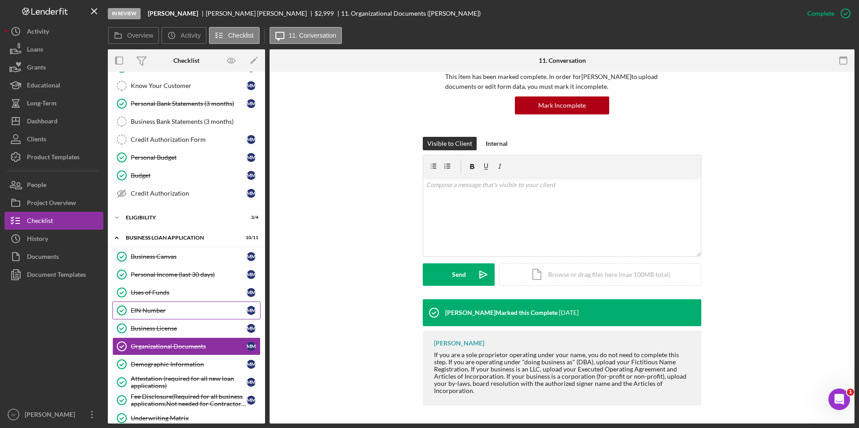
click at [166, 316] on link "EIN Number EIN Number M M" at bounding box center [186, 311] width 148 height 18
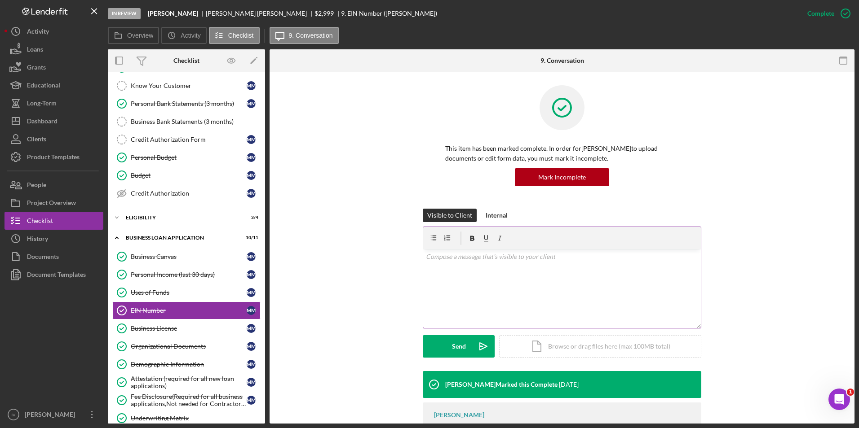
scroll to position [43, 0]
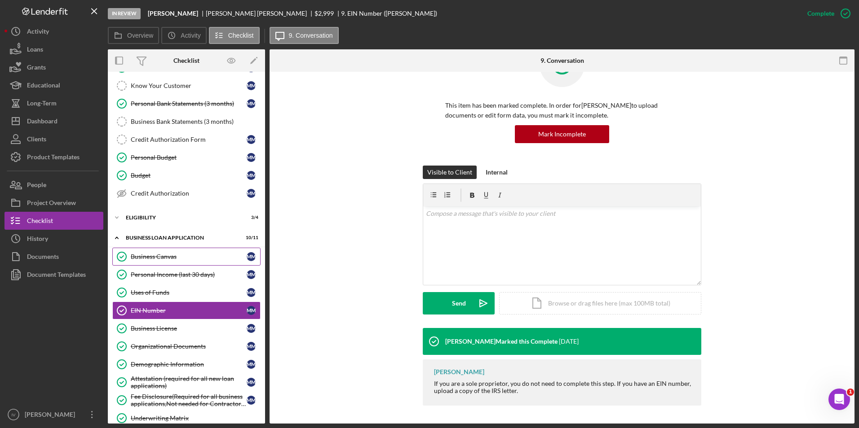
click at [176, 258] on div "Business Canvas" at bounding box center [189, 256] width 116 height 7
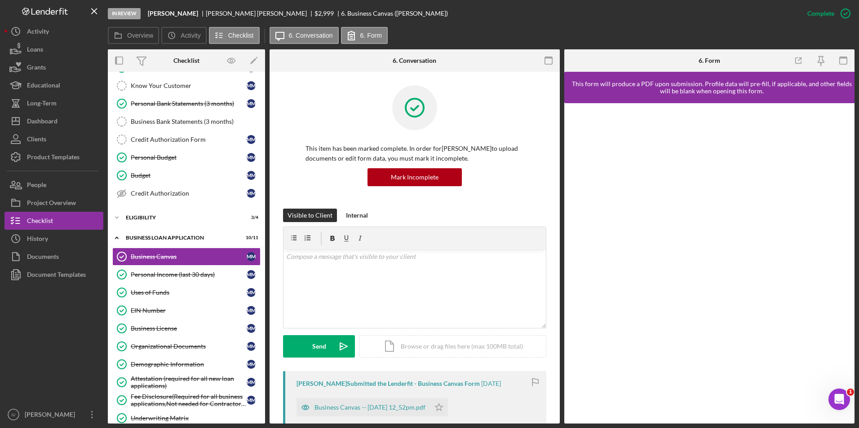
scroll to position [184, 0]
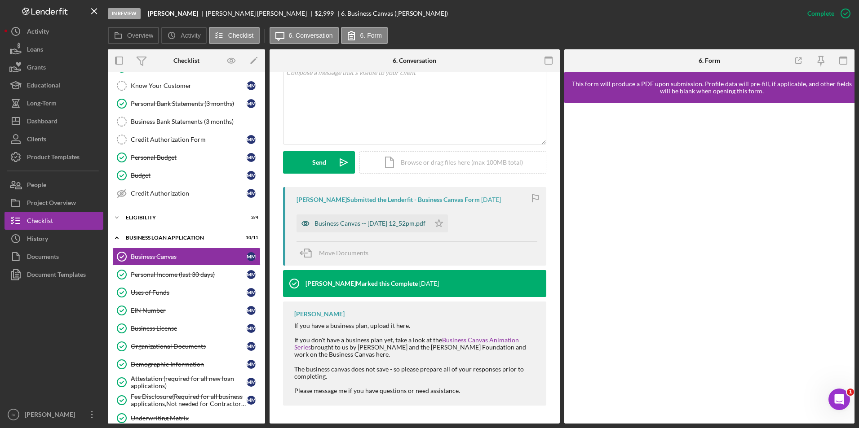
click at [369, 220] on div "Business Canvas -- [DATE] 12_52pm.pdf" at bounding box center [369, 223] width 111 height 7
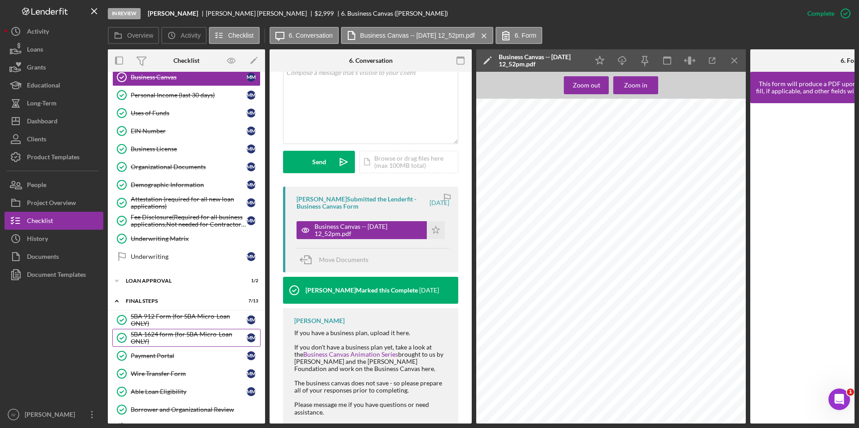
scroll to position [404, 0]
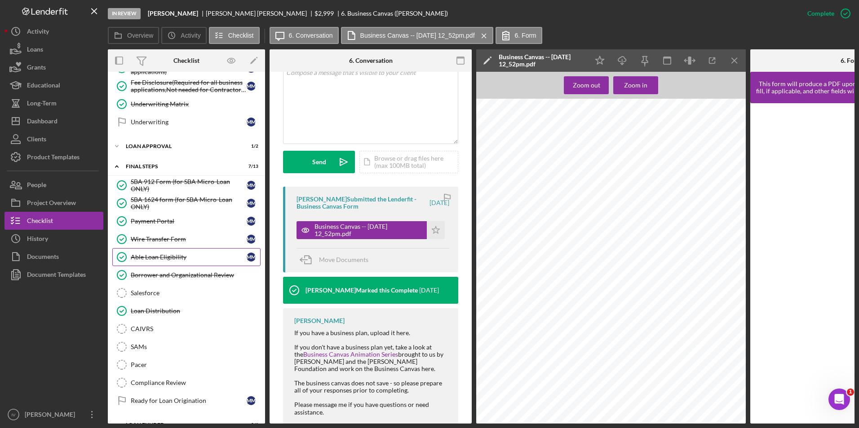
click at [176, 256] on div "Able Loan Eligibility" at bounding box center [189, 257] width 116 height 7
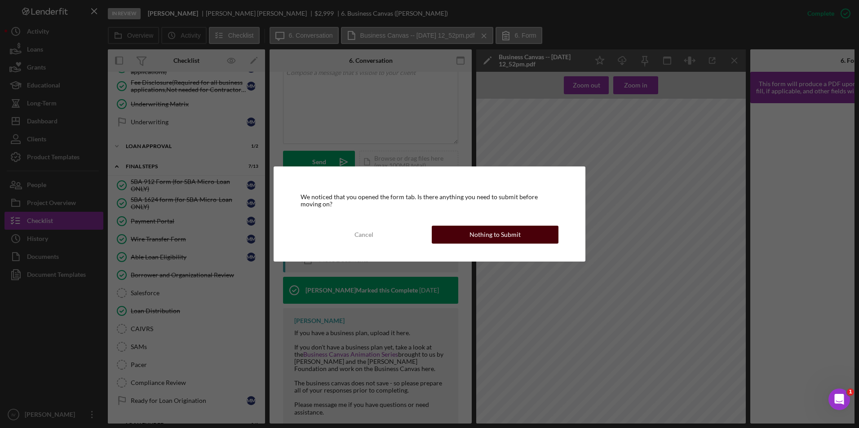
click at [493, 240] on div "Nothing to Submit" at bounding box center [494, 235] width 51 height 18
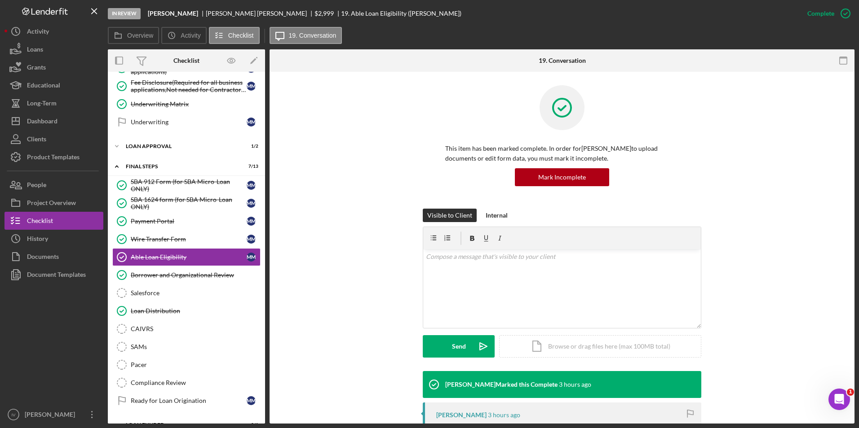
scroll to position [149, 0]
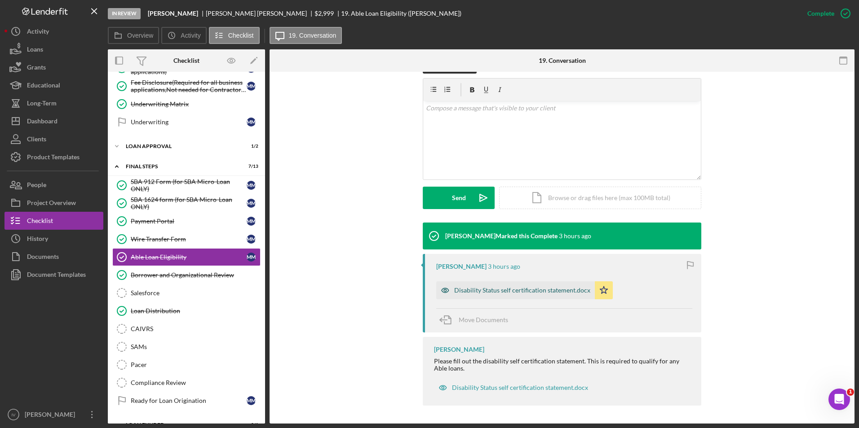
click at [513, 288] on div "Disability Status self certification statement.docx" at bounding box center [522, 290] width 136 height 7
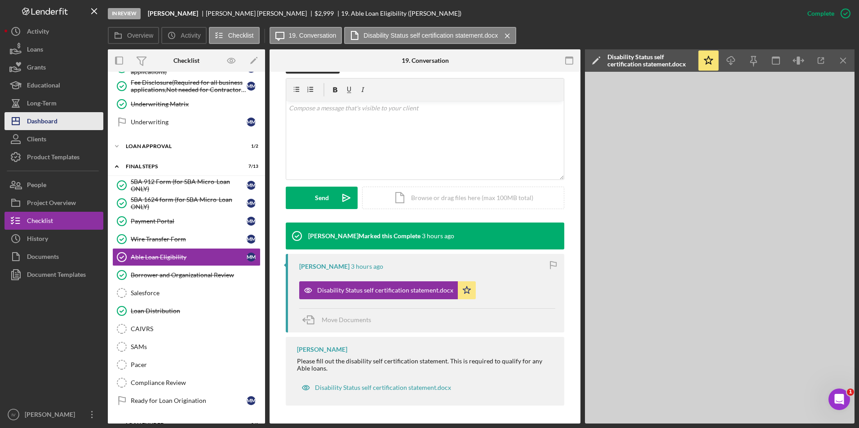
click at [60, 119] on button "Icon/Dashboard Dashboard" at bounding box center [53, 121] width 99 height 18
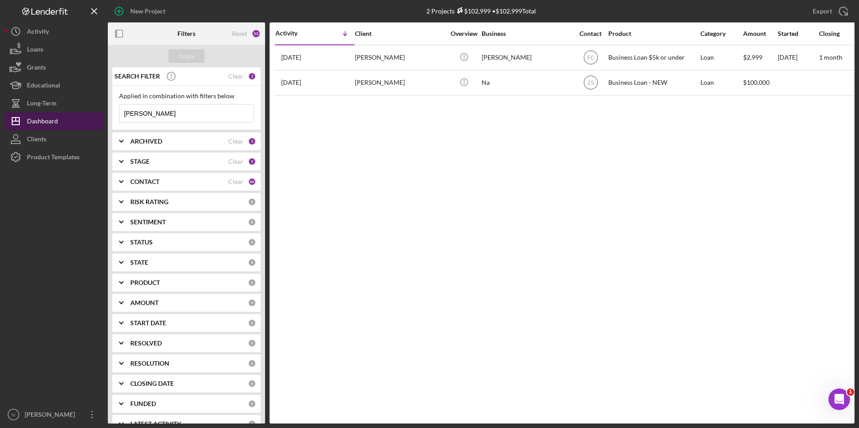
drag, startPoint x: 153, startPoint y: 114, endPoint x: 102, endPoint y: 119, distance: 51.0
click at [102, 119] on div "New Project 2 Projects $102,999 • $102,999 Total [PERSON_NAME] Export Icon/Expo…" at bounding box center [429, 212] width 850 height 424
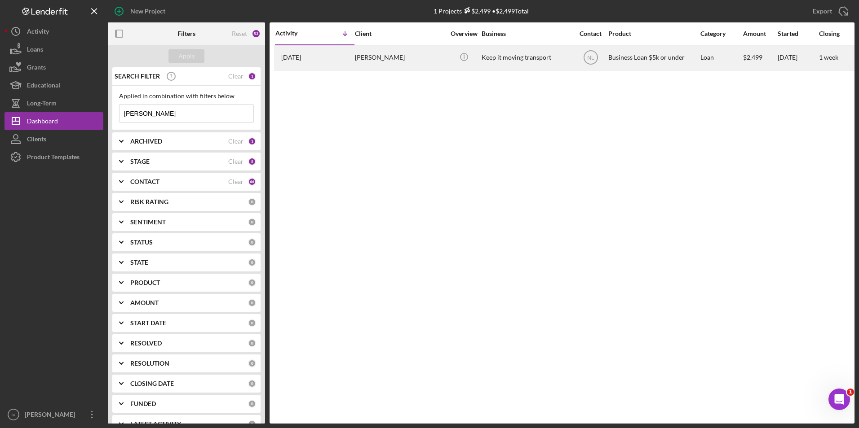
type input "[PERSON_NAME]"
click at [387, 59] on div "[PERSON_NAME]" at bounding box center [400, 58] width 90 height 24
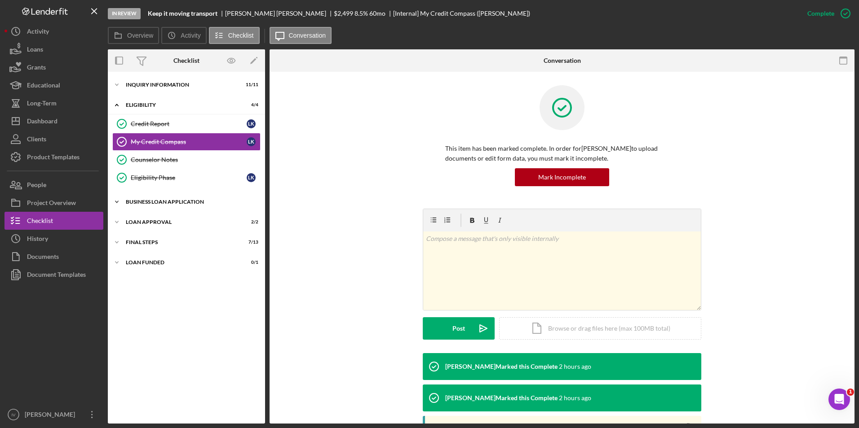
click at [163, 205] on div "Icon/Expander BUSINESS LOAN APPLICATION 11 / 11" at bounding box center [186, 202] width 157 height 18
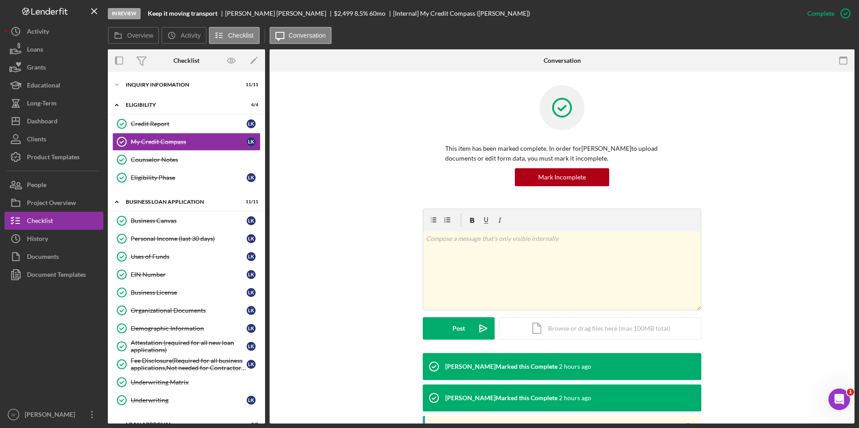
scroll to position [162, 0]
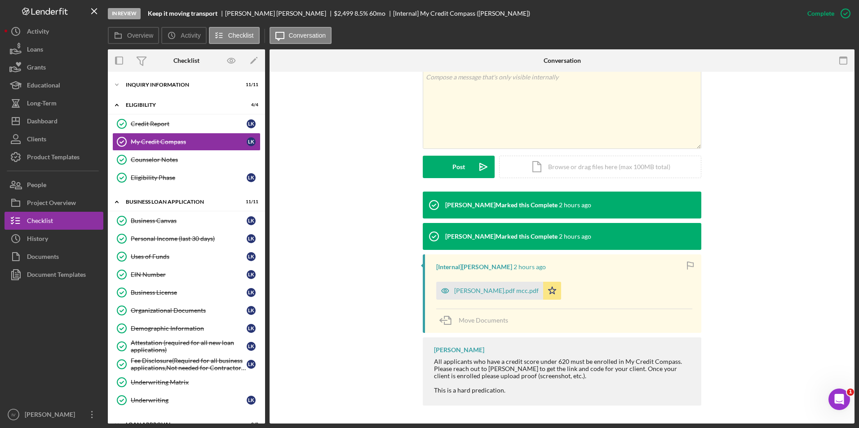
drag, startPoint x: 477, startPoint y: 292, endPoint x: 488, endPoint y: 291, distance: 11.4
click at [477, 292] on div "[PERSON_NAME].pdf mcc.pdf" at bounding box center [496, 290] width 84 height 7
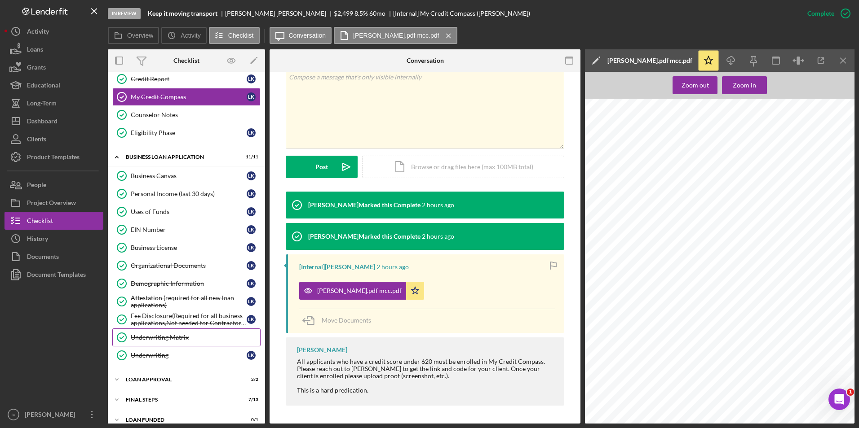
scroll to position [55, 0]
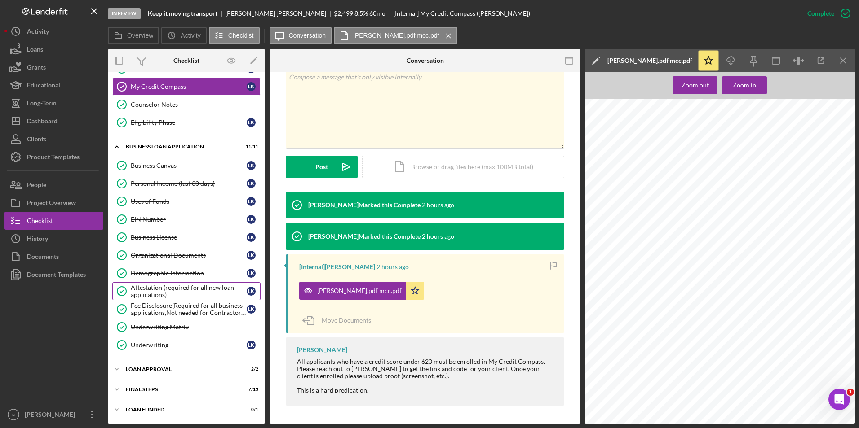
click at [166, 287] on div "Attestation (required for all new loan applications)" at bounding box center [189, 291] width 116 height 14
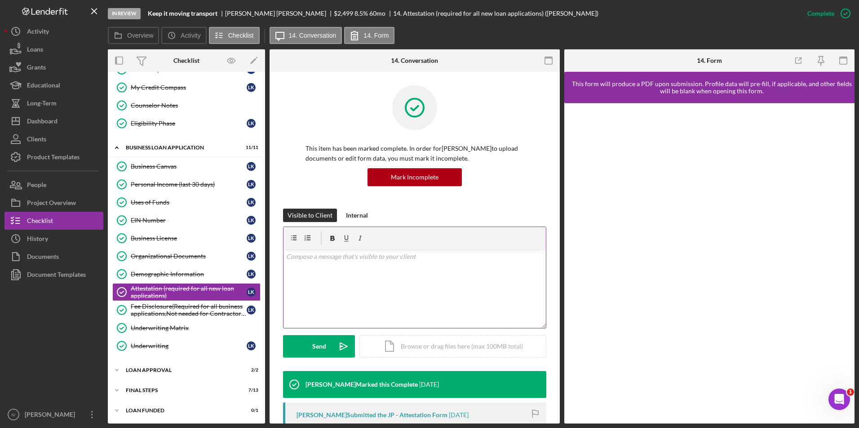
scroll to position [55, 0]
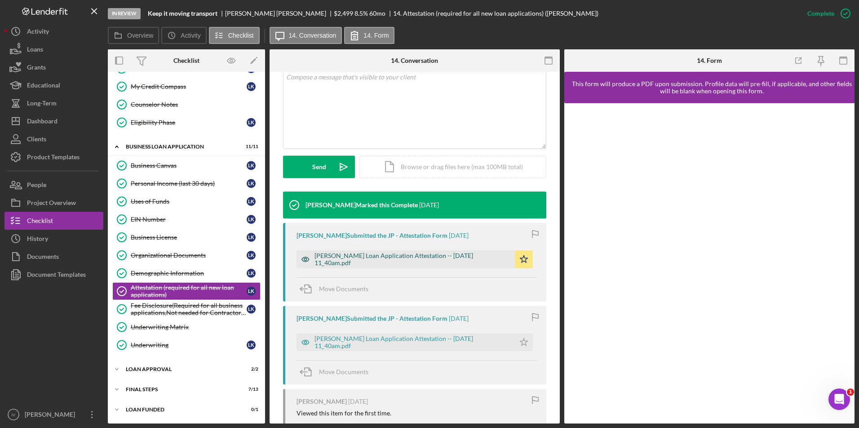
click at [403, 261] on div "[PERSON_NAME] Loan Application Attestation -- [DATE] 11_40am.pdf" at bounding box center [412, 259] width 196 height 14
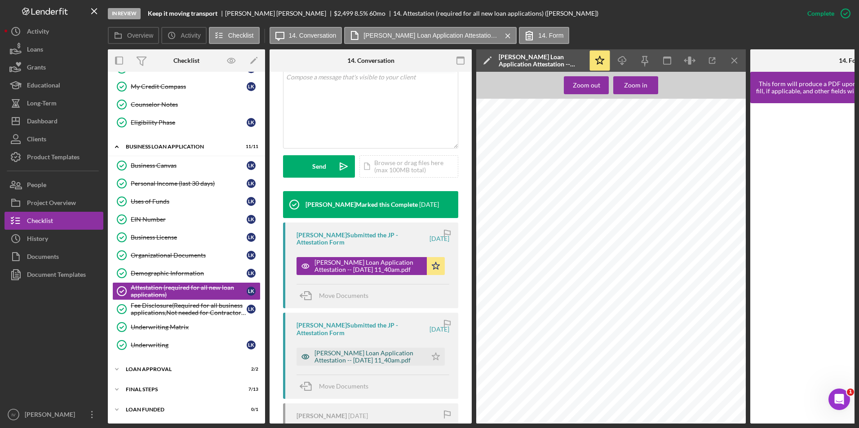
click at [370, 362] on div "[PERSON_NAME] Loan Application Attestation -- [DATE] 11_40am.pdf" at bounding box center [368, 357] width 108 height 14
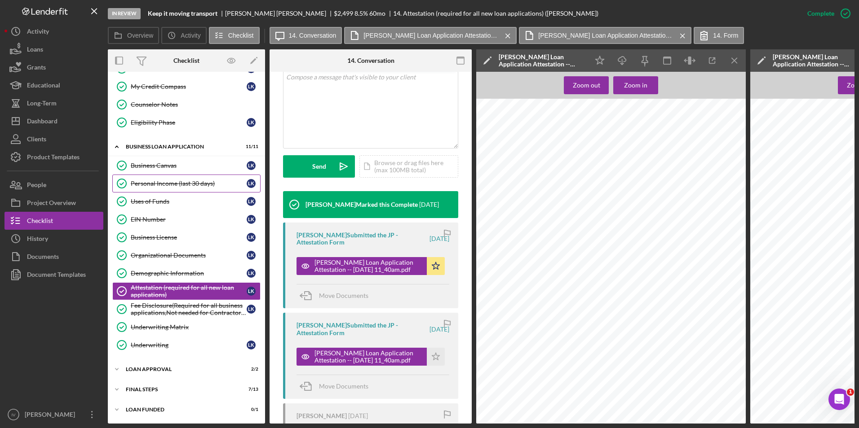
click at [142, 189] on link "Personal Income (last 30 days) Personal Income (last 30 days) L K" at bounding box center [186, 184] width 148 height 18
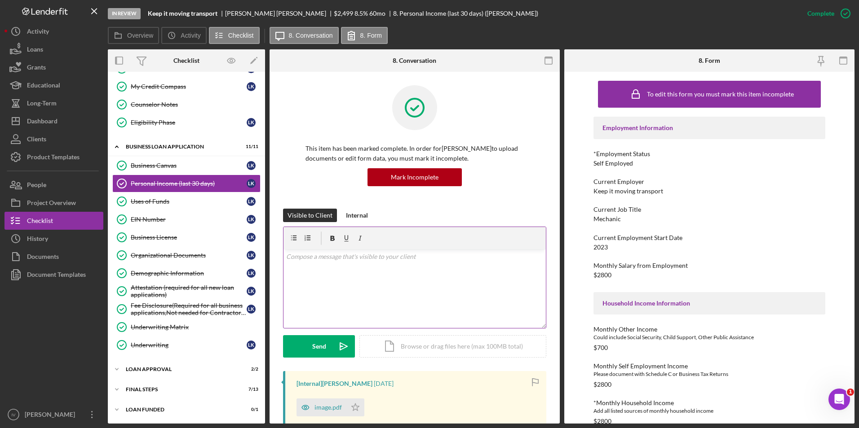
scroll to position [225, 0]
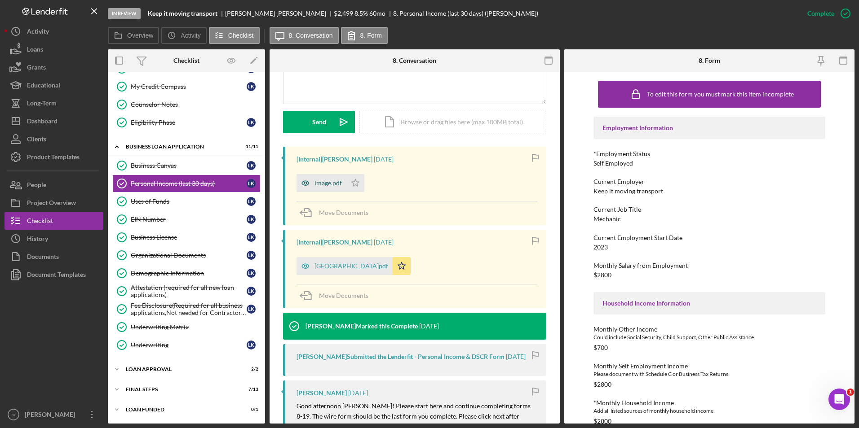
click at [323, 189] on div "image.pdf" at bounding box center [321, 183] width 50 height 18
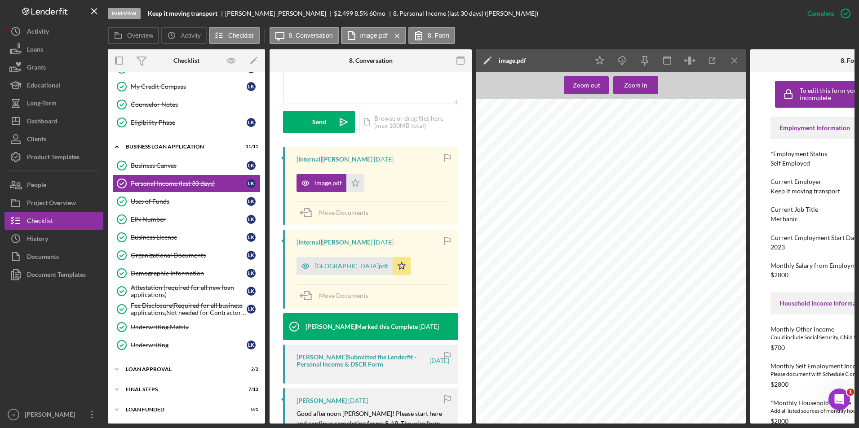
scroll to position [359, 0]
click at [338, 267] on div "[GEOGRAPHIC_DATA]pdf" at bounding box center [351, 266] width 74 height 7
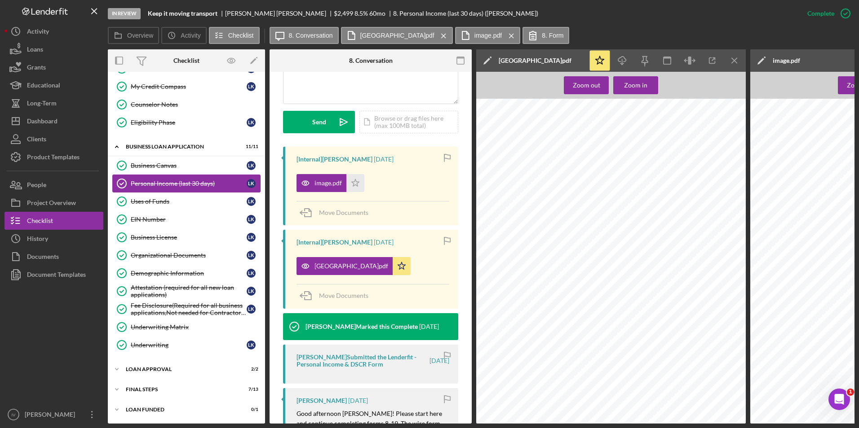
scroll to position [0, 0]
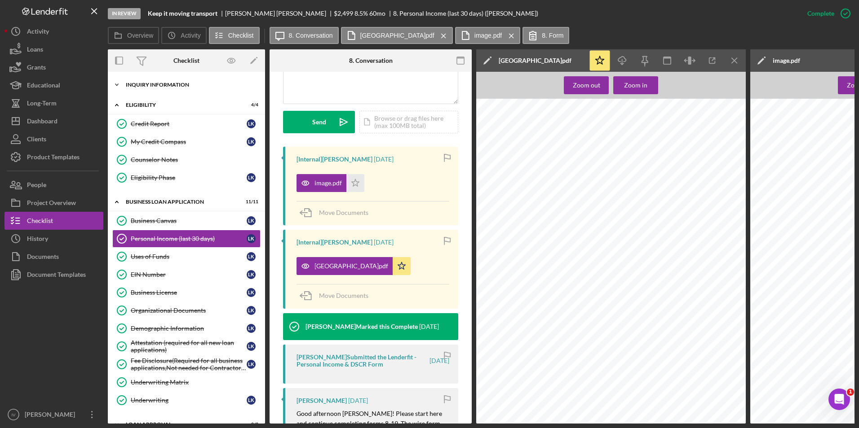
click at [174, 84] on div "INQUIRY INFORMATION" at bounding box center [190, 84] width 128 height 5
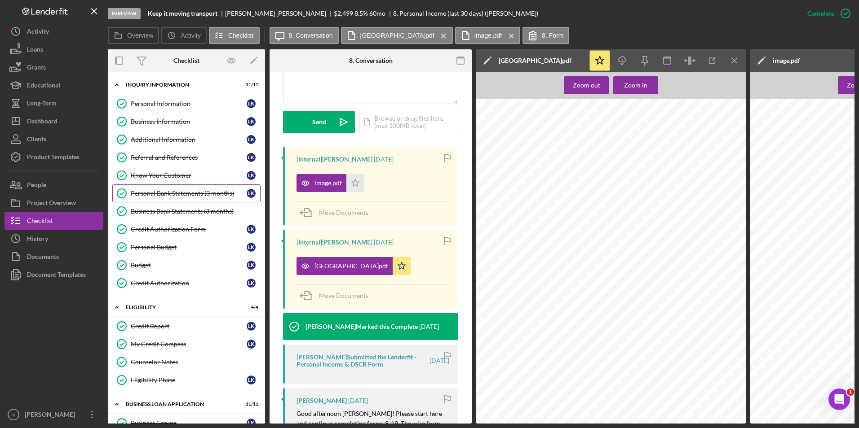
click at [183, 194] on div "Personal Bank Statements (3 months)" at bounding box center [189, 193] width 116 height 7
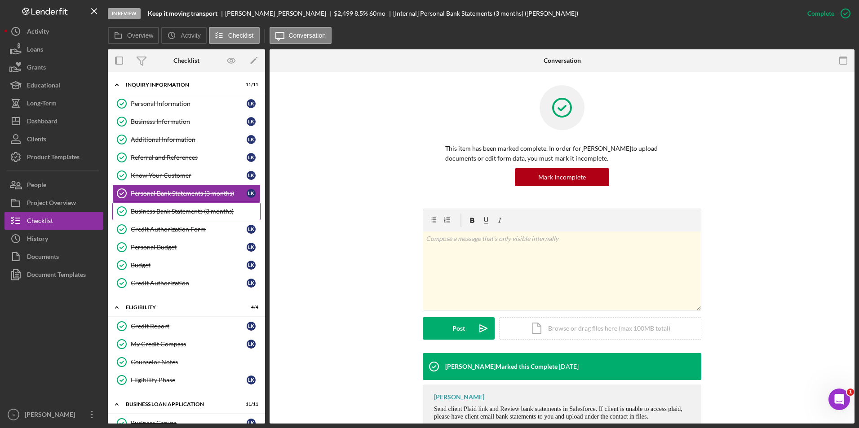
click at [176, 210] on div "Business Bank Statements (3 months)" at bounding box center [195, 211] width 129 height 7
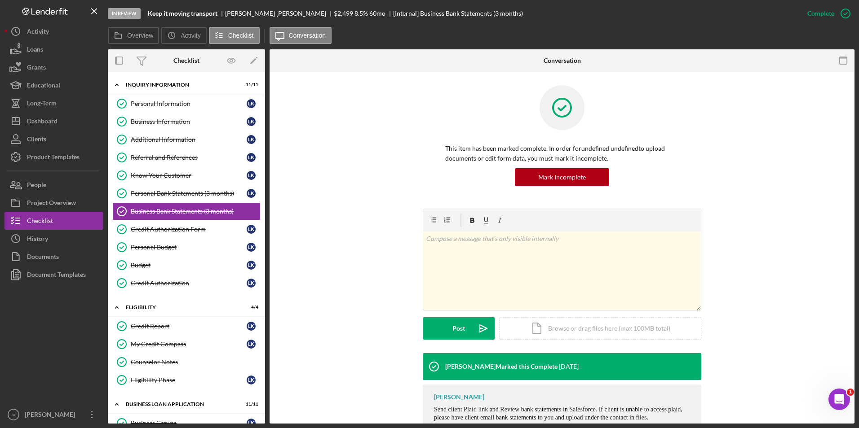
scroll to position [35, 0]
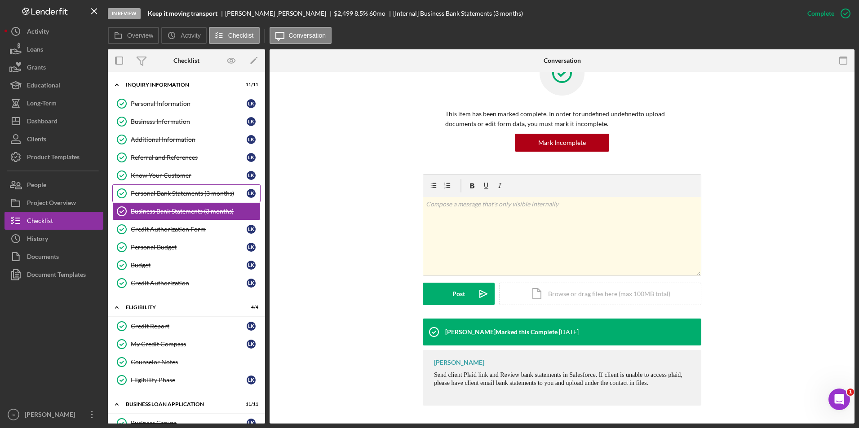
click at [164, 193] on div "Personal Bank Statements (3 months)" at bounding box center [189, 193] width 116 height 7
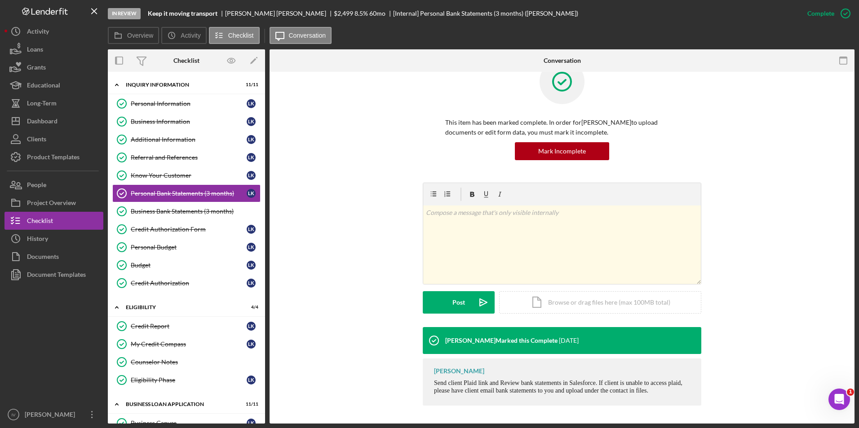
scroll to position [90, 0]
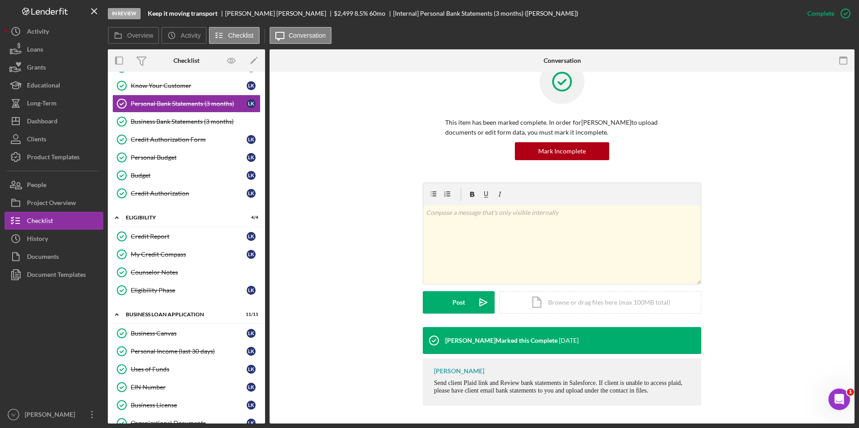
click at [191, 346] on link "Personal Income (last 30 days) Personal Income (last 30 days) L K" at bounding box center [186, 352] width 148 height 18
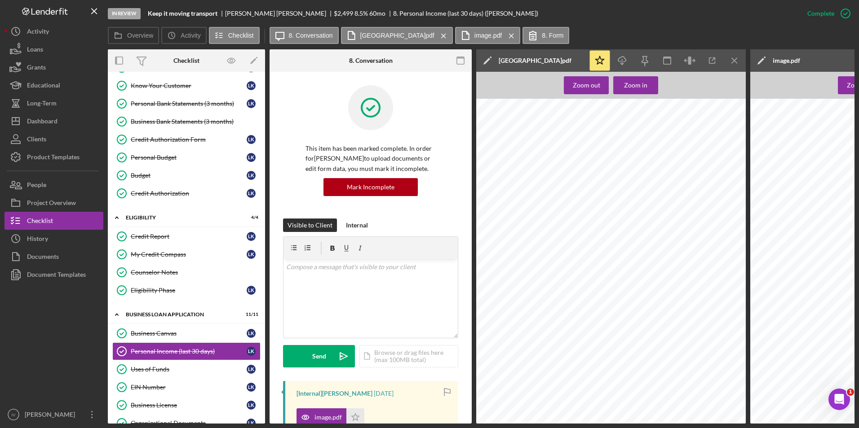
scroll to position [674, 0]
click at [641, 95] on div "Zoom out Zoom in" at bounding box center [610, 248] width 269 height 352
click at [641, 87] on div "Zoom in" at bounding box center [635, 85] width 23 height 18
drag, startPoint x: 138, startPoint y: 375, endPoint x: 145, endPoint y: 399, distance: 25.3
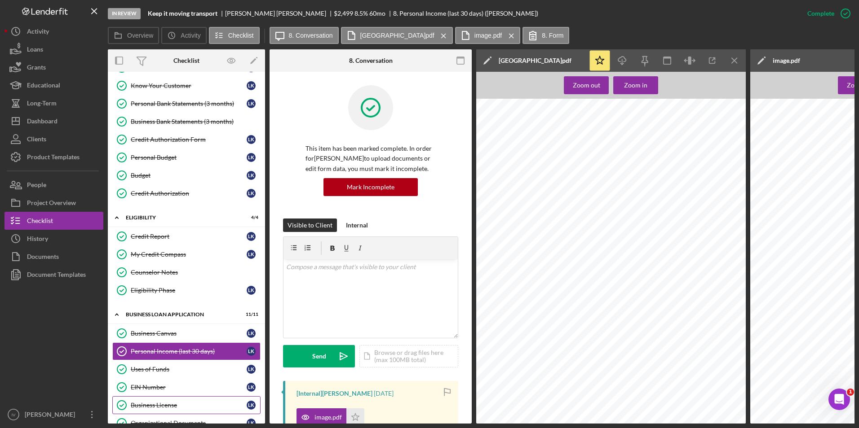
click at [138, 375] on link "Uses of Funds Uses of Funds L K" at bounding box center [186, 370] width 148 height 18
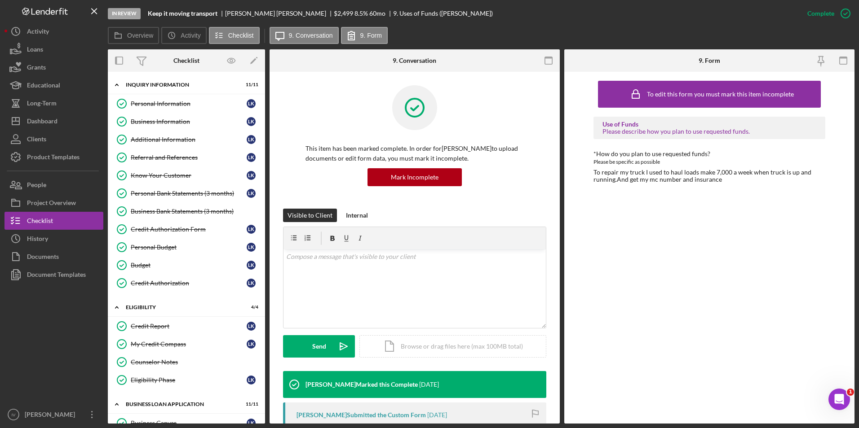
scroll to position [258, 0]
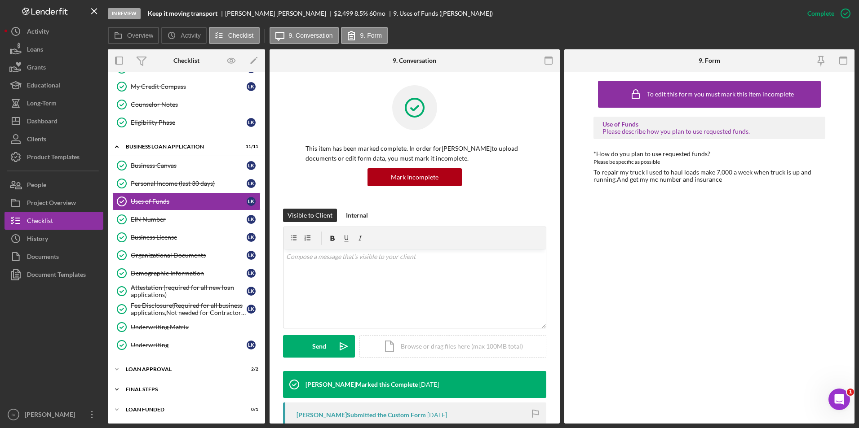
click at [132, 390] on div "Final Steps" at bounding box center [190, 389] width 128 height 5
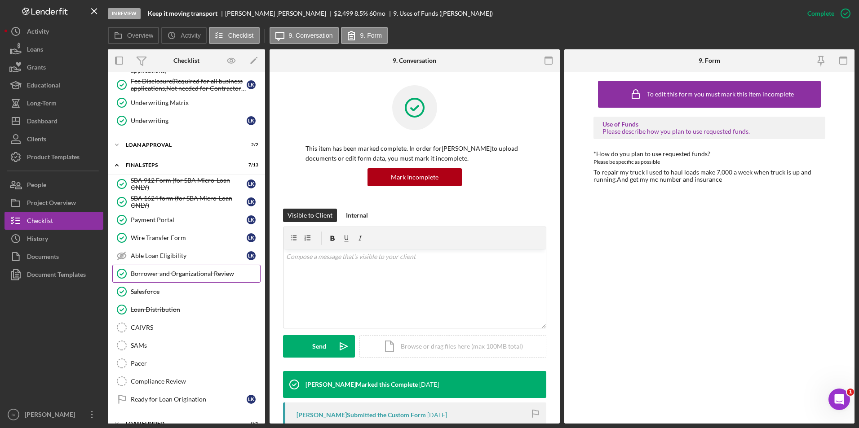
click at [192, 274] on div "Borrower and Organizational Review" at bounding box center [195, 273] width 129 height 7
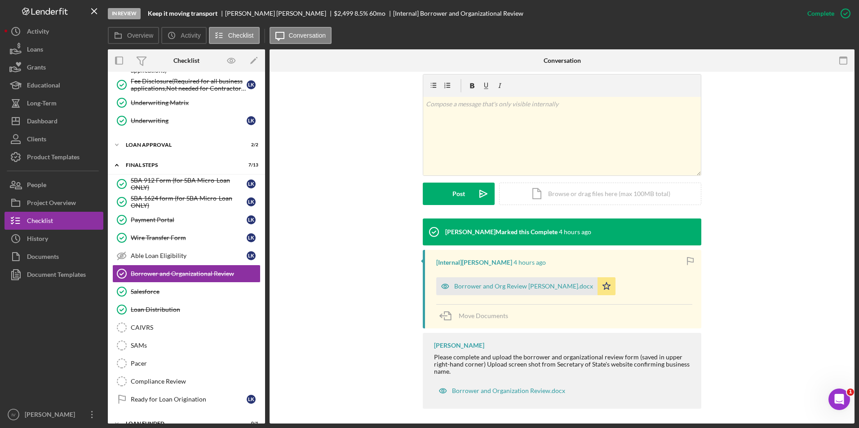
scroll to position [138, 0]
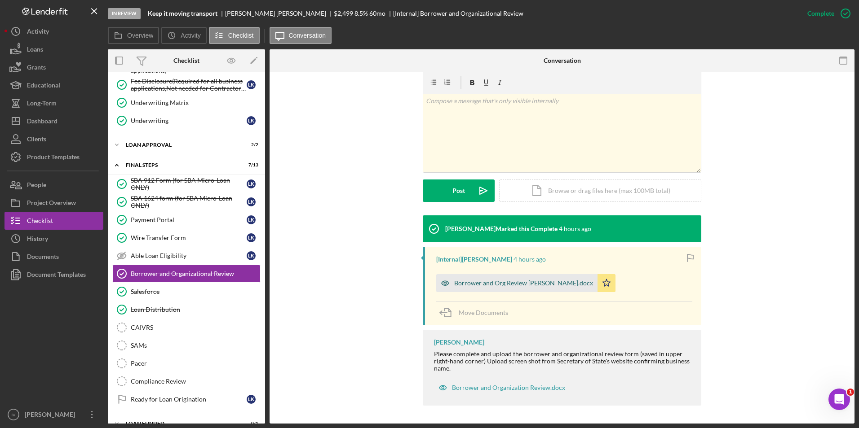
click at [491, 283] on div "Borrower and Org Review [PERSON_NAME].docx" at bounding box center [523, 283] width 139 height 7
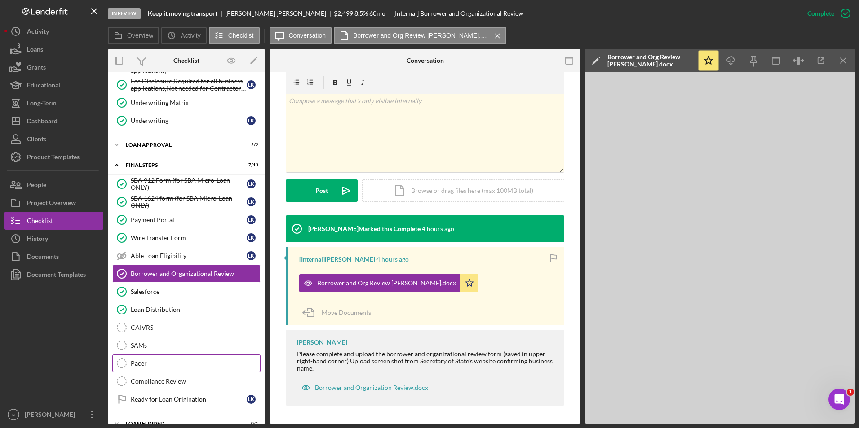
scroll to position [496, 0]
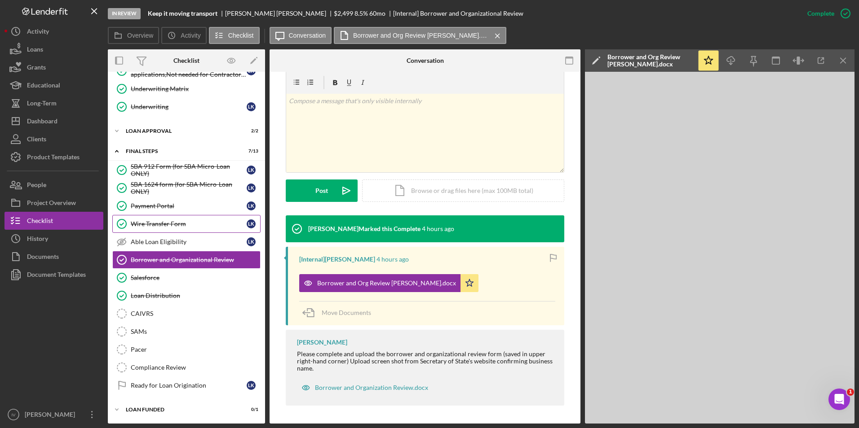
drag, startPoint x: 180, startPoint y: 227, endPoint x: 192, endPoint y: 227, distance: 11.7
click at [180, 227] on div "Wire Transfer Form" at bounding box center [189, 223] width 116 height 7
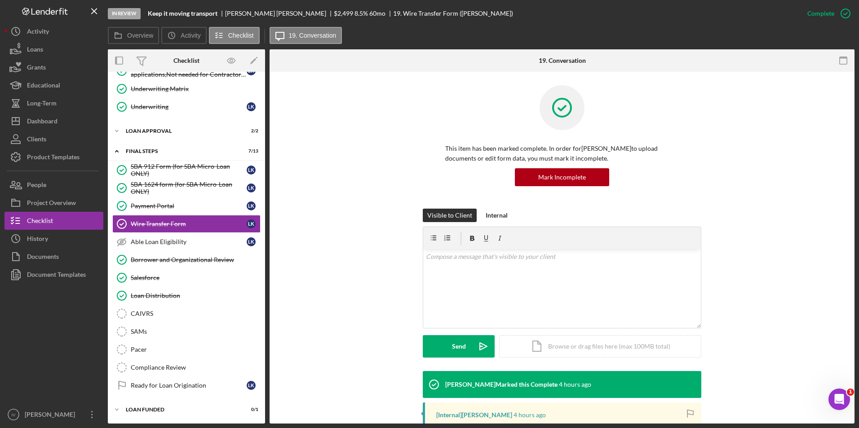
scroll to position [180, 0]
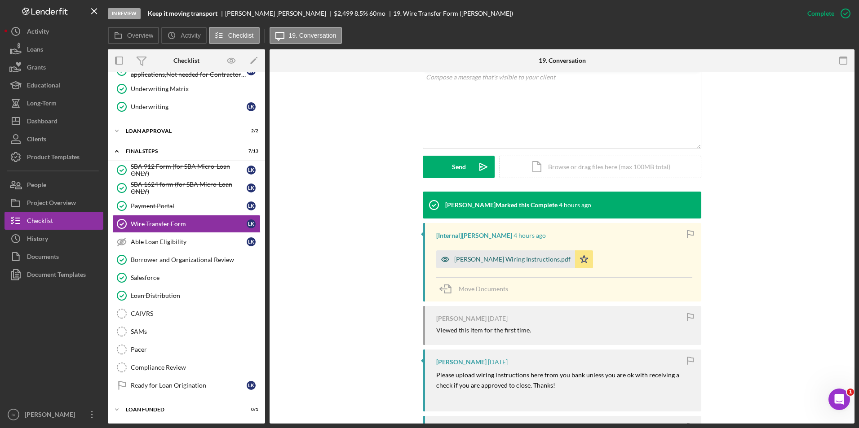
click at [511, 263] on div "[PERSON_NAME] Wiring Instructions.pdf" at bounding box center [505, 260] width 139 height 18
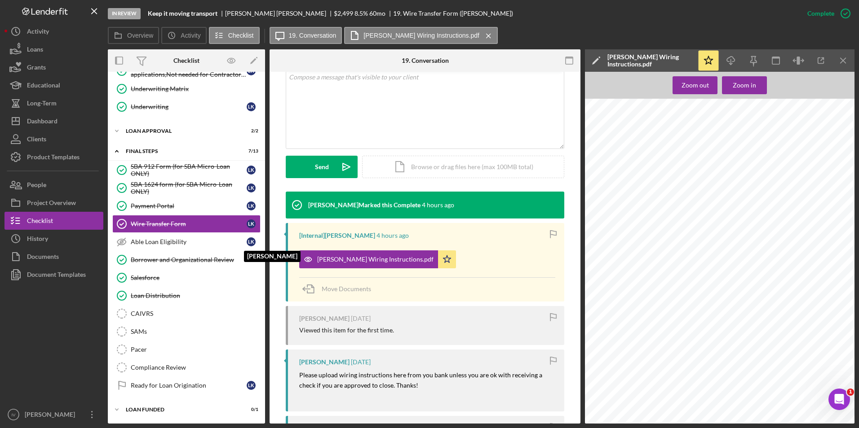
click at [55, 122] on div "Dashboard" at bounding box center [42, 122] width 31 height 20
click at [70, 119] on button "Icon/Dashboard Dashboard" at bounding box center [53, 121] width 99 height 18
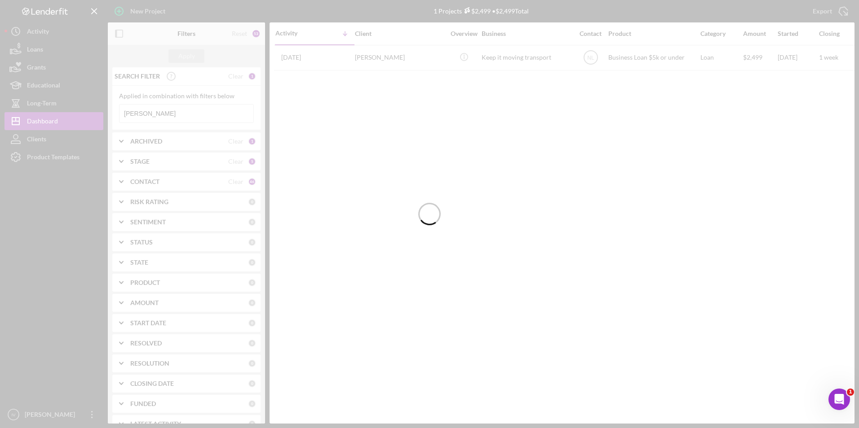
click at [163, 115] on div at bounding box center [429, 214] width 859 height 428
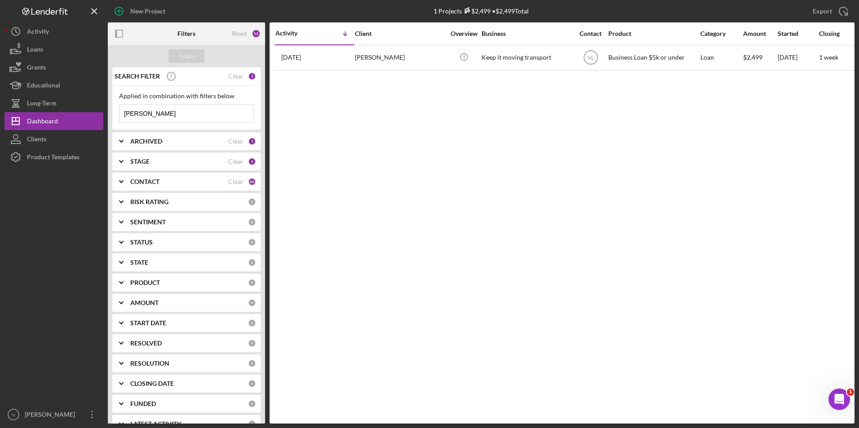
drag, startPoint x: 147, startPoint y: 117, endPoint x: 104, endPoint y: 123, distance: 43.6
click at [104, 123] on div "New Project 1 Projects $2,499 • $2,499 Total [PERSON_NAME] Export Icon/Export F…" at bounding box center [429, 212] width 850 height 424
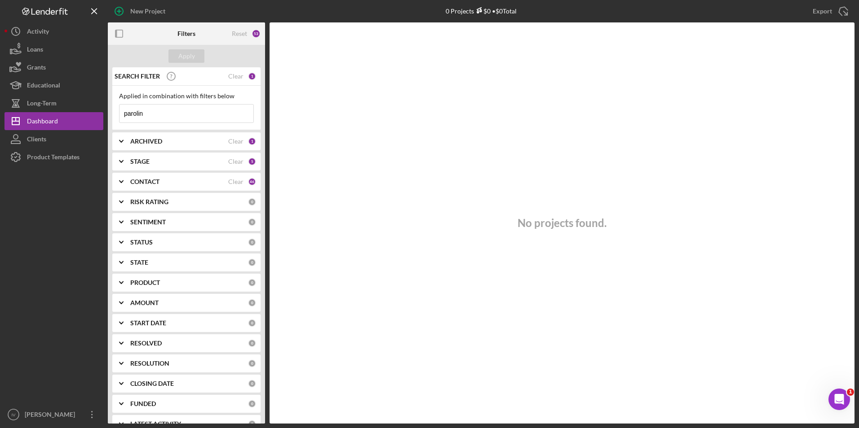
type input "parolin"
click at [181, 137] on div "ARCHIVED Clear 1" at bounding box center [193, 141] width 126 height 8
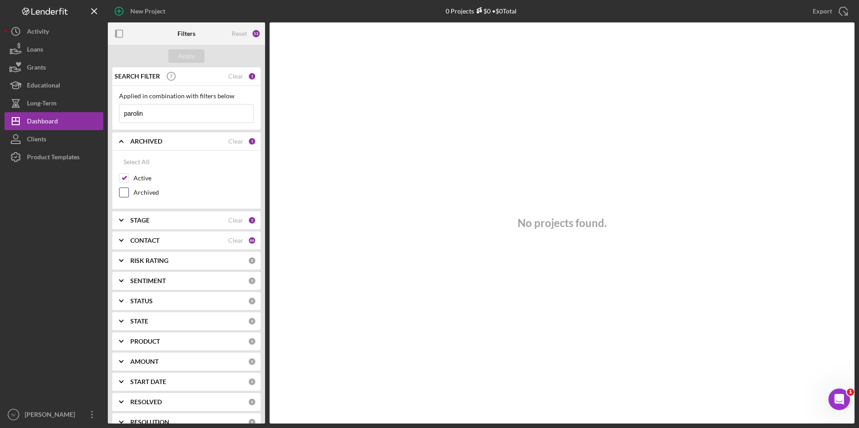
click at [126, 190] on input "Archived" at bounding box center [123, 192] width 9 height 9
checkbox input "true"
click at [174, 115] on input "parolin" at bounding box center [186, 114] width 134 height 18
click at [139, 242] on b "CONTACT" at bounding box center [144, 240] width 29 height 7
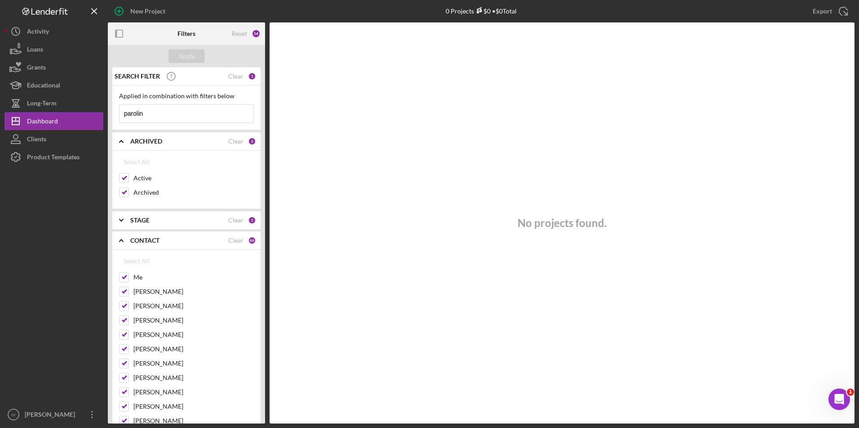
click at [139, 242] on b "CONTACT" at bounding box center [144, 240] width 29 height 7
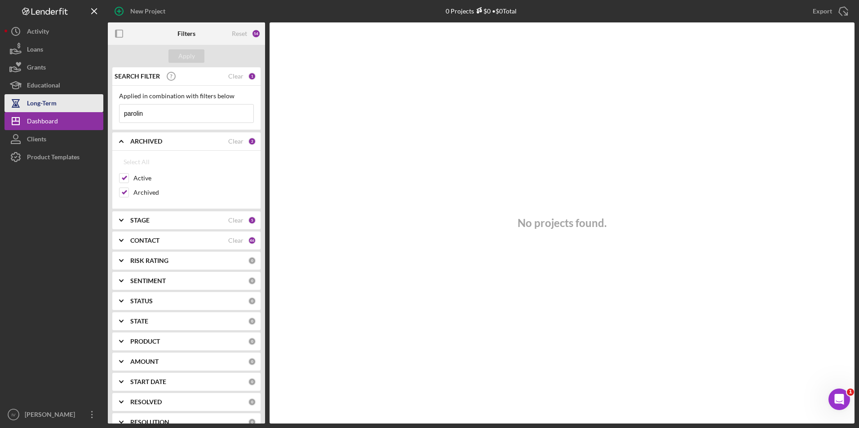
drag, startPoint x: 159, startPoint y: 117, endPoint x: 100, endPoint y: 110, distance: 58.7
click at [100, 110] on div "New Project 0 Projects $0 • $0 Total [PERSON_NAME] Export Icon/Export Filters R…" at bounding box center [429, 212] width 850 height 424
type input "coryn"
